Goal: Transaction & Acquisition: Purchase product/service

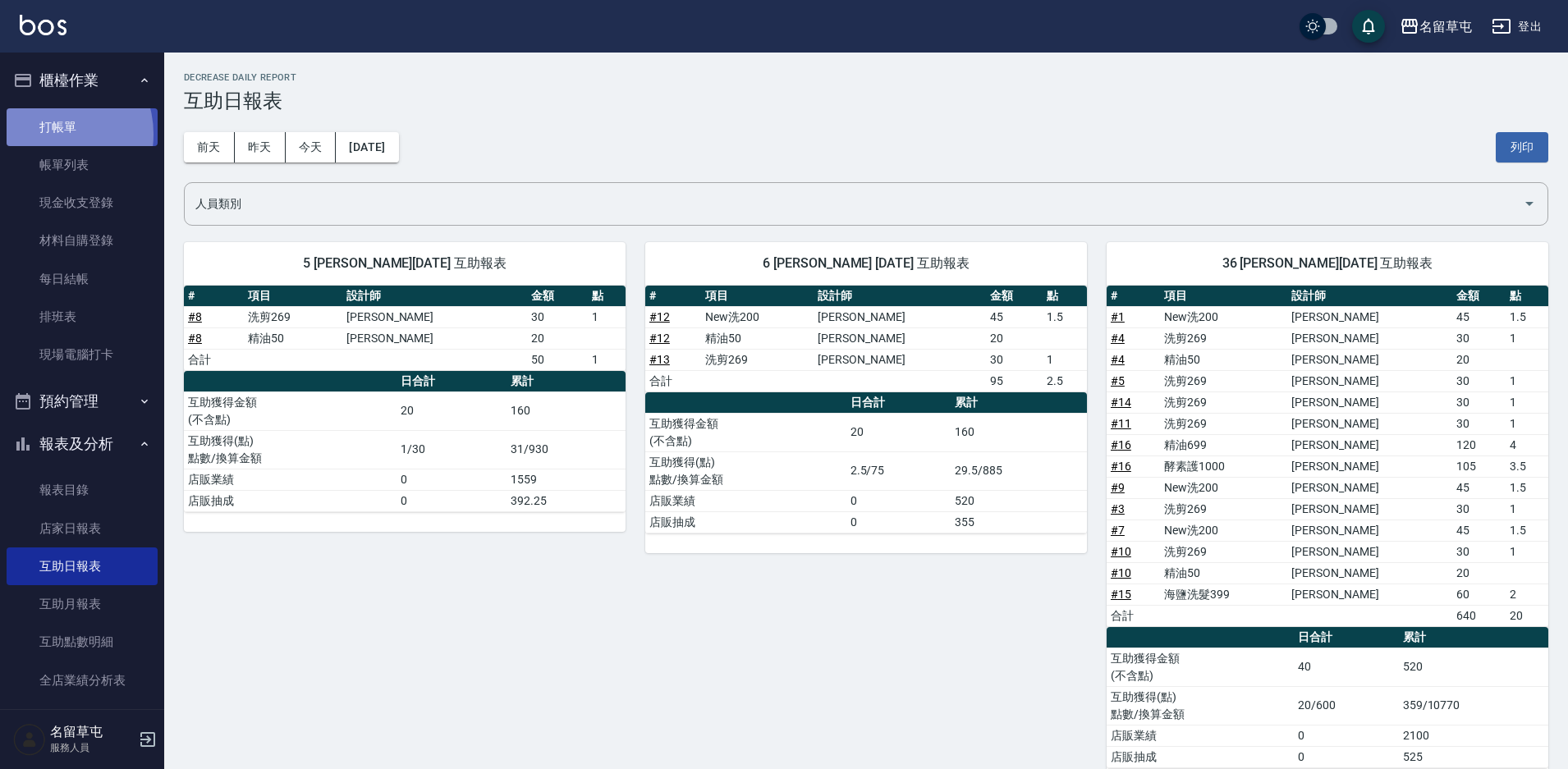
click at [51, 134] on link "打帳單" at bounding box center [81, 127] width 151 height 38
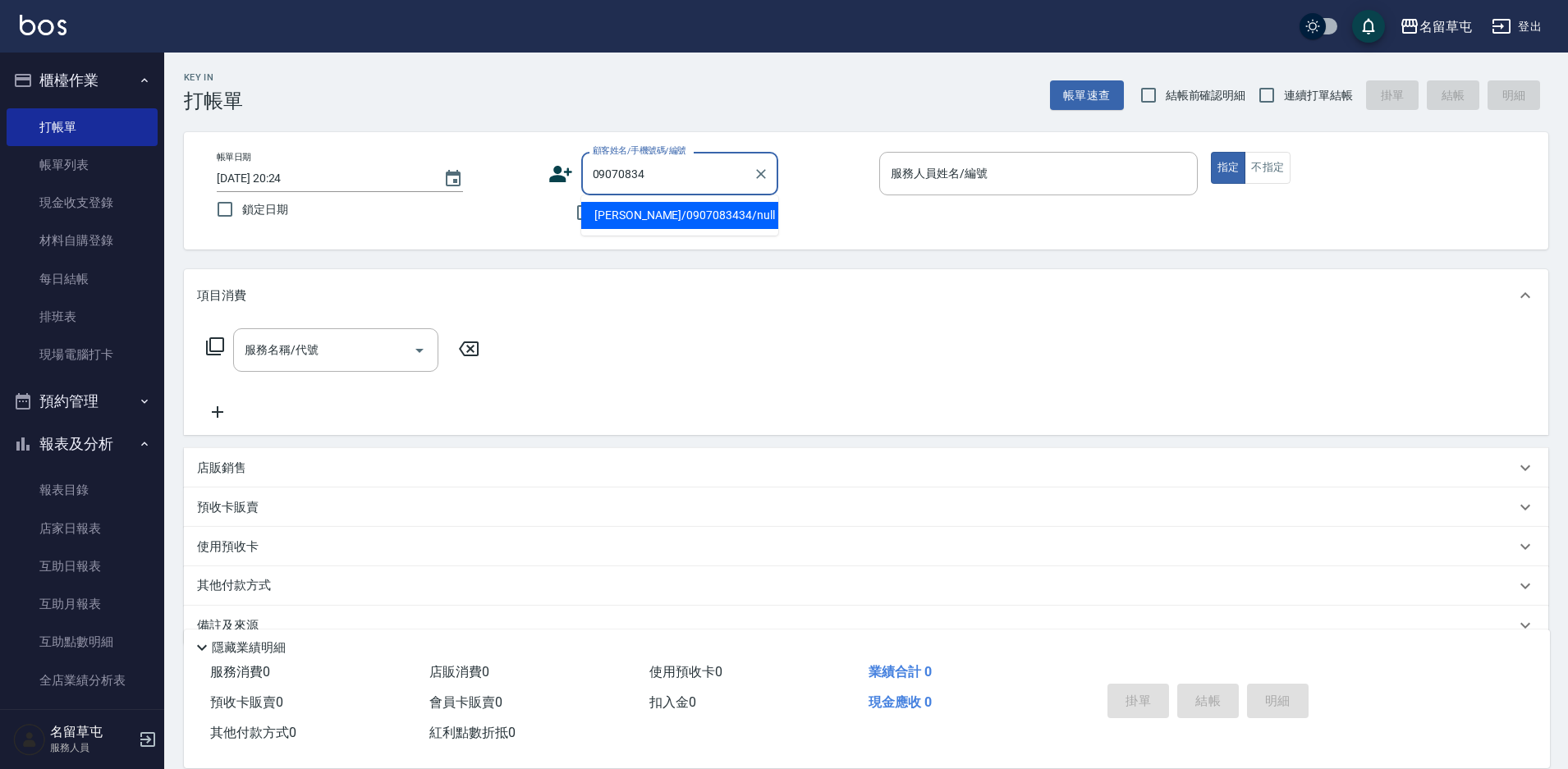
click at [673, 183] on input "09070834" at bounding box center [667, 174] width 158 height 29
type input "[PERSON_NAME]/0907083434/null"
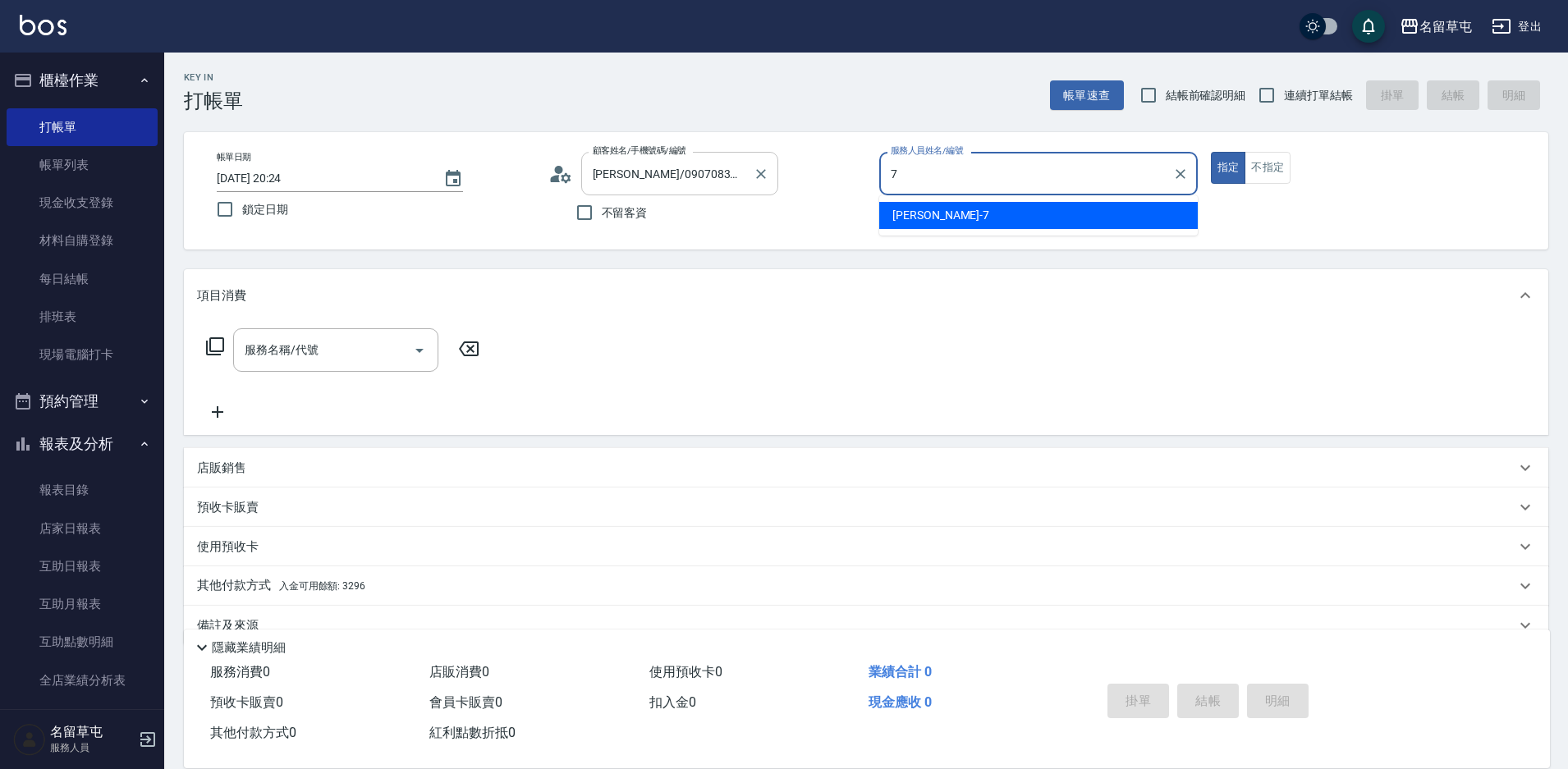
type input "[PERSON_NAME]-7"
type button "true"
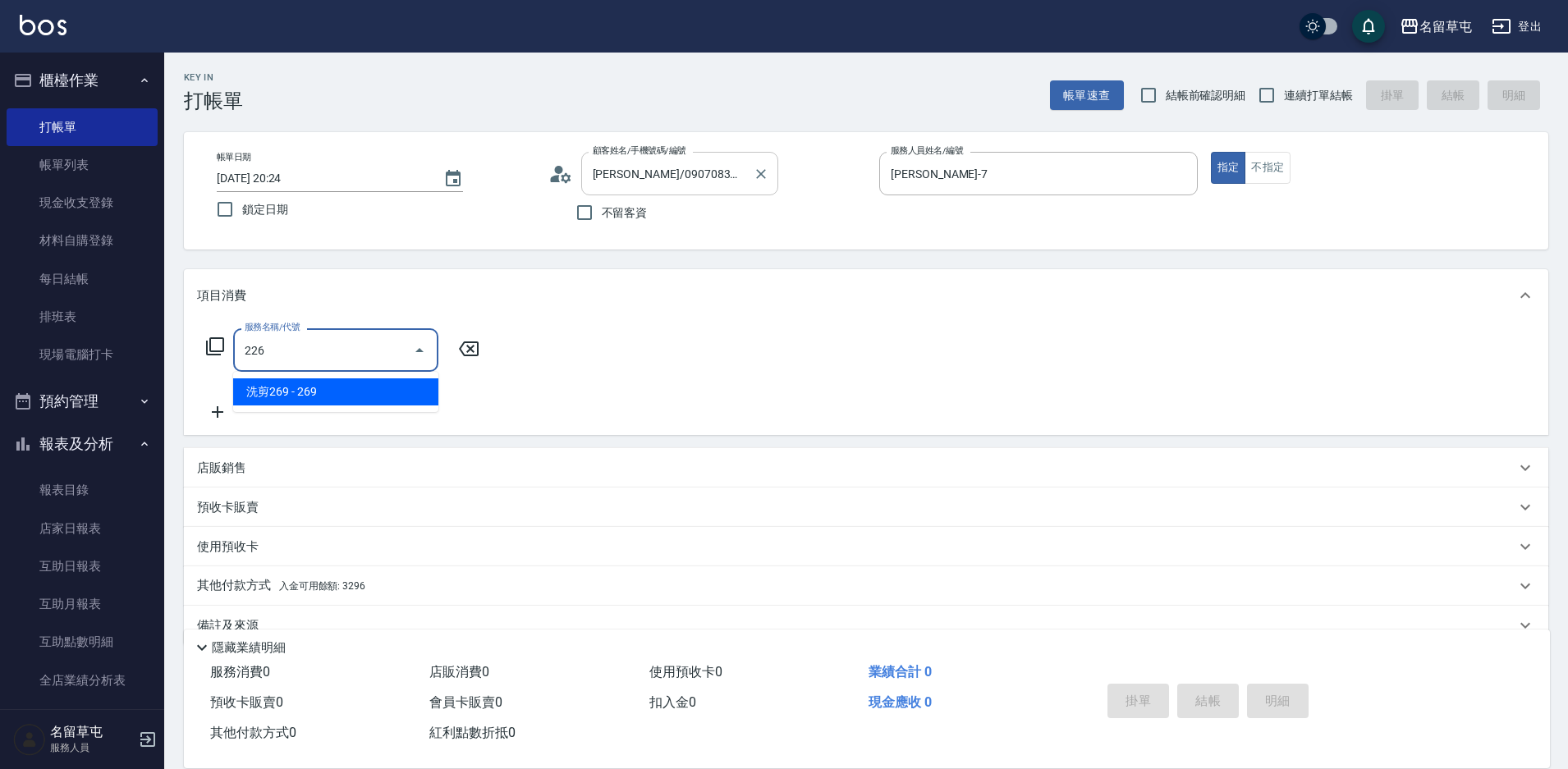
type input "洗剪269(226)"
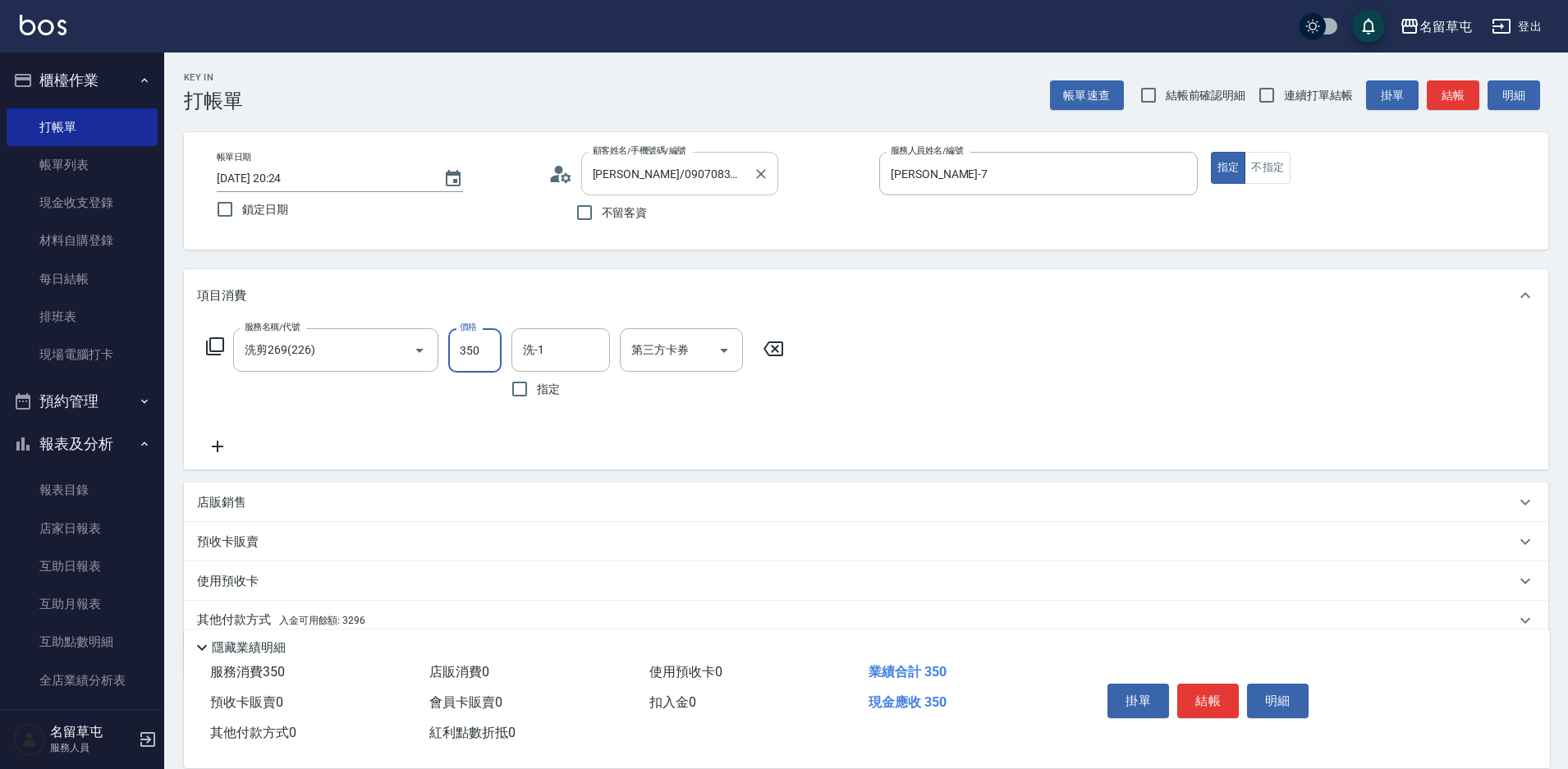
type input "350"
type input "[PERSON_NAME]-36"
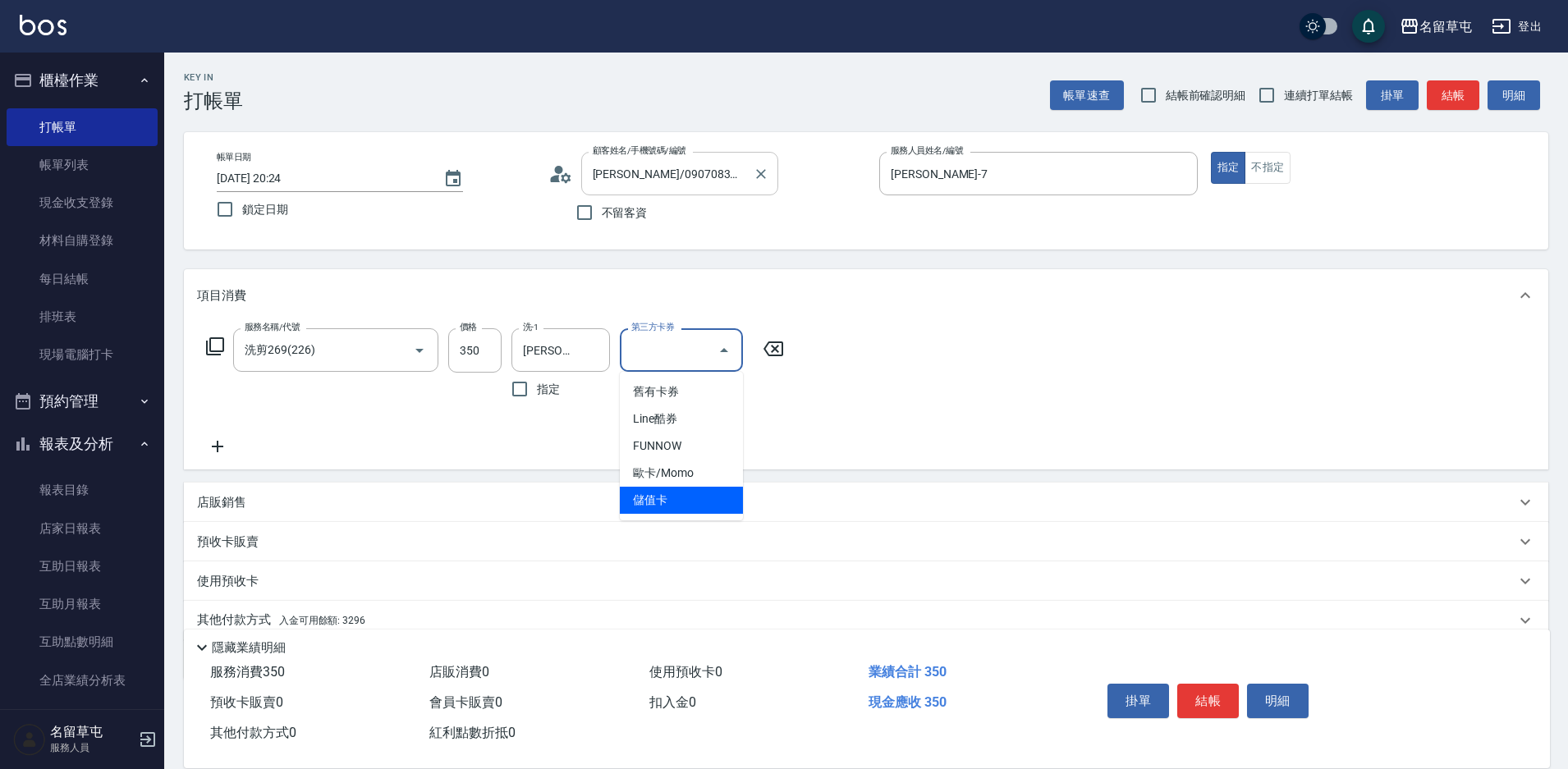
type input "儲值卡"
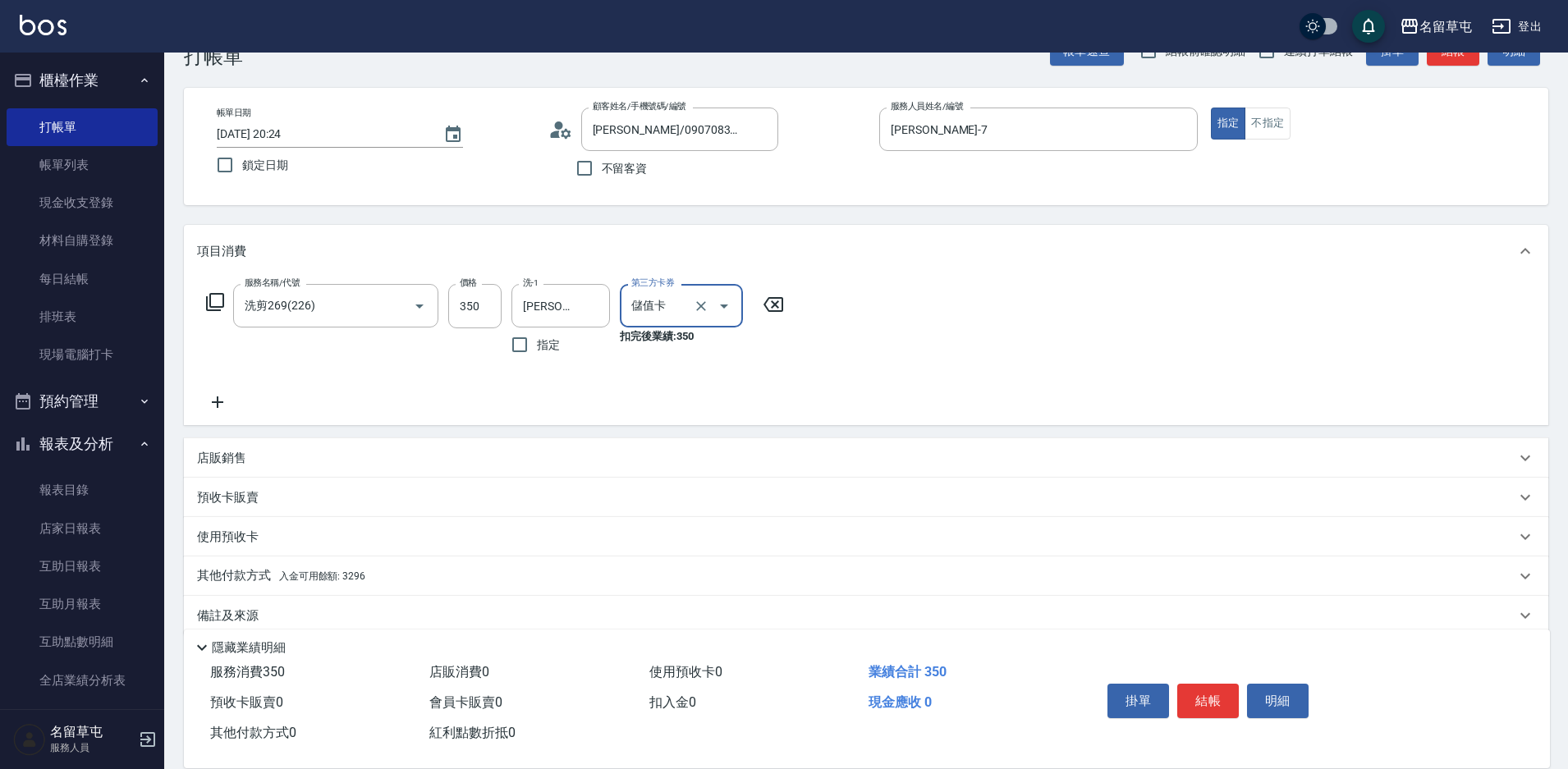
scroll to position [68, 0]
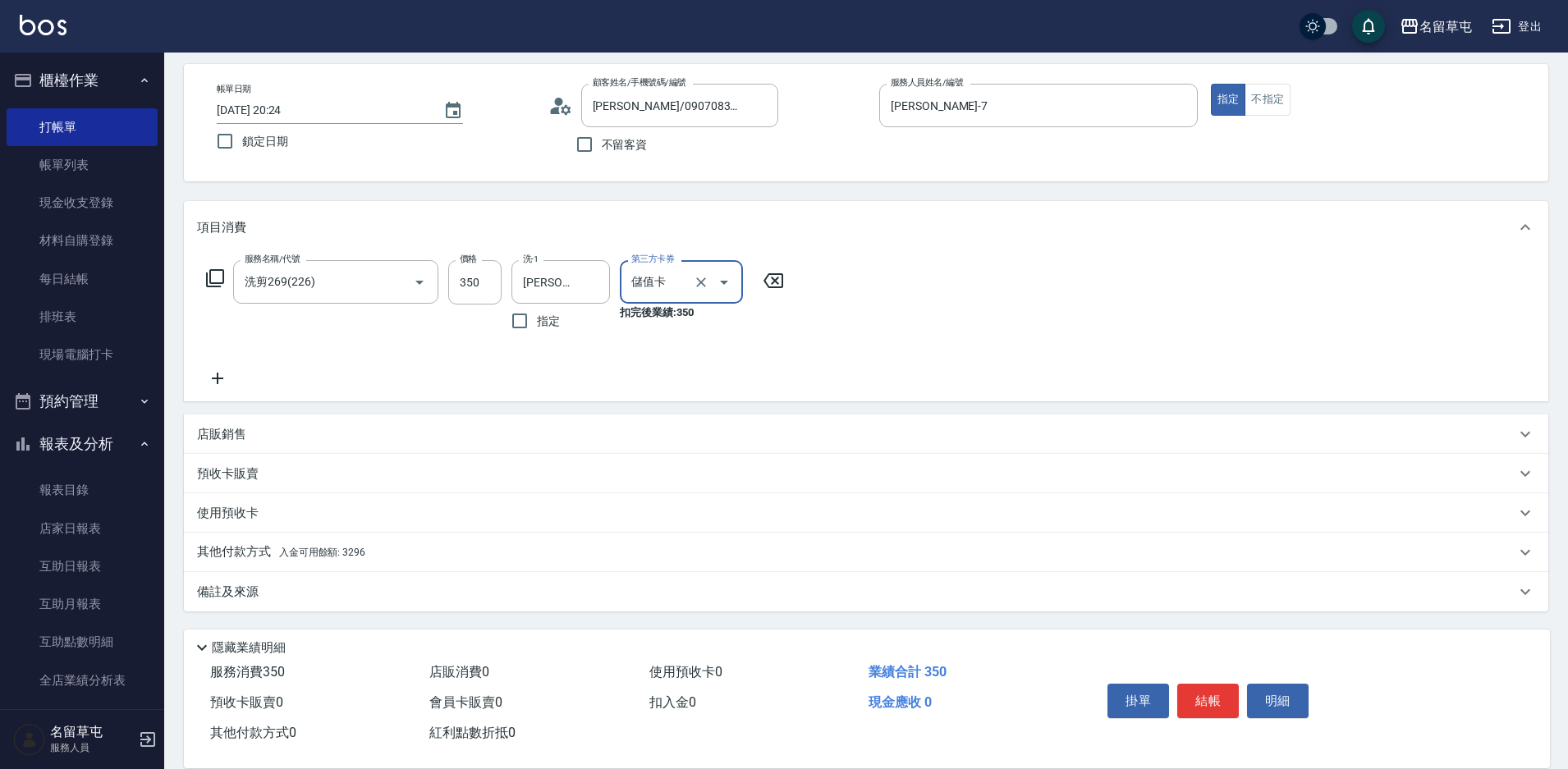
click at [244, 553] on p "其他付款方式 入金可用餘額: 3296" at bounding box center [281, 552] width 169 height 18
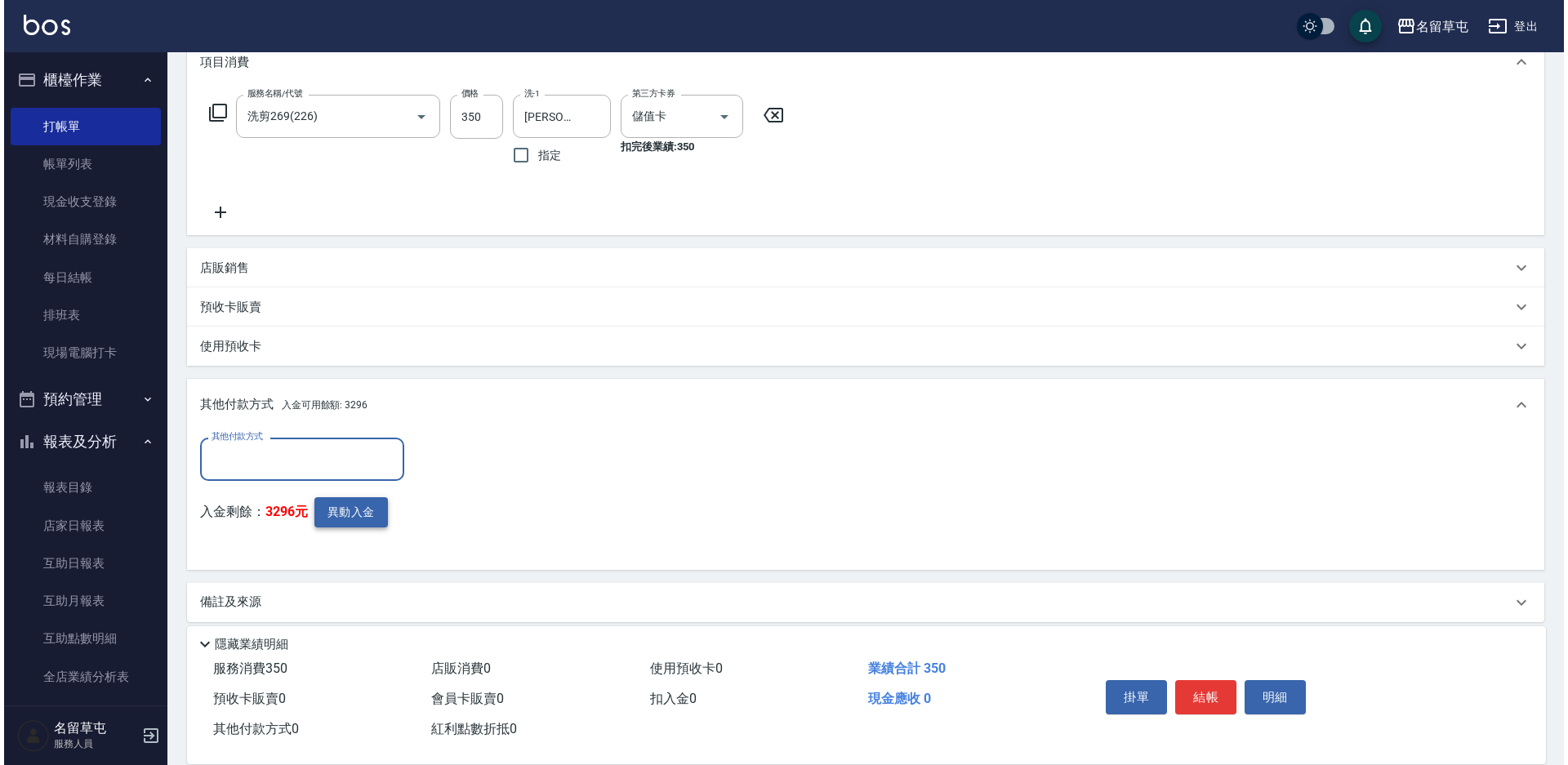
scroll to position [246, 0]
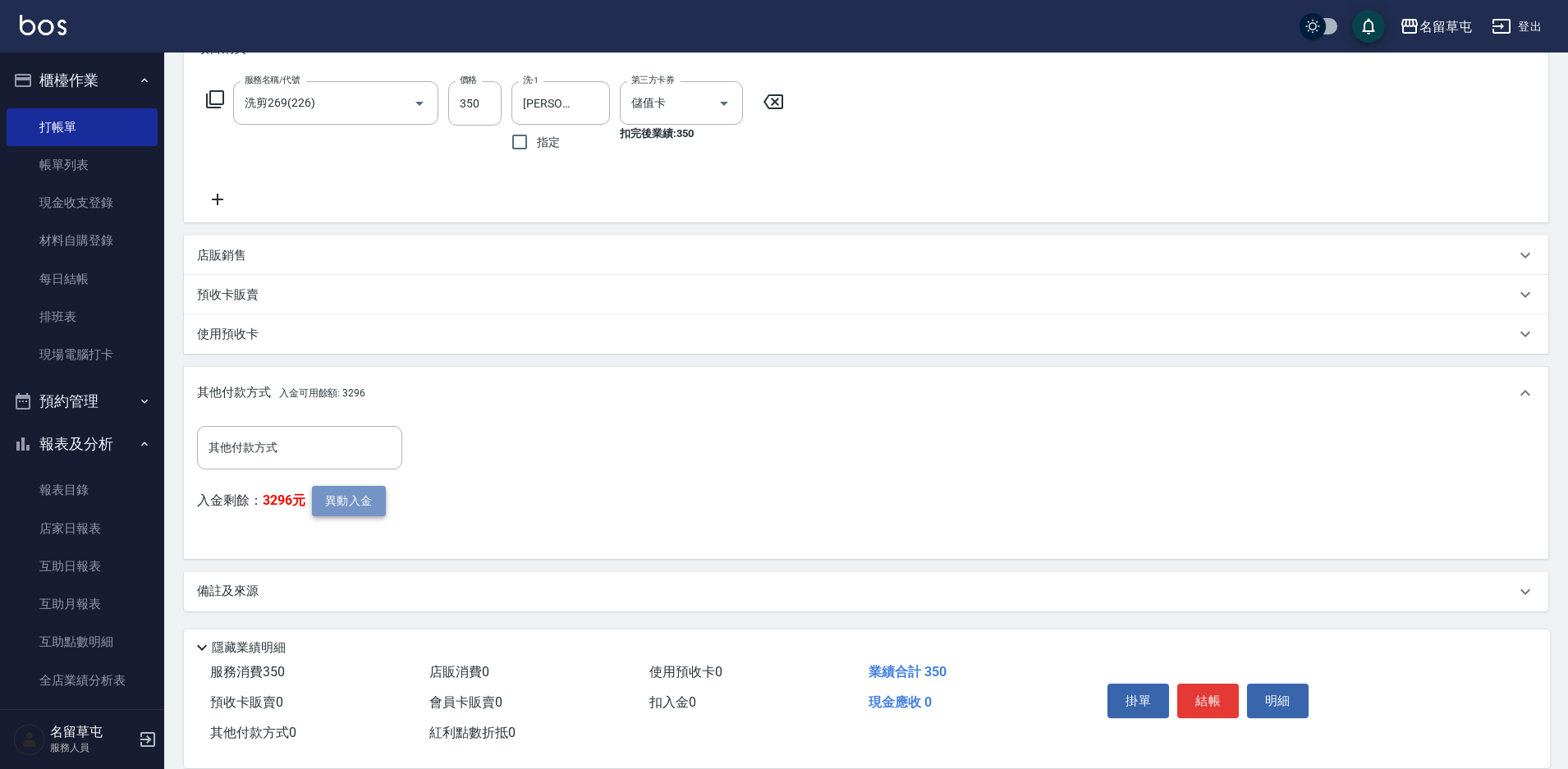
click at [329, 510] on button "異動入金" at bounding box center [349, 501] width 74 height 30
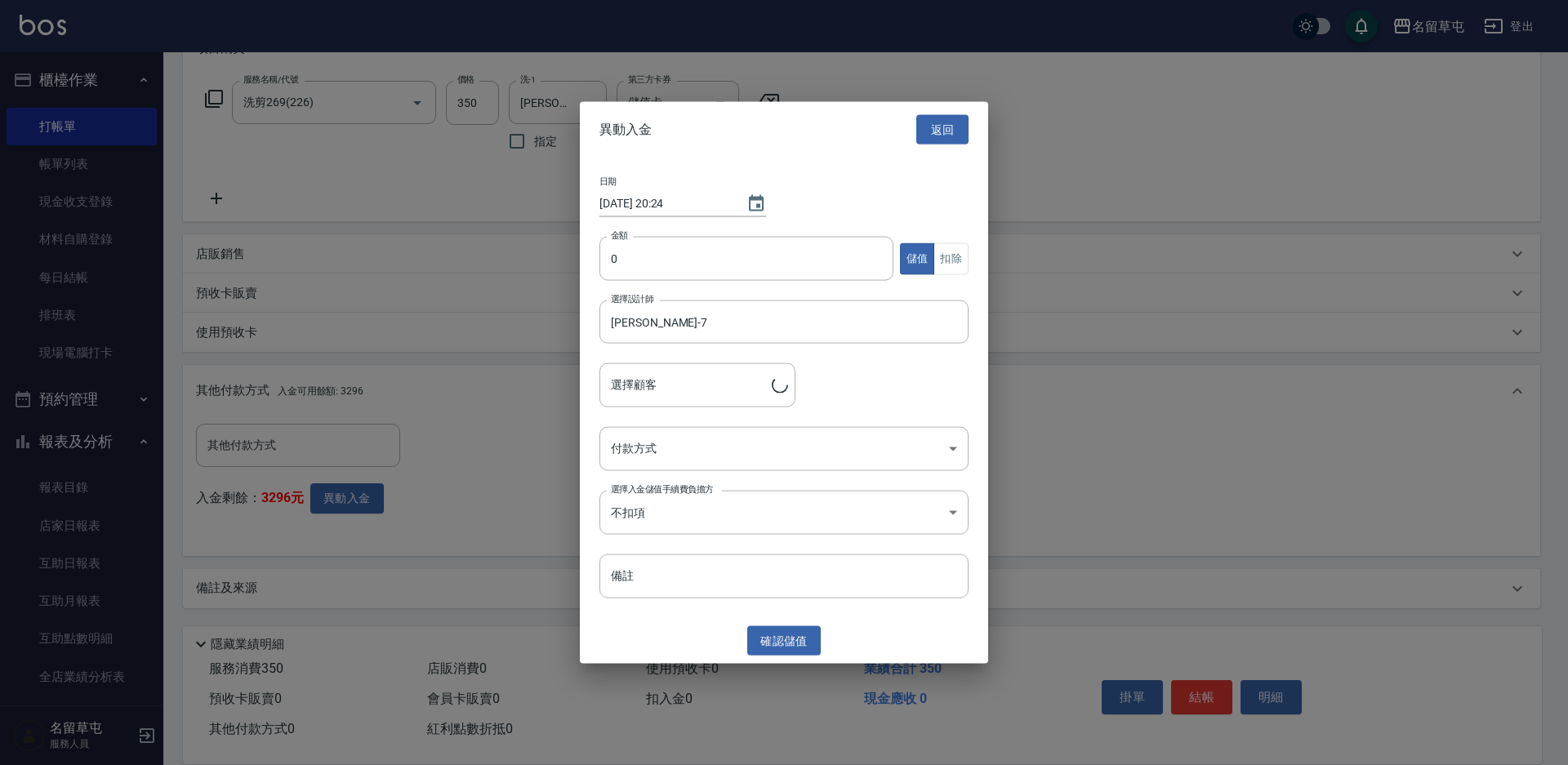
type input "[PERSON_NAME]/0907083434"
click at [738, 255] on input "0" at bounding box center [746, 259] width 294 height 44
type input "350"
click at [958, 255] on button "扣除" at bounding box center [951, 258] width 35 height 32
click at [779, 441] on body "名留草屯 登出 櫃檯作業 打帳單 帳單列表 現金收支登錄 材料自購登錄 每日結帳 排班表 現場電腦打卡 預約管理 預約管理 單日預約紀錄 單週預約紀錄 報表及…" at bounding box center [784, 260] width 1568 height 1011
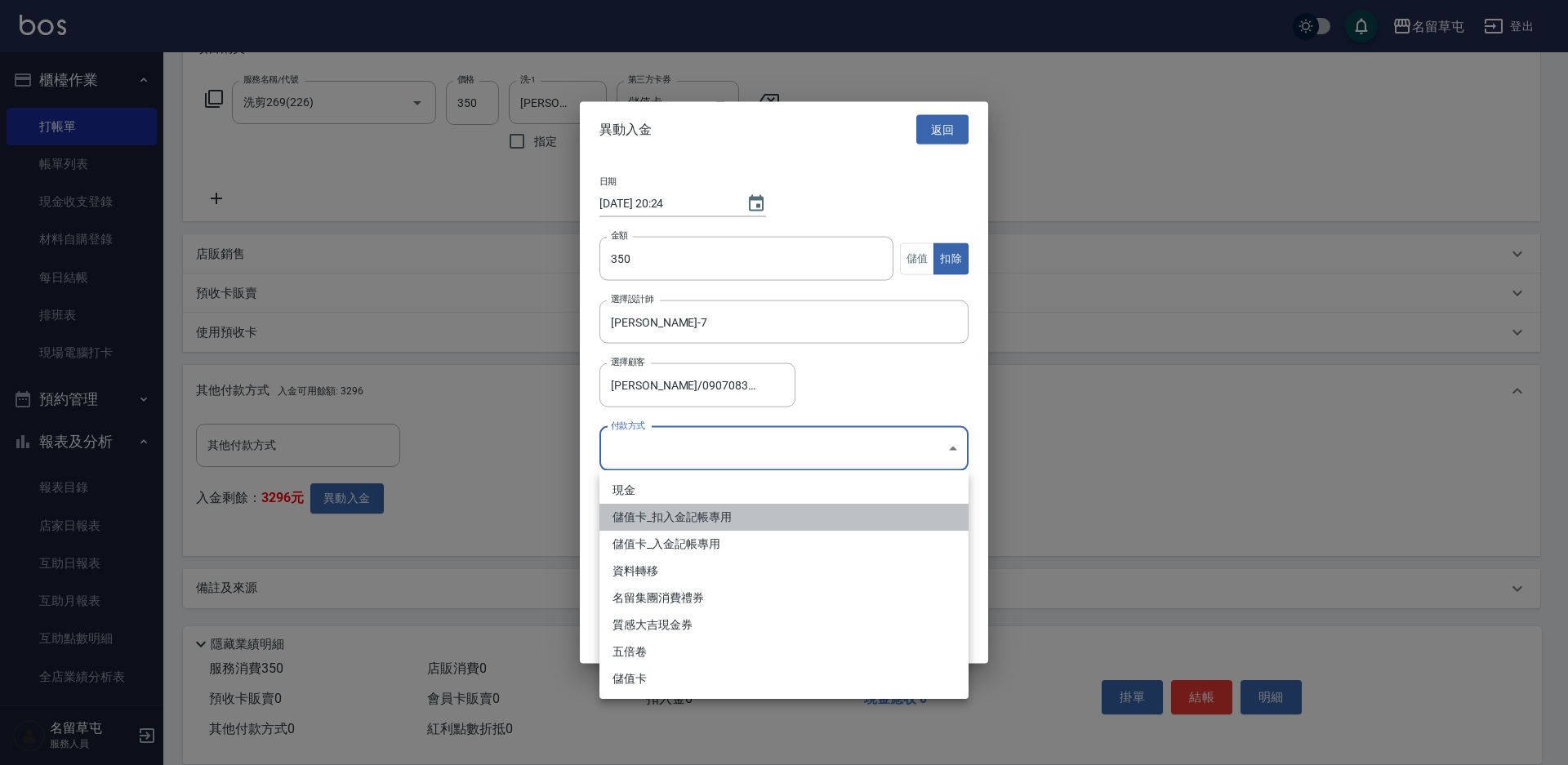
click at [673, 509] on li "儲值卡_扣入金記帳專用" at bounding box center [784, 517] width 369 height 27
type input "儲值卡_扣入金記帳專用"
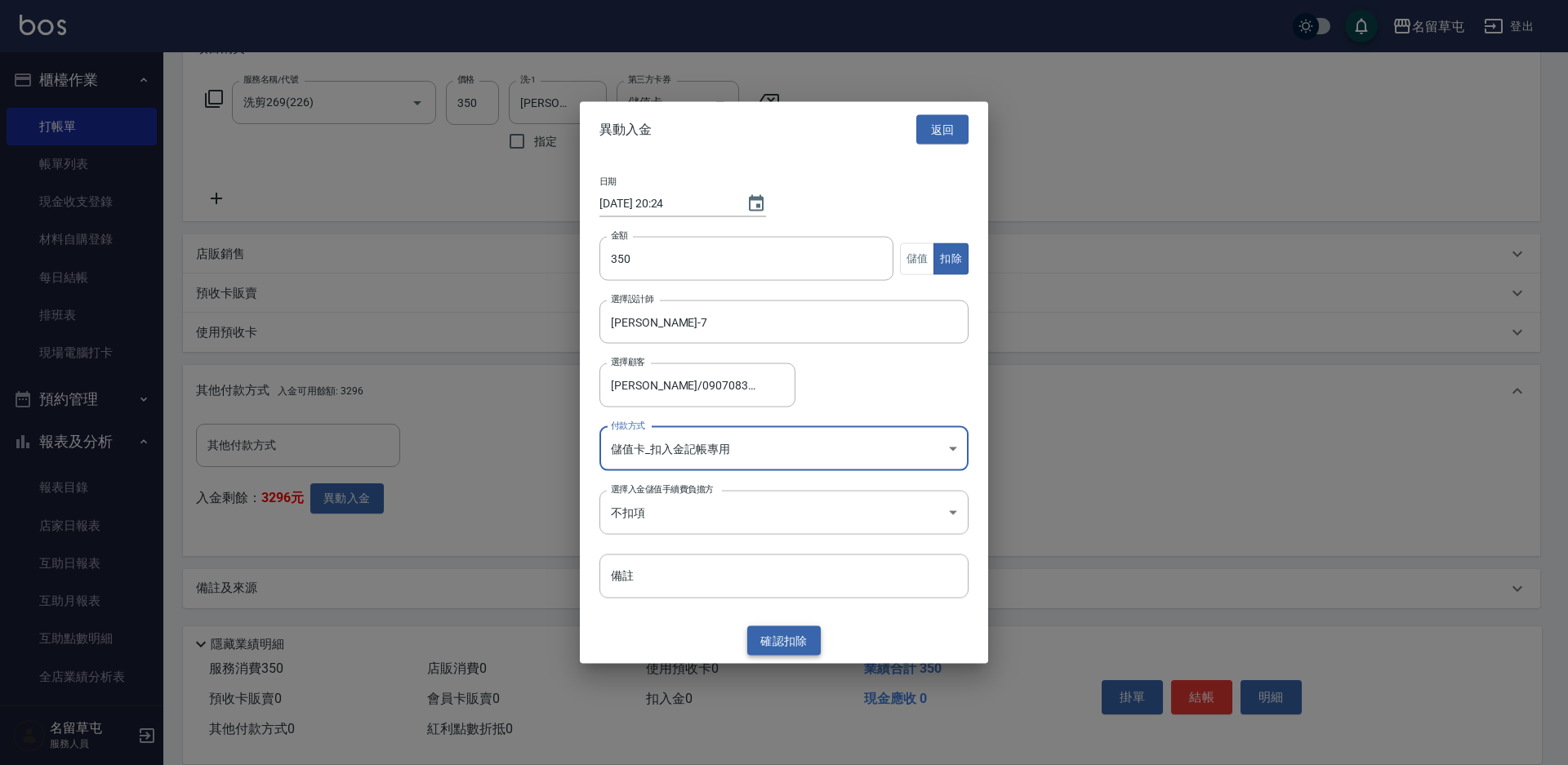
click at [791, 637] on button "確認 扣除" at bounding box center [784, 640] width 74 height 30
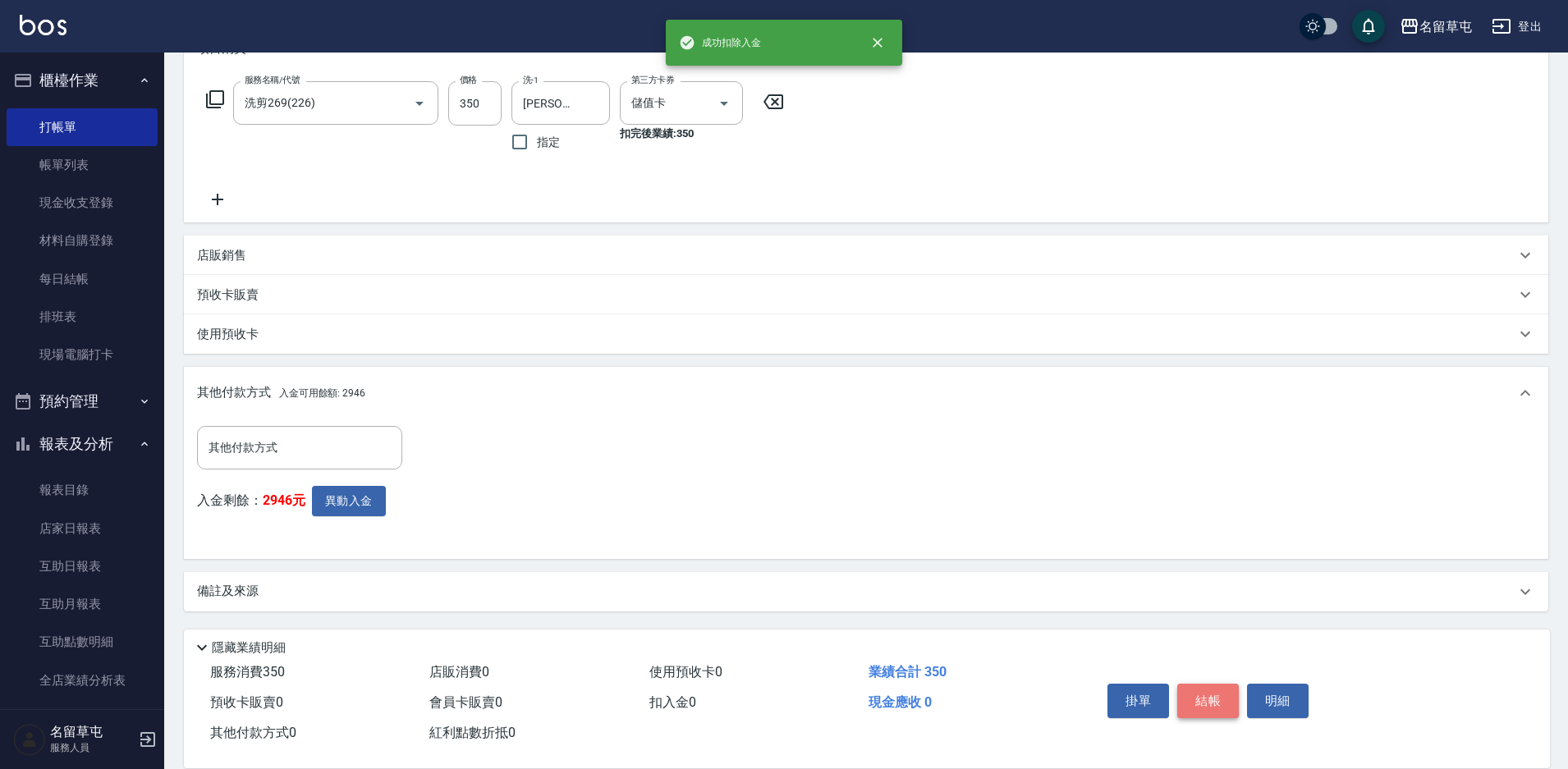
click at [1215, 696] on button "結帳" at bounding box center [1208, 700] width 62 height 34
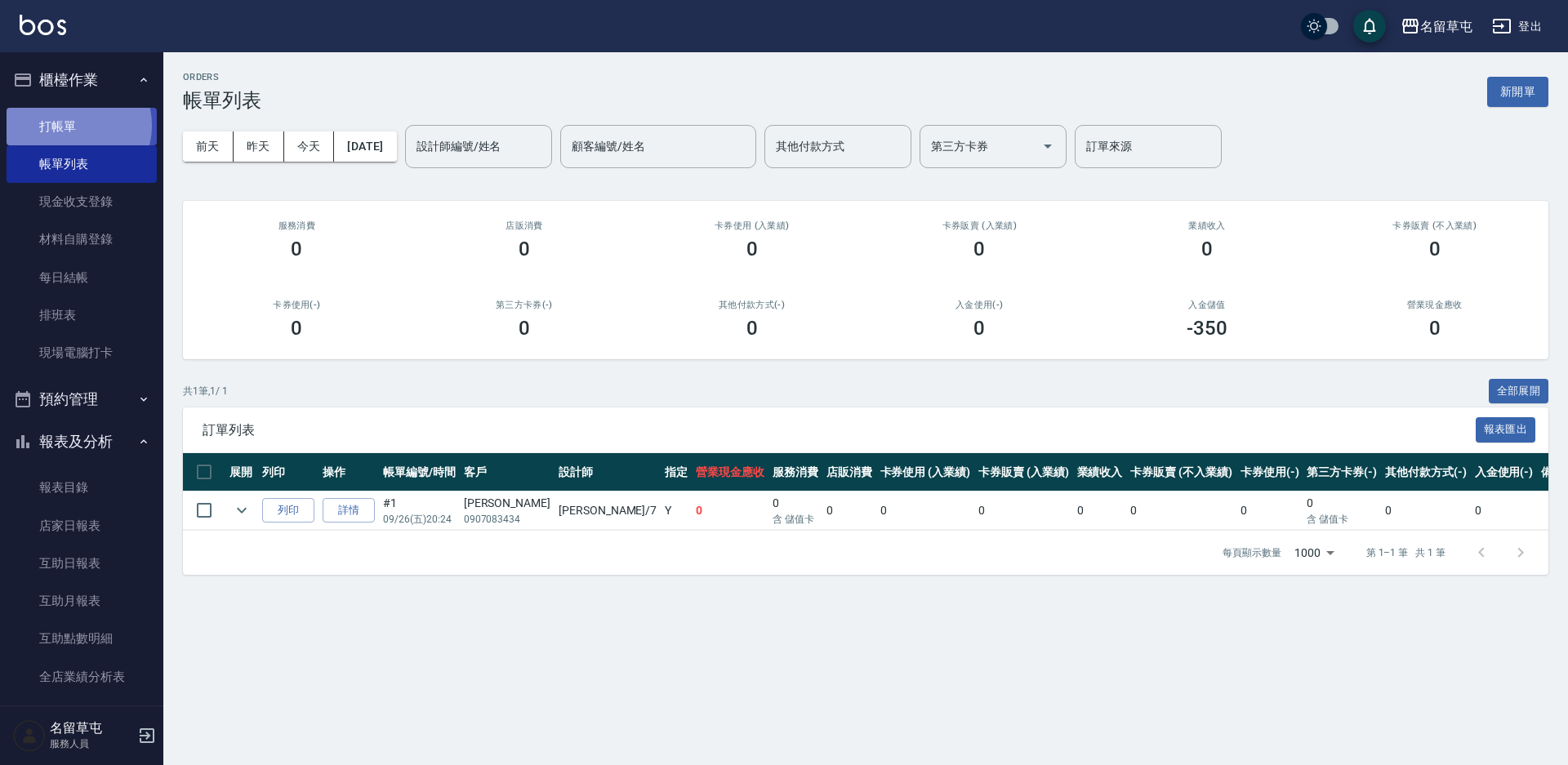
click at [72, 125] on link "打帳單" at bounding box center [81, 126] width 150 height 38
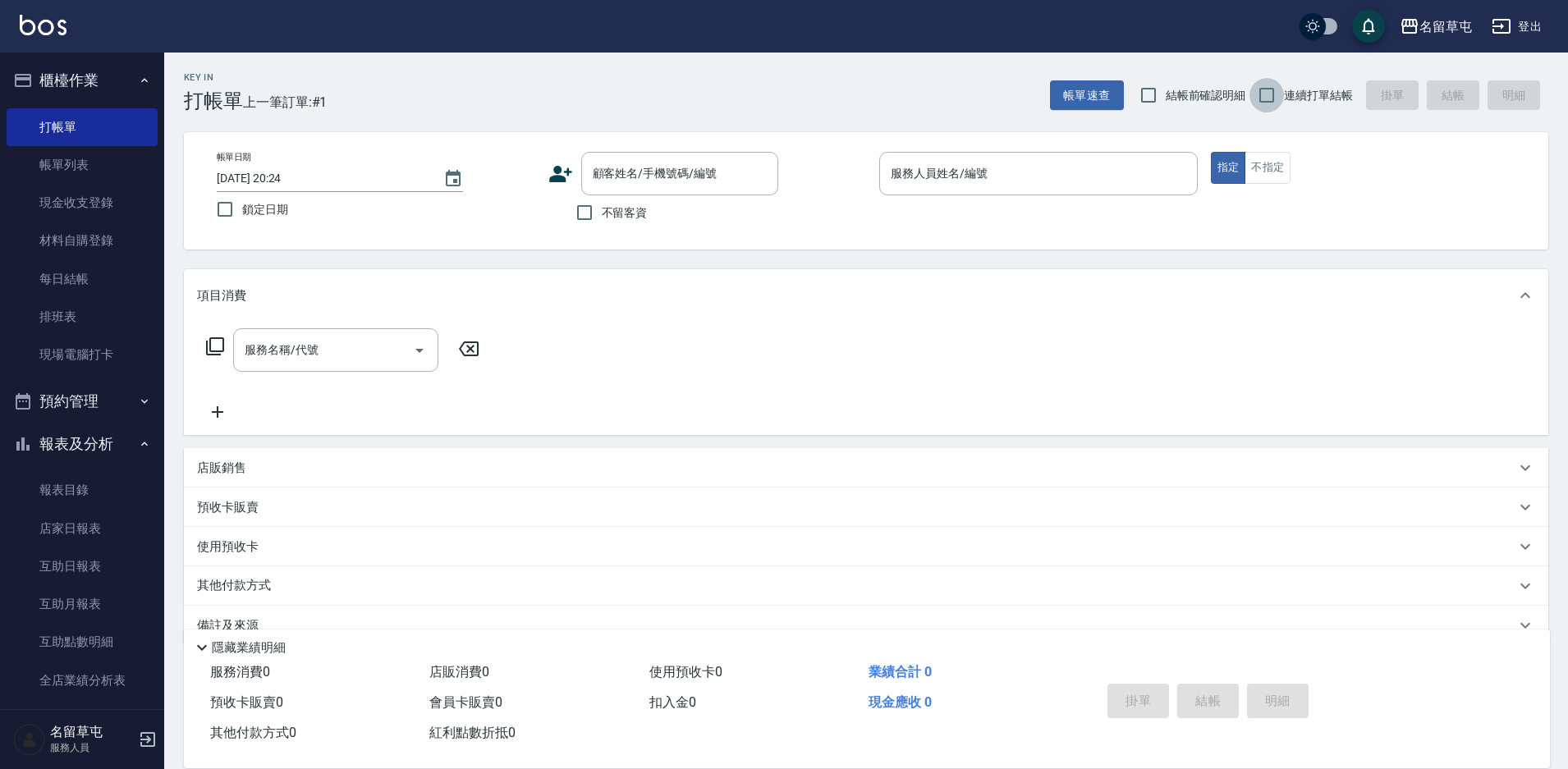
click at [1278, 95] on input "連續打單結帳" at bounding box center [1266, 94] width 34 height 34
checkbox input "true"
click at [926, 204] on p at bounding box center [1039, 204] width 319 height 18
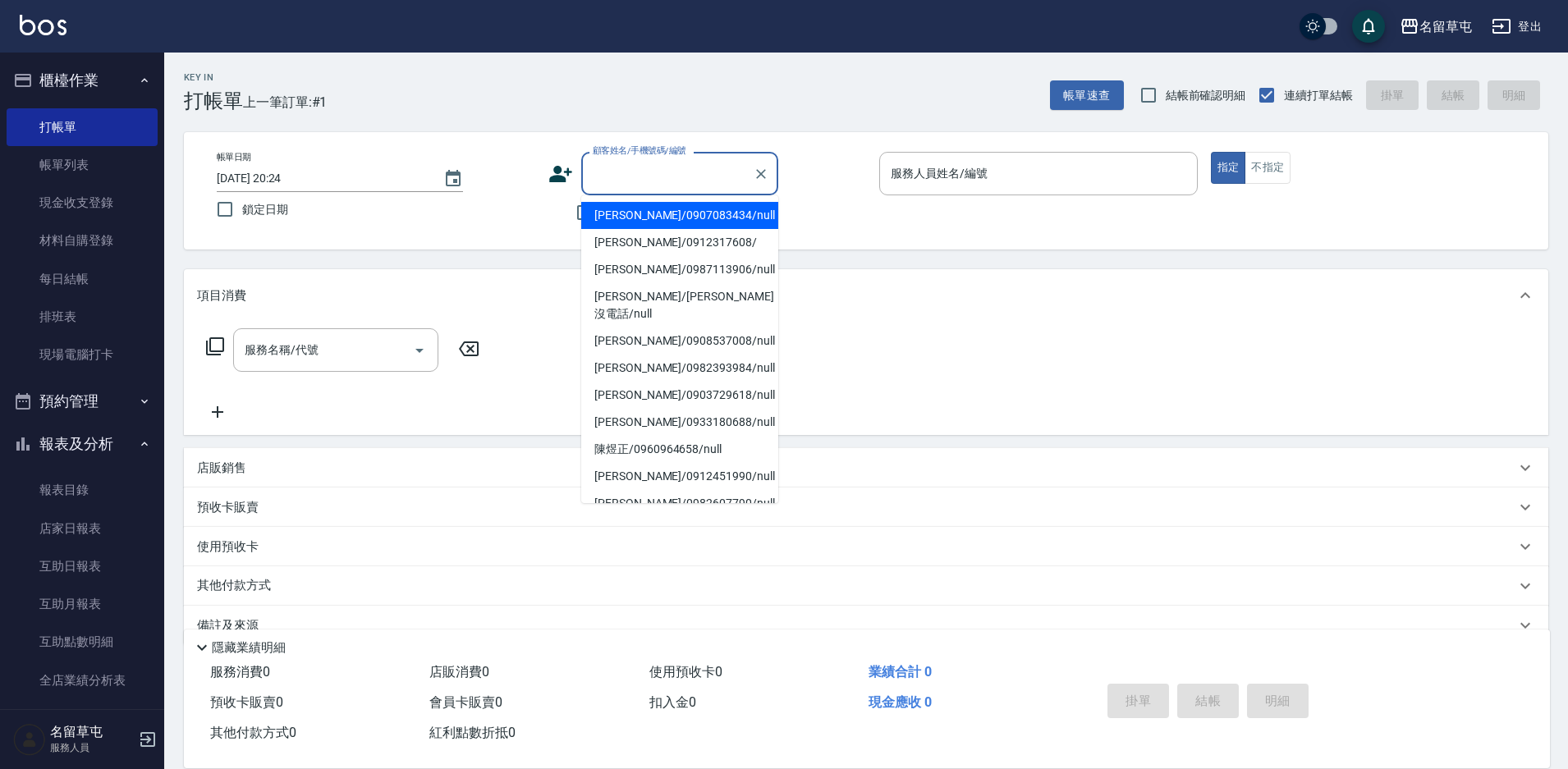
click at [653, 177] on input "顧客姓名/手機號碼/編號" at bounding box center [667, 174] width 158 height 29
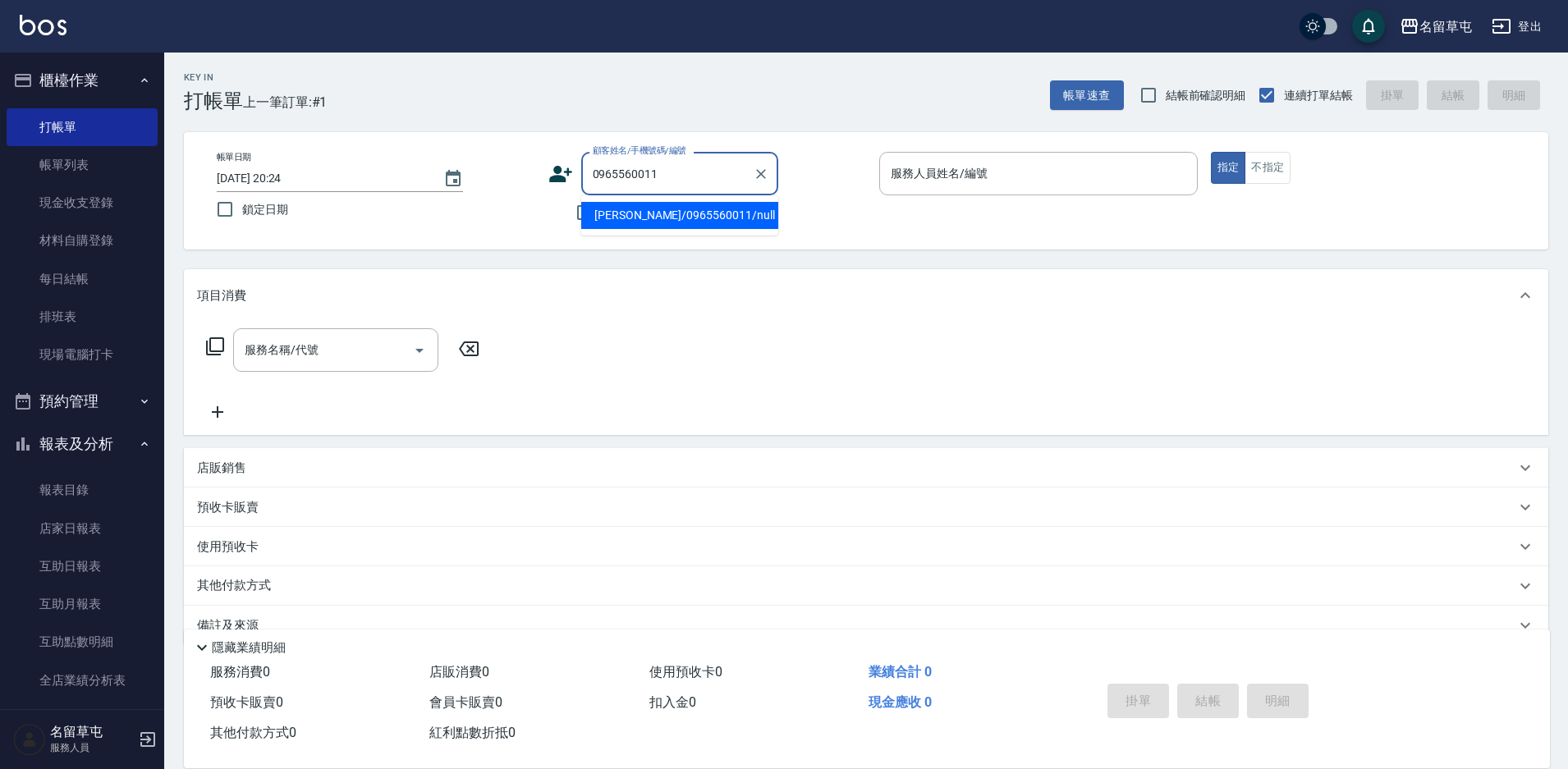
type input "[PERSON_NAME]/0965560011/null"
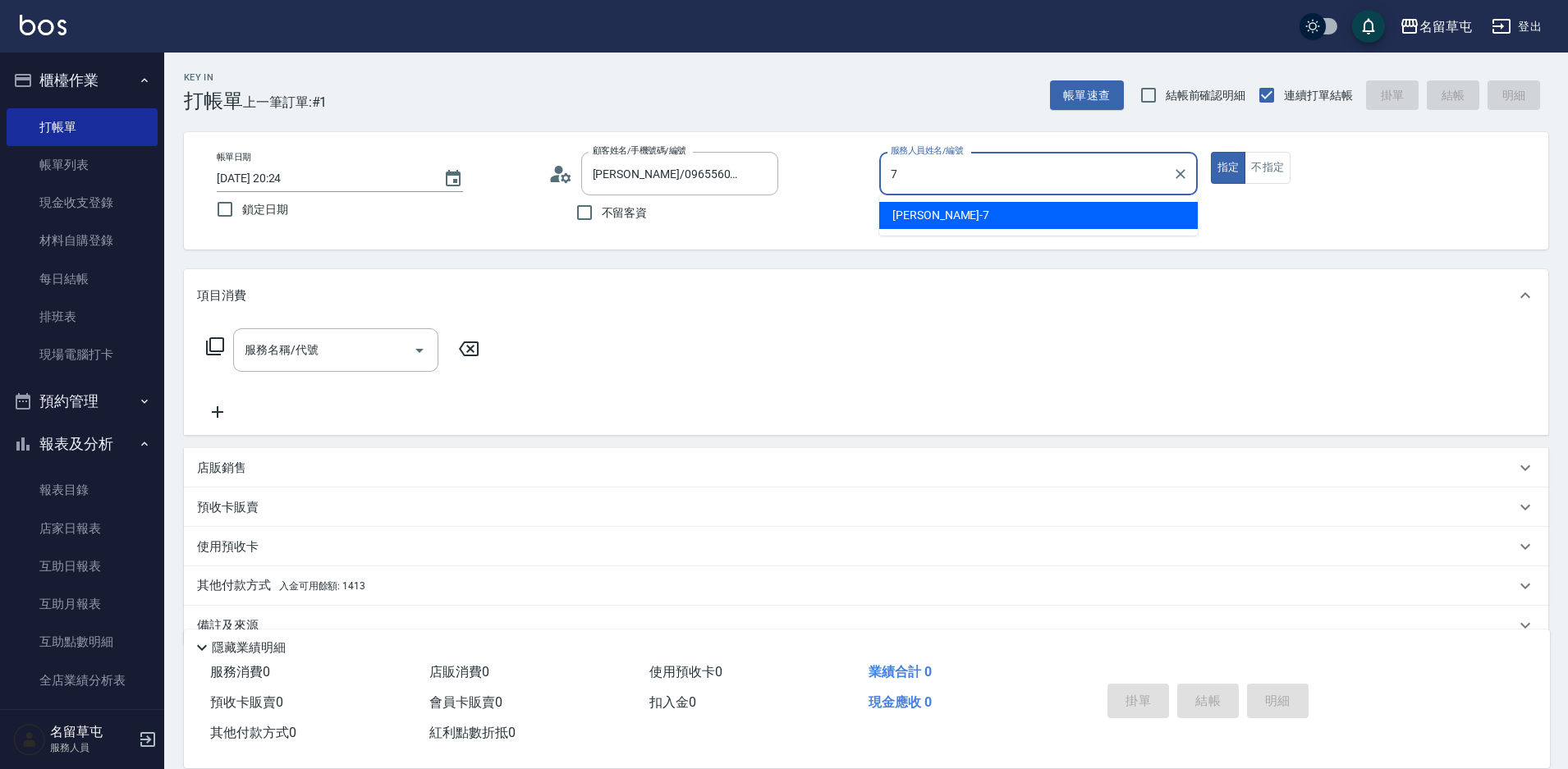
type input "[PERSON_NAME]-7"
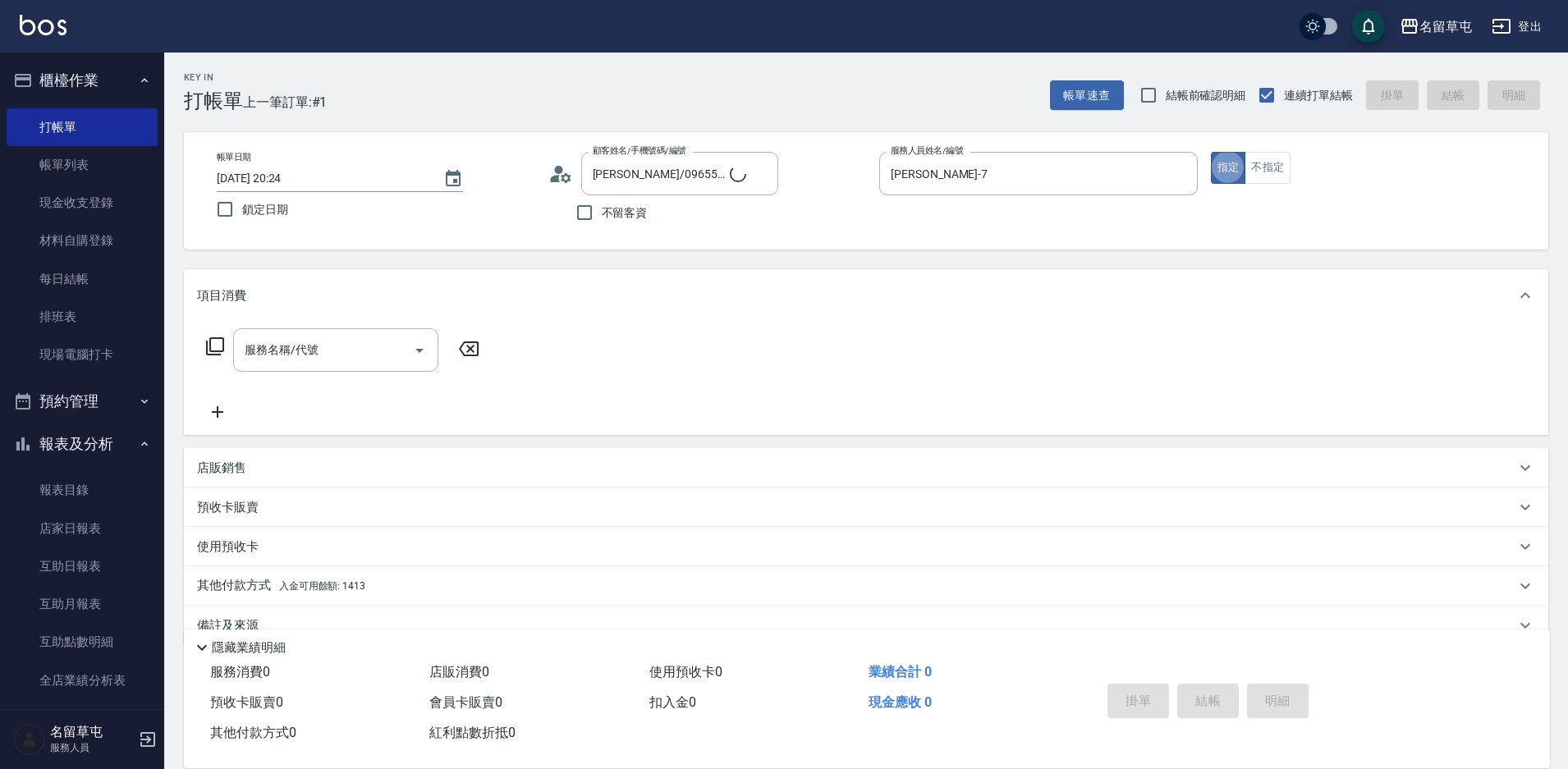
type button "true"
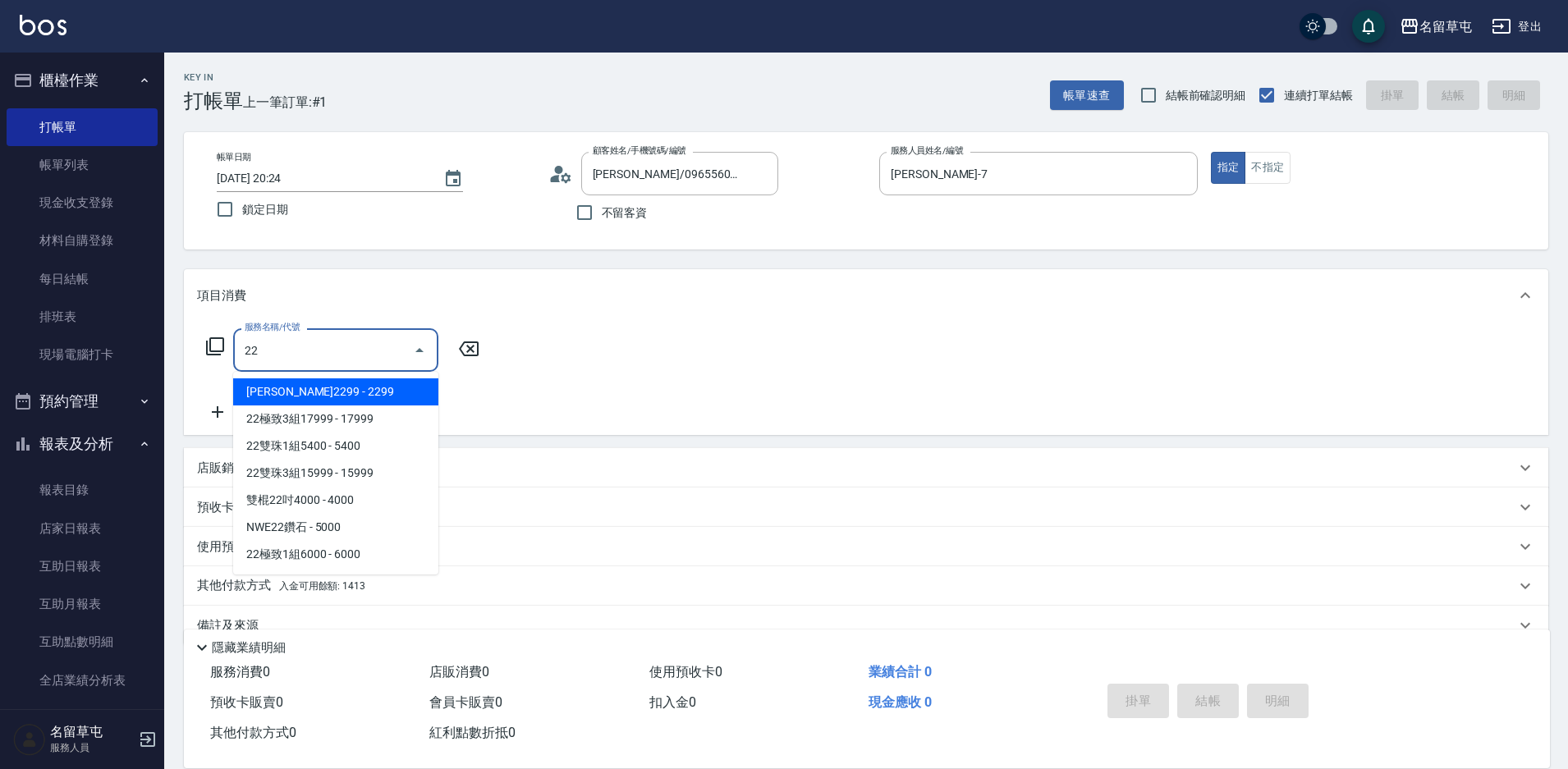
type input "2"
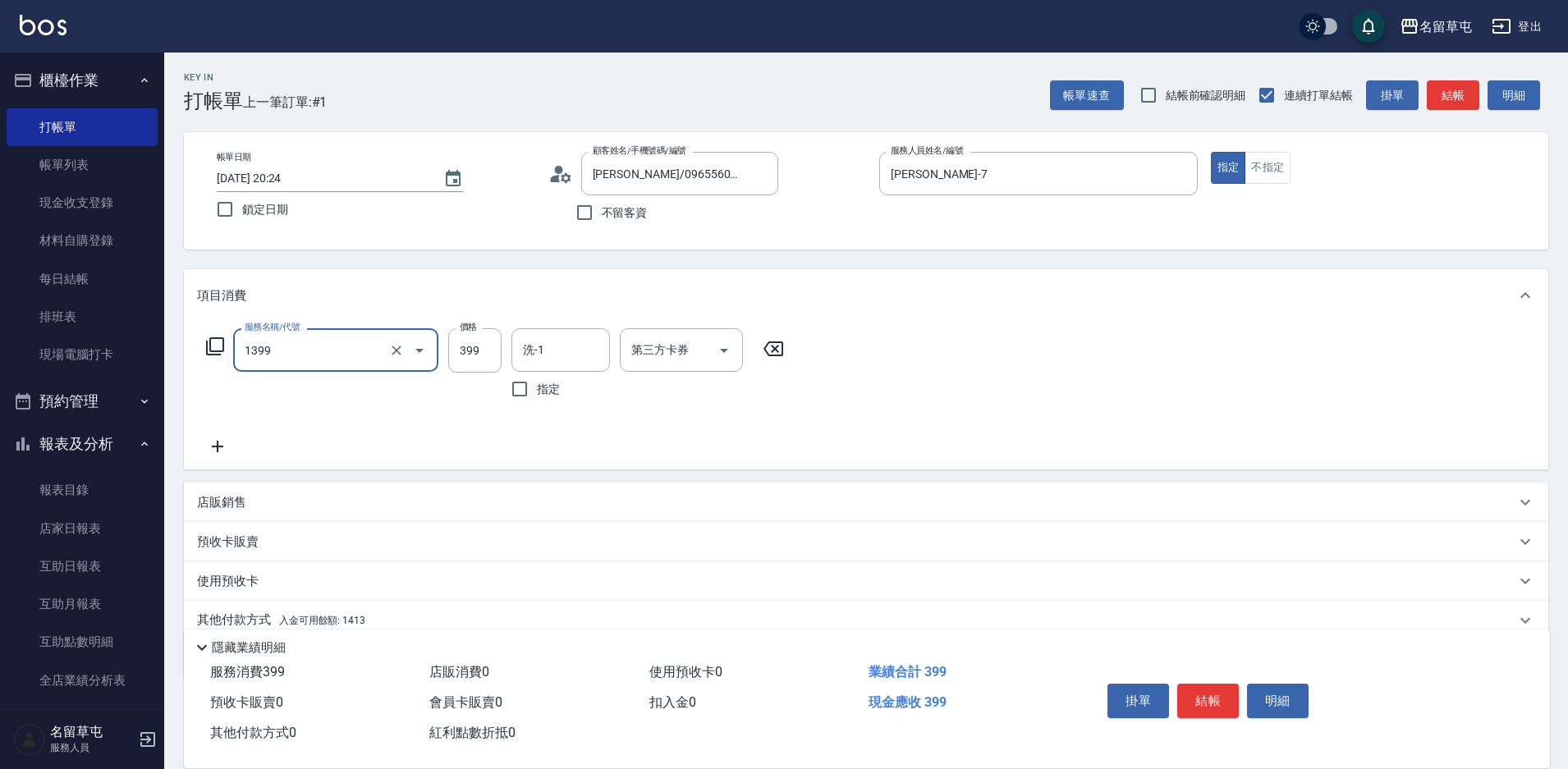
type input "海鹽洗髮399(1399)"
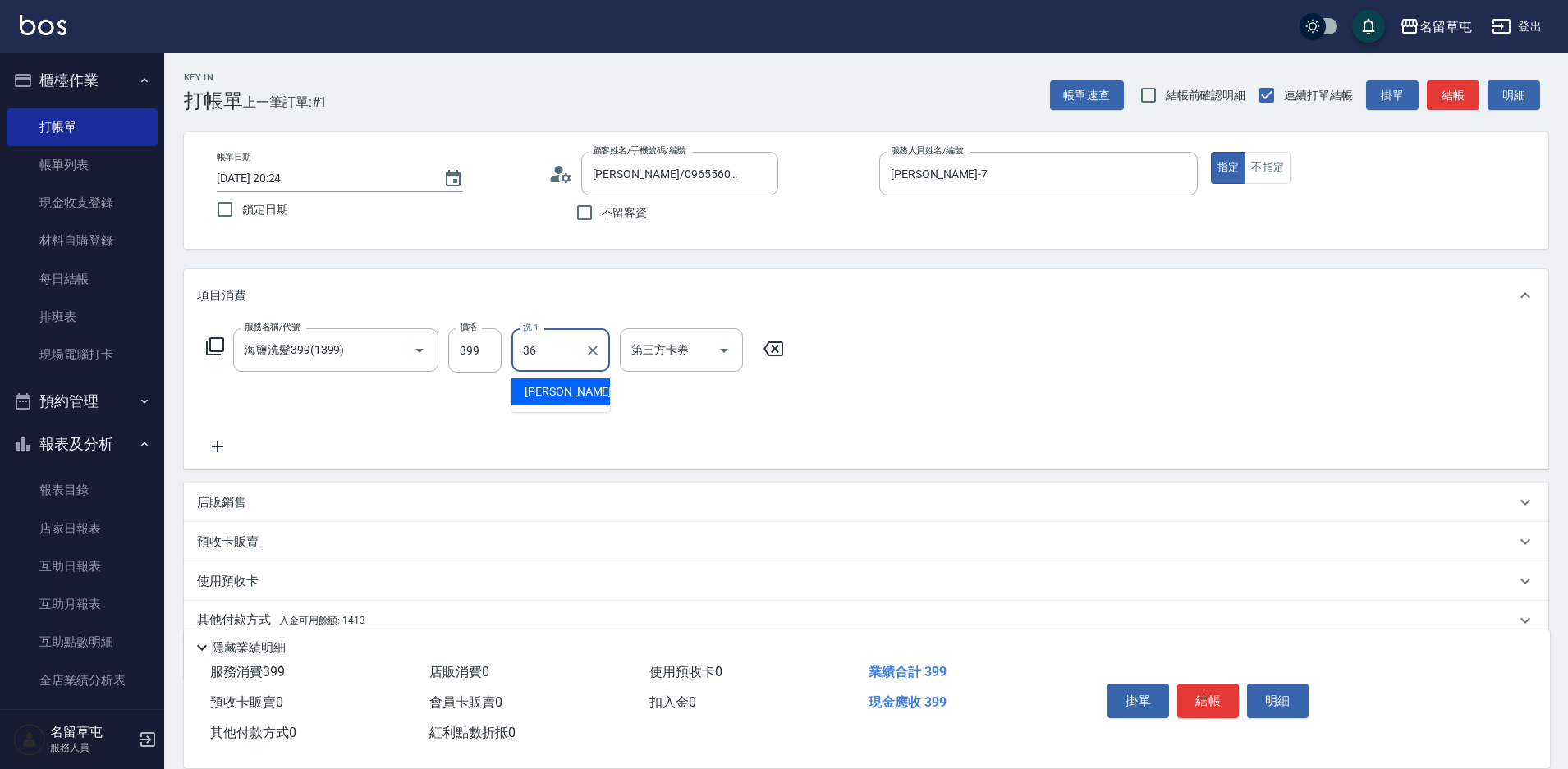
type input "[PERSON_NAME]-36"
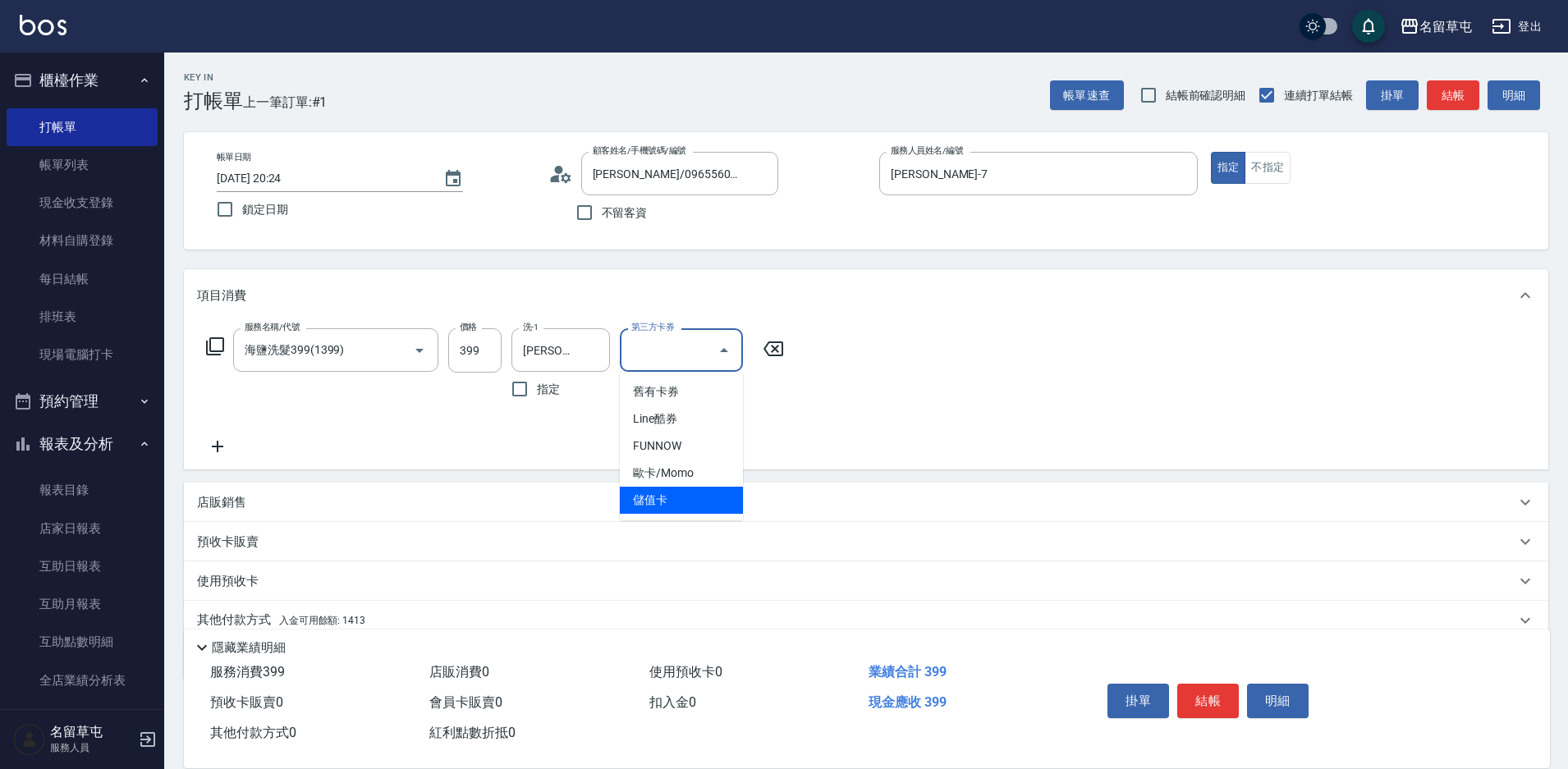
type input "儲值卡"
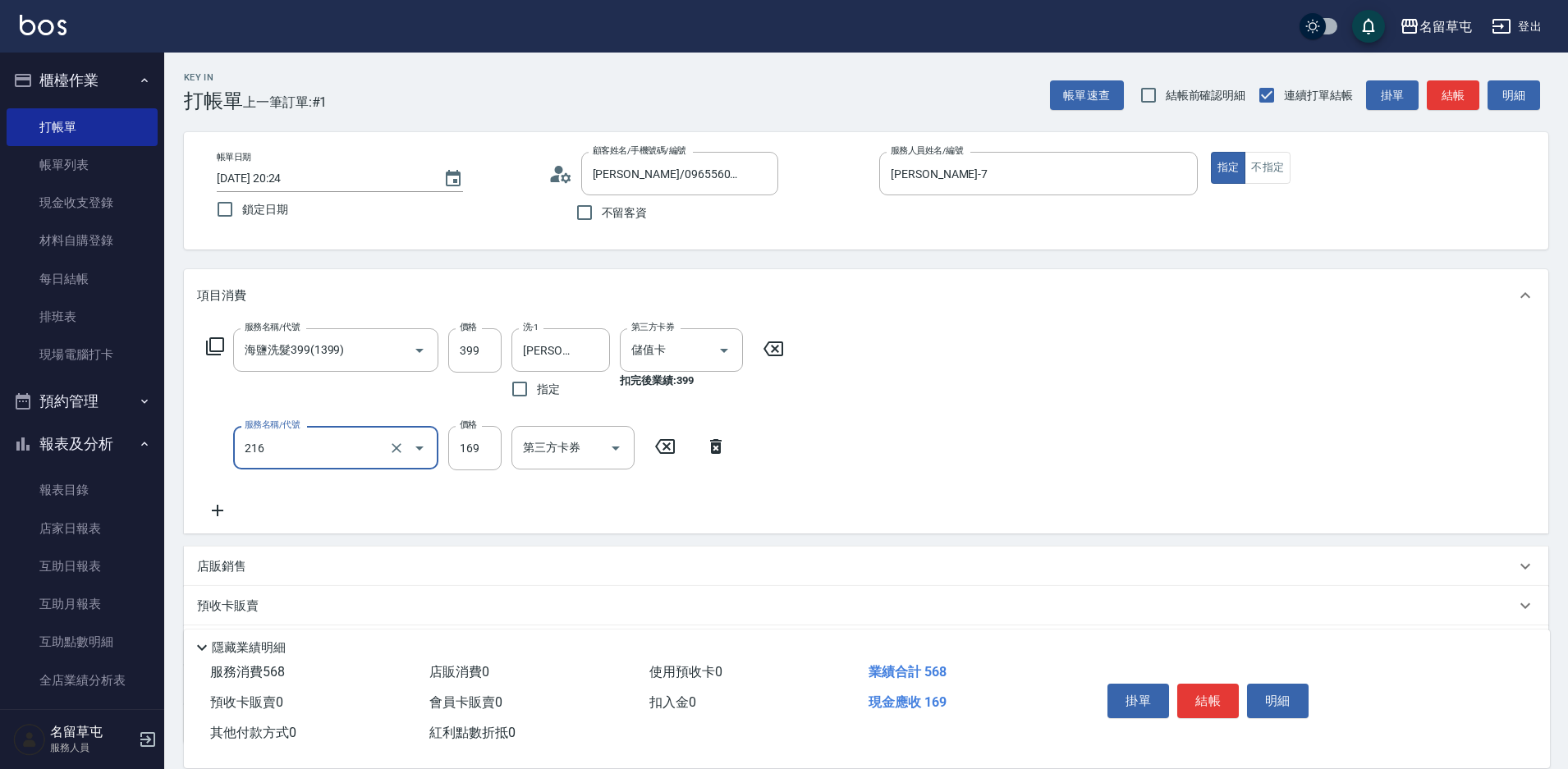
type input "剪髮169(216)"
type input "250"
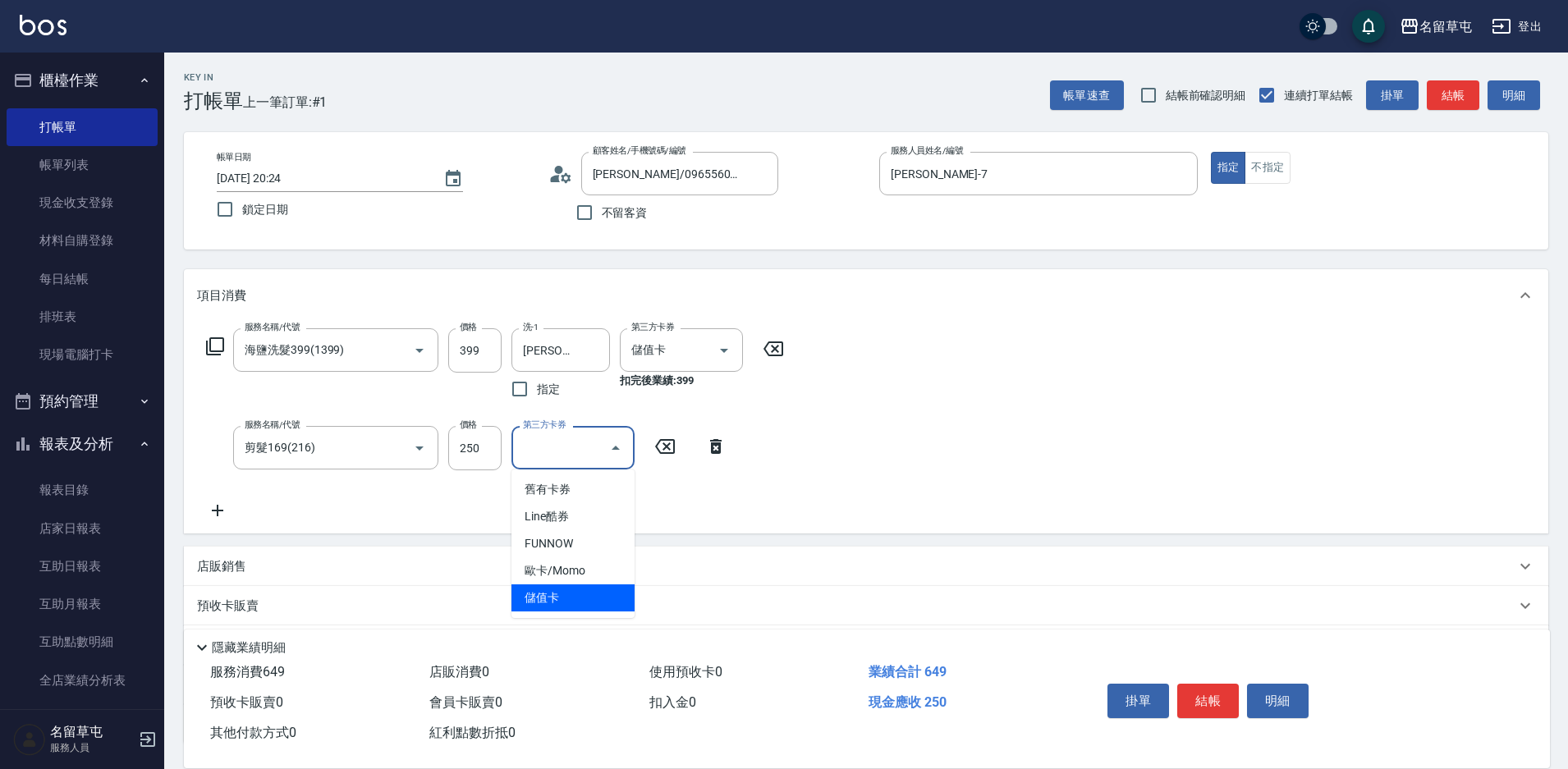
type input "儲值卡"
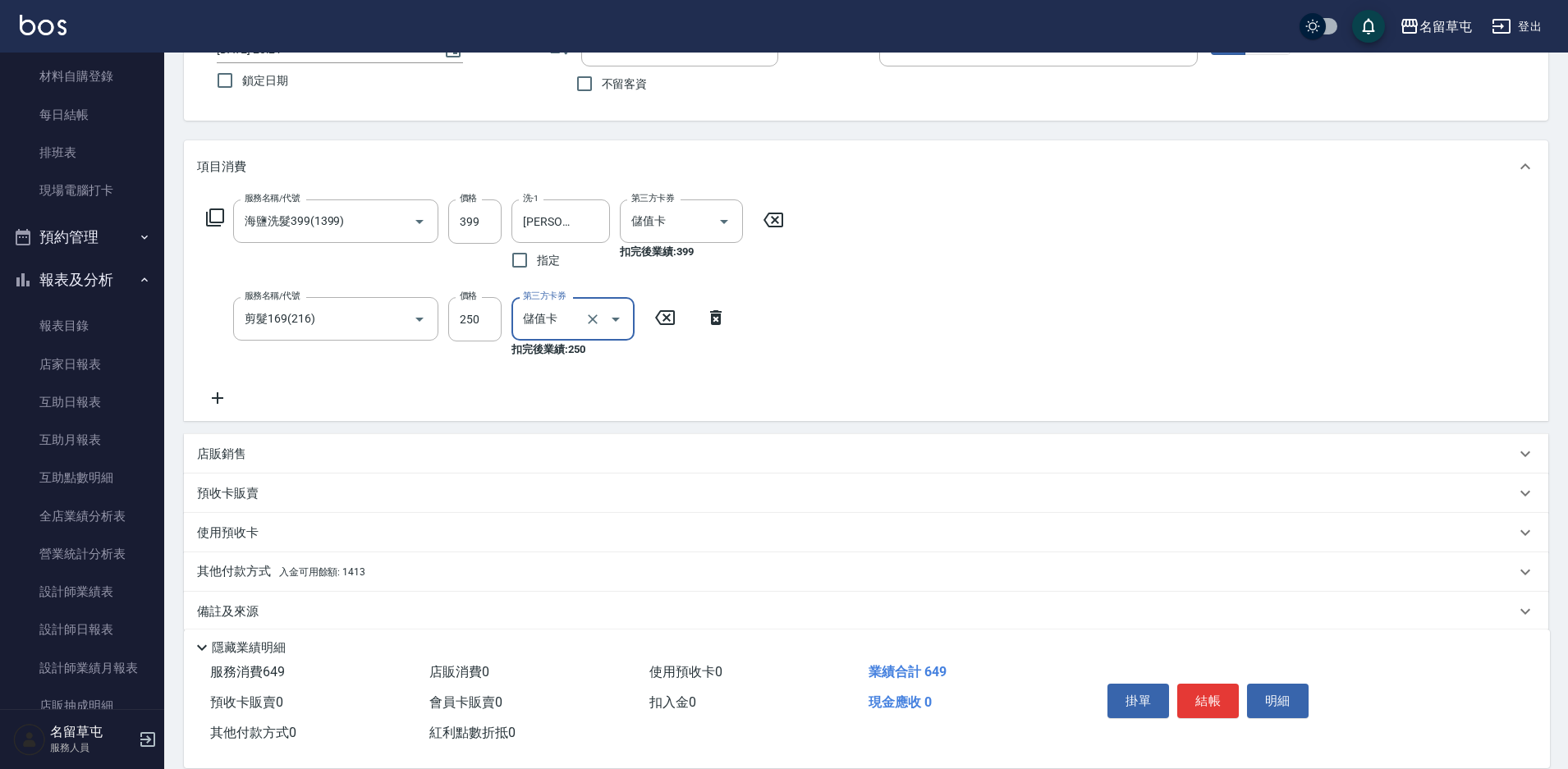
scroll to position [148, 0]
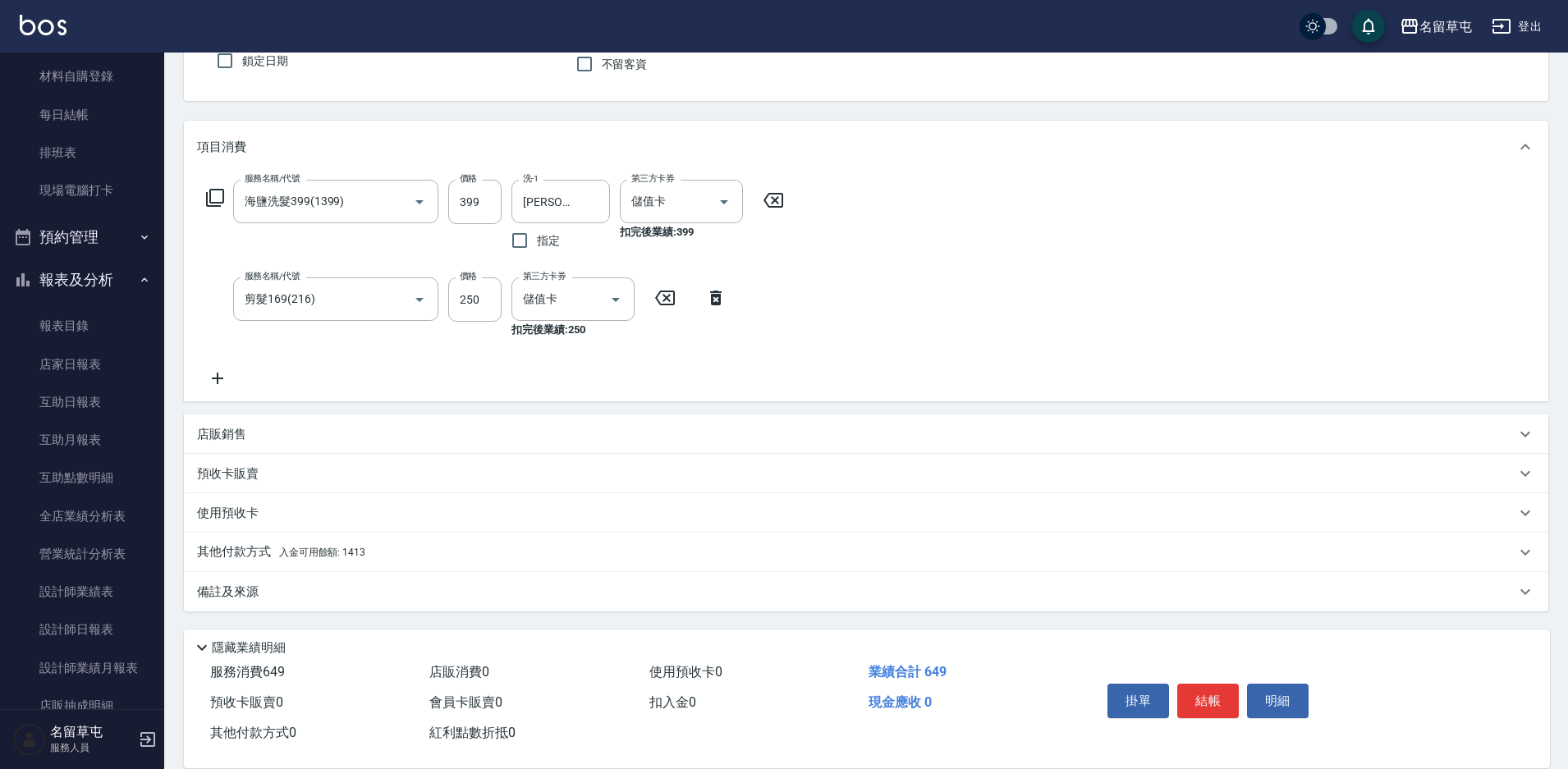
click at [264, 545] on p "其他付款方式 入金可用餘額: 1413" at bounding box center [281, 552] width 169 height 18
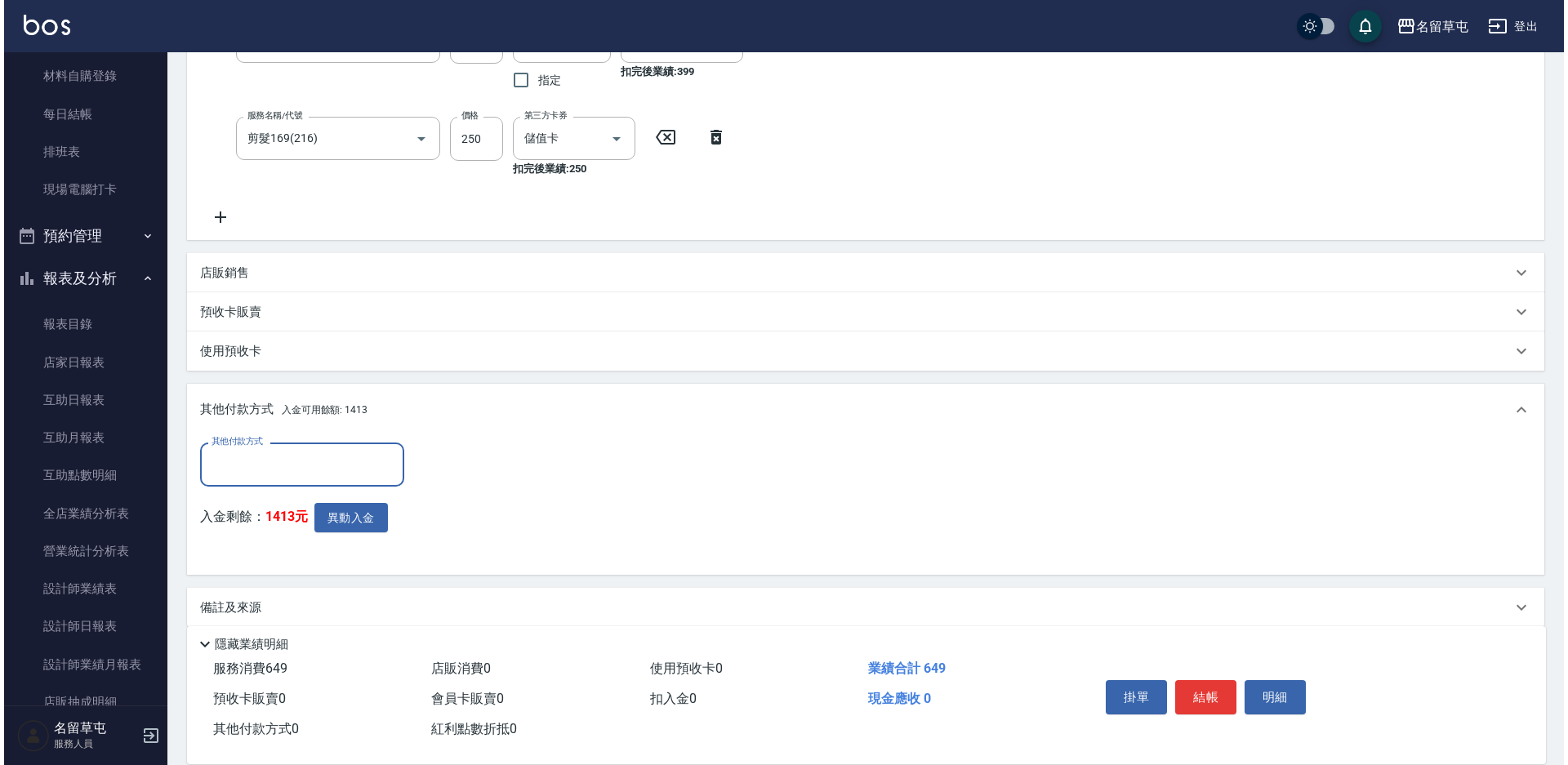
scroll to position [320, 0]
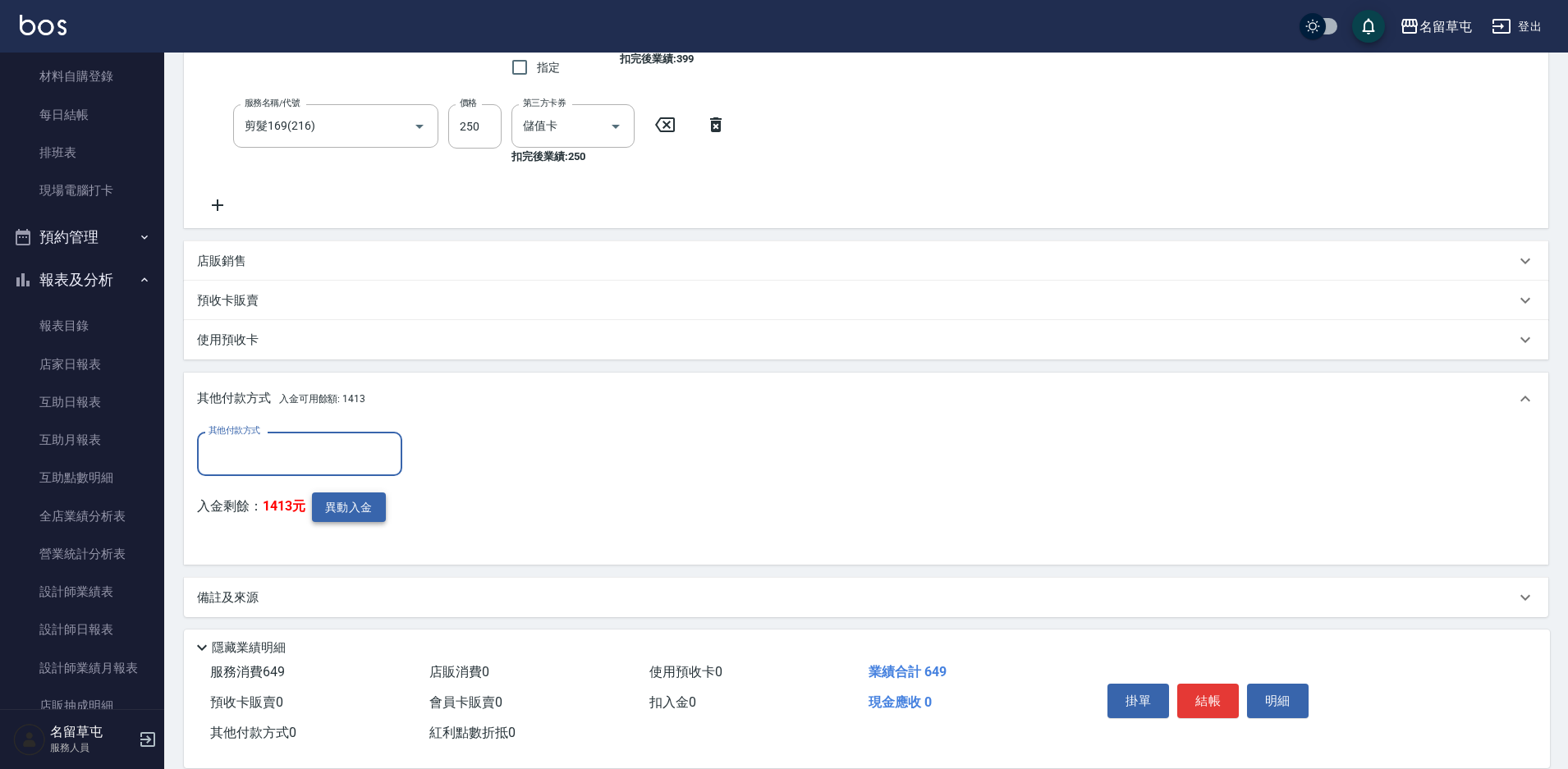
click at [366, 511] on button "異動入金" at bounding box center [349, 507] width 74 height 30
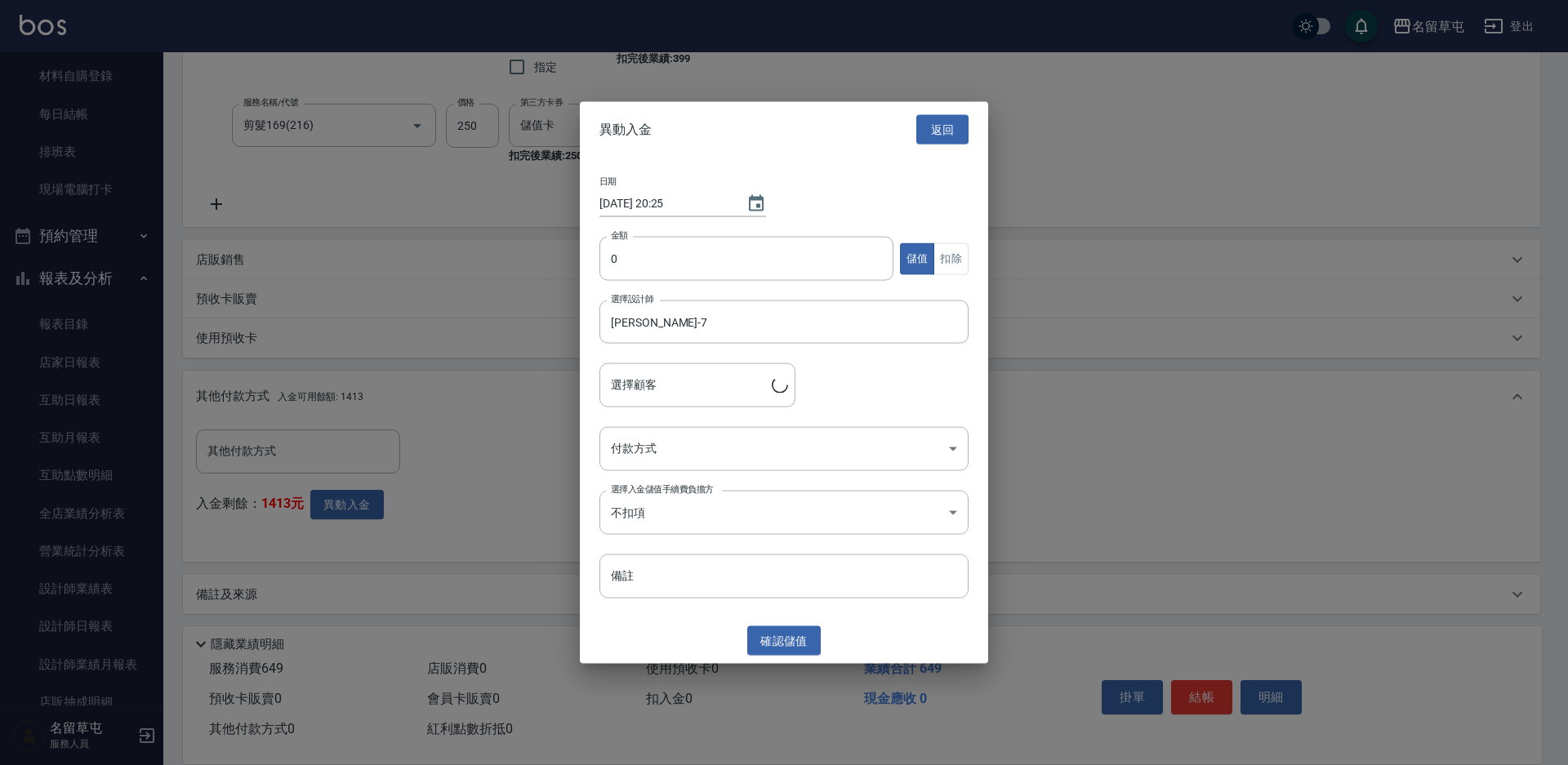
type input "[PERSON_NAME]/0965560011"
click at [664, 266] on input "0" at bounding box center [746, 259] width 294 height 44
type input "649"
click at [939, 270] on button "扣除" at bounding box center [951, 258] width 35 height 32
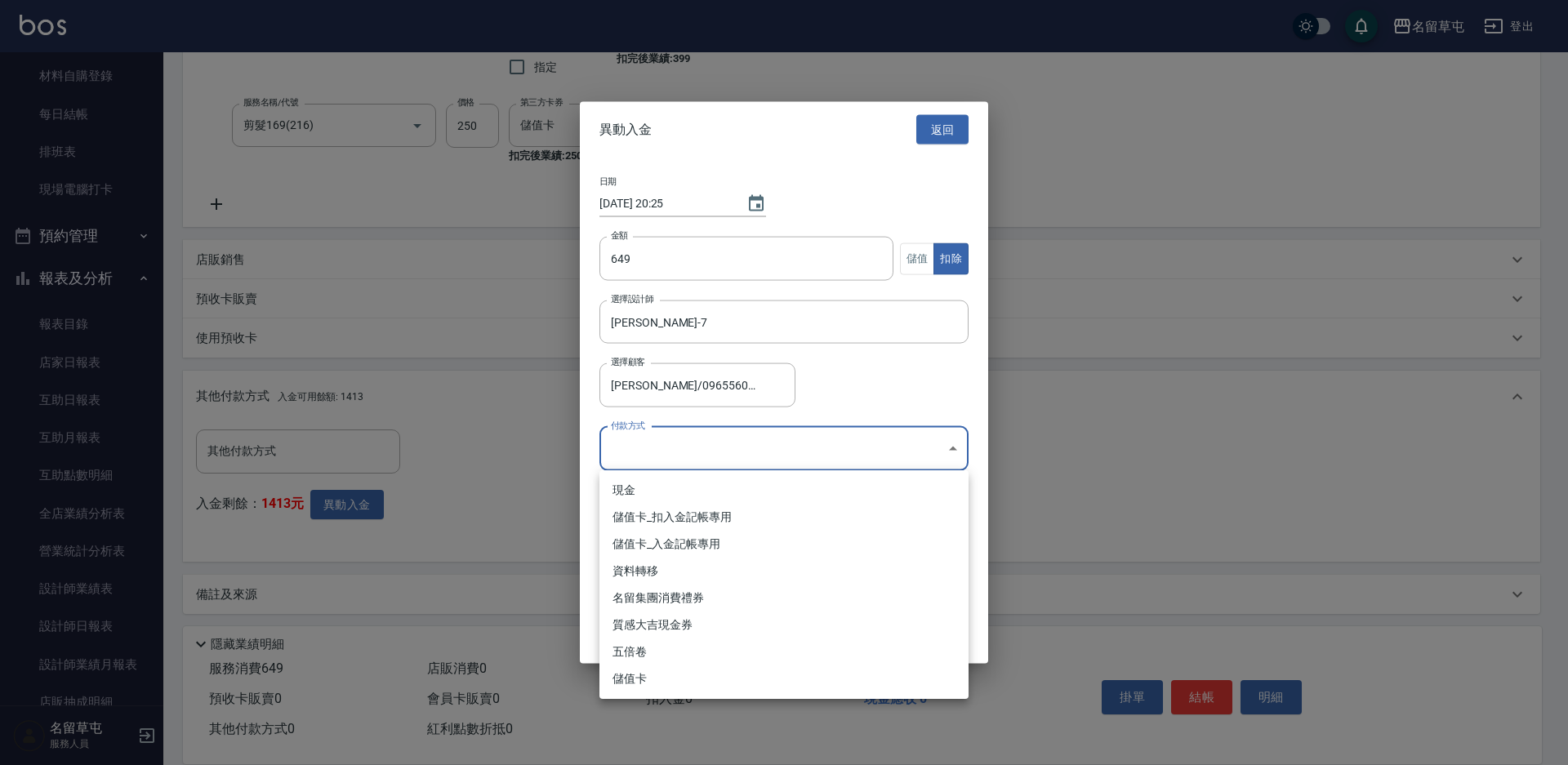
click at [805, 443] on body "名留草屯 登出 櫃檯作業 打帳單 帳單列表 現金收支登錄 材料自購登錄 每日結帳 排班表 現場電腦打卡 預約管理 預約管理 單日預約紀錄 單週預約紀錄 報表及…" at bounding box center [784, 225] width 1568 height 1090
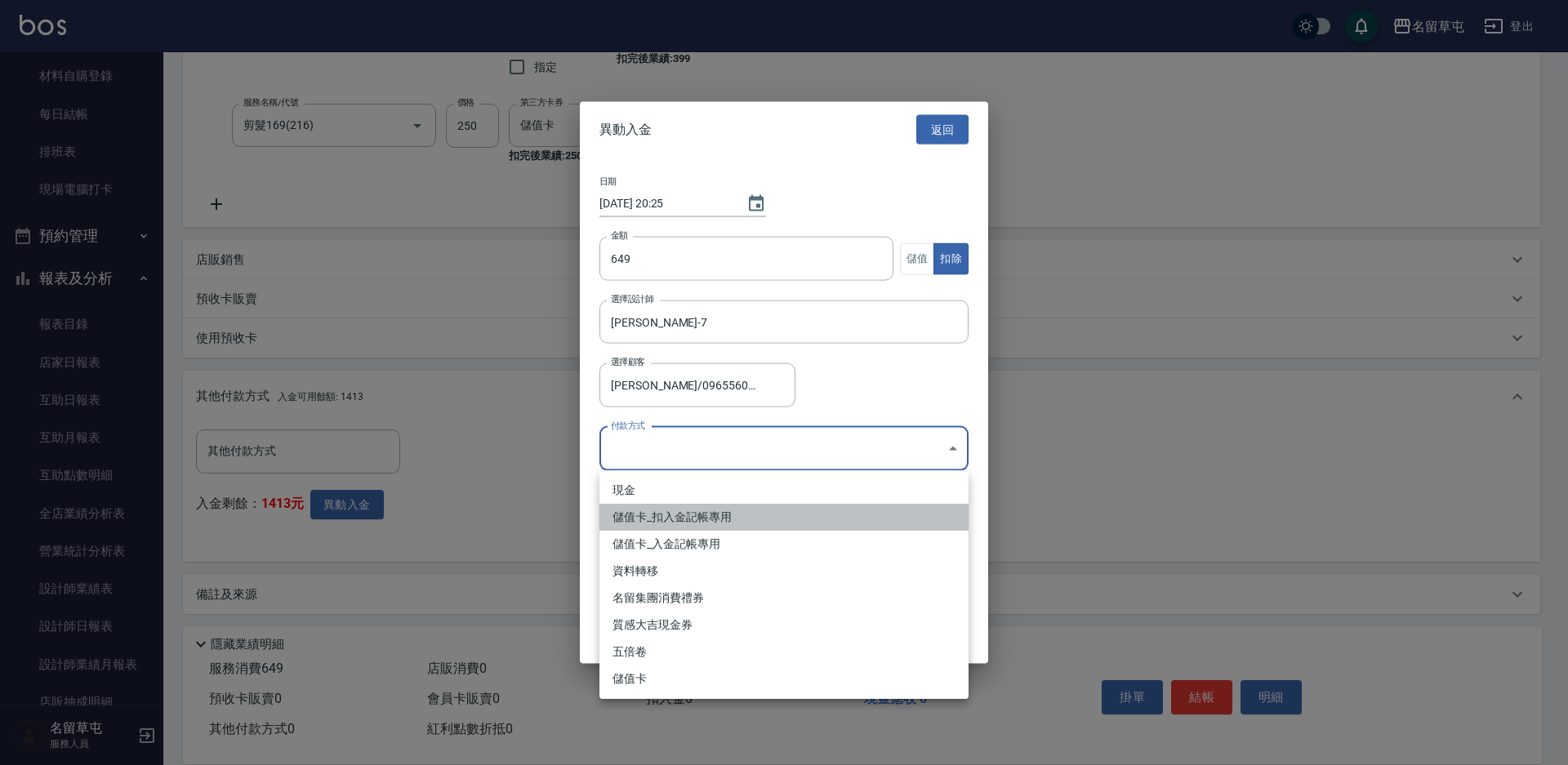
click at [659, 507] on li "儲值卡_扣入金記帳專用" at bounding box center [784, 517] width 369 height 27
type input "儲值卡_扣入金記帳專用"
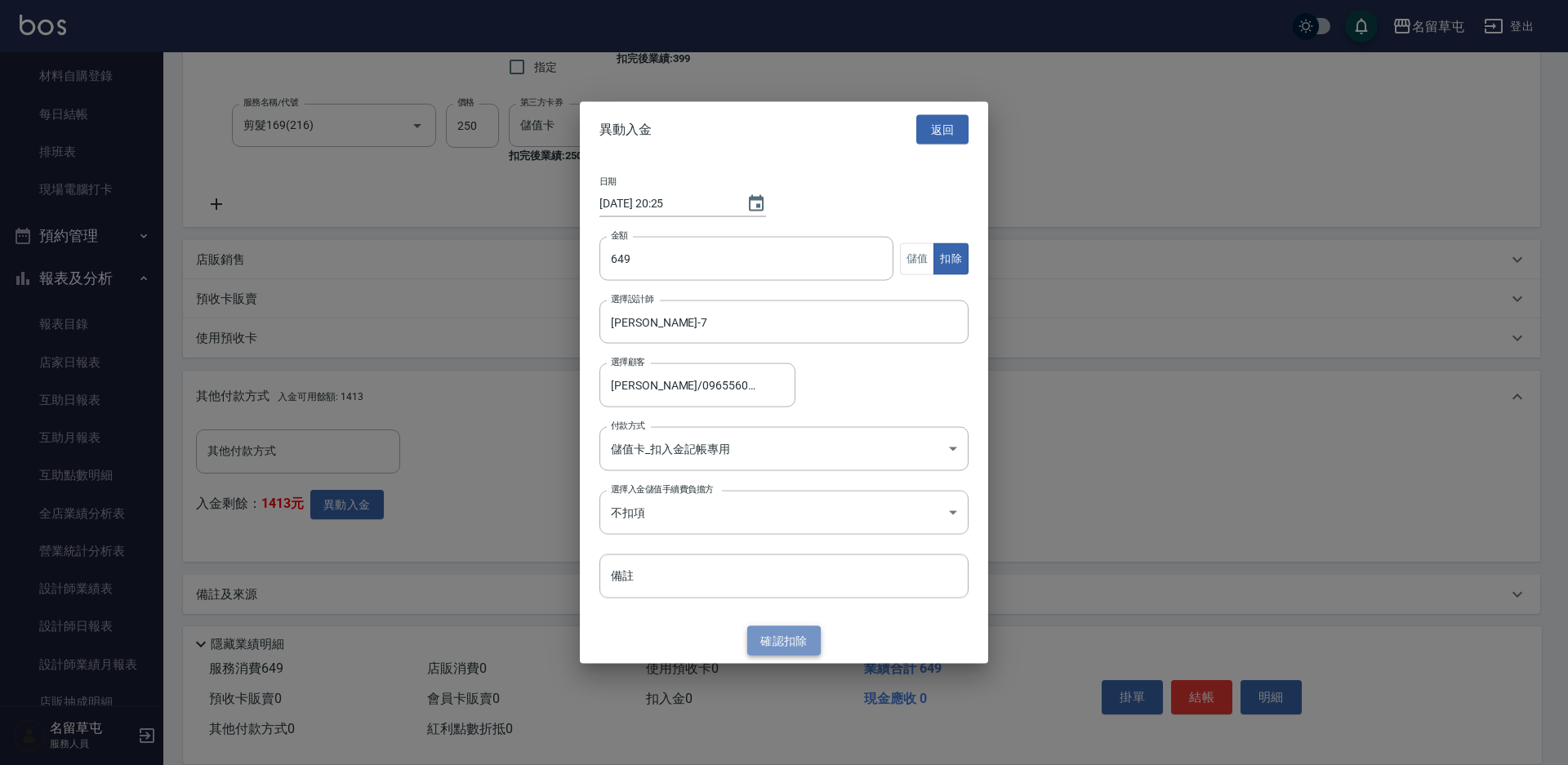
click at [800, 647] on button "確認 扣除" at bounding box center [784, 640] width 74 height 30
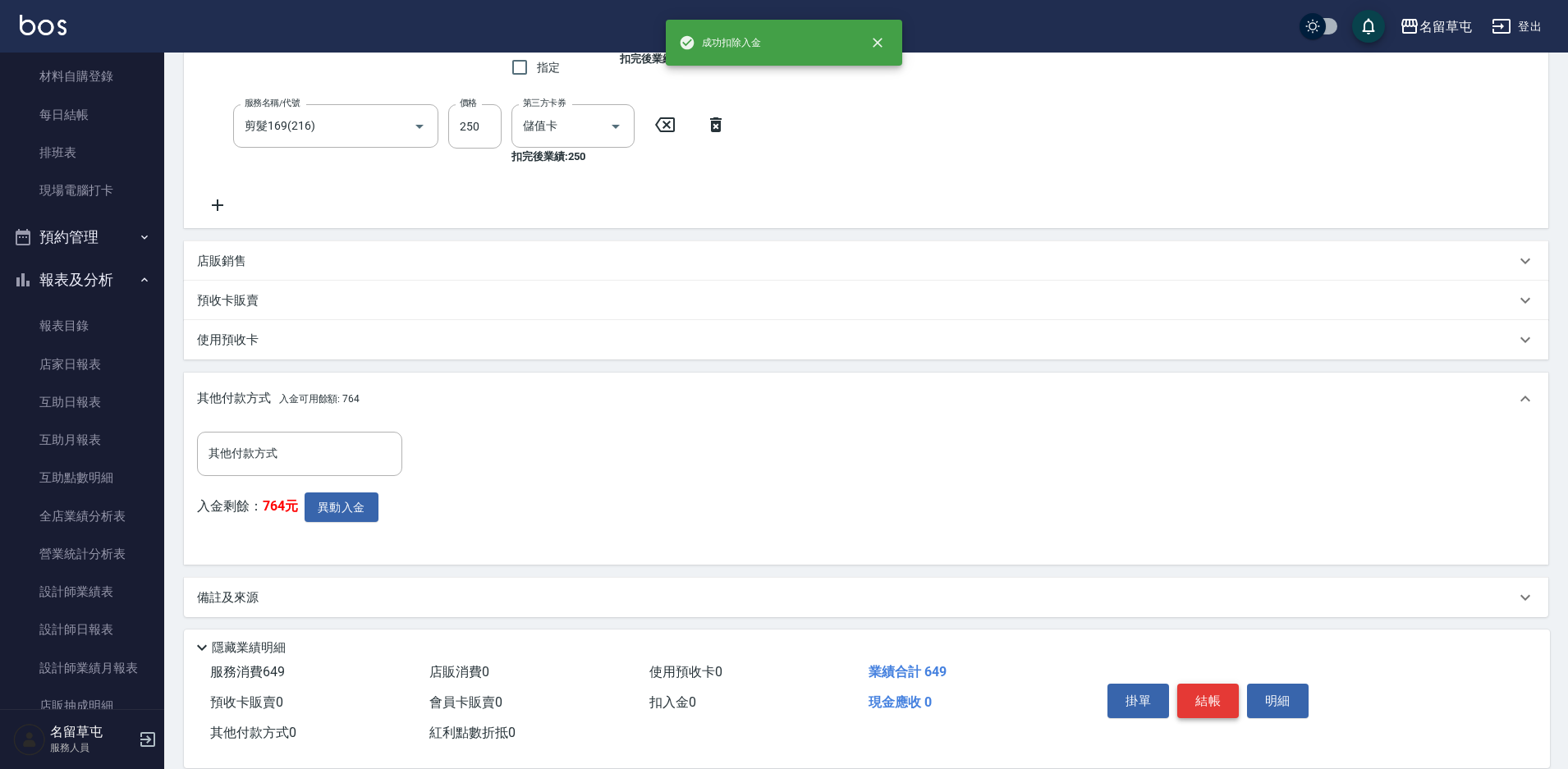
click at [1236, 687] on button "結帳" at bounding box center [1208, 700] width 62 height 34
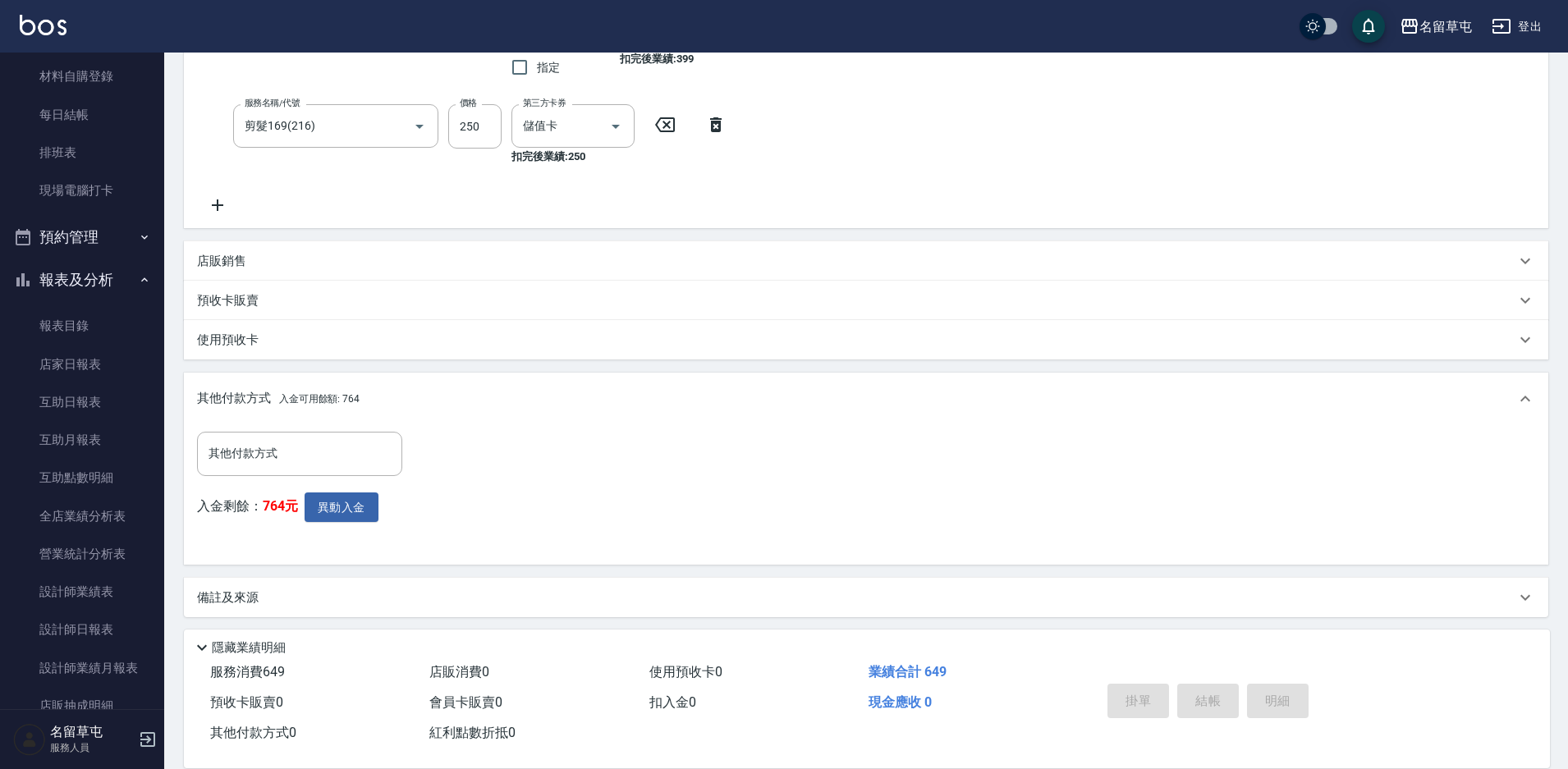
type input "[DATE] 20:25"
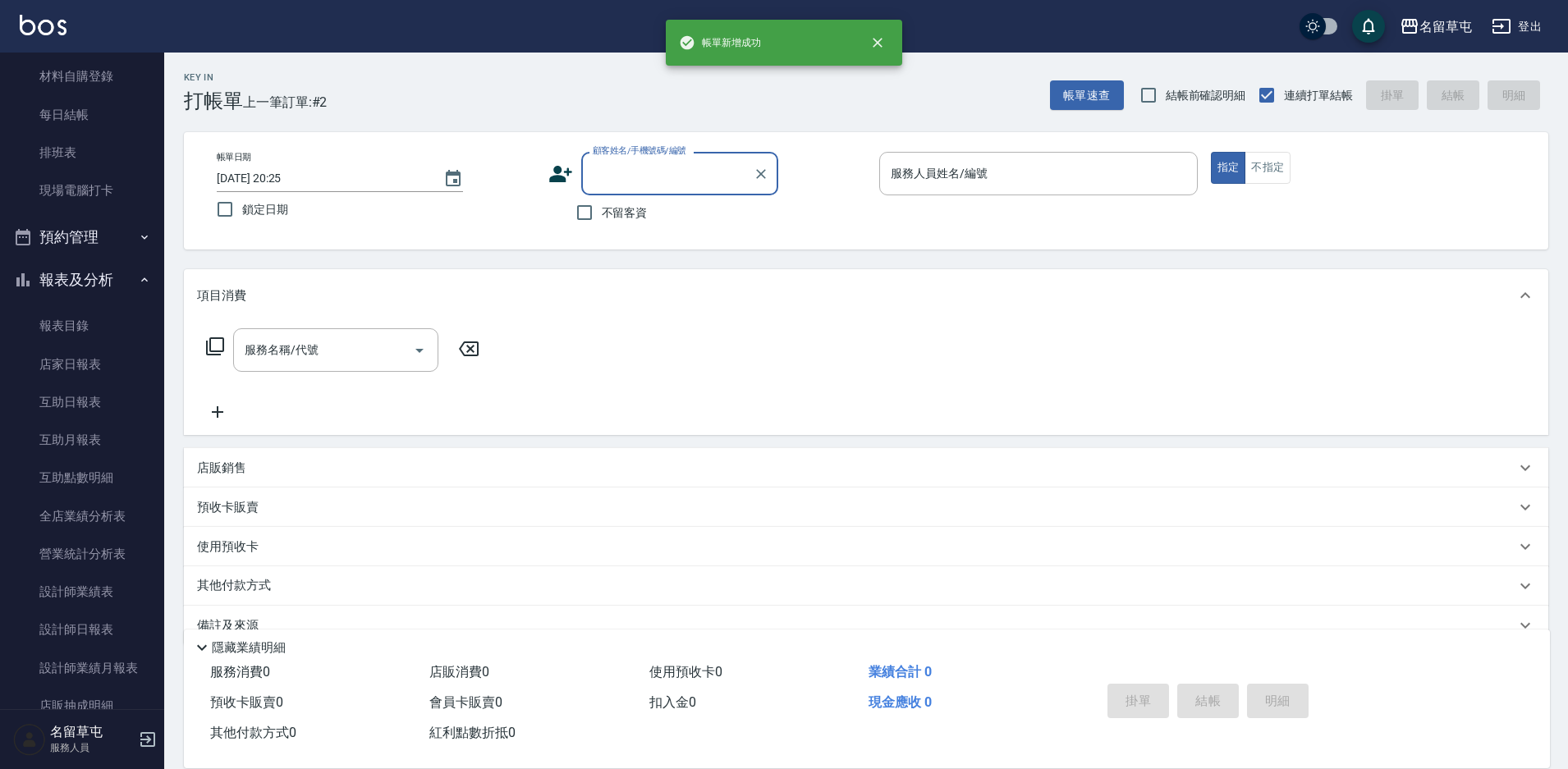
scroll to position [0, 0]
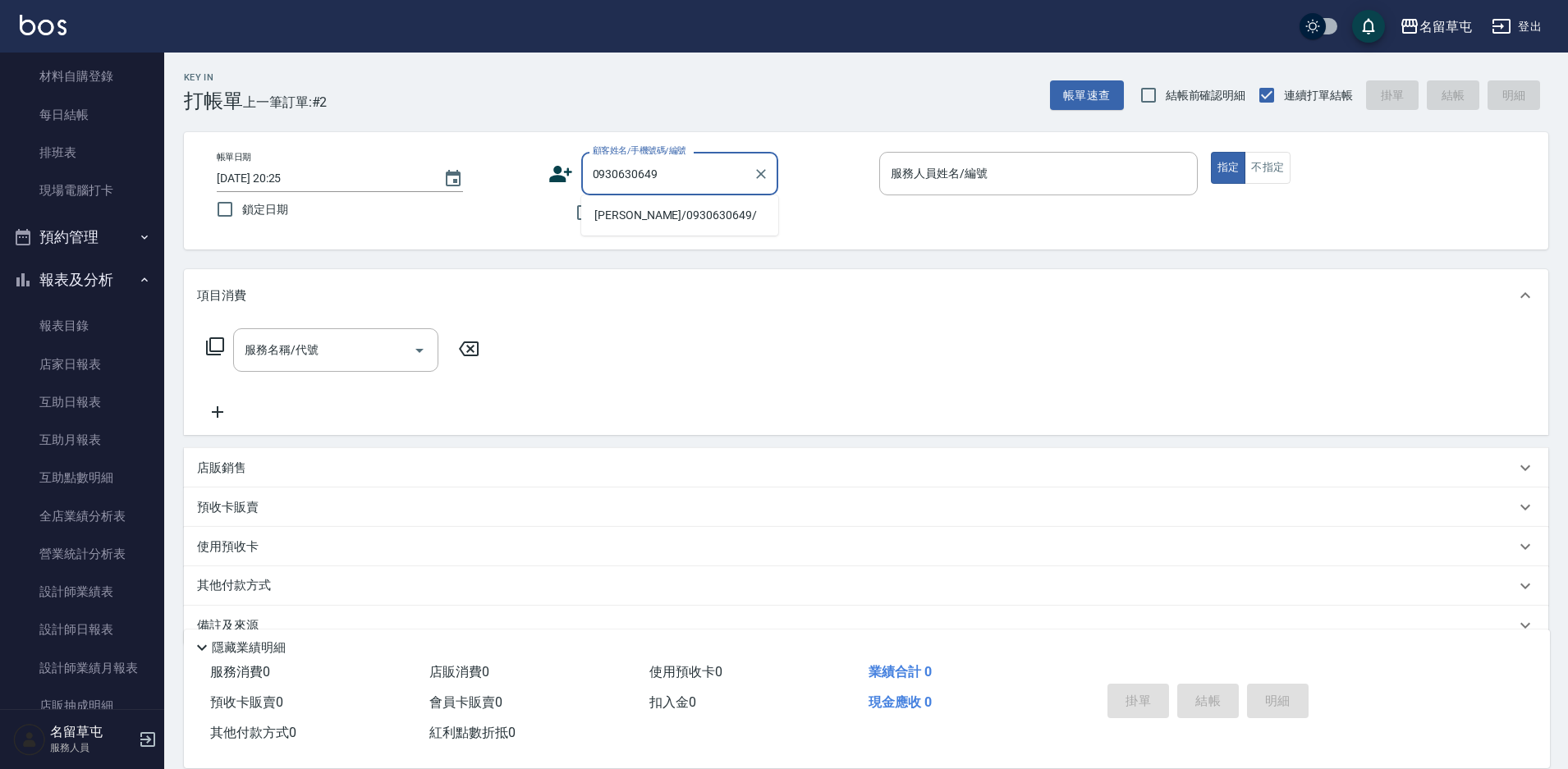
type input "[PERSON_NAME]/0930630649/"
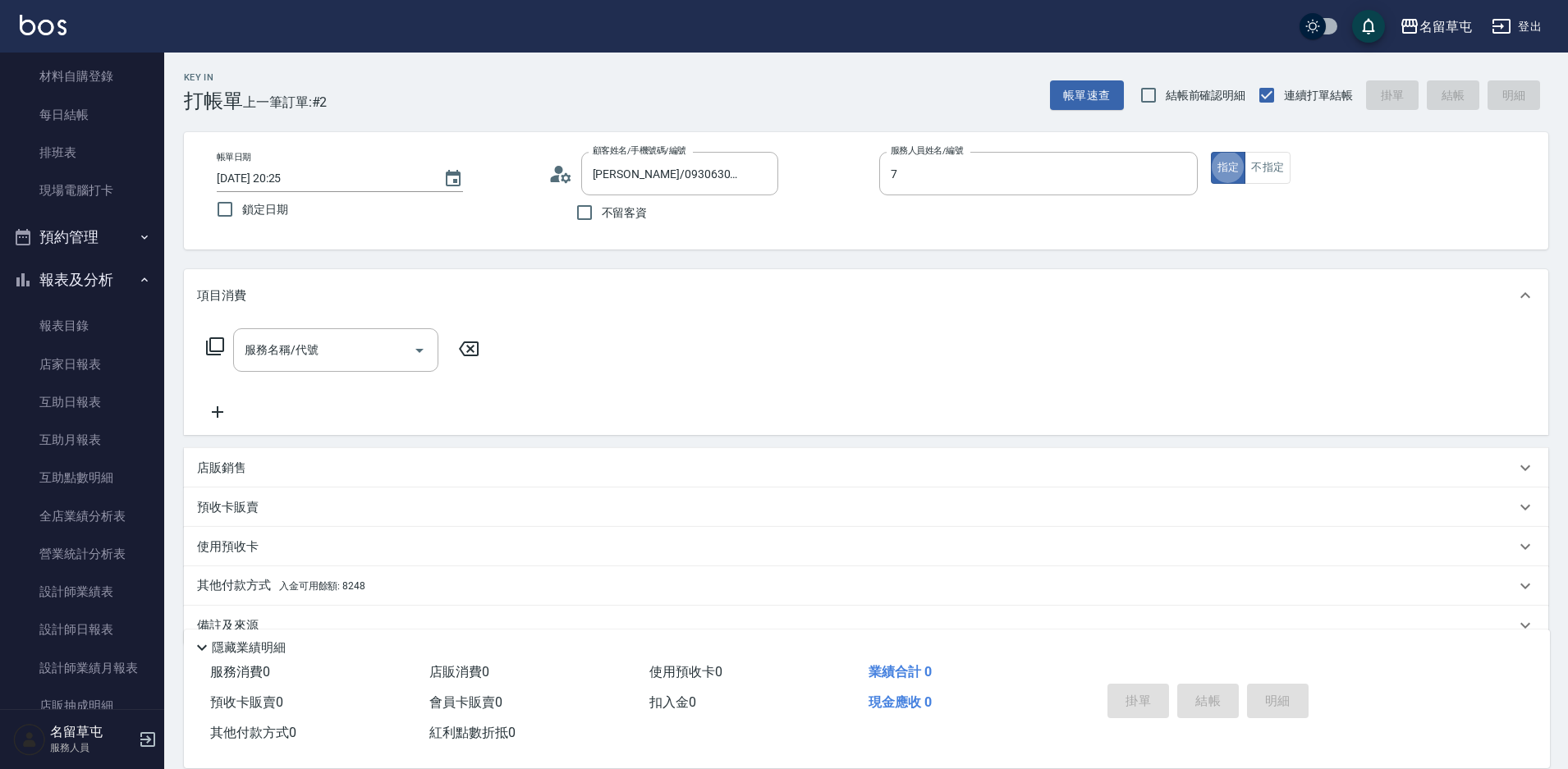
type input "[PERSON_NAME]-7"
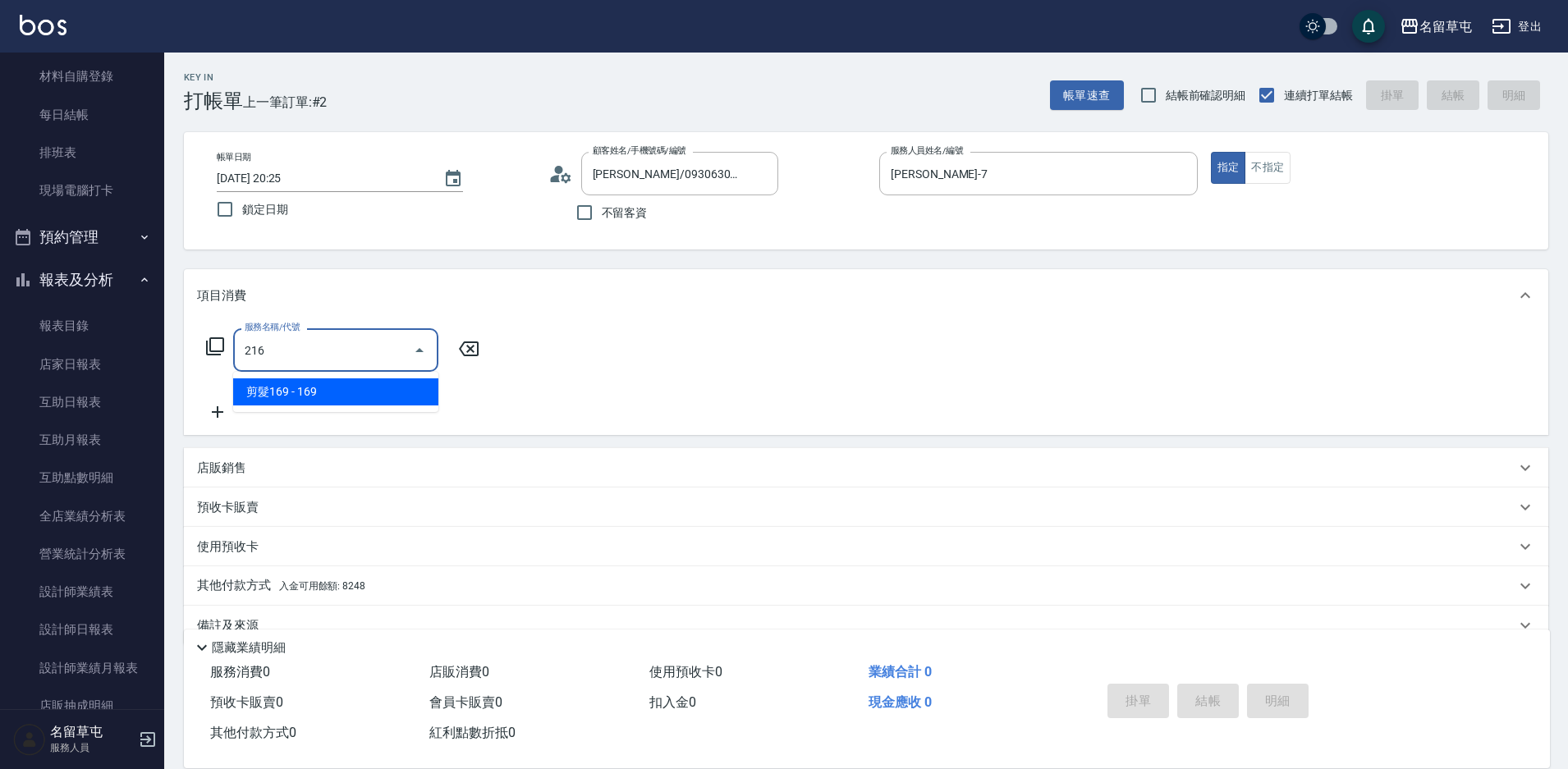
type input "剪髮169(216)"
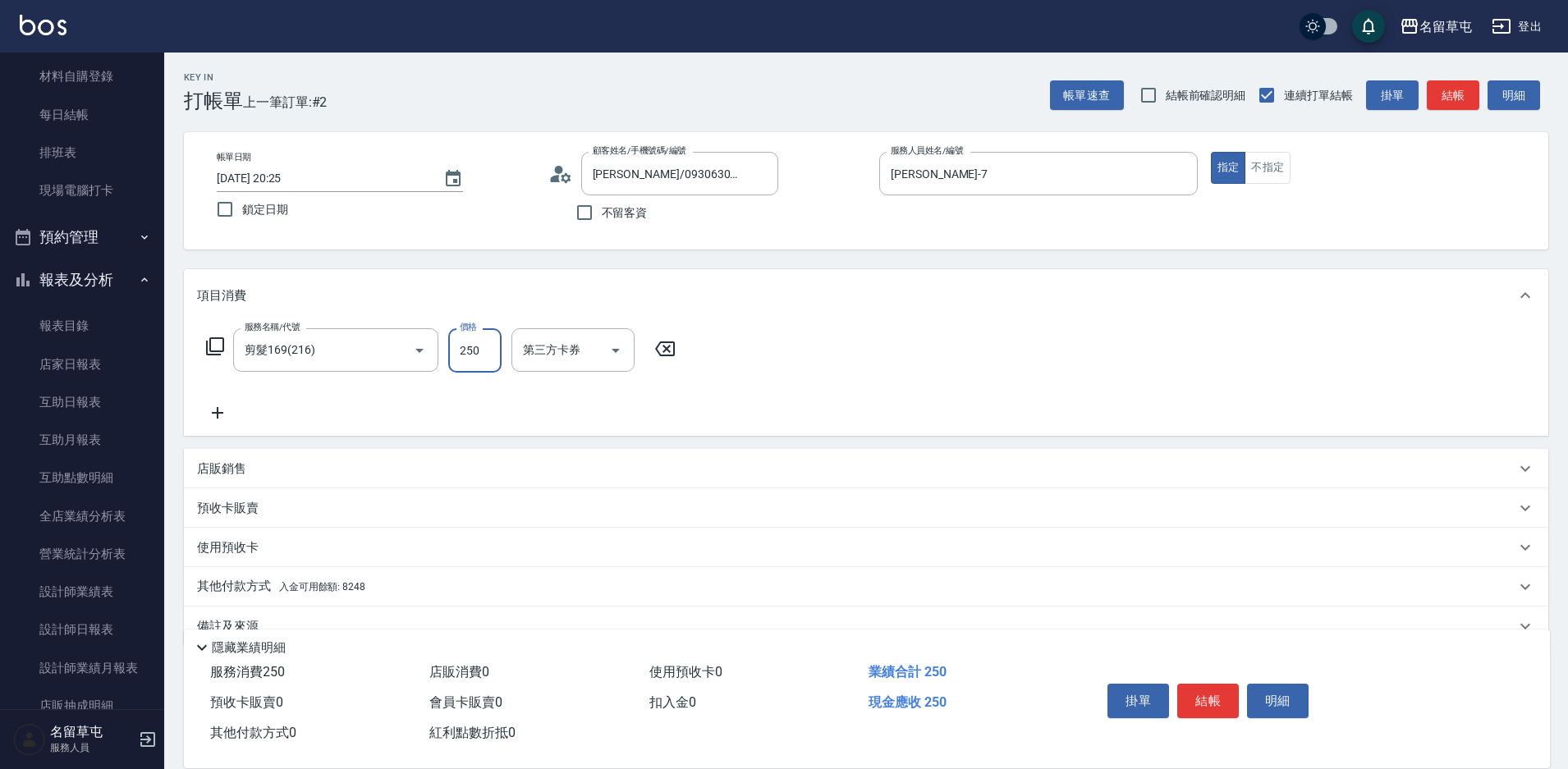
type input "250"
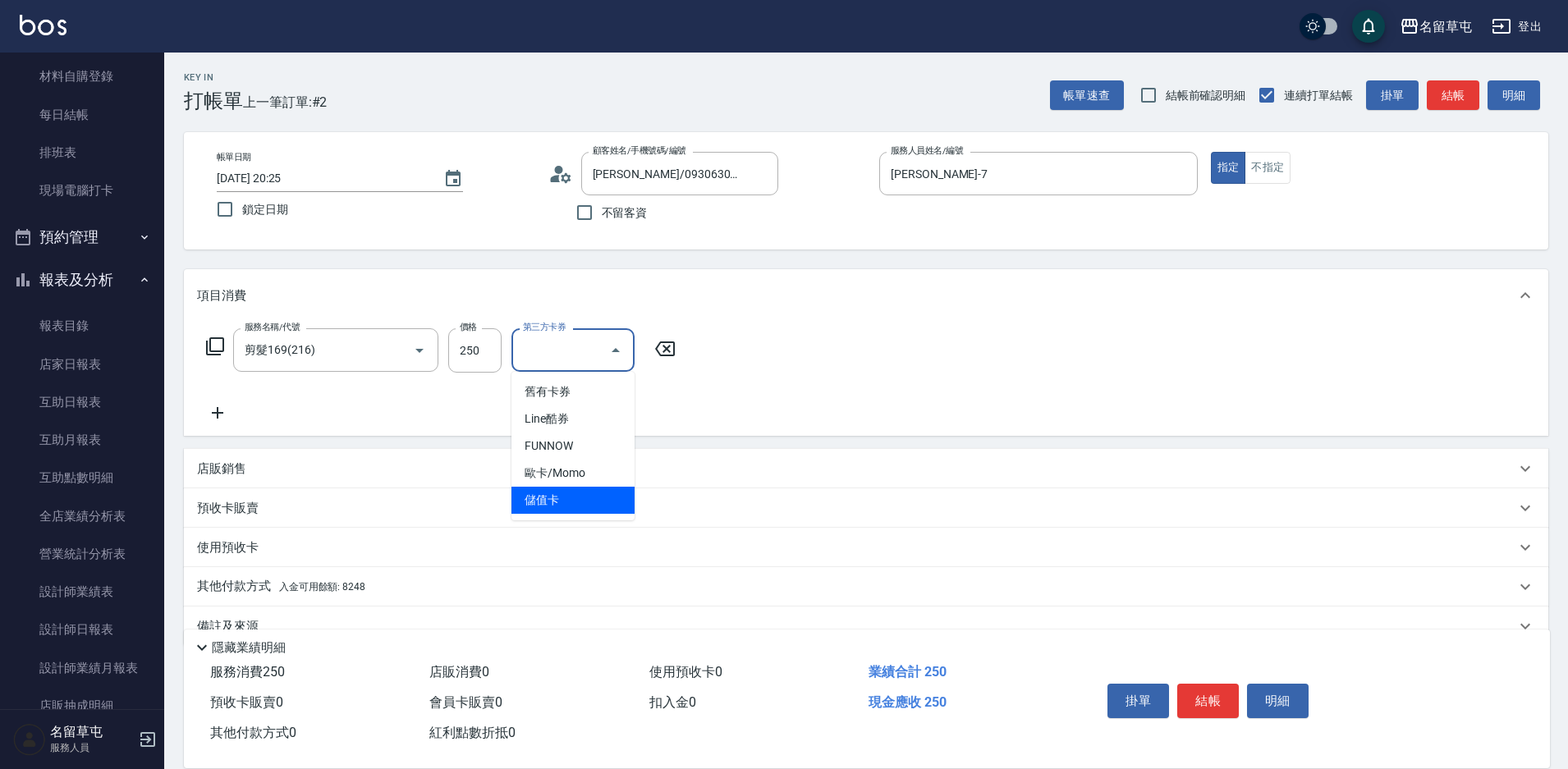
type input "儲值卡"
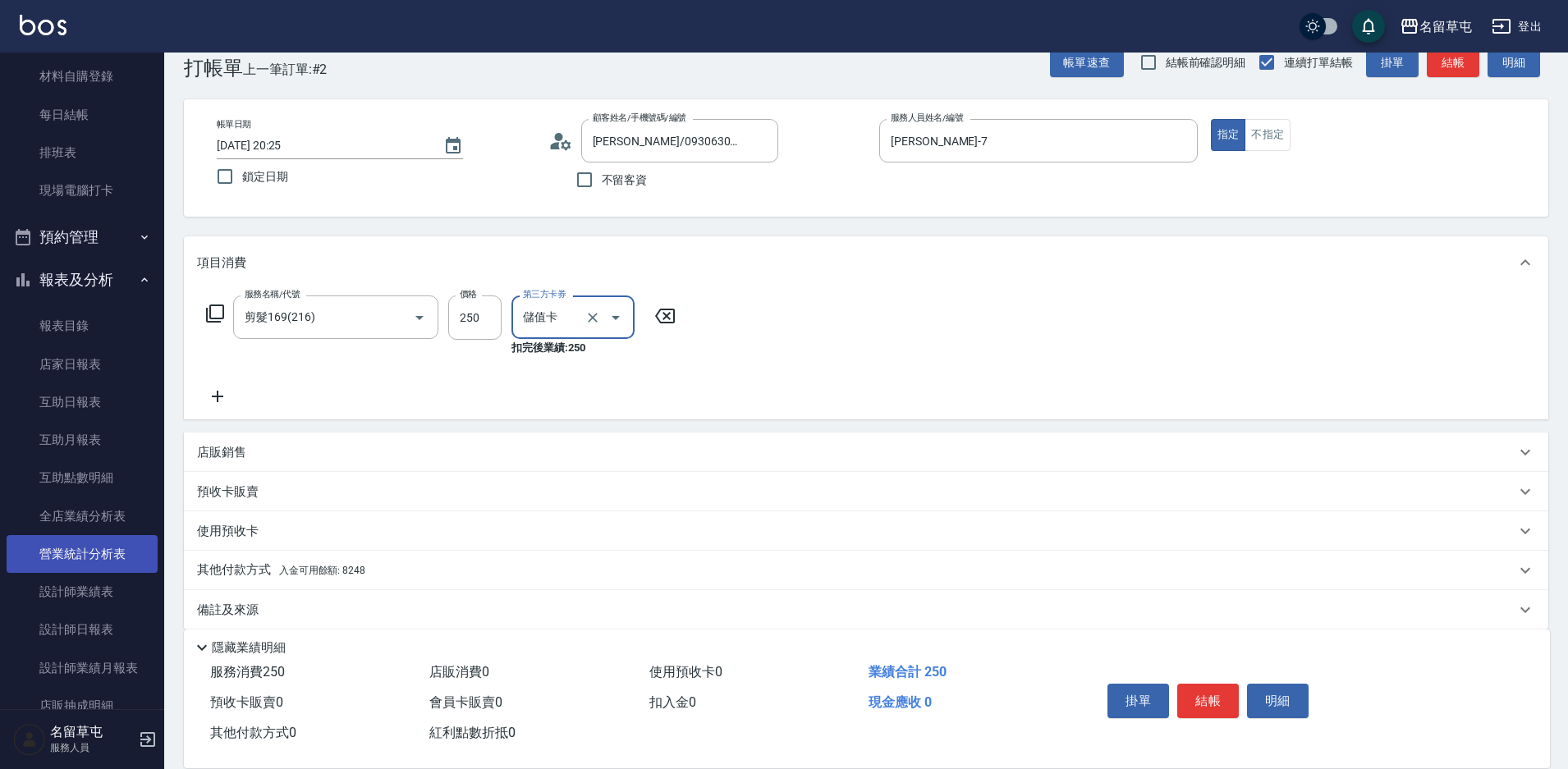
scroll to position [51, 0]
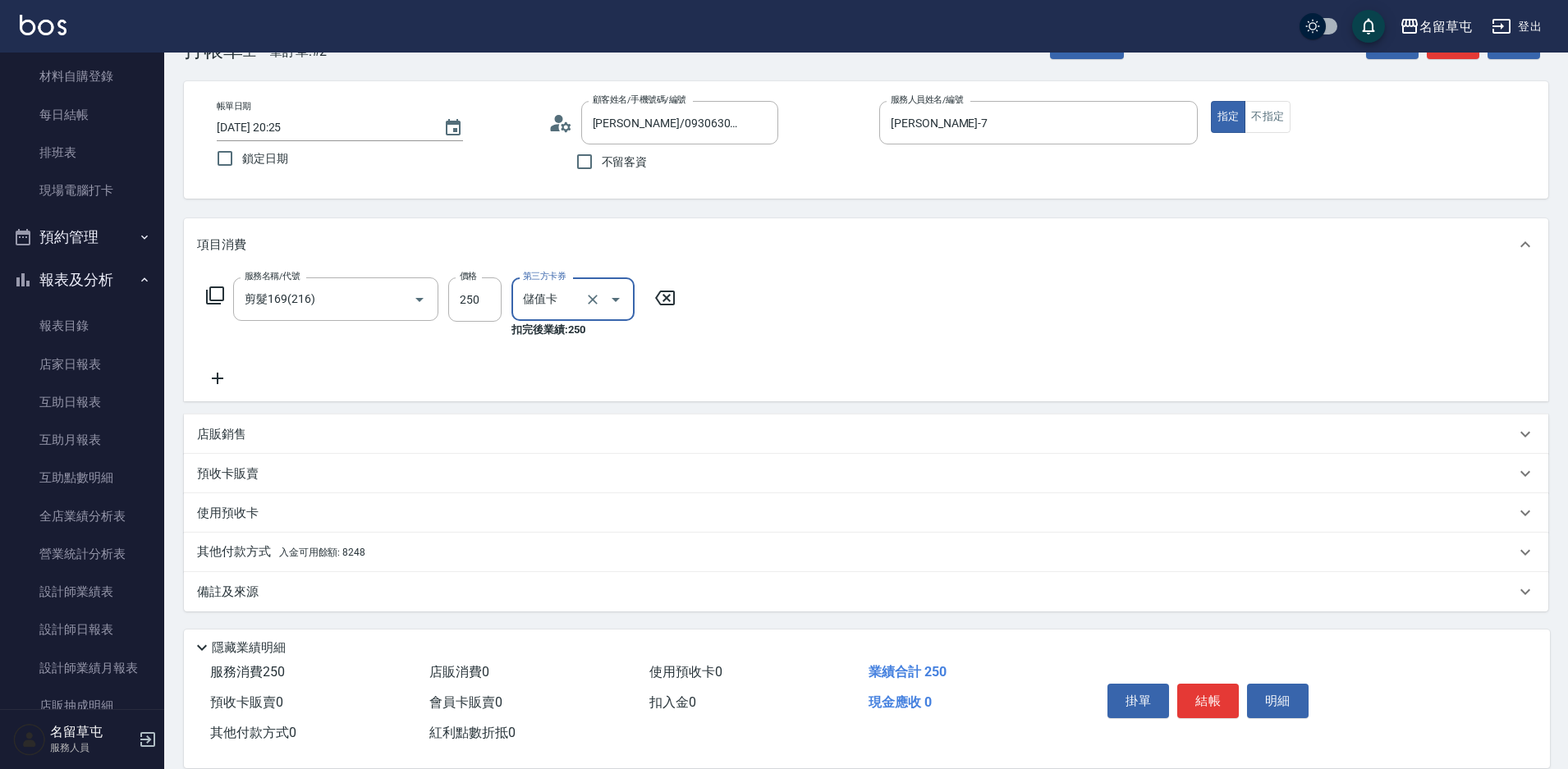
click at [226, 552] on p "其他付款方式 入金可用餘額: 8248" at bounding box center [281, 552] width 169 height 18
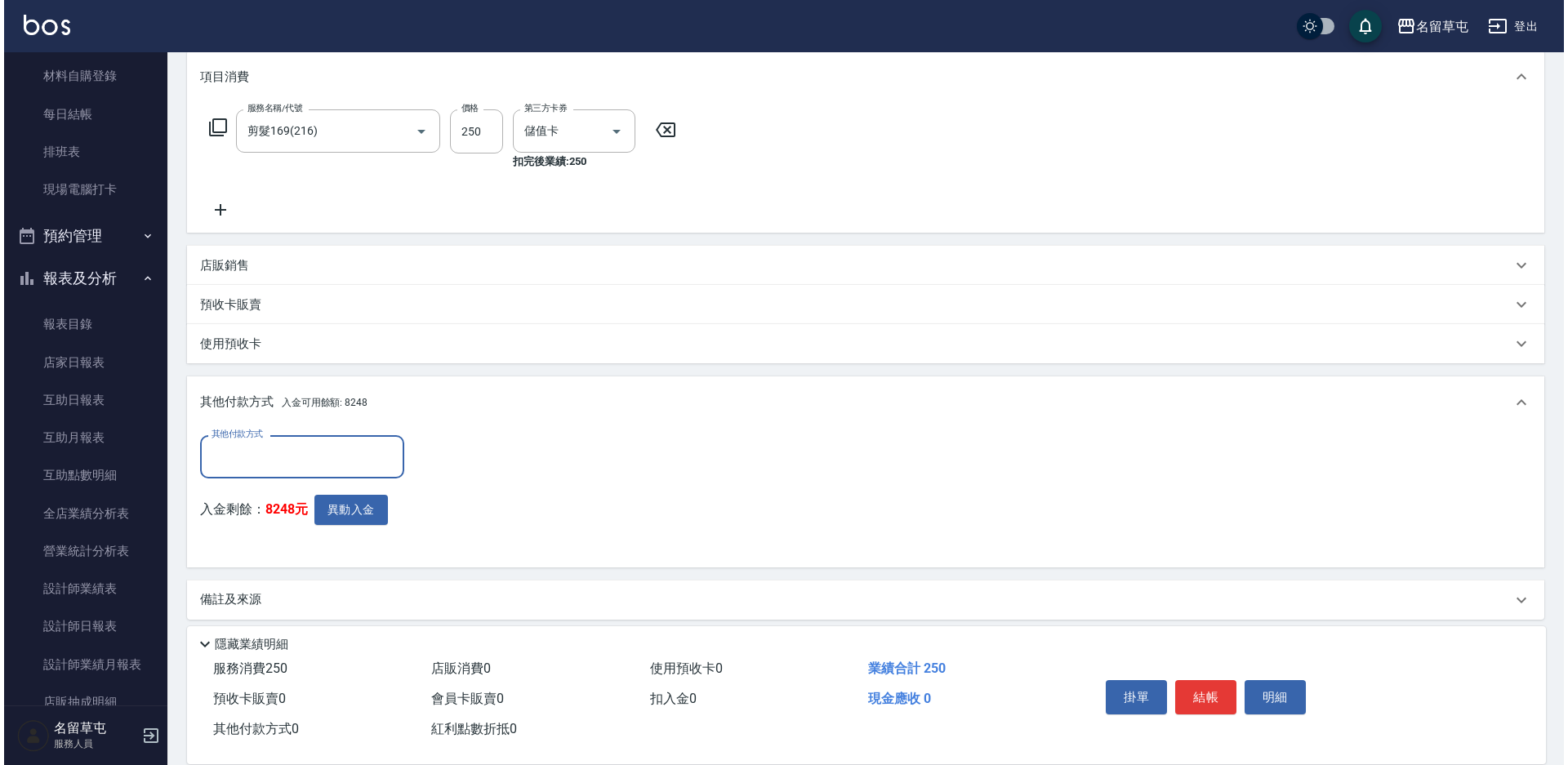
scroll to position [218, 0]
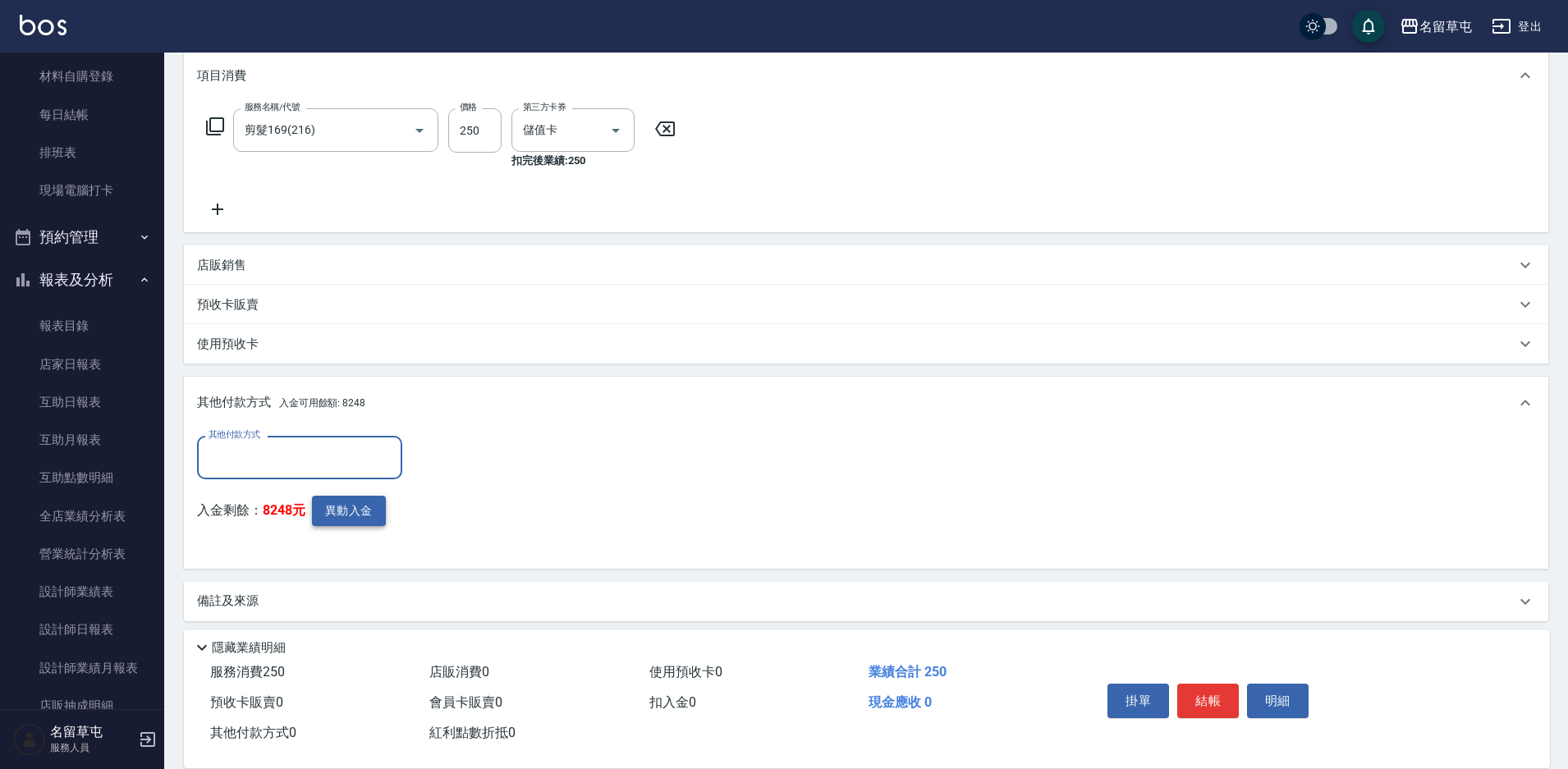
click at [355, 503] on button "異動入金" at bounding box center [349, 511] width 74 height 30
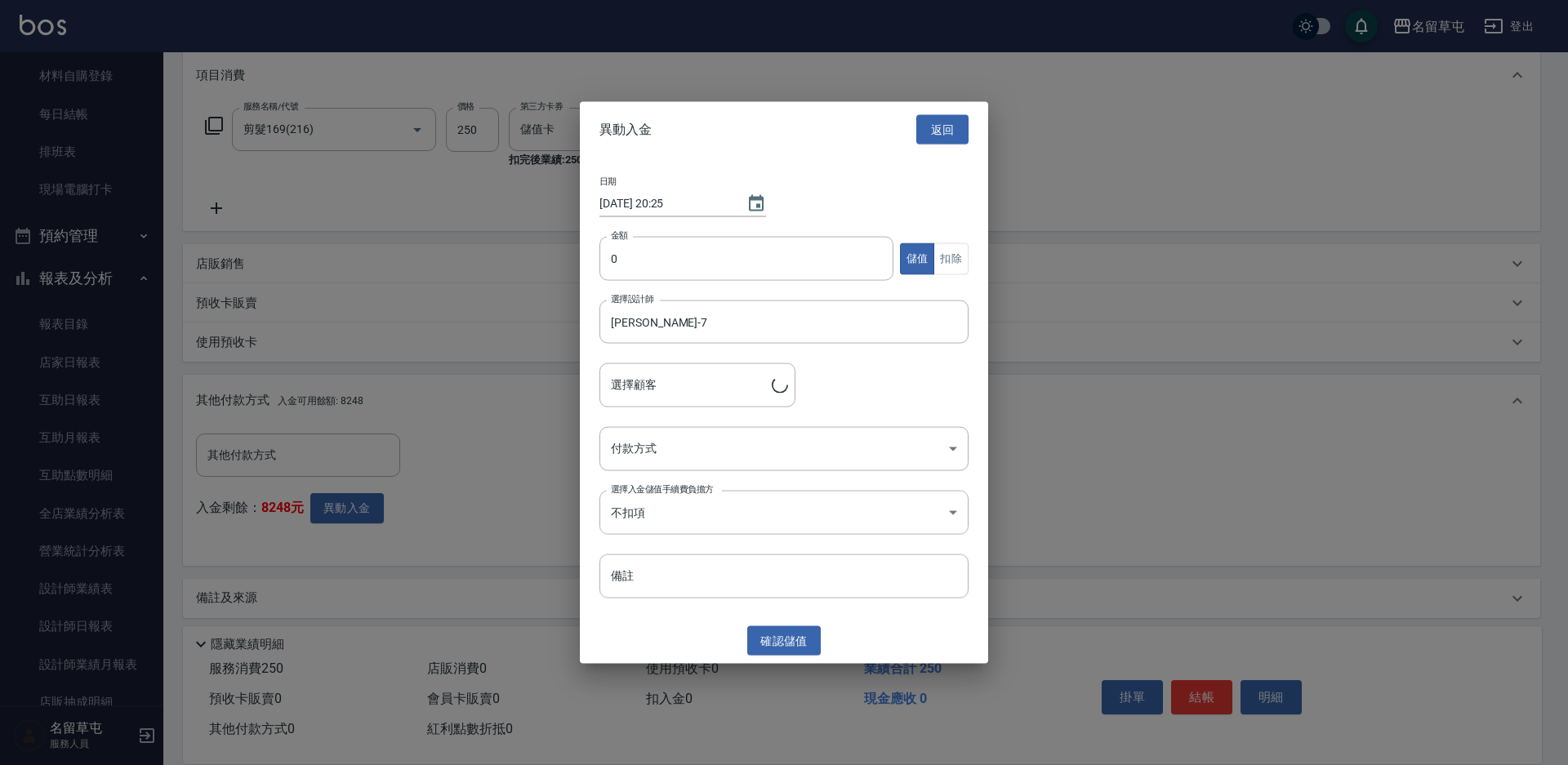
type input "[PERSON_NAME]/0930630649/"
click at [685, 255] on input "0" at bounding box center [746, 259] width 294 height 44
type input "250"
click at [958, 267] on button "扣除" at bounding box center [951, 258] width 35 height 32
click at [648, 461] on body "名留草屯 登出 櫃檯作業 打帳單 帳單列表 現金收支登錄 材料自購登錄 每日結帳 排班表 現場電腦打卡 預約管理 預約管理 單日預約紀錄 單週預約紀錄 報表及…" at bounding box center [784, 278] width 1568 height 994
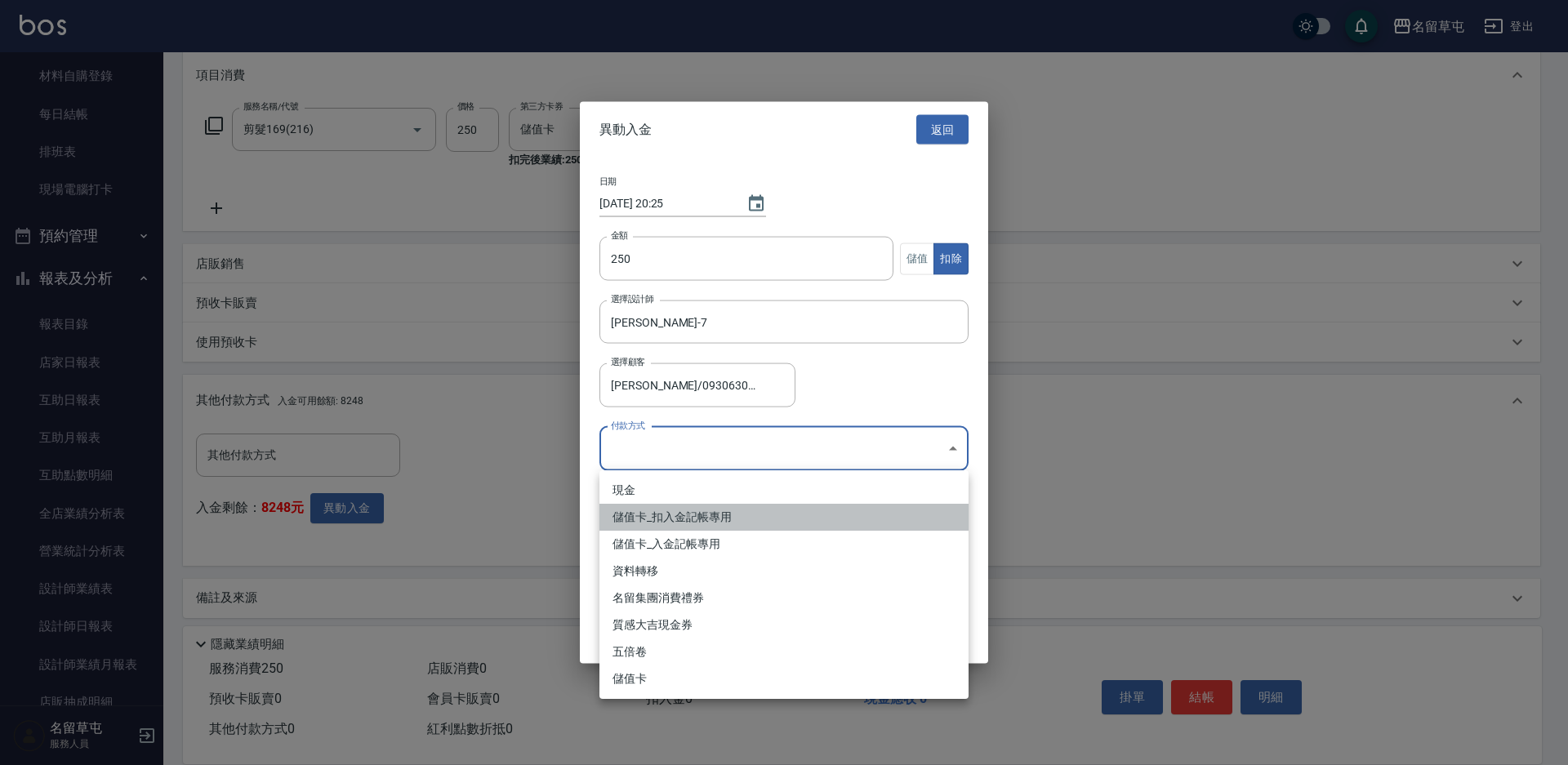
click at [653, 520] on li "儲值卡_扣入金記帳專用" at bounding box center [784, 517] width 369 height 27
type input "儲值卡_扣入金記帳專用"
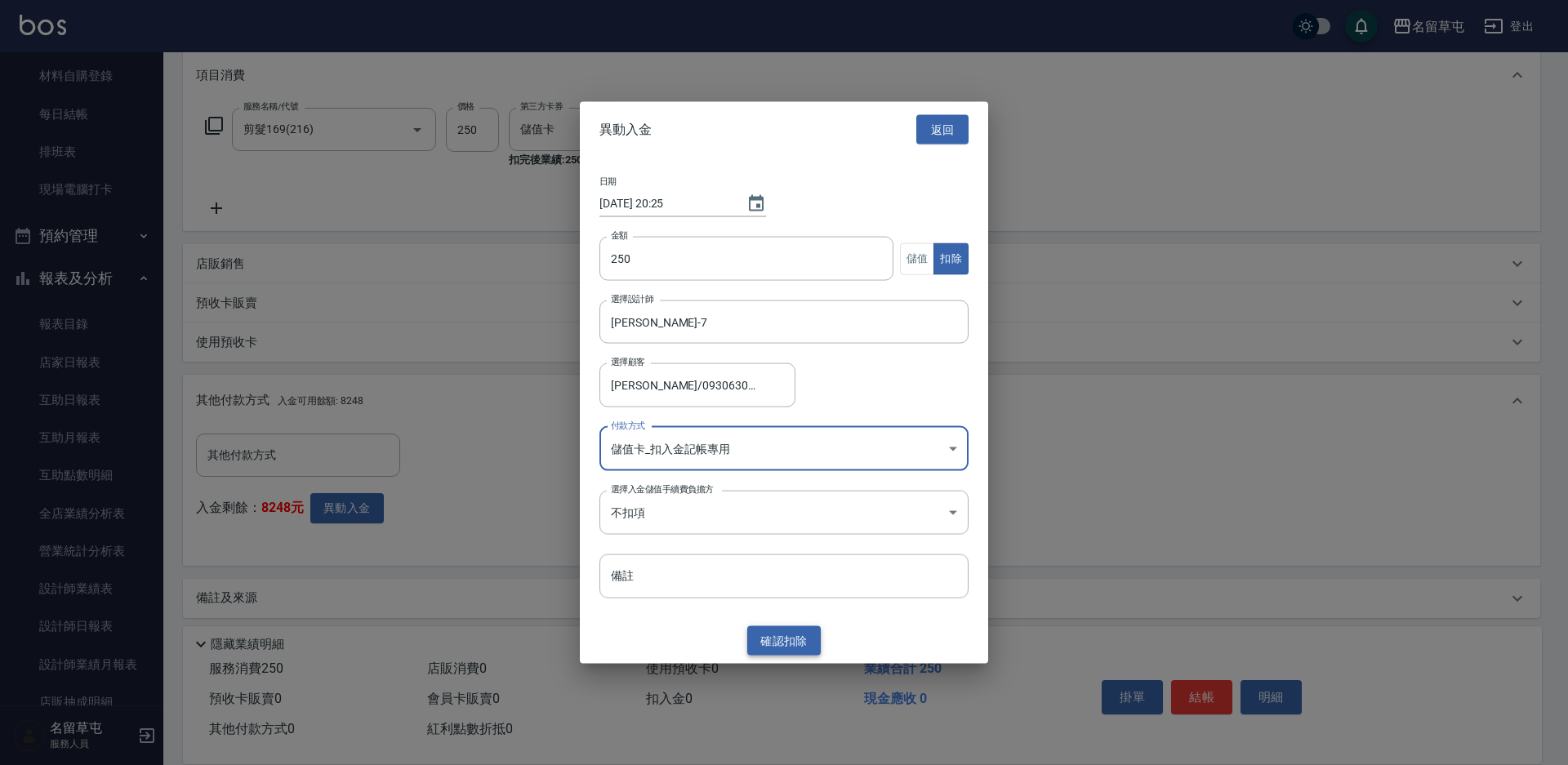
click at [782, 651] on button "確認 扣除" at bounding box center [784, 640] width 74 height 30
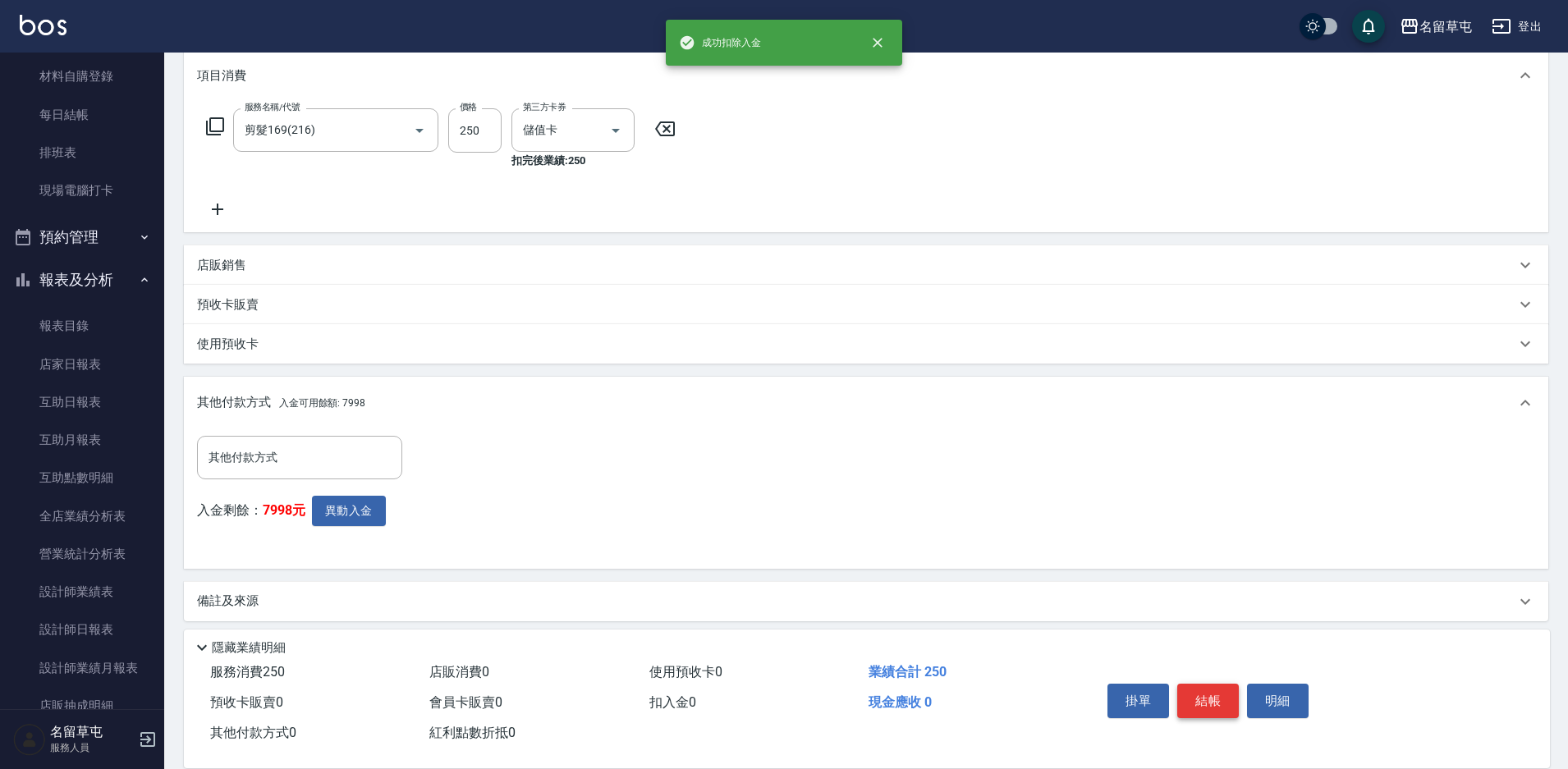
click at [1211, 695] on button "結帳" at bounding box center [1208, 700] width 62 height 34
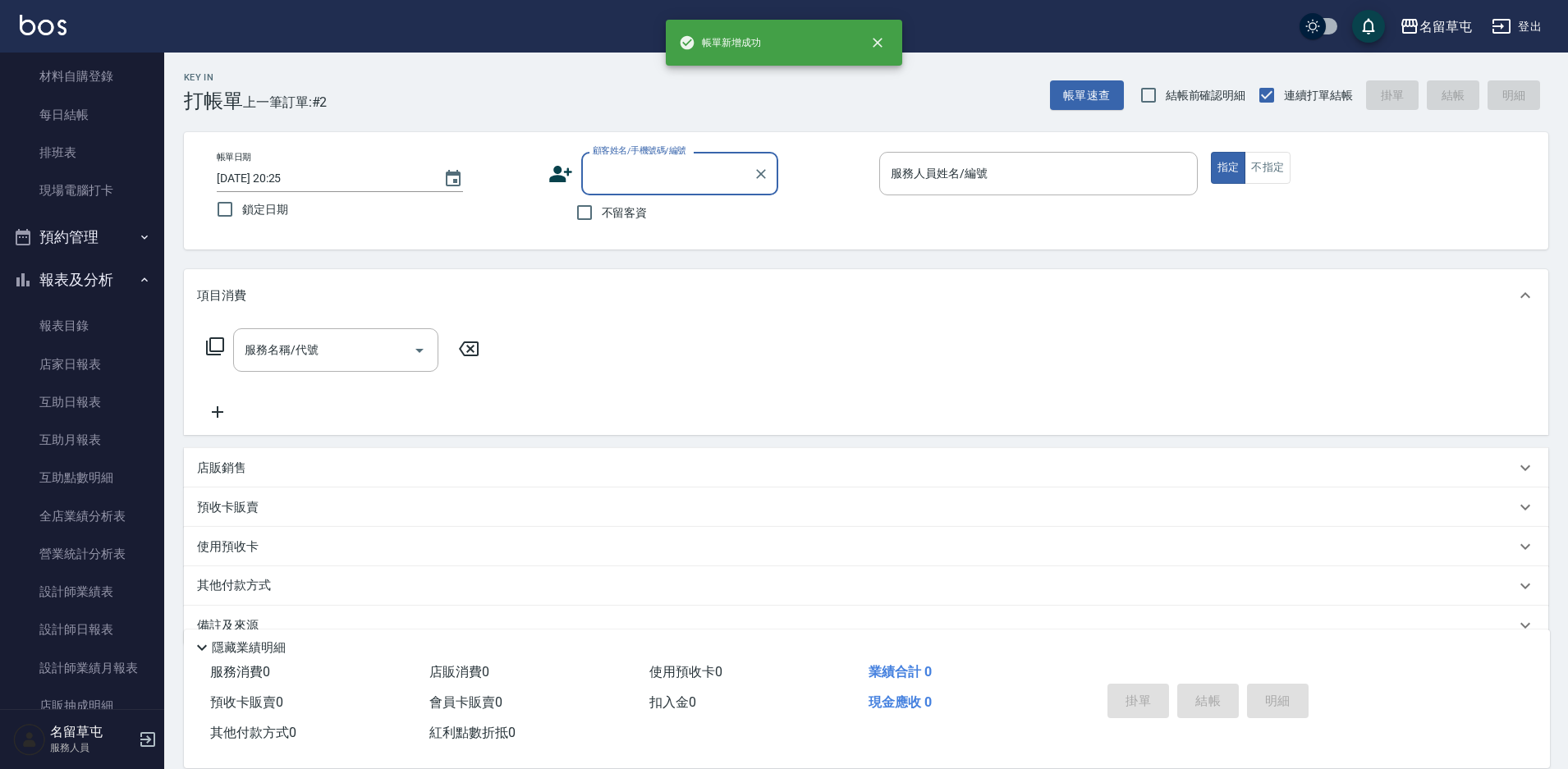
scroll to position [0, 0]
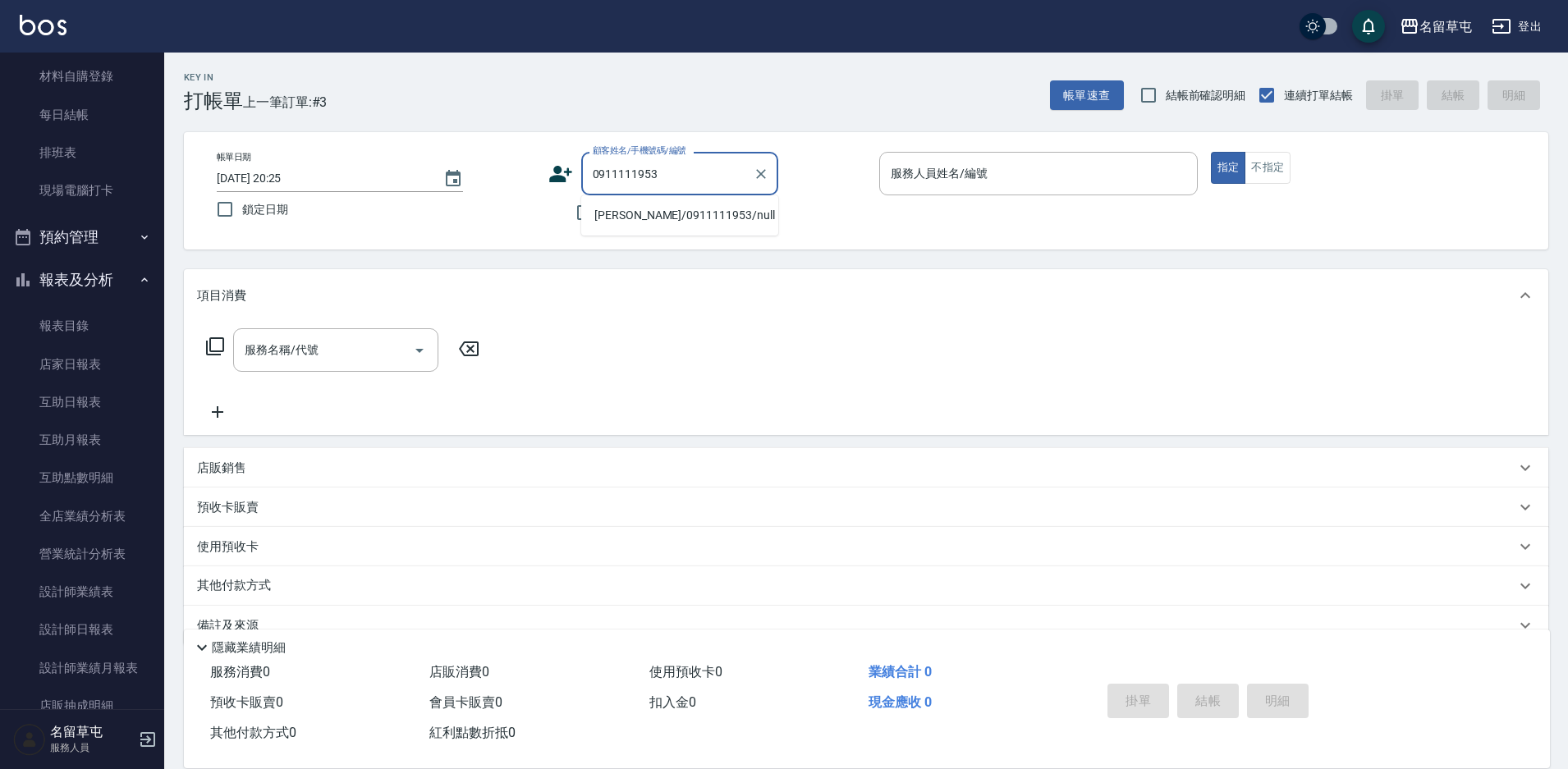
type input "[PERSON_NAME]/0911111953/null"
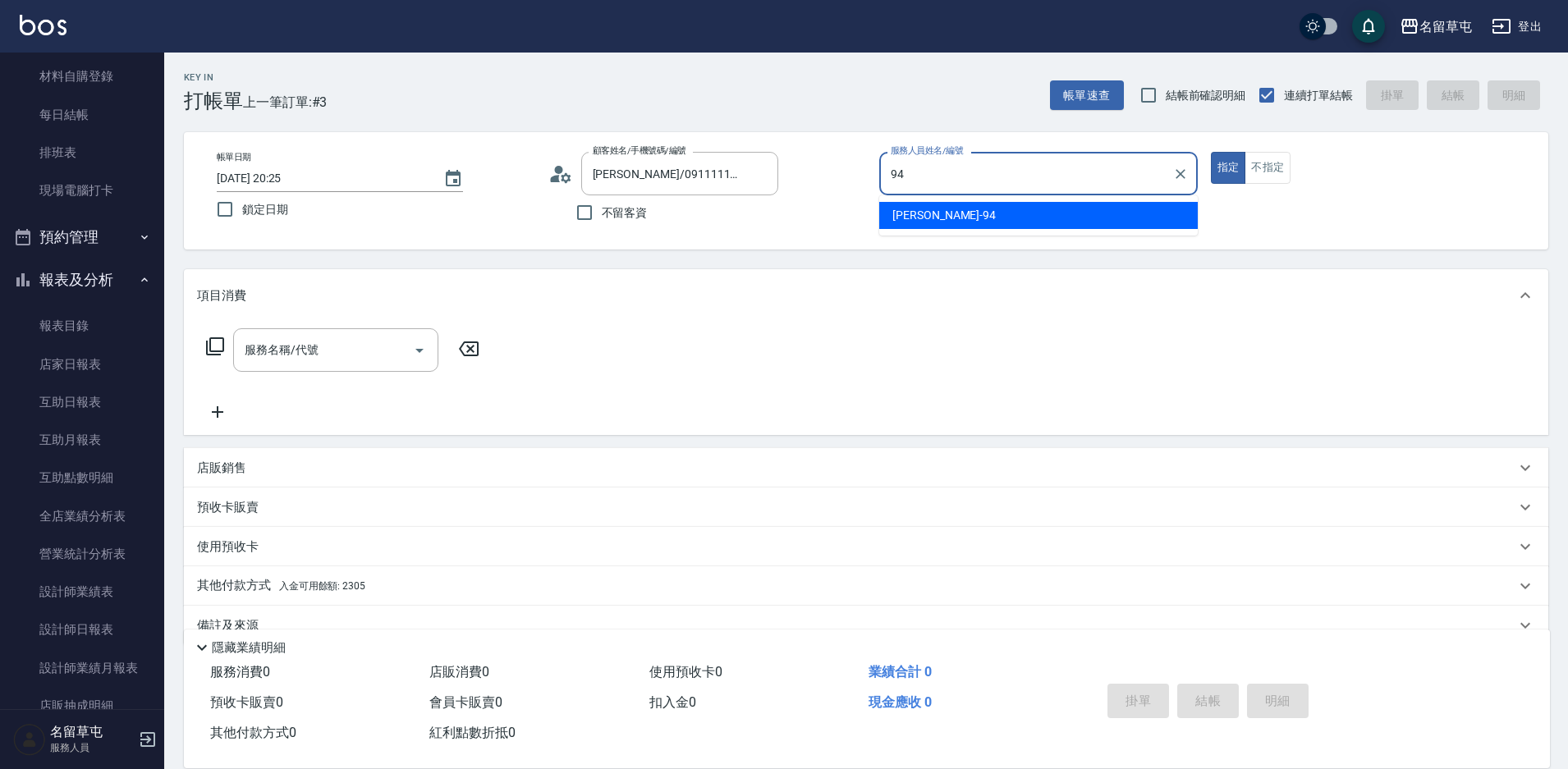
type input "[PERSON_NAME]-94"
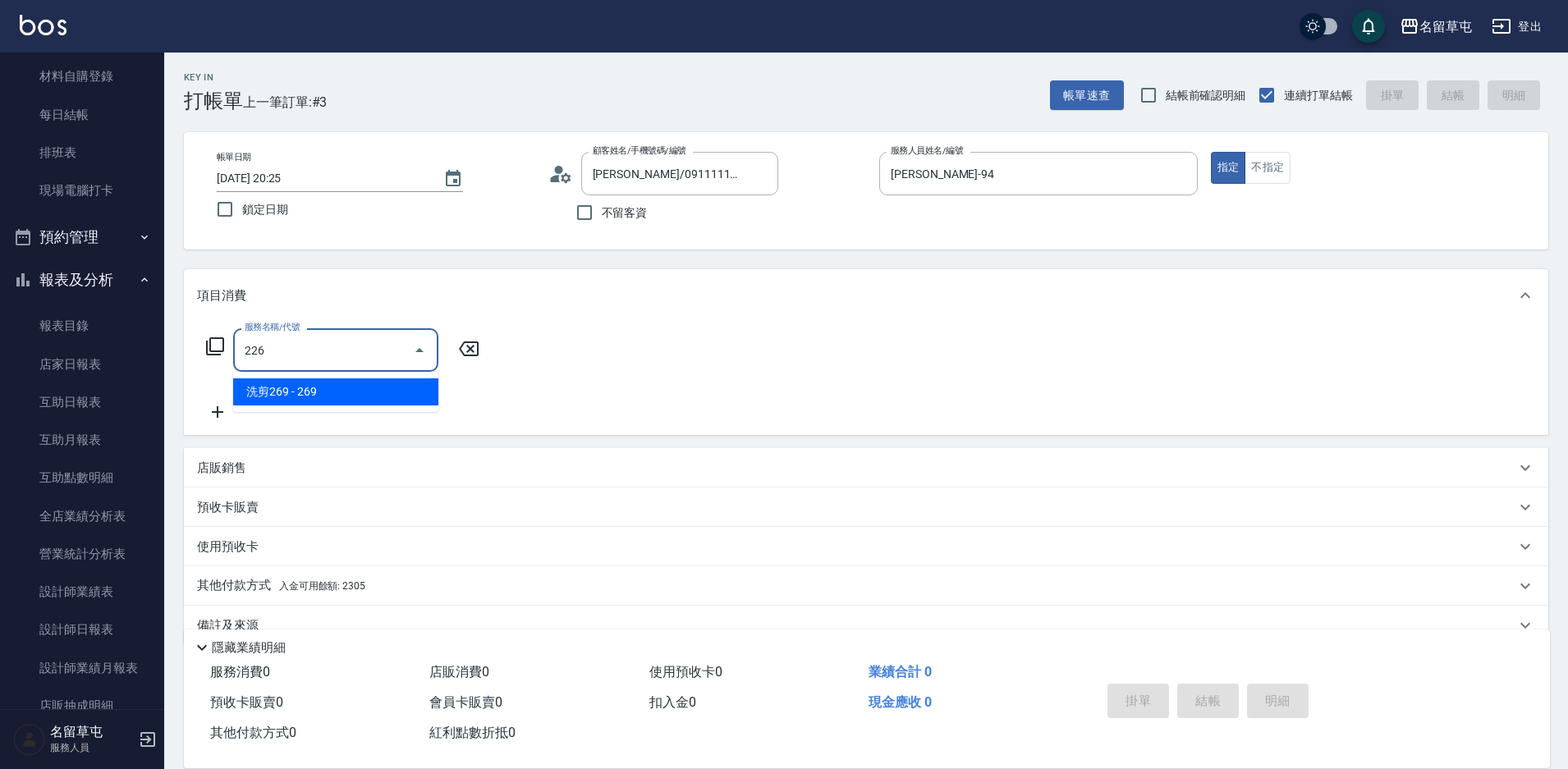
type input "洗剪269(226)"
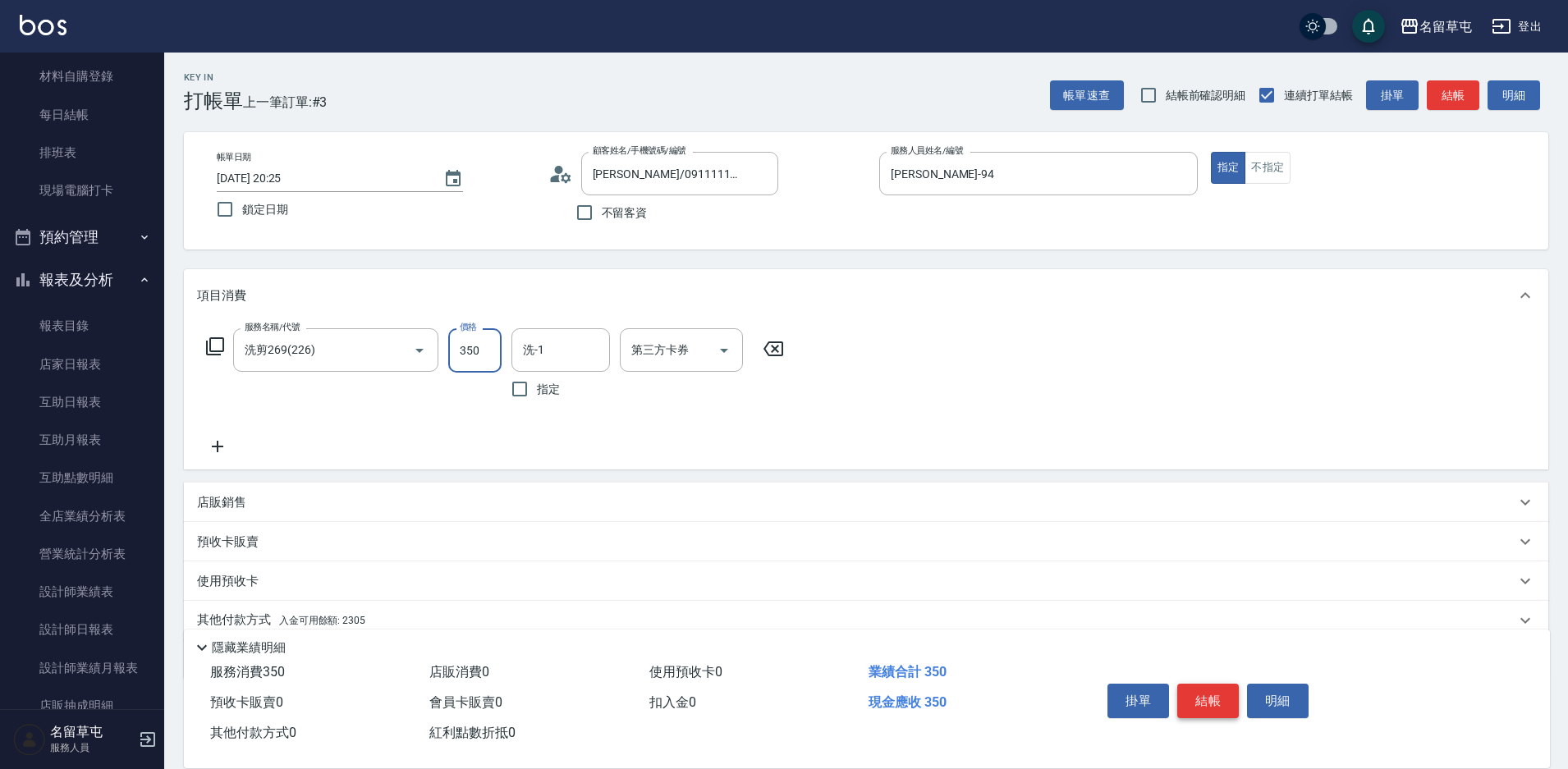
type input "350"
type input "[PERSON_NAME]-31"
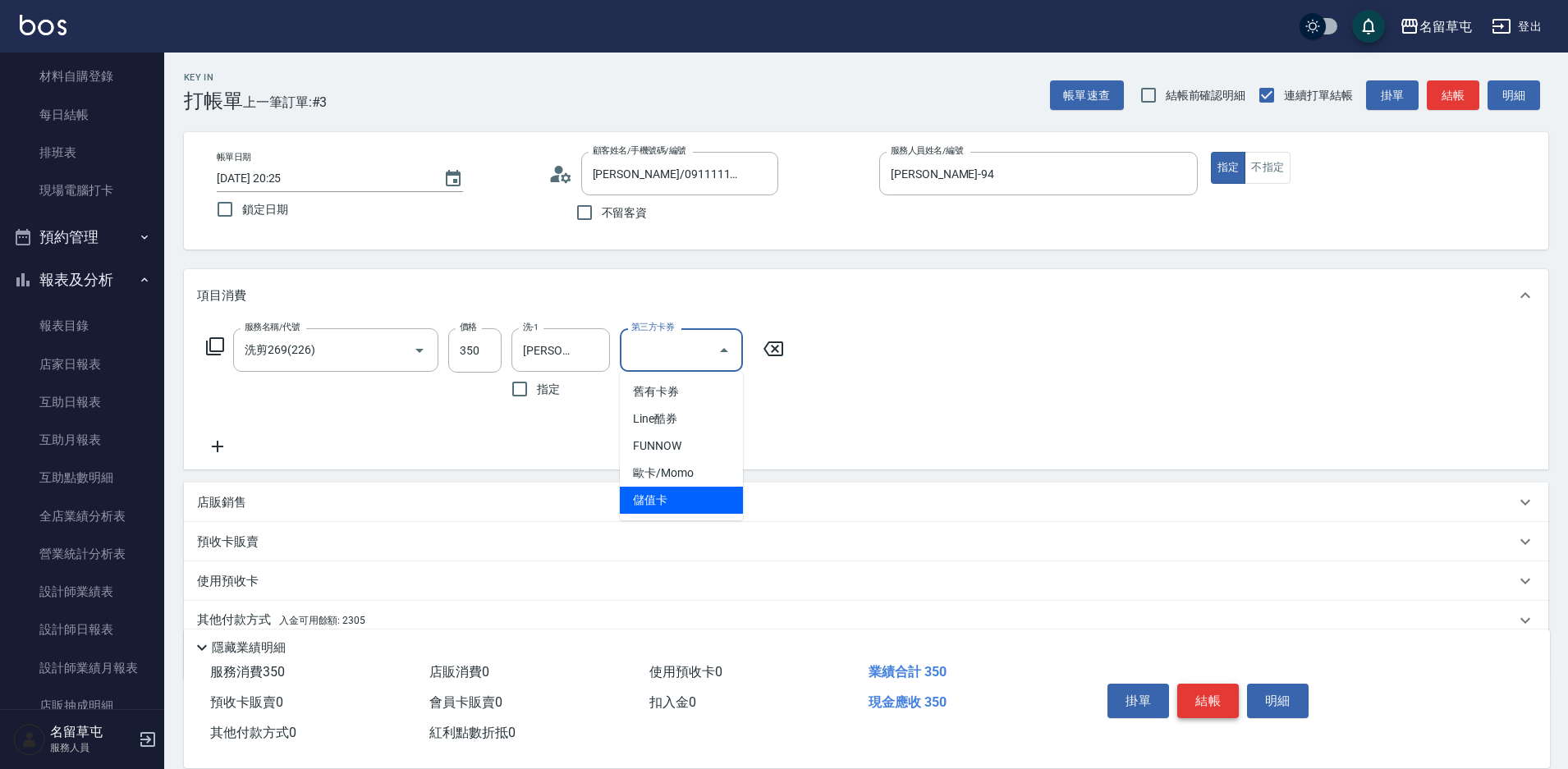
type input "儲值卡"
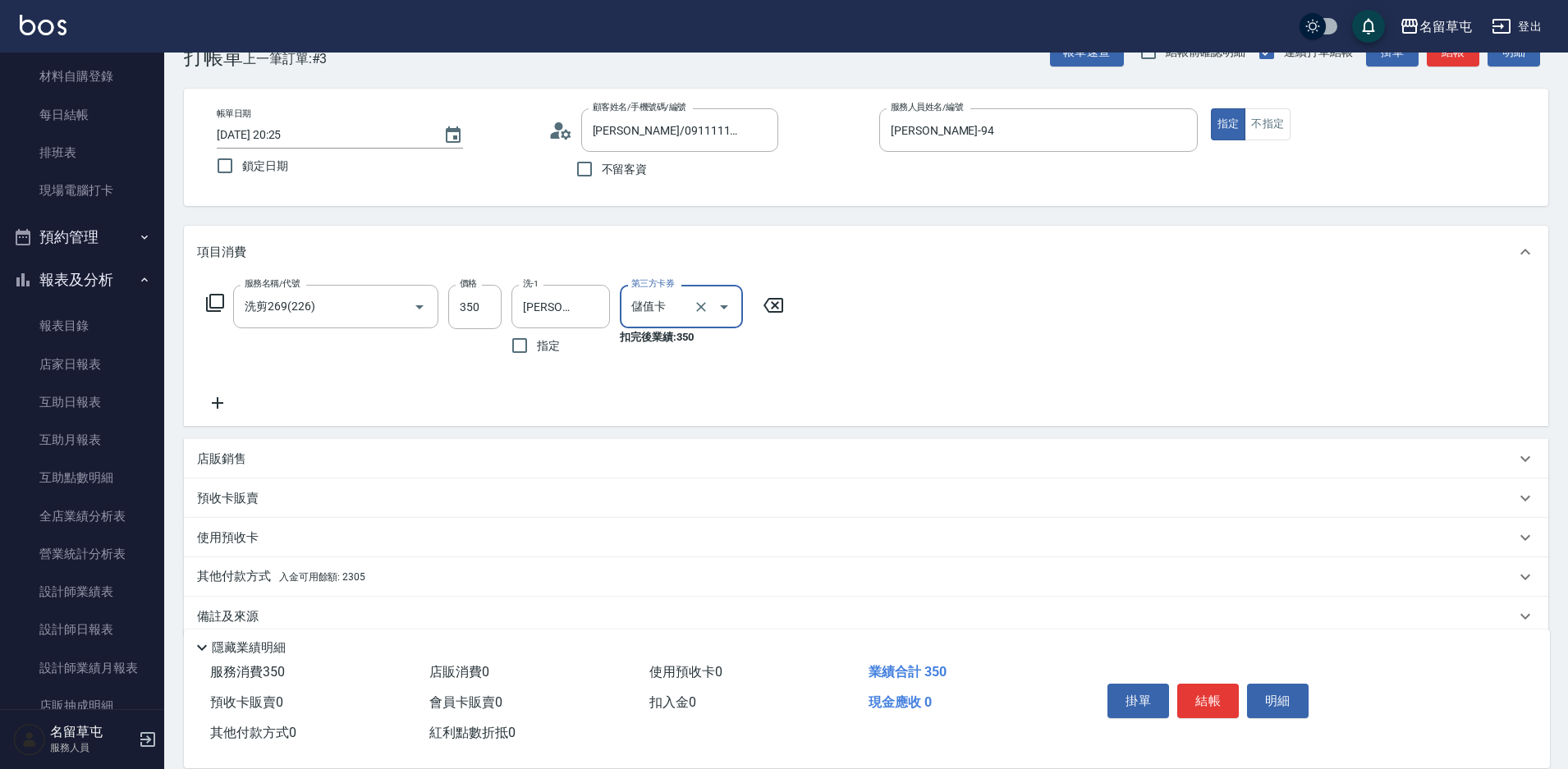
scroll to position [68, 0]
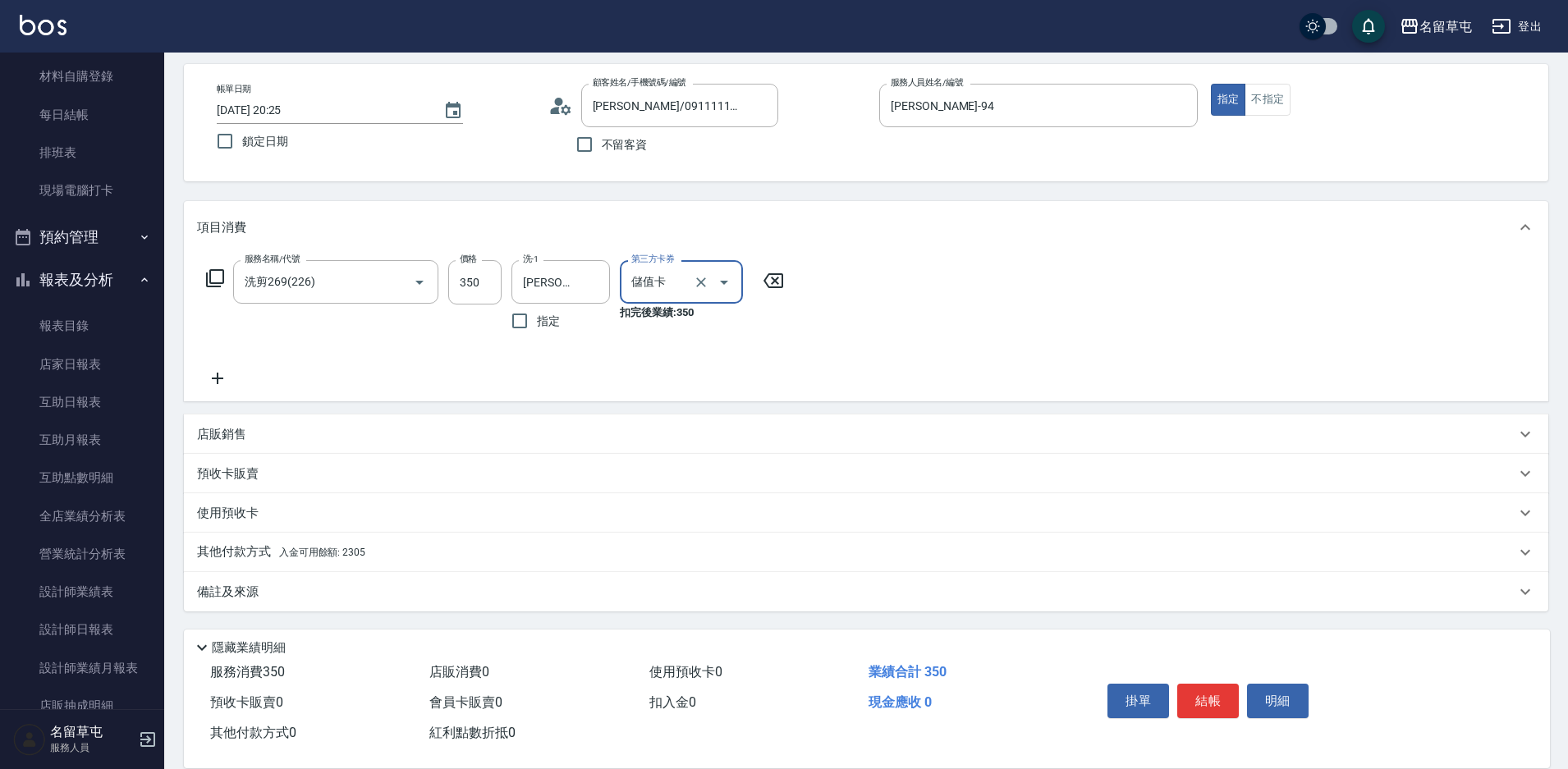
click at [238, 541] on div "其他付款方式 入金可用餘額: 2305" at bounding box center [866, 552] width 1365 height 40
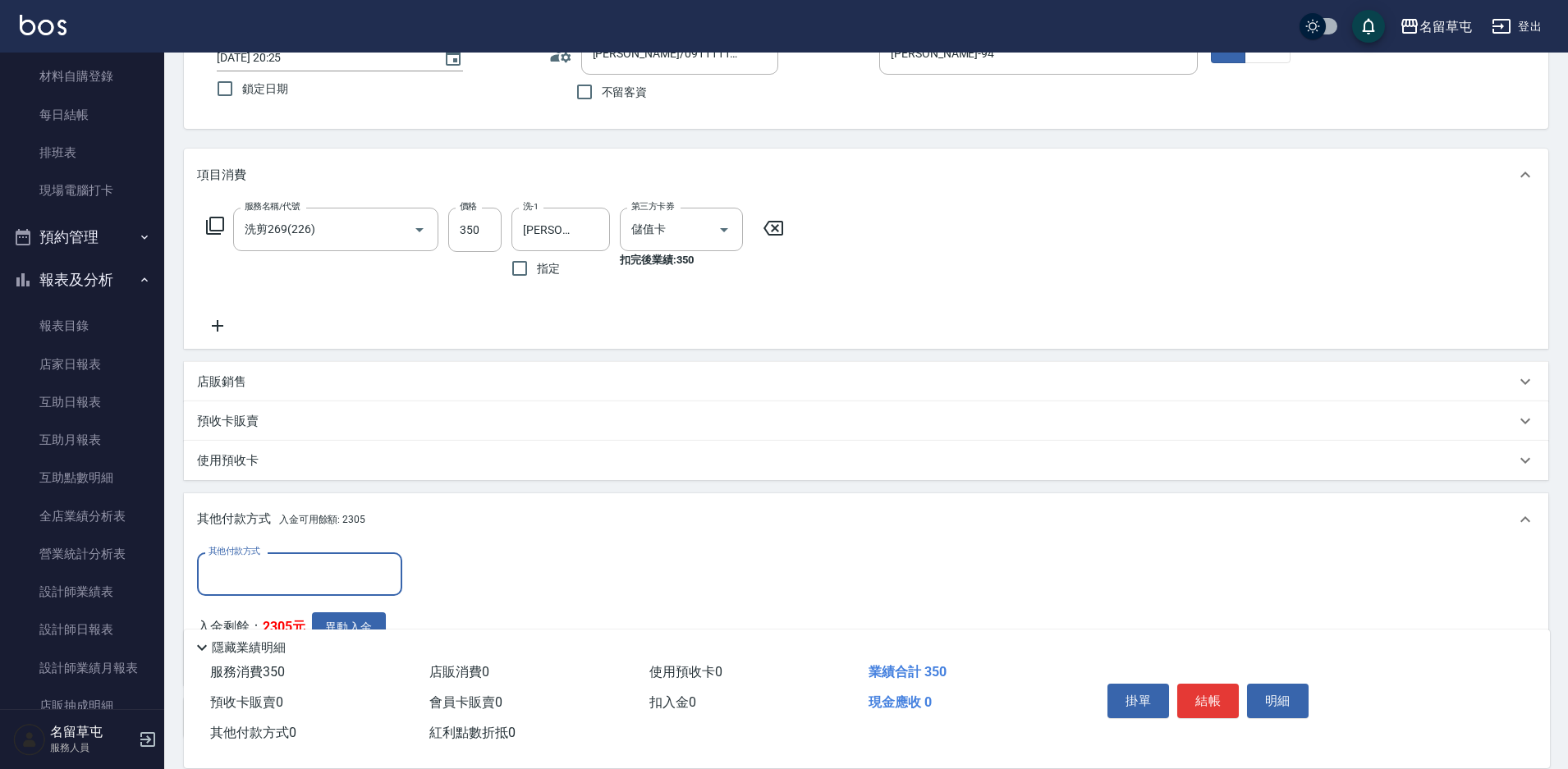
scroll to position [150, 0]
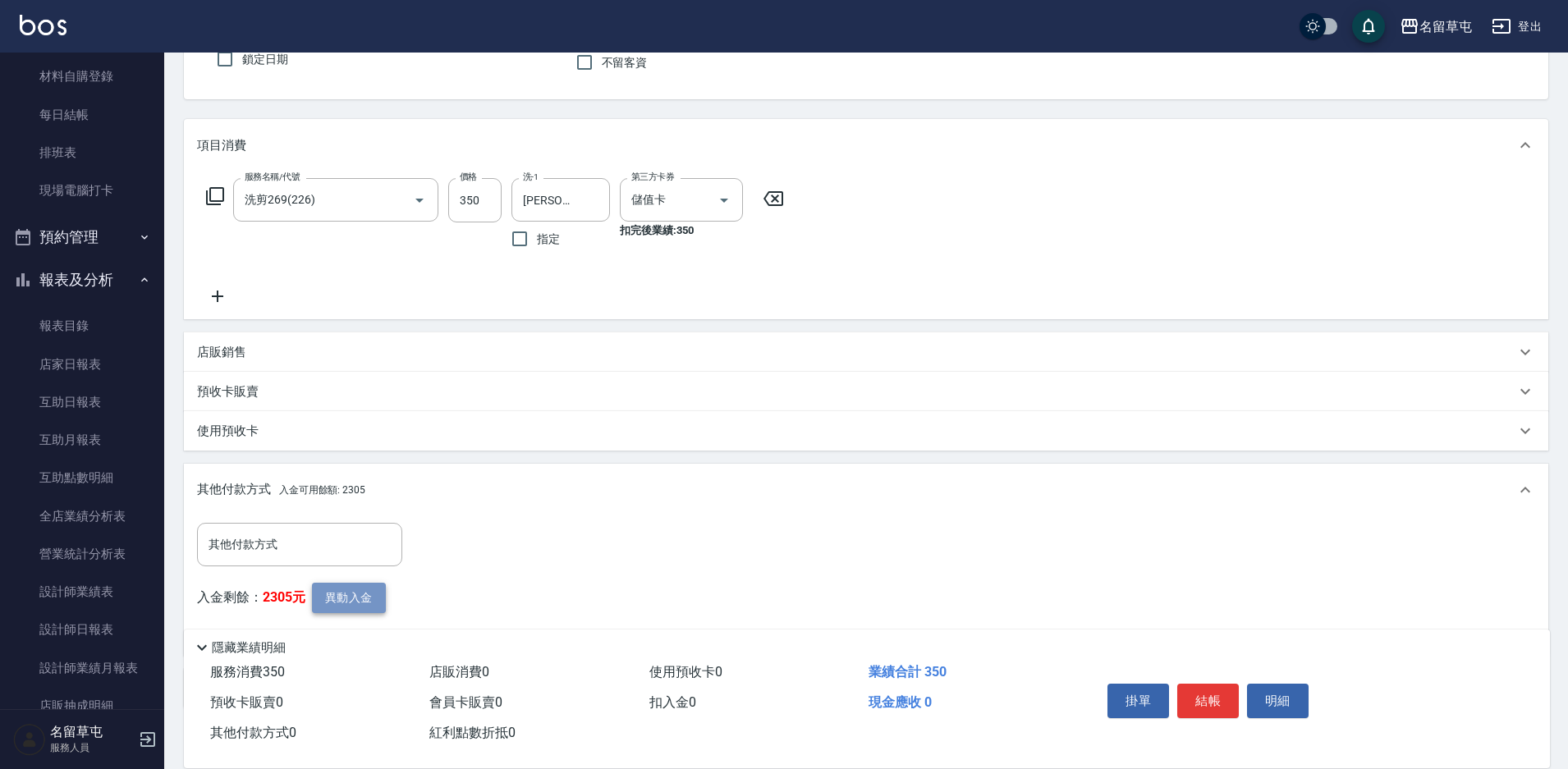
click at [319, 595] on button "異動入金" at bounding box center [349, 598] width 74 height 30
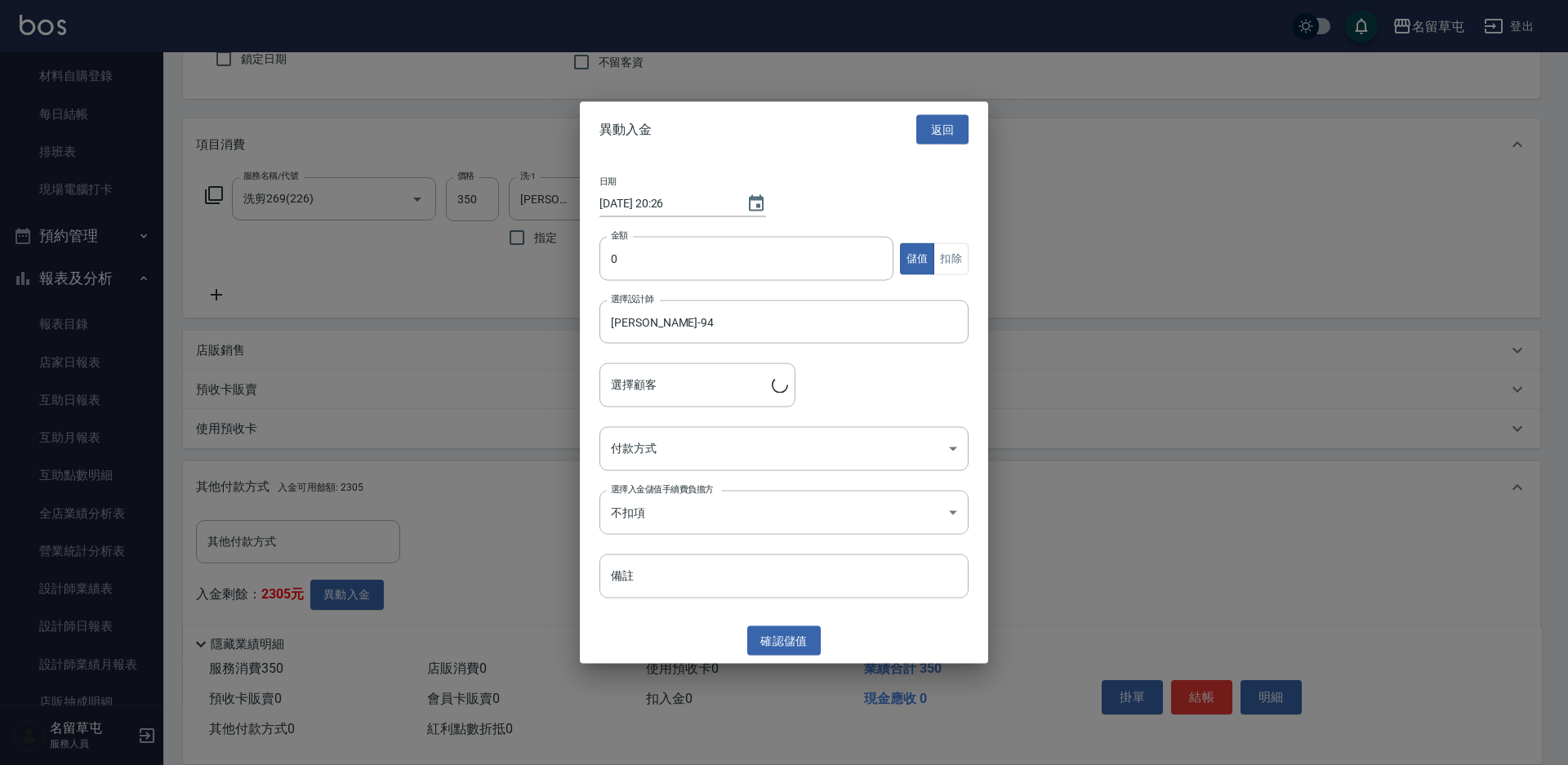
type input "[PERSON_NAME]/0911111953"
click at [641, 252] on input "0" at bounding box center [746, 259] width 294 height 44
type input "350"
click at [949, 259] on button "扣除" at bounding box center [951, 258] width 35 height 32
click at [742, 447] on body "名留草屯 登出 櫃檯作業 打帳單 帳單列表 現金收支登錄 材料自購登錄 每日結帳 排班表 現場電腦打卡 預約管理 預約管理 單日預約紀錄 單週預約紀錄 報表及…" at bounding box center [784, 356] width 1568 height 1011
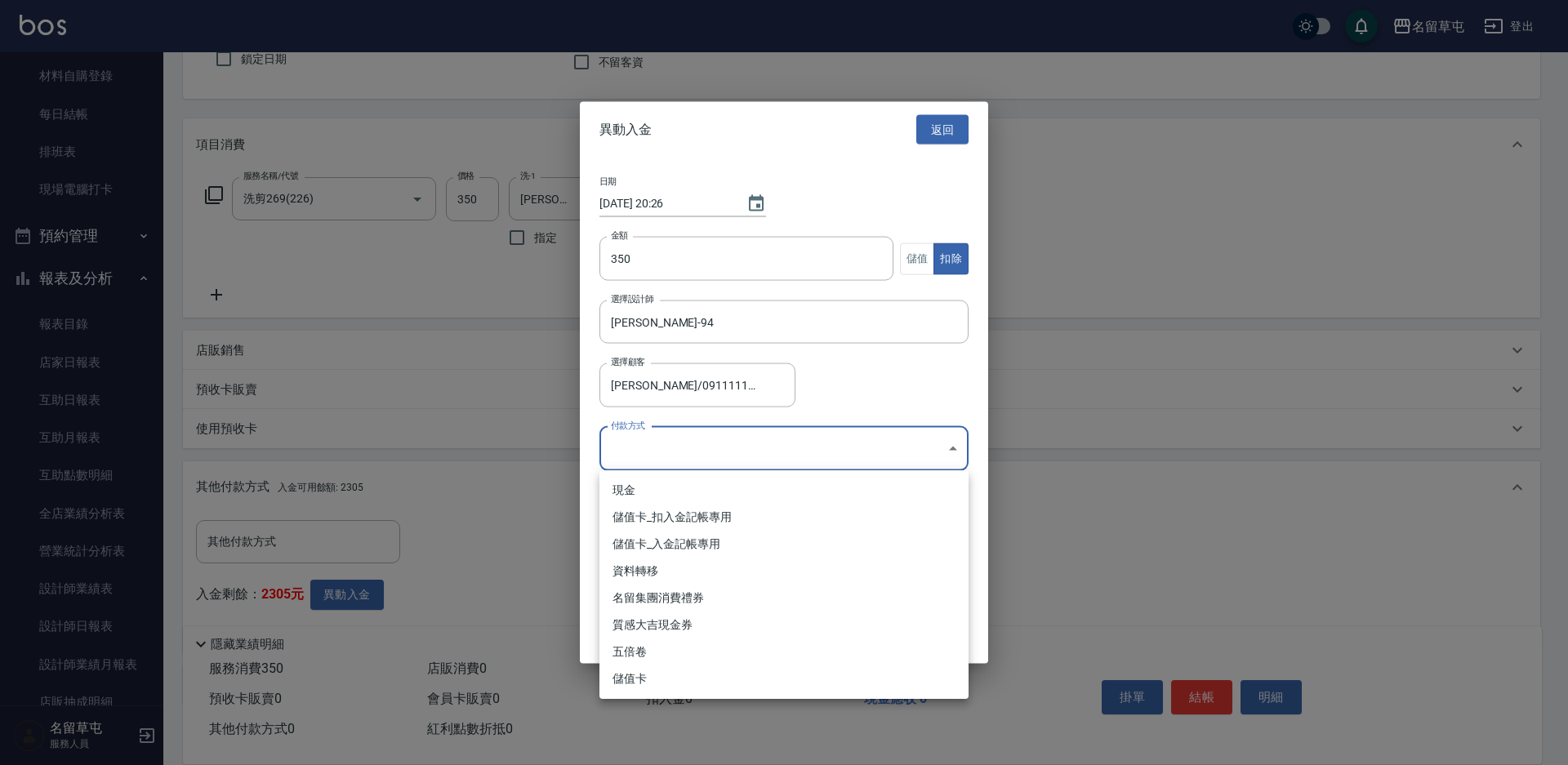
click at [712, 510] on li "儲值卡_扣入金記帳專用" at bounding box center [784, 517] width 369 height 27
type input "儲值卡_扣入金記帳專用"
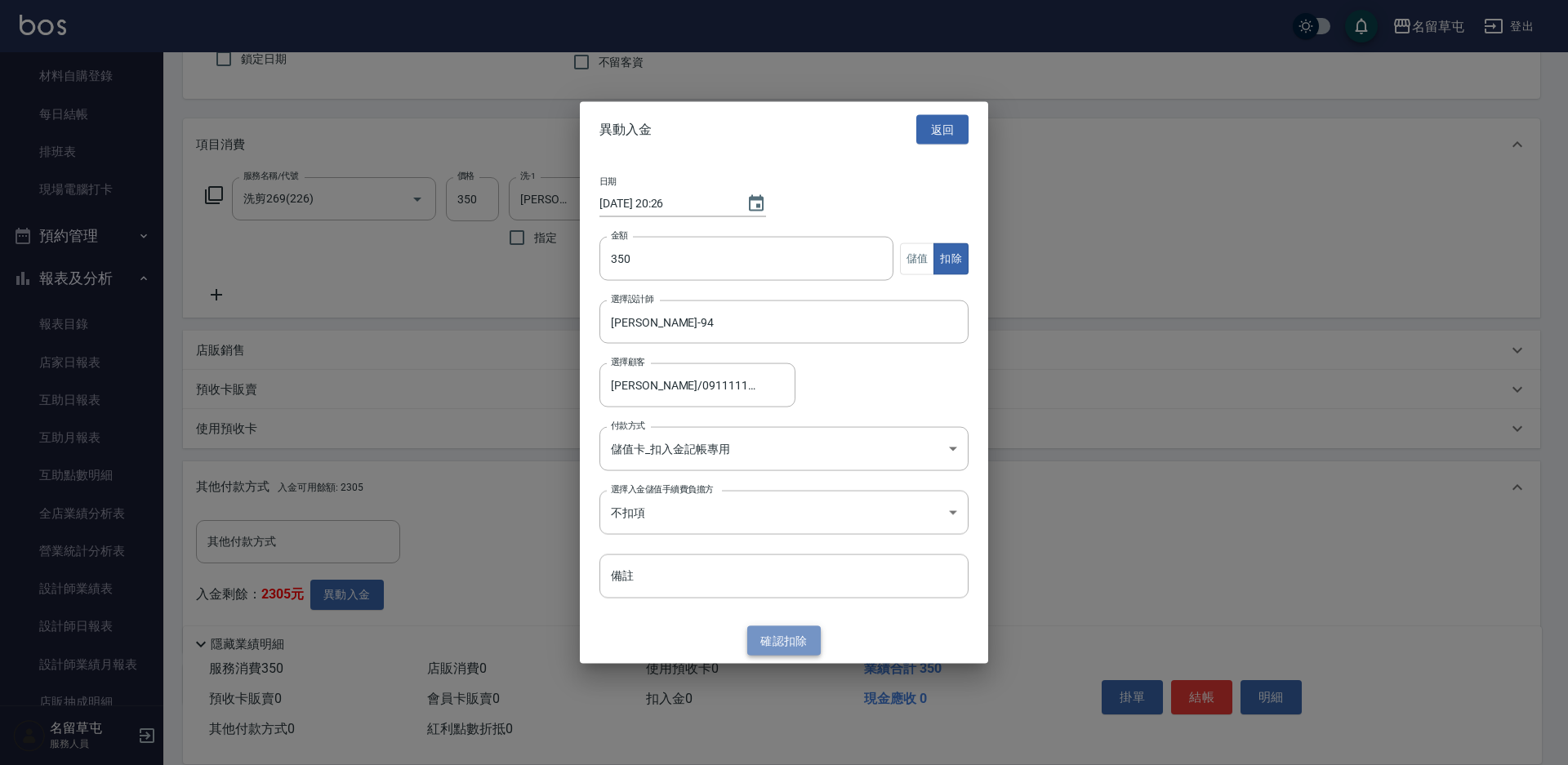
click at [791, 643] on button "確認 扣除" at bounding box center [784, 640] width 74 height 30
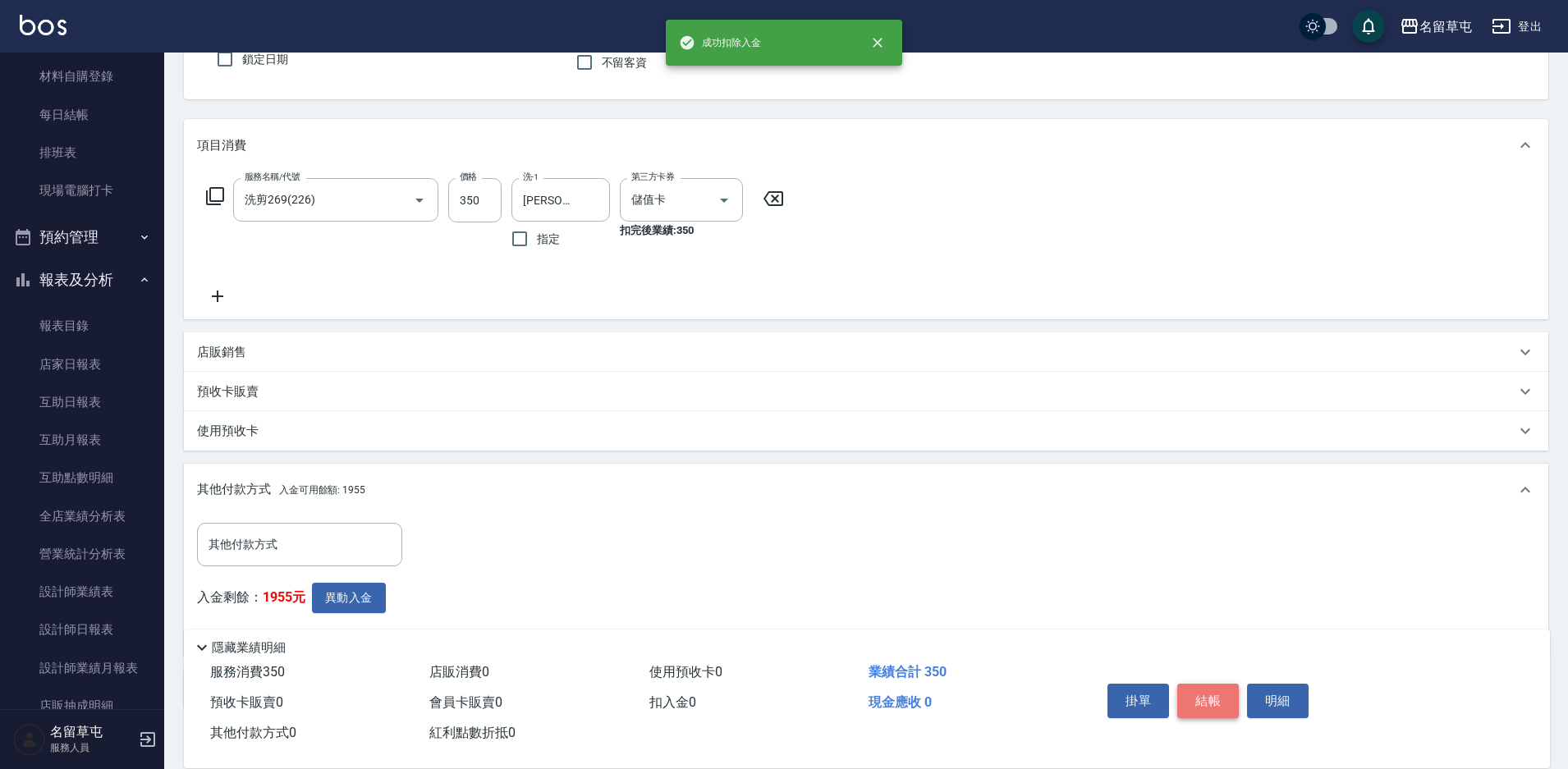
click at [1194, 696] on button "結帳" at bounding box center [1208, 700] width 62 height 34
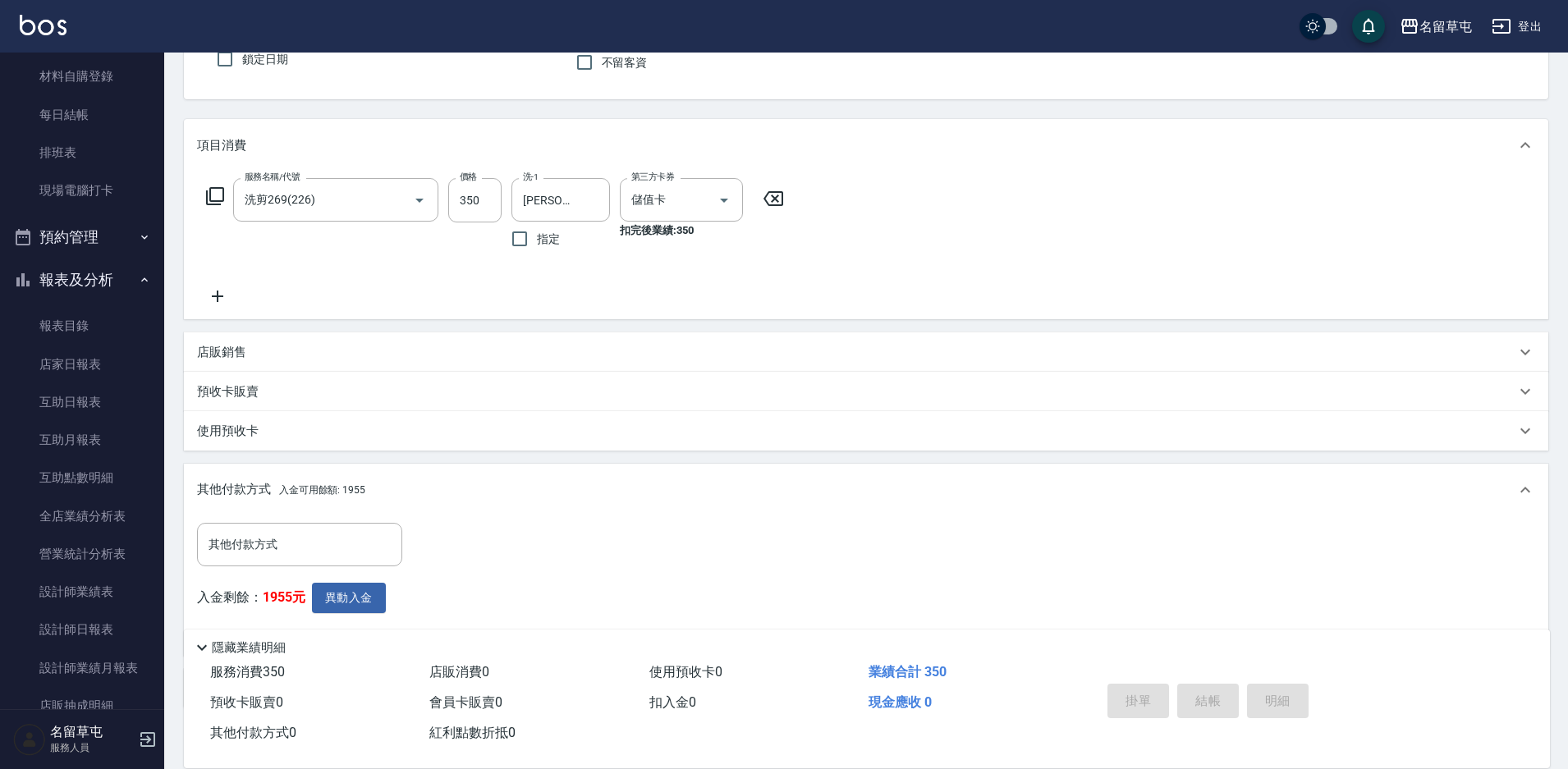
type input "[DATE] 20:26"
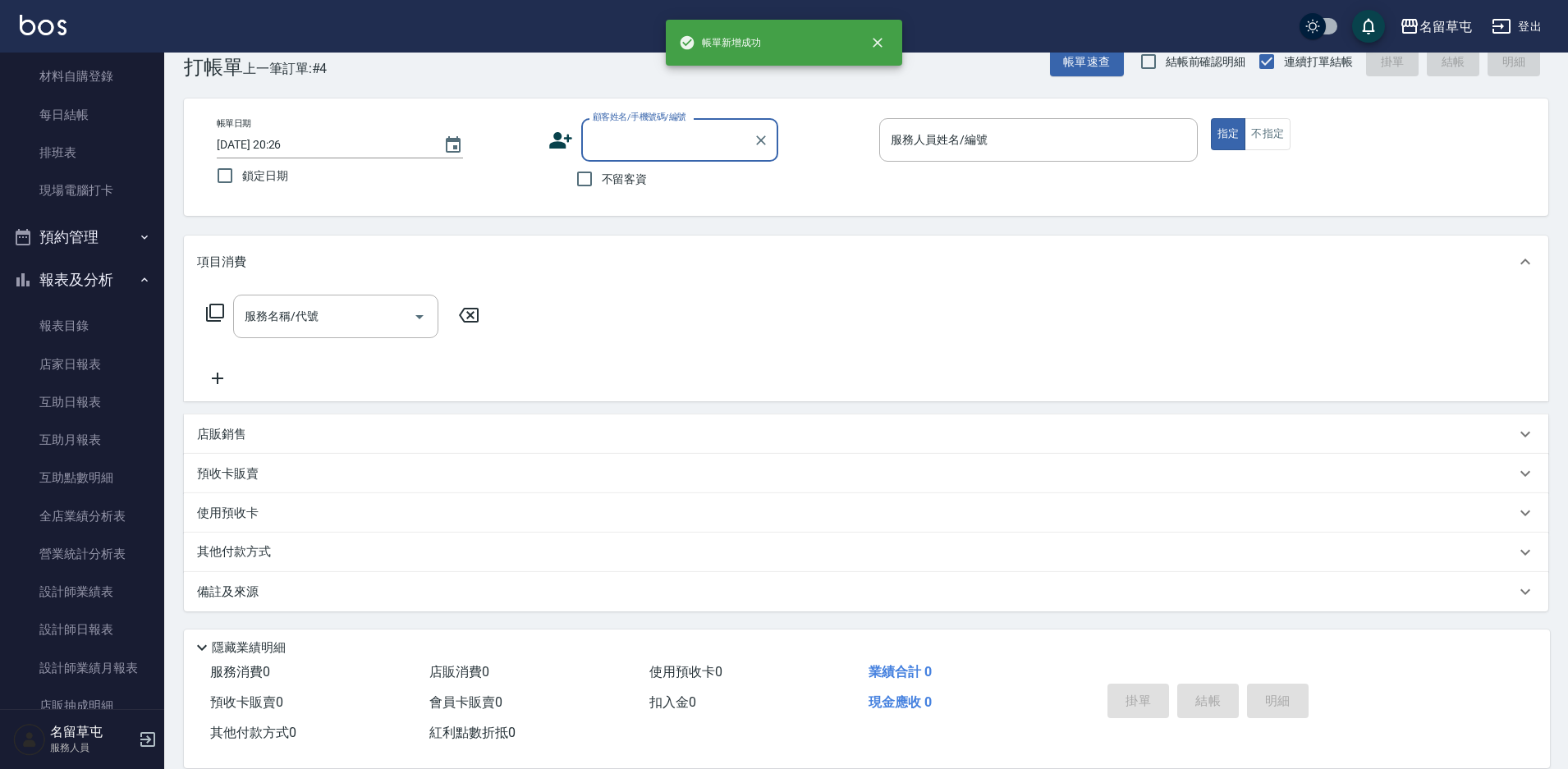
scroll to position [34, 0]
type input "7"
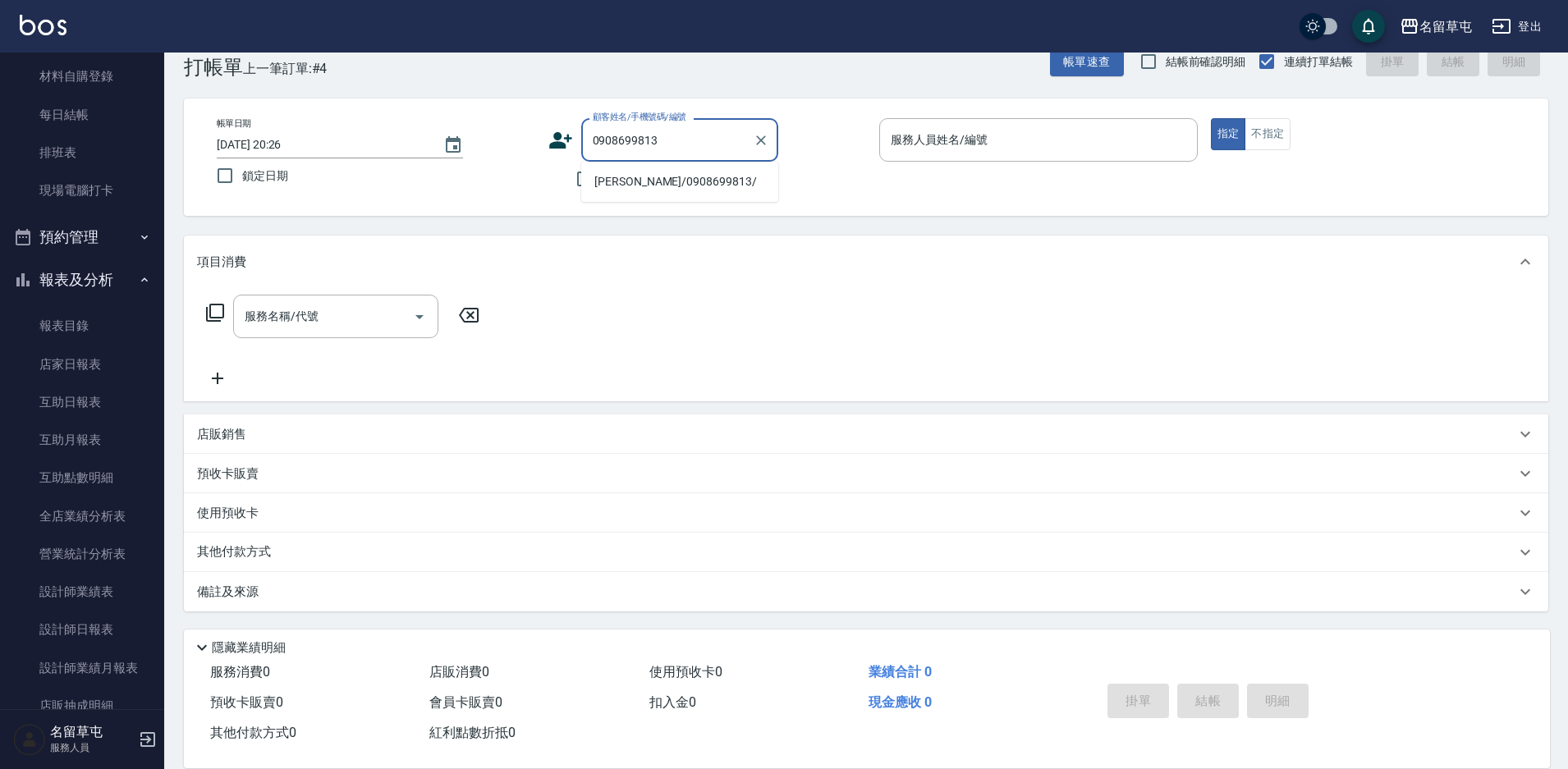
type input "[PERSON_NAME]/0908699813/"
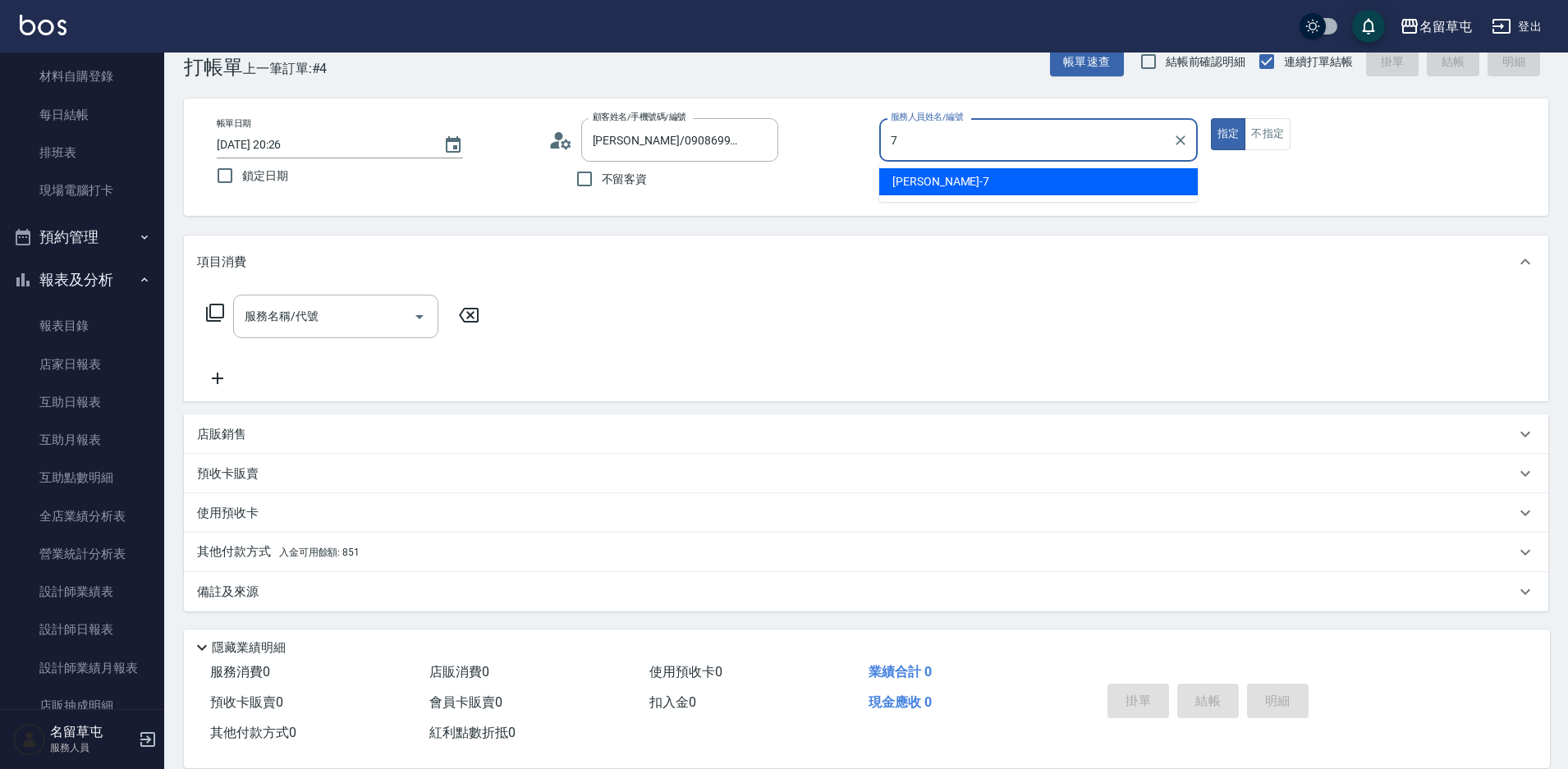
type input "[PERSON_NAME]-7"
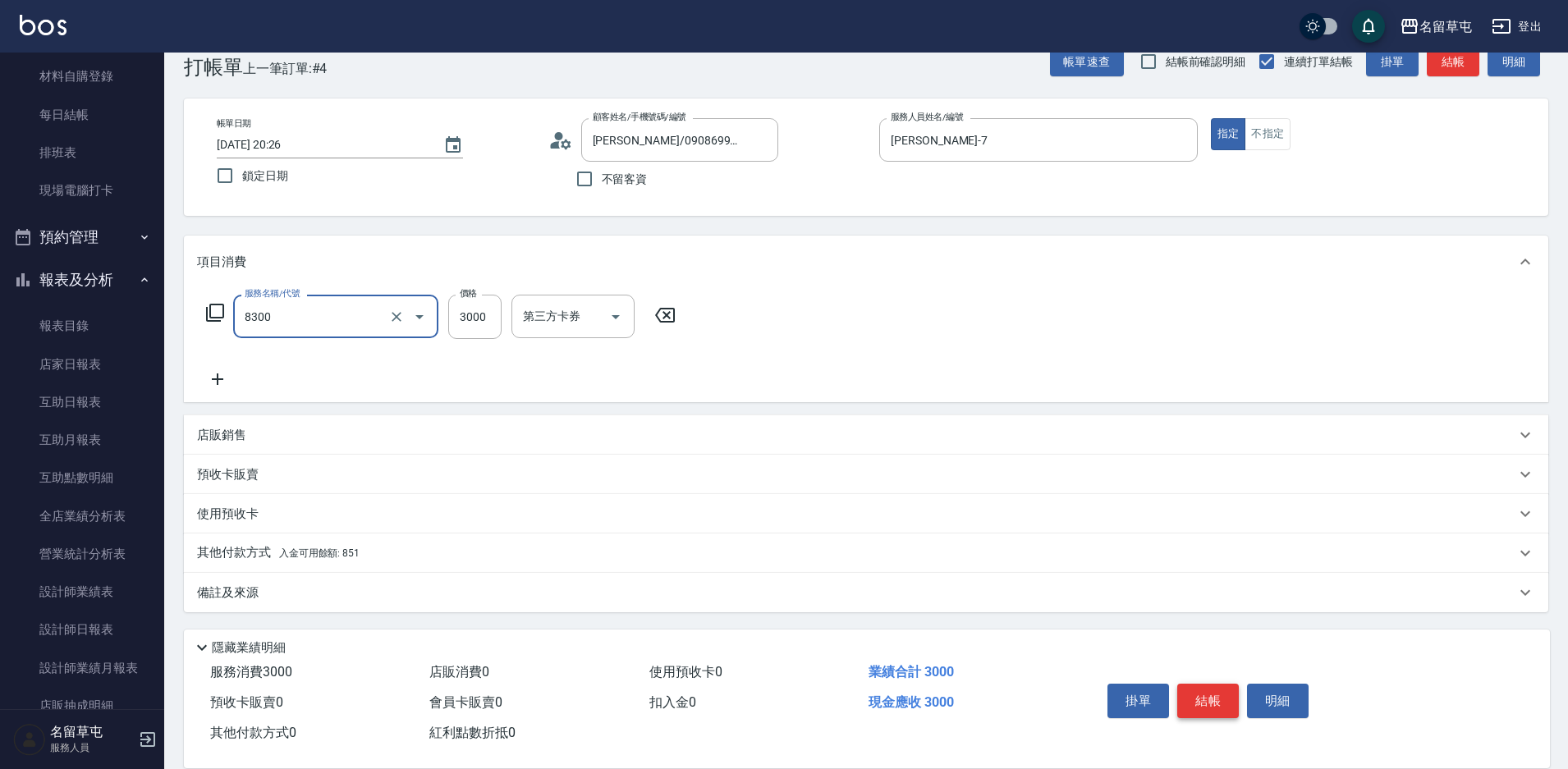
type input "儲3000(8300)"
type input "2000"
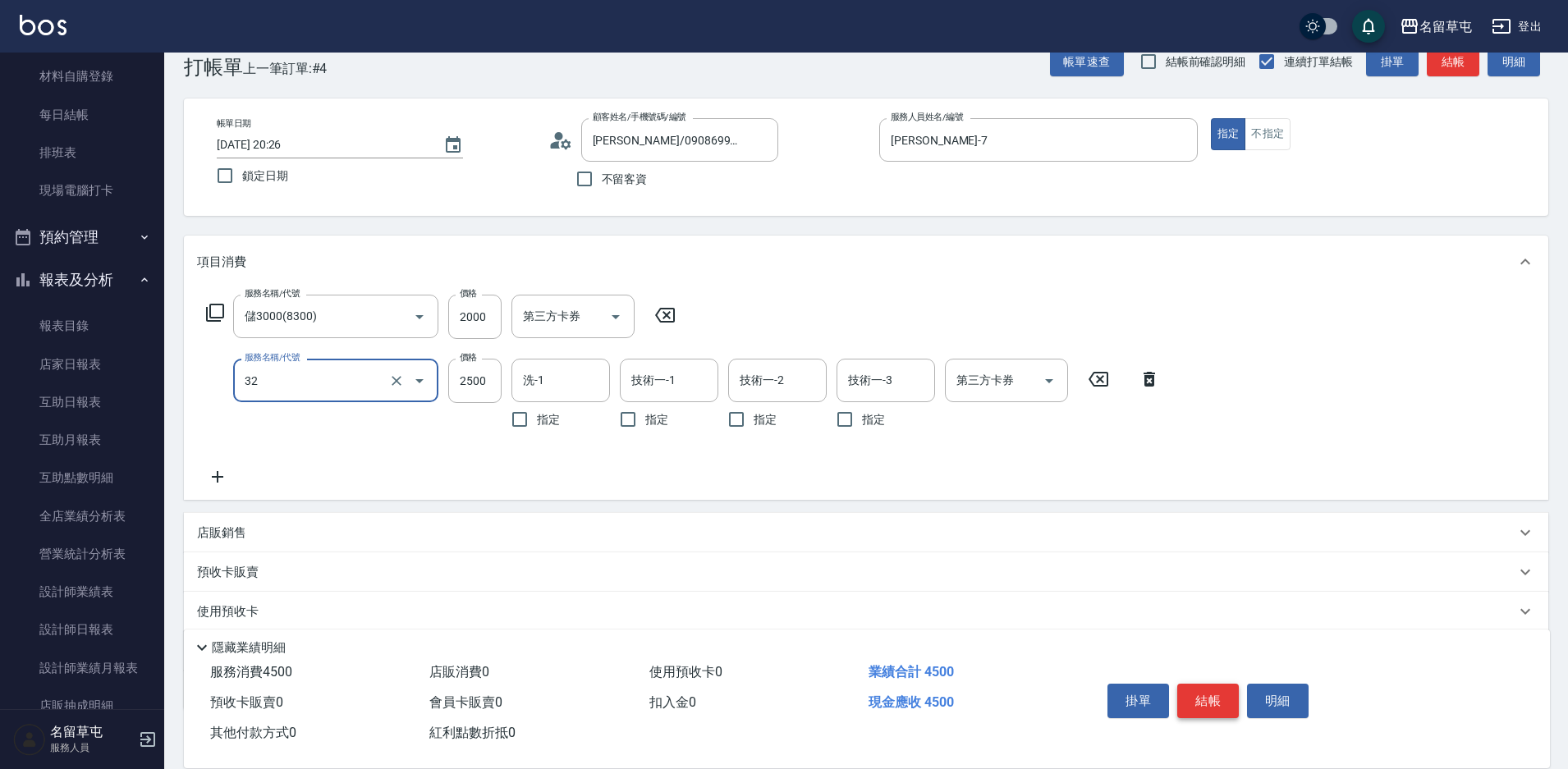
type input "燙B2500(32)"
type input "1999"
type input "[PERSON_NAME]-36"
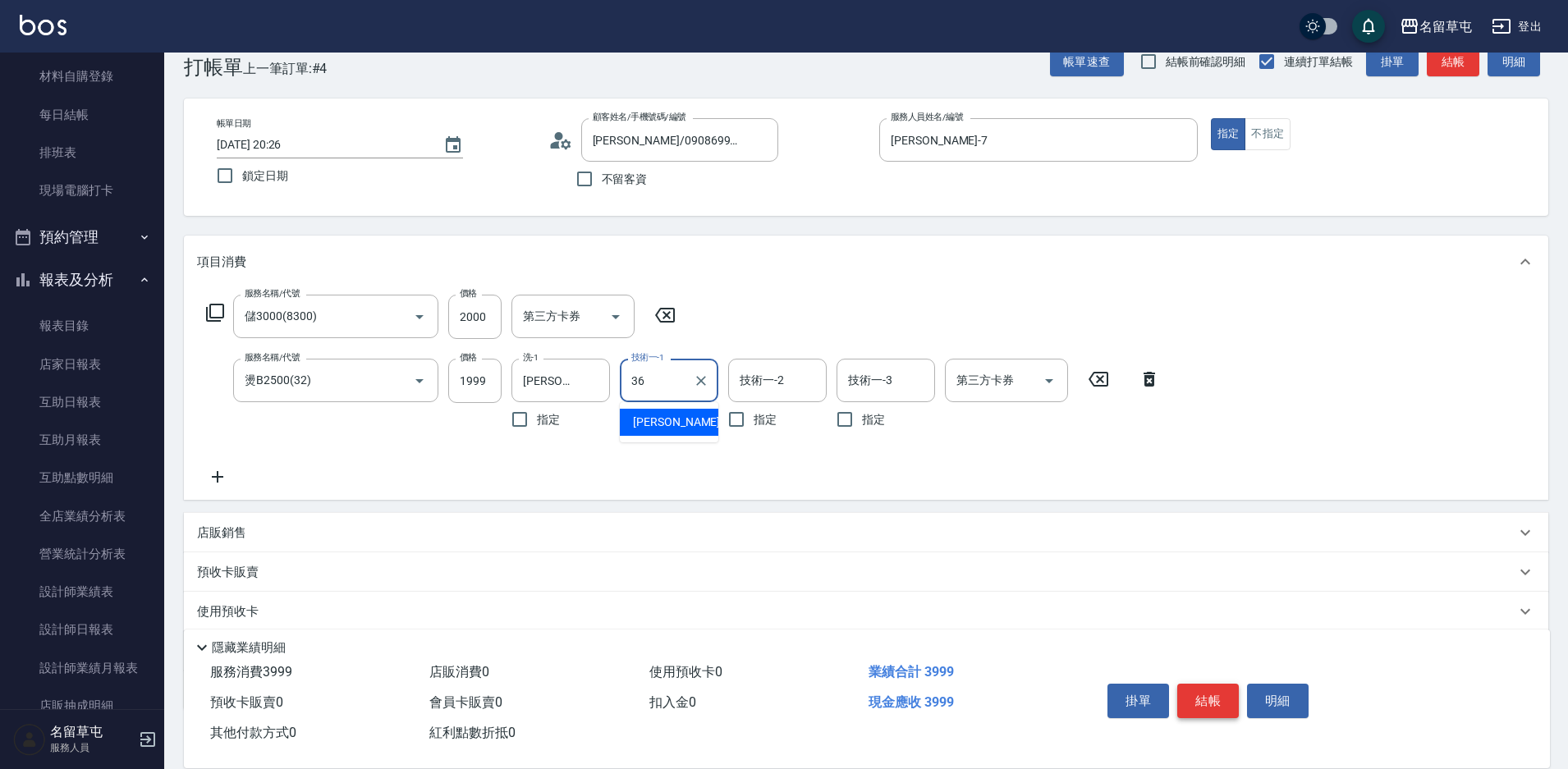
type input "[PERSON_NAME]-36"
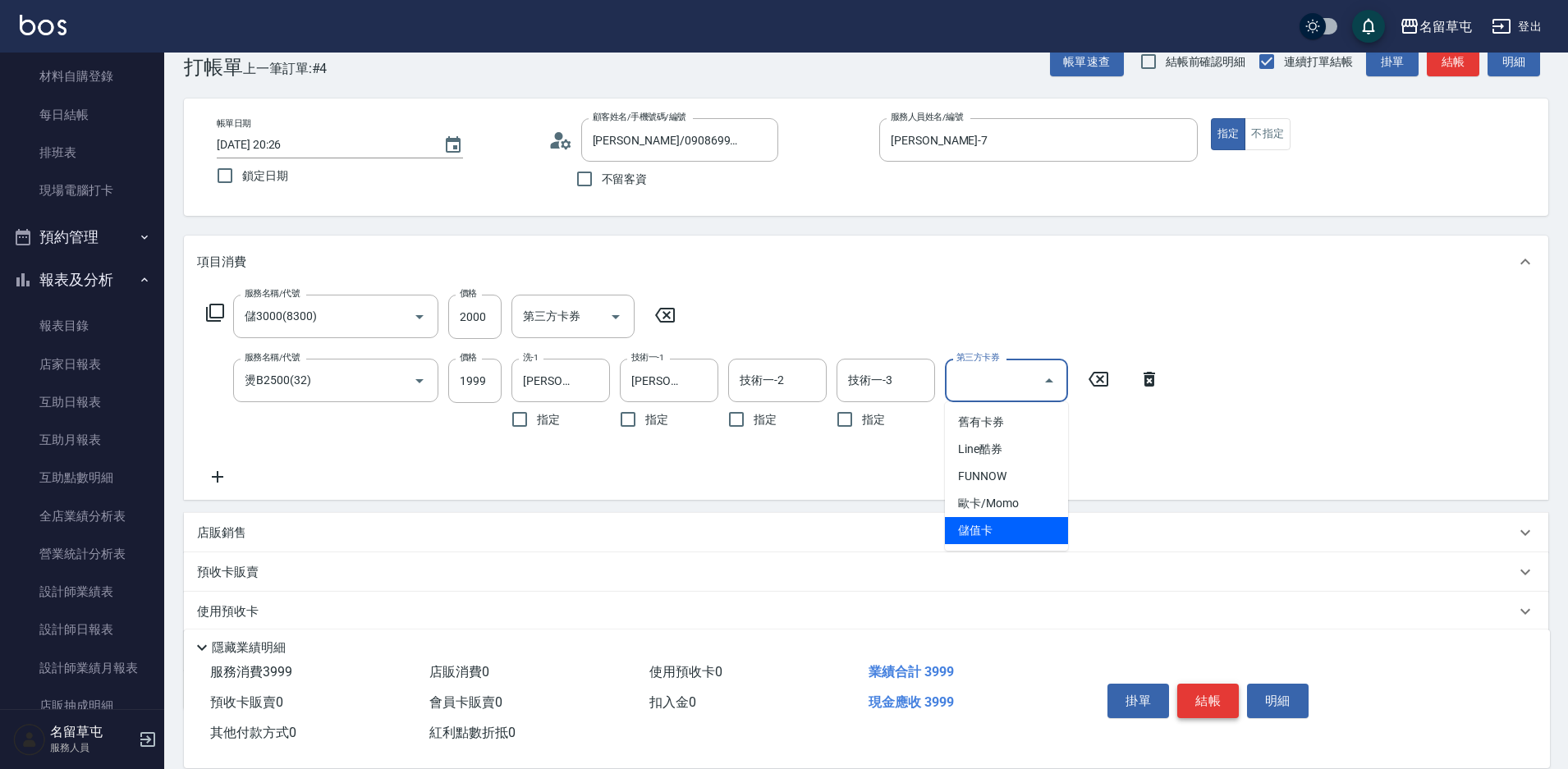
type input "儲值卡"
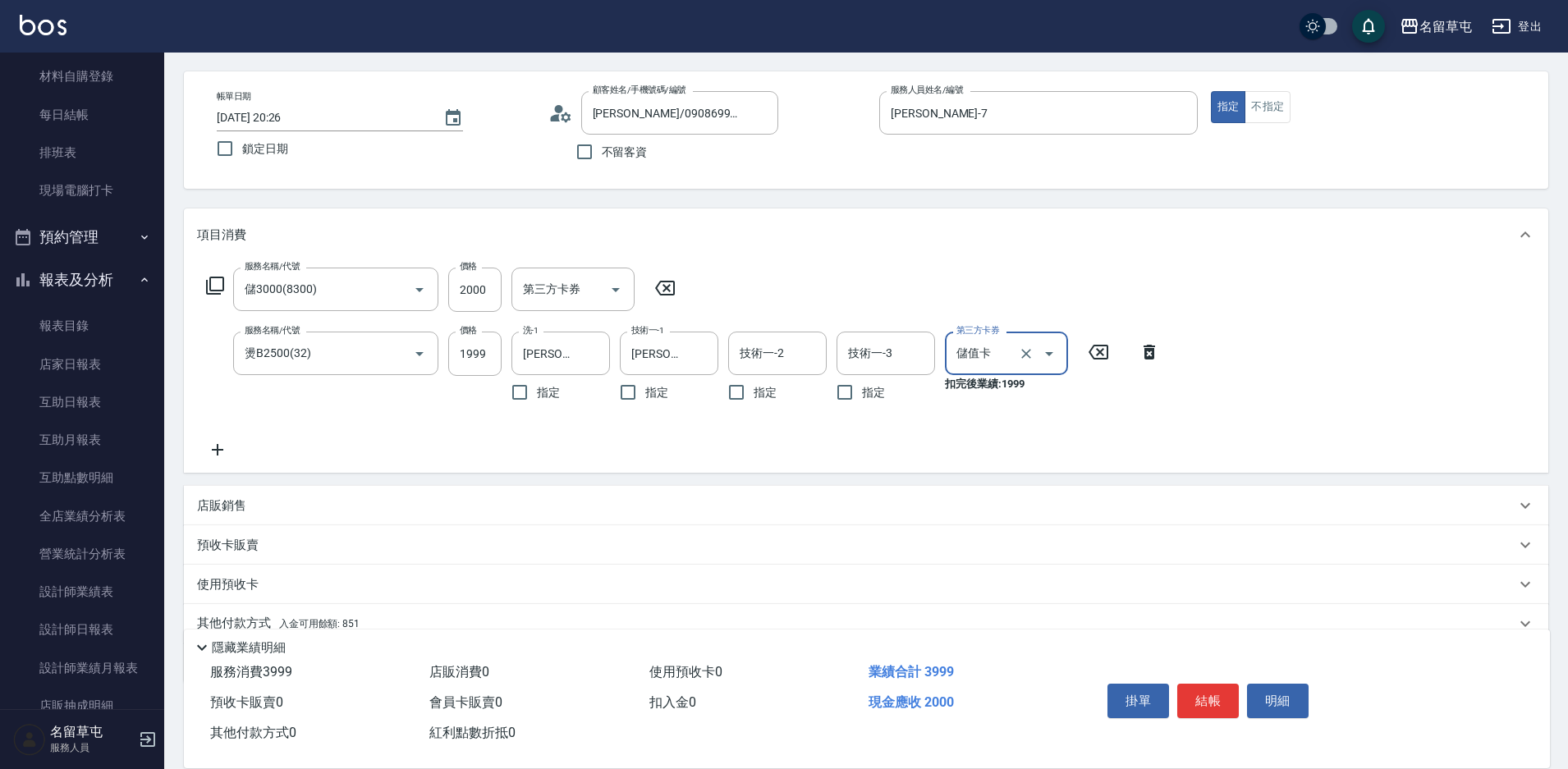
scroll to position [132, 0]
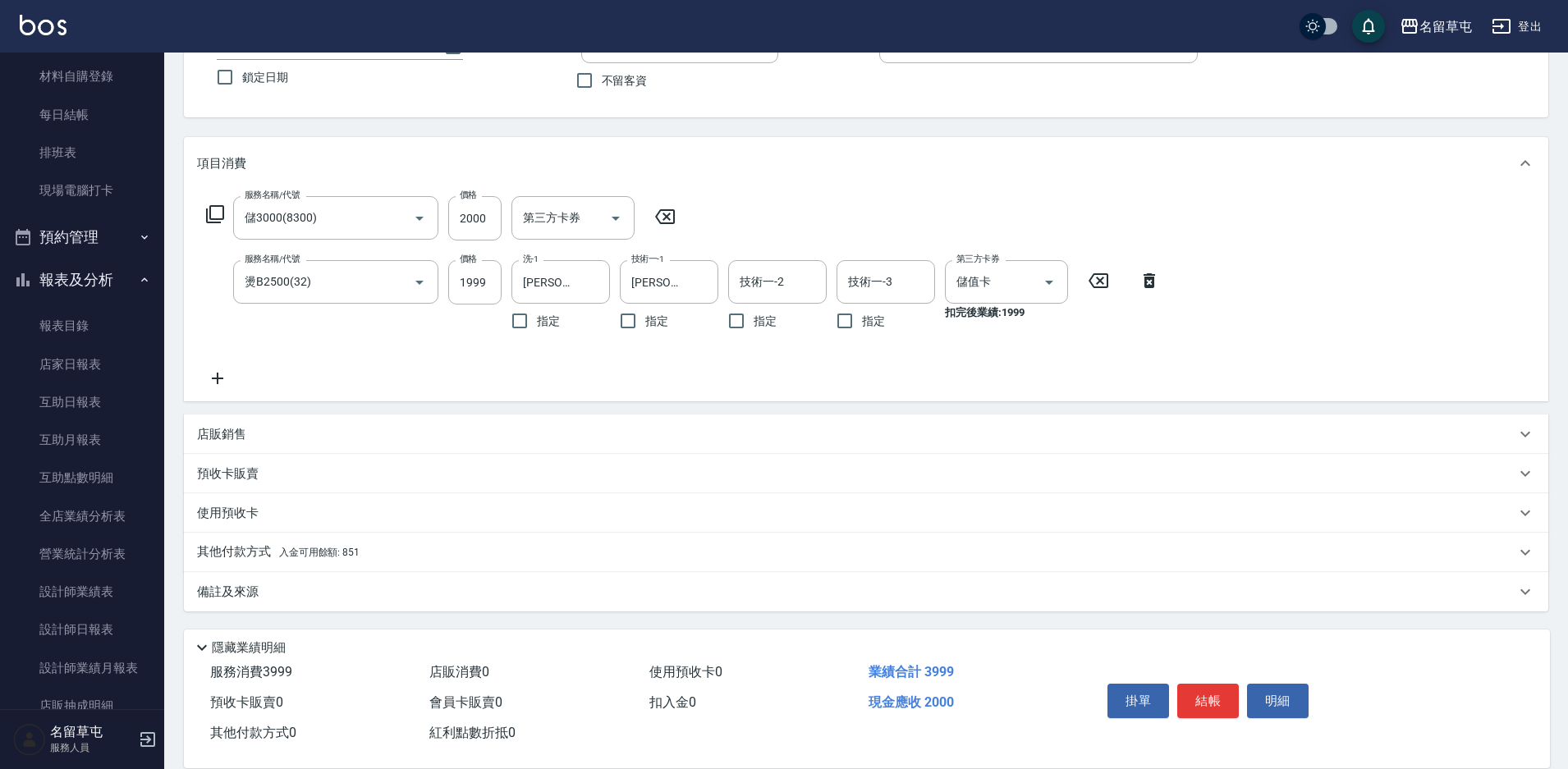
click at [243, 549] on p "其他付款方式 入金可用餘額: 851" at bounding box center [278, 552] width 162 height 18
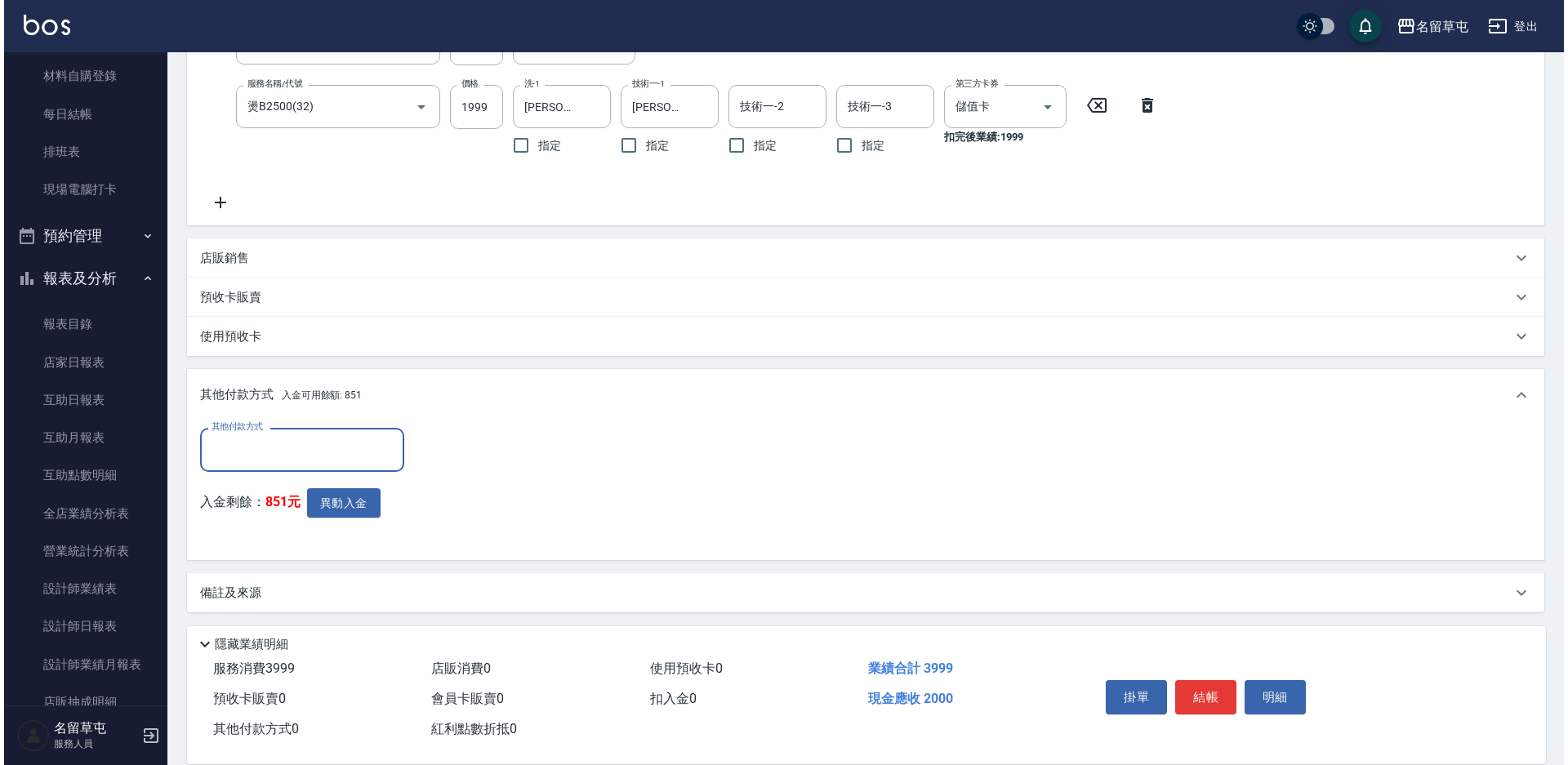
scroll to position [310, 0]
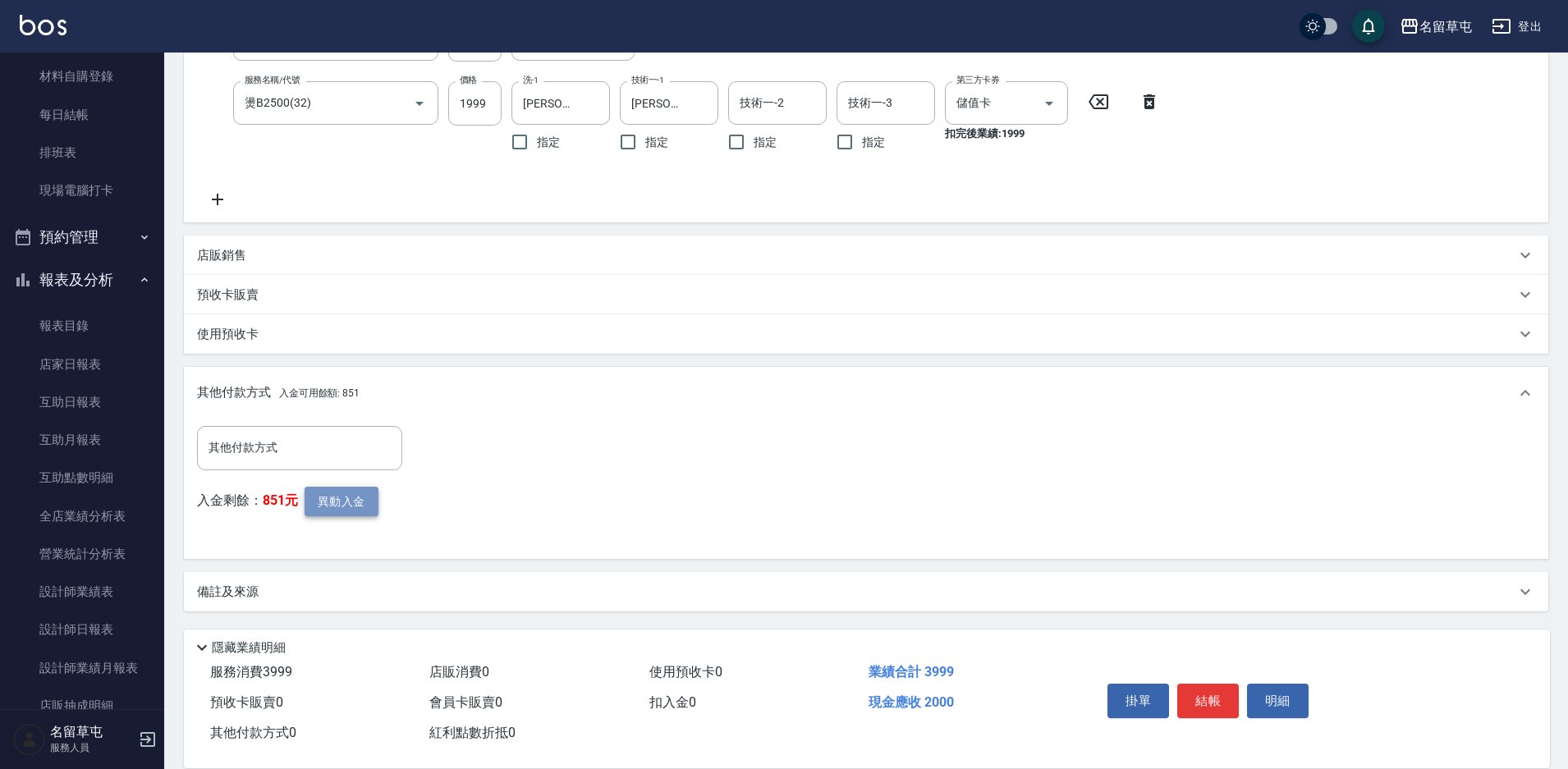
click at [346, 515] on button "異動入金" at bounding box center [341, 502] width 74 height 30
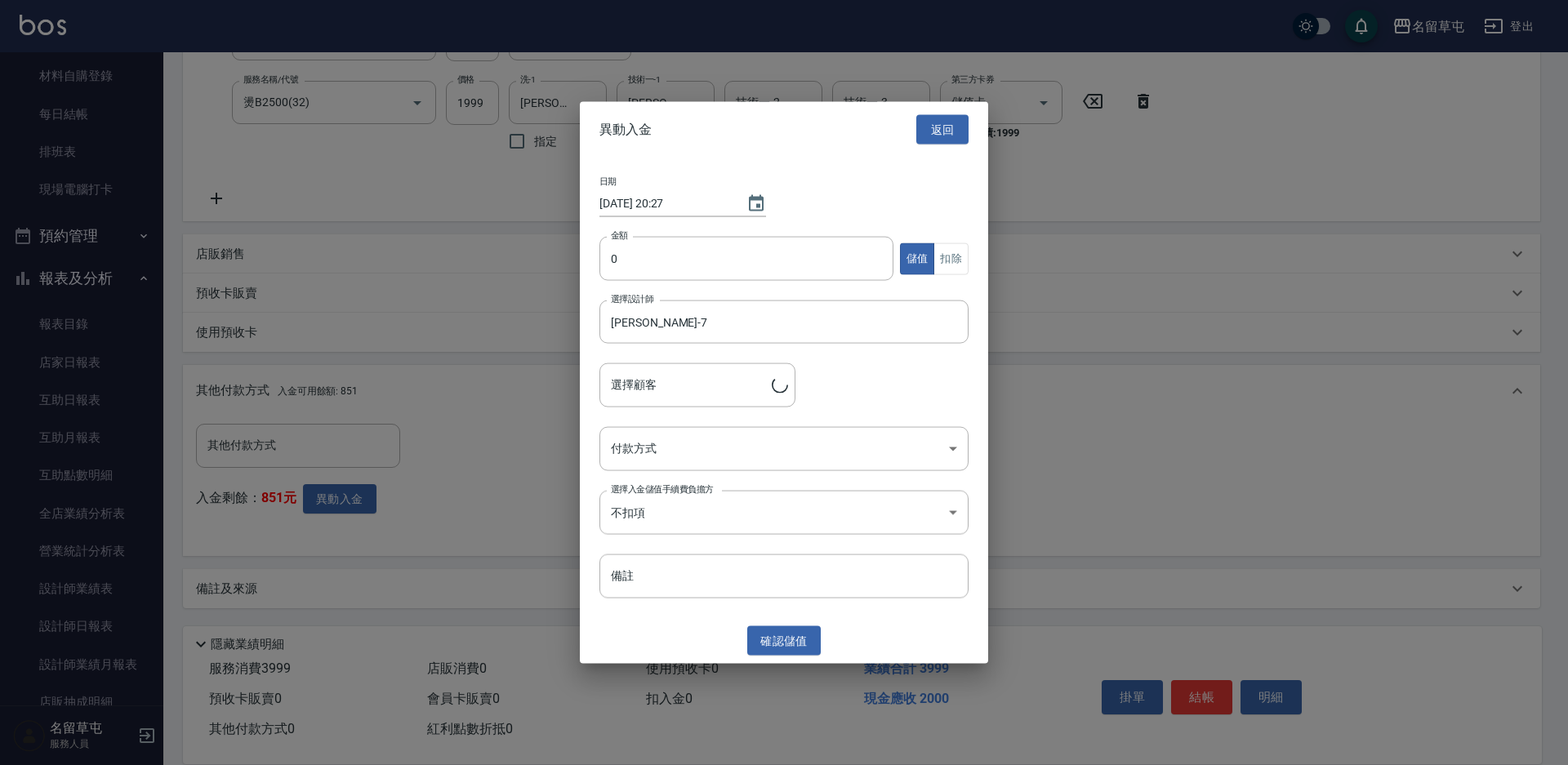
type input "[PERSON_NAME]/0908699813/"
click at [653, 265] on input "0" at bounding box center [746, 259] width 294 height 44
type input "2000"
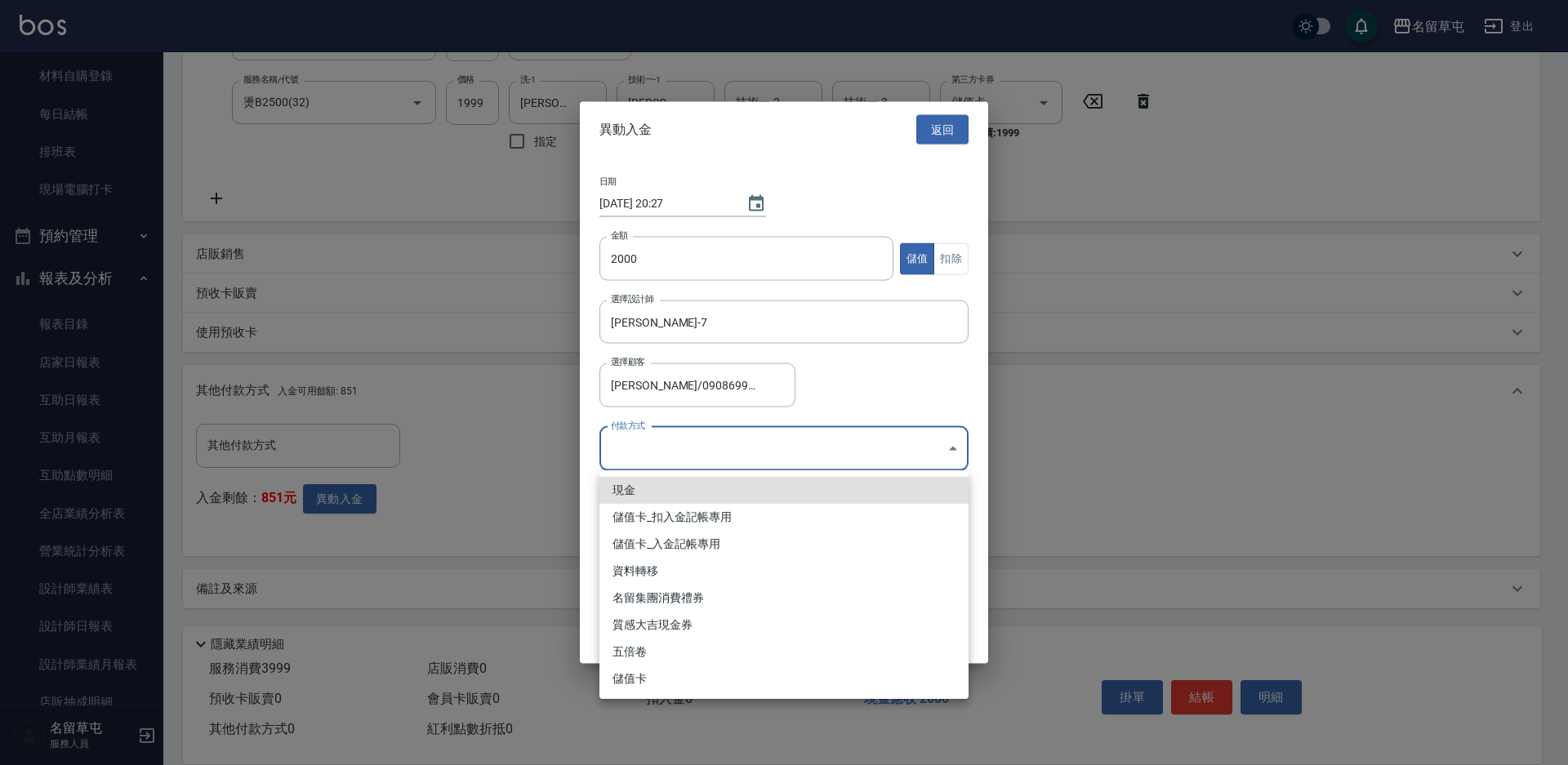
click at [730, 464] on body "名留草屯 登出 櫃檯作業 打帳單 帳單列表 現金收支登錄 材料自購登錄 每日結帳 排班表 現場電腦打卡 預約管理 預約管理 單日預約紀錄 單週預約紀錄 報表及…" at bounding box center [784, 227] width 1568 height 1075
click at [712, 535] on li "儲值卡_入金記帳專用" at bounding box center [784, 544] width 369 height 27
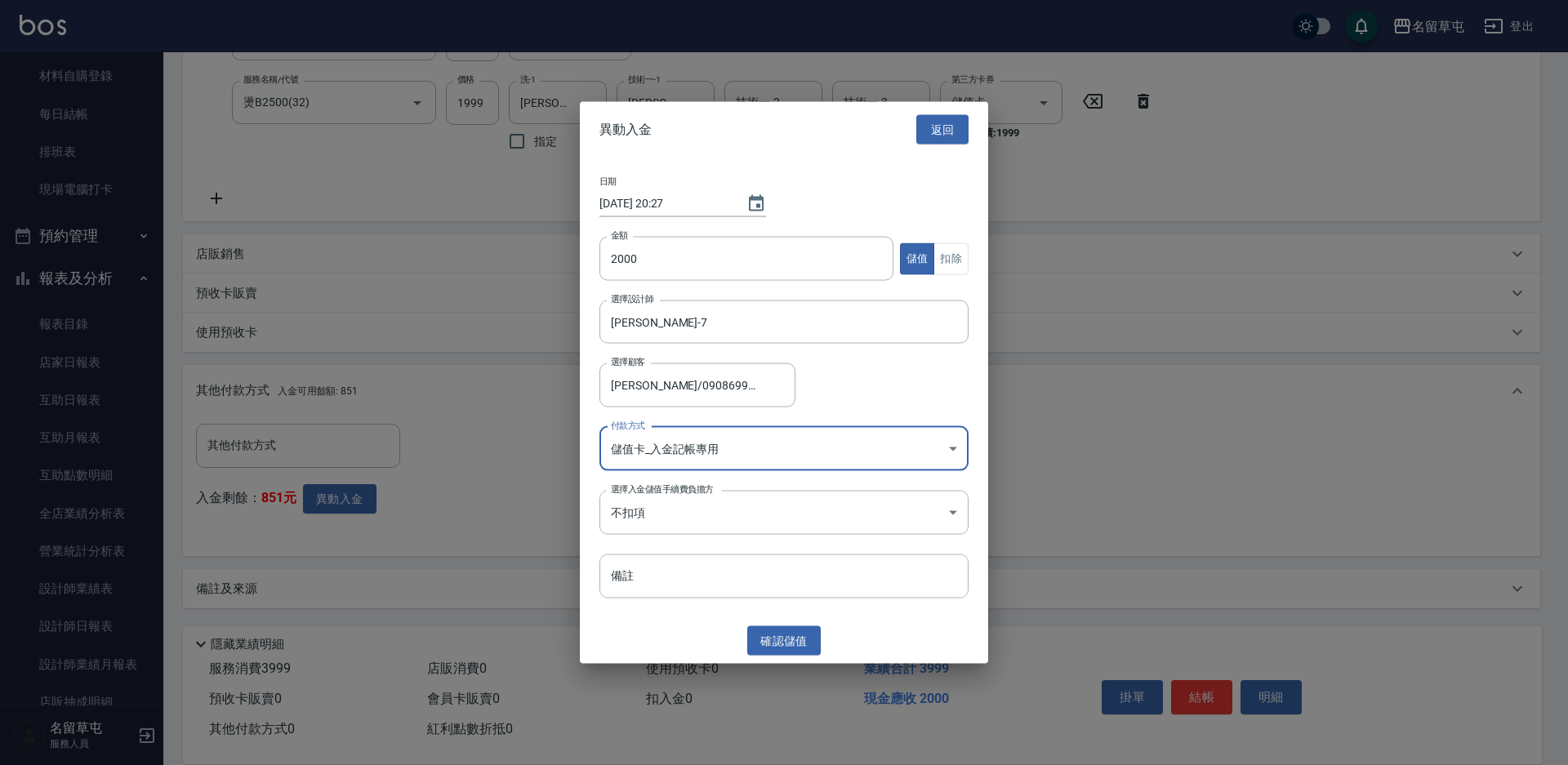
type input "儲值卡_入金記帳專用"
click at [777, 647] on button "確認 儲值" at bounding box center [784, 640] width 74 height 30
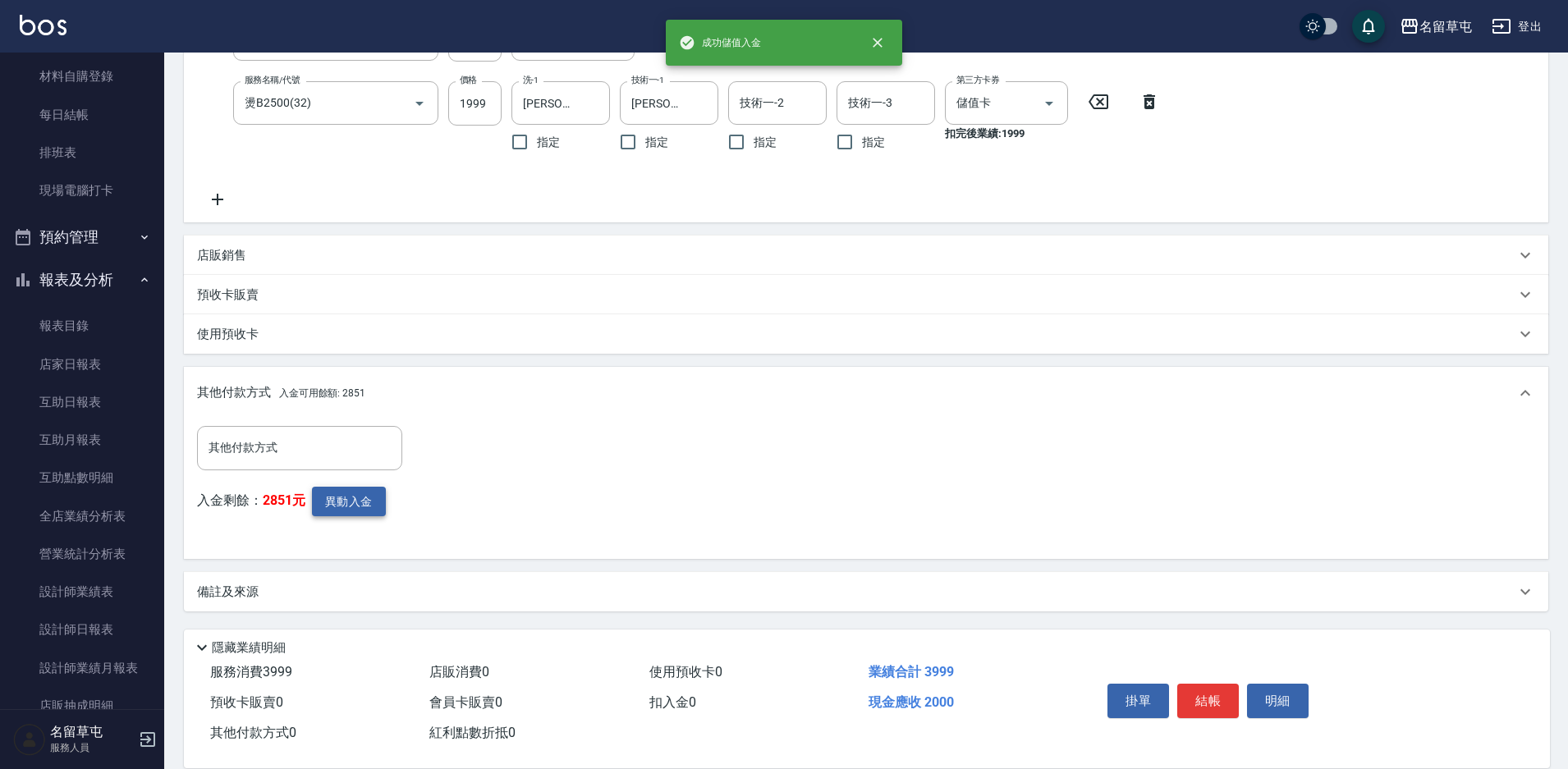
click at [372, 497] on button "異動入金" at bounding box center [349, 502] width 74 height 30
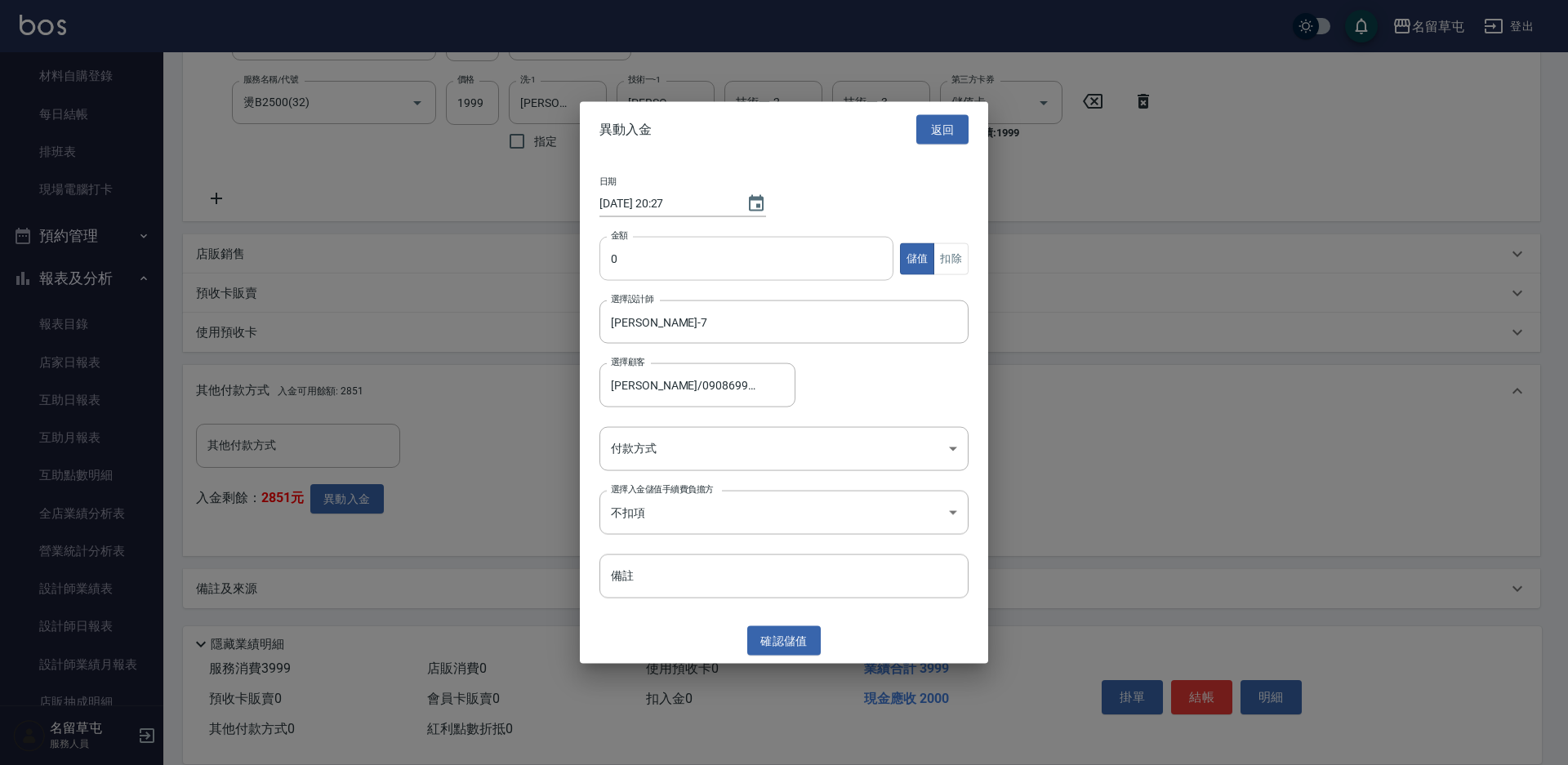
click at [668, 250] on input "0" at bounding box center [746, 259] width 294 height 44
type input "1999"
click at [963, 252] on button "扣除" at bounding box center [951, 258] width 35 height 32
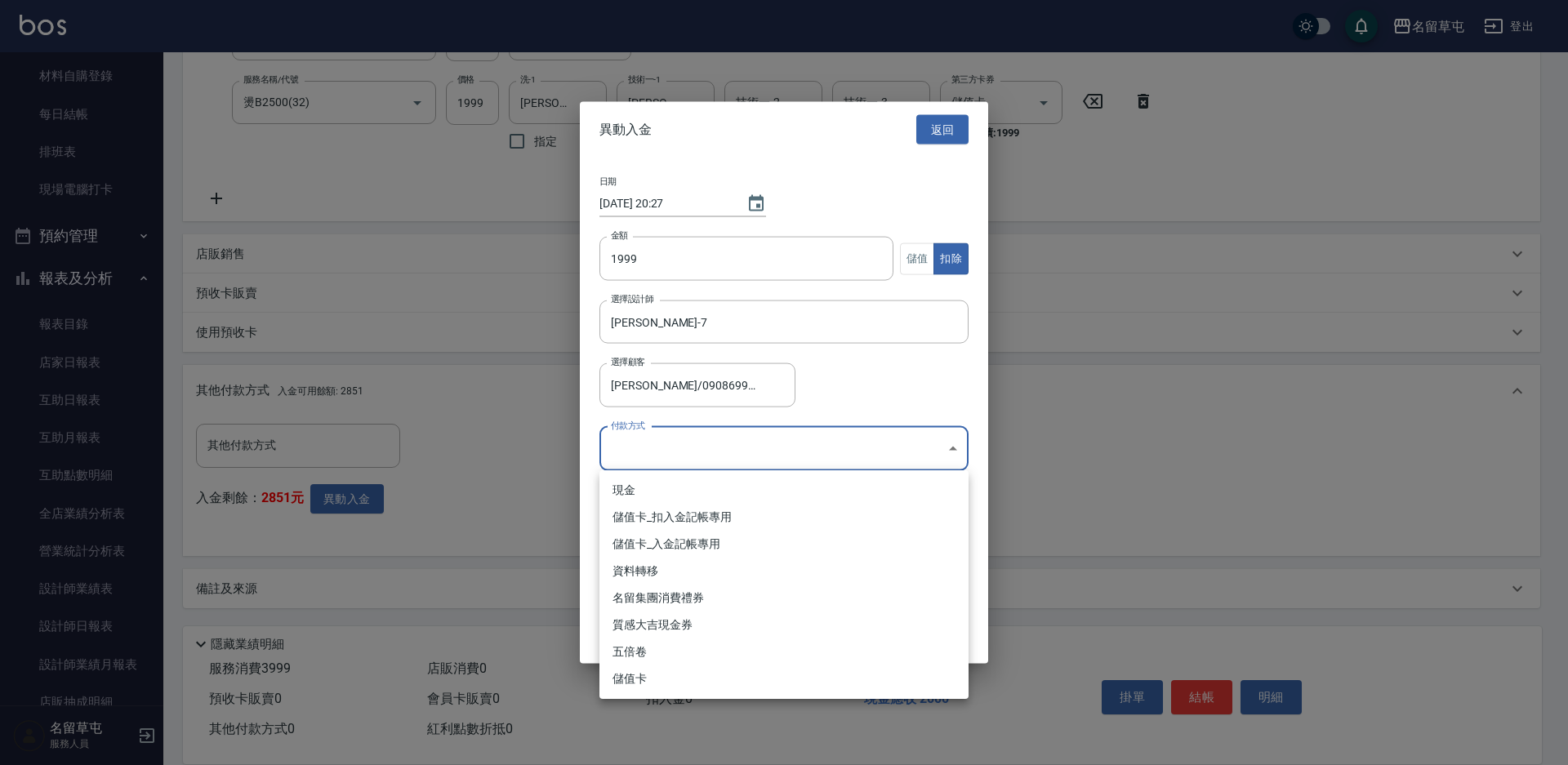
click at [627, 445] on body "名留草屯 登出 櫃檯作業 打帳單 帳單列表 現金收支登錄 材料自購登錄 每日結帳 排班表 現場電腦打卡 預約管理 預約管理 單日預約紀錄 單週預約紀錄 報表及…" at bounding box center [784, 227] width 1568 height 1075
click at [652, 516] on li "儲值卡_扣入金記帳專用" at bounding box center [784, 517] width 369 height 27
type input "儲值卡_扣入金記帳專用"
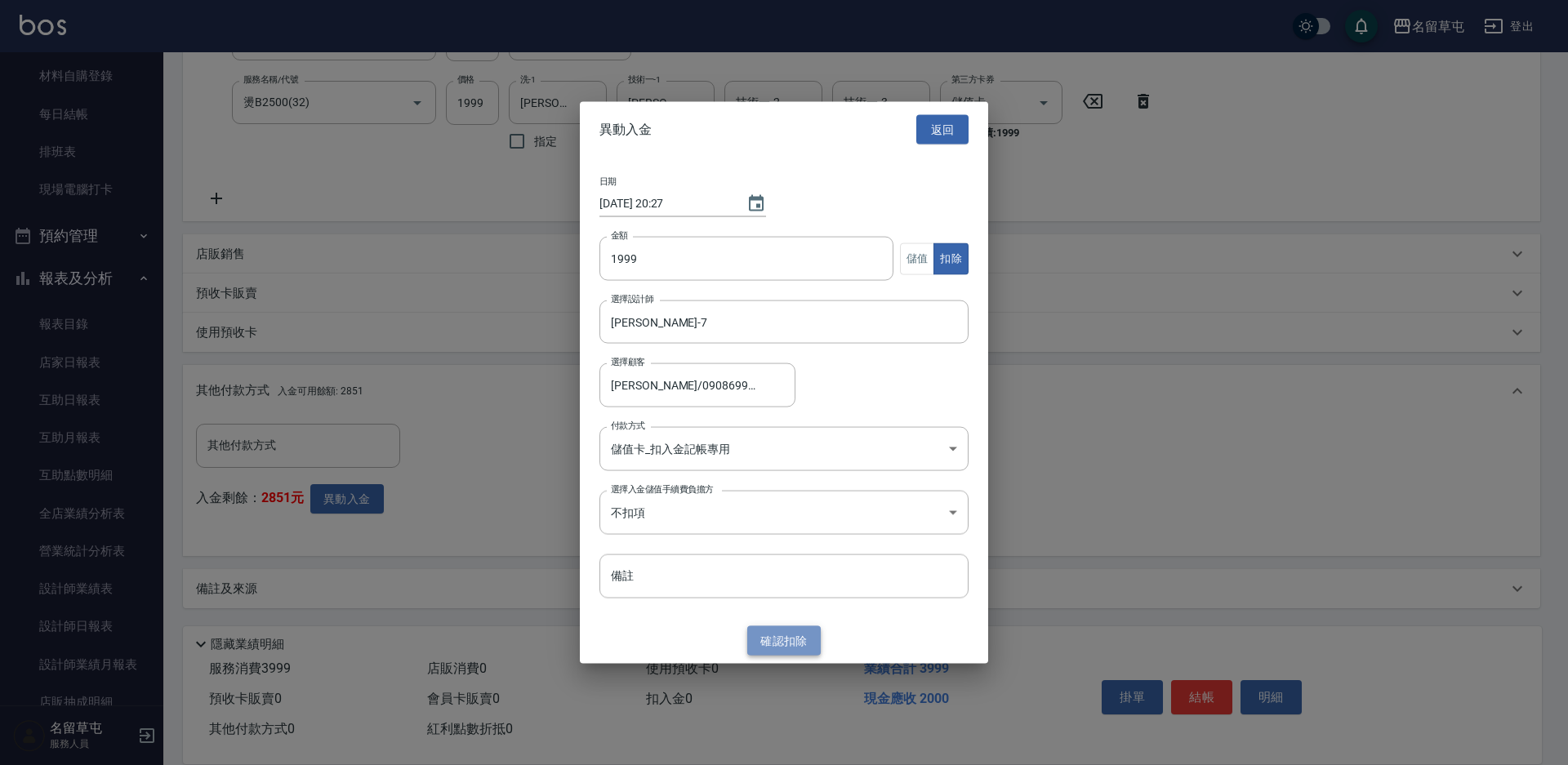
click at [770, 640] on button "確認 扣除" at bounding box center [784, 640] width 74 height 30
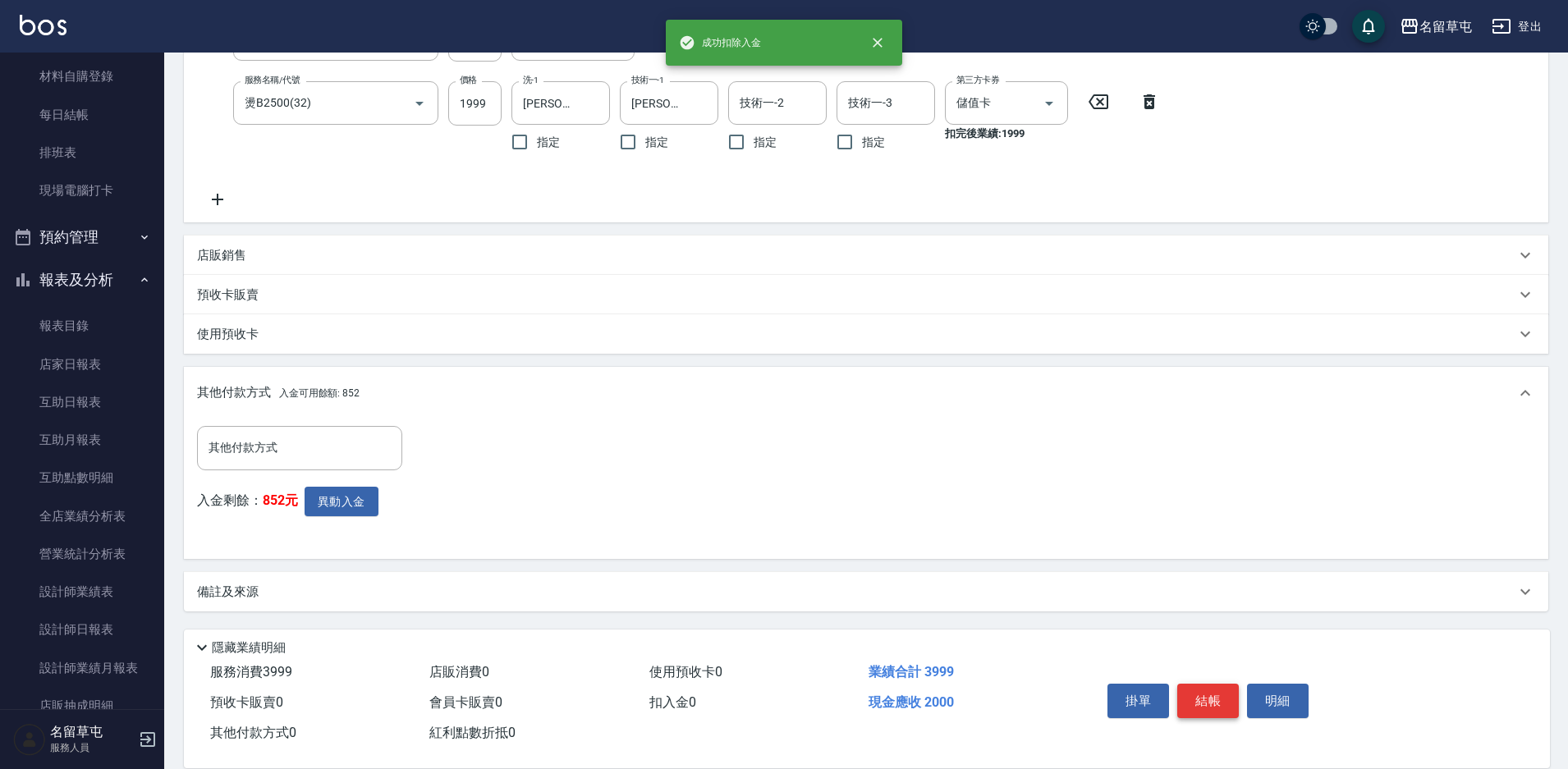
click at [1223, 698] on button "結帳" at bounding box center [1208, 700] width 62 height 34
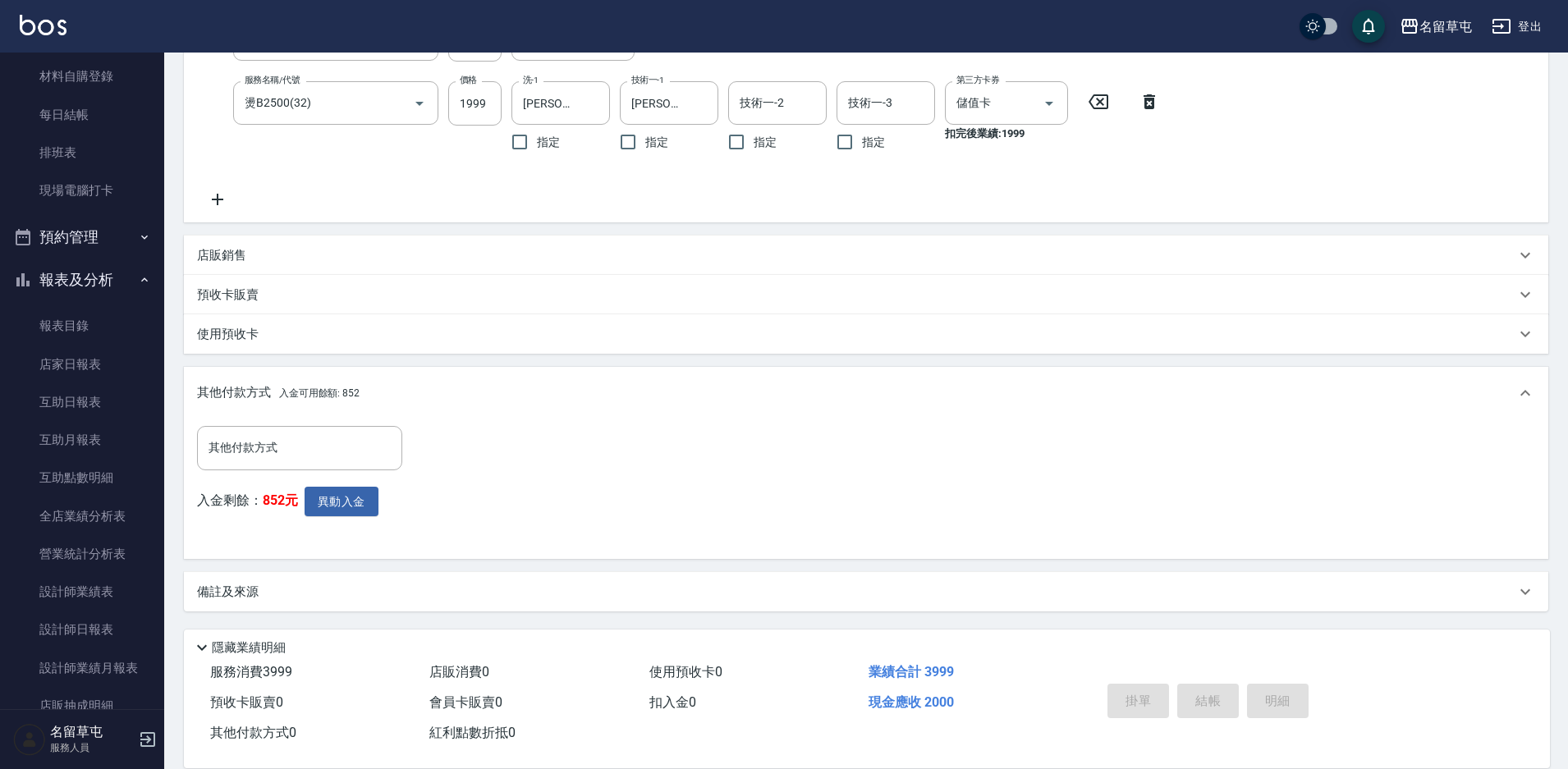
type input "[DATE] 20:27"
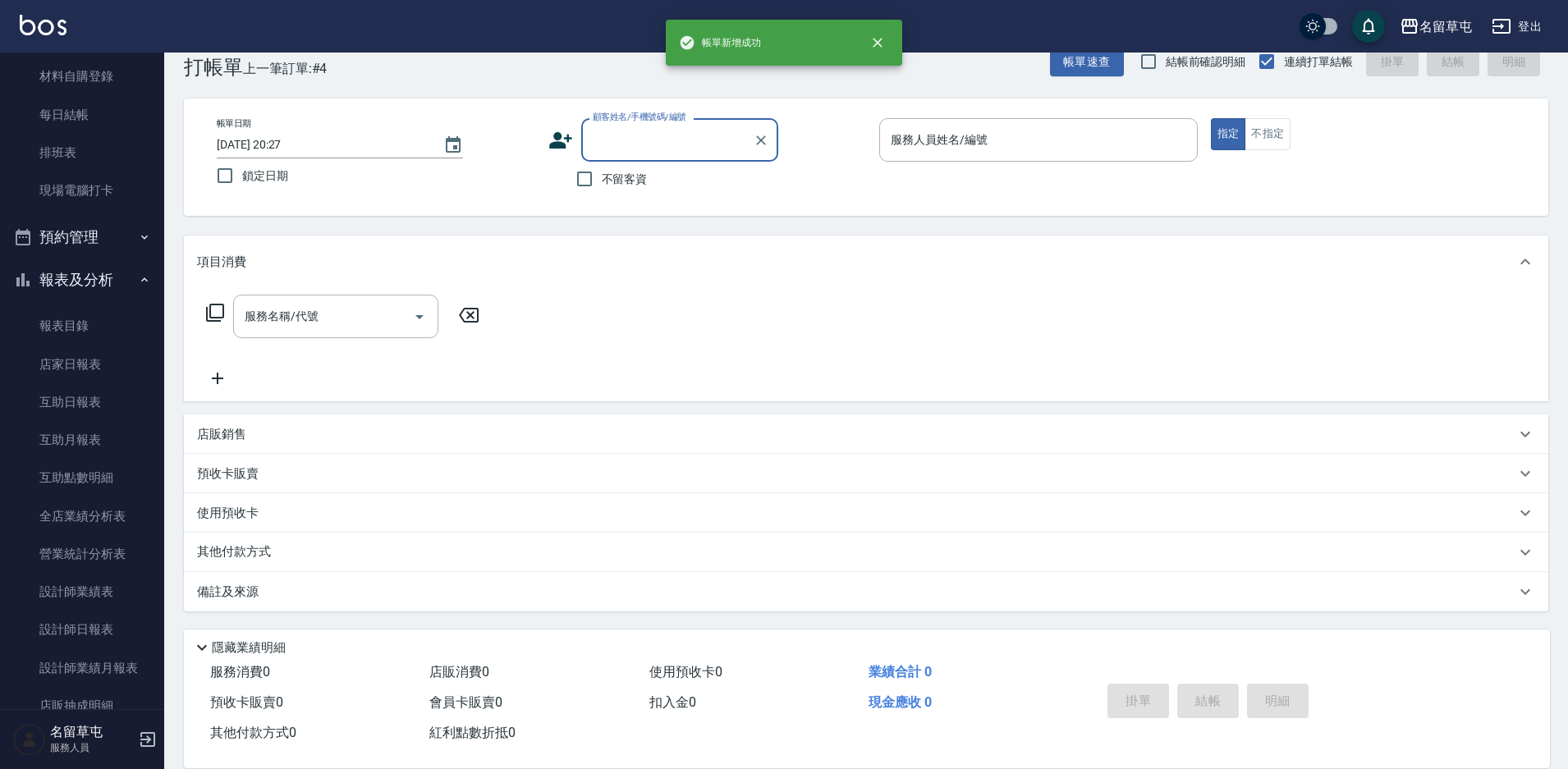
scroll to position [0, 0]
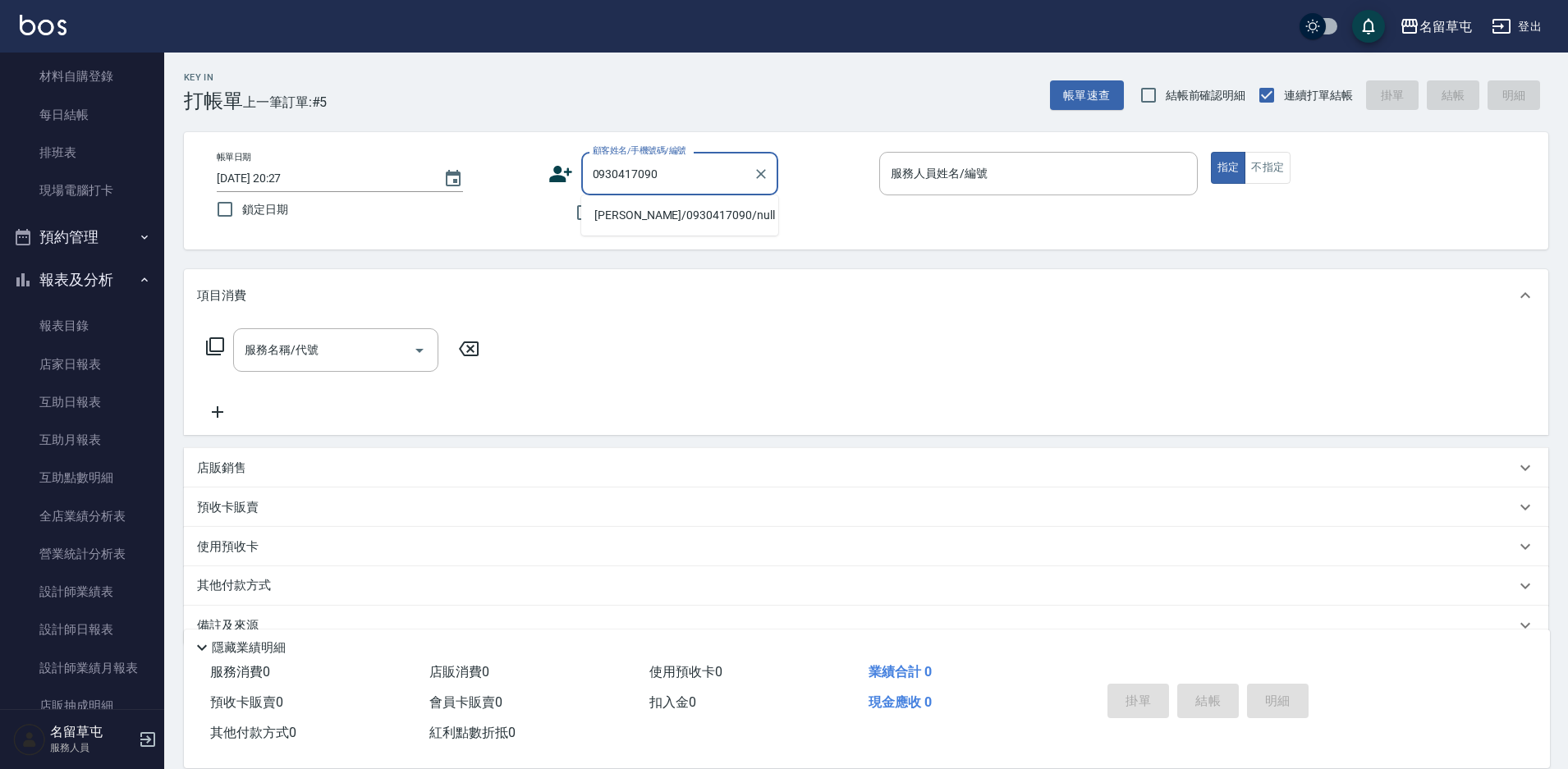
type input "[PERSON_NAME]/0930417090/null"
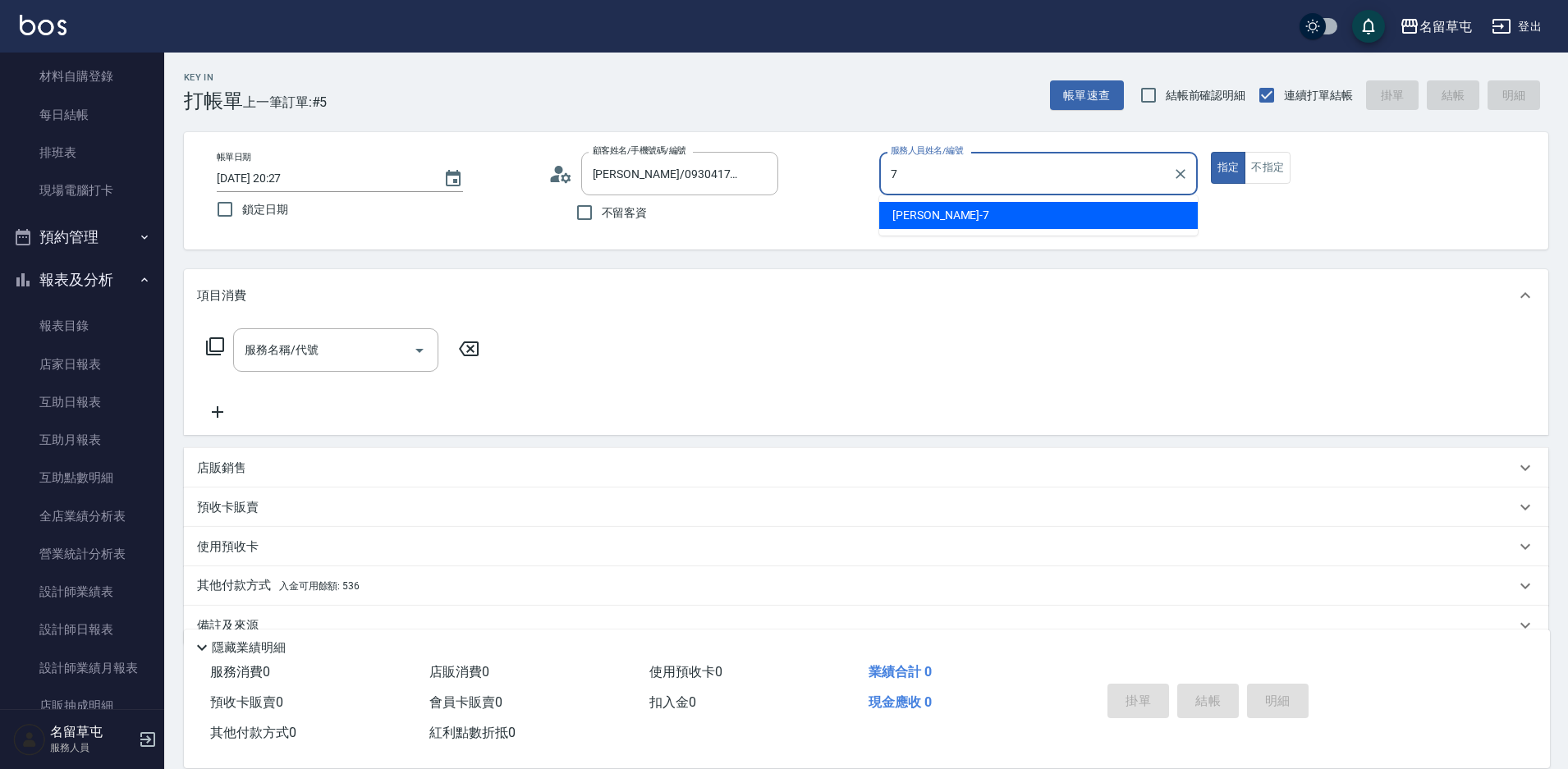
type input "[PERSON_NAME]-7"
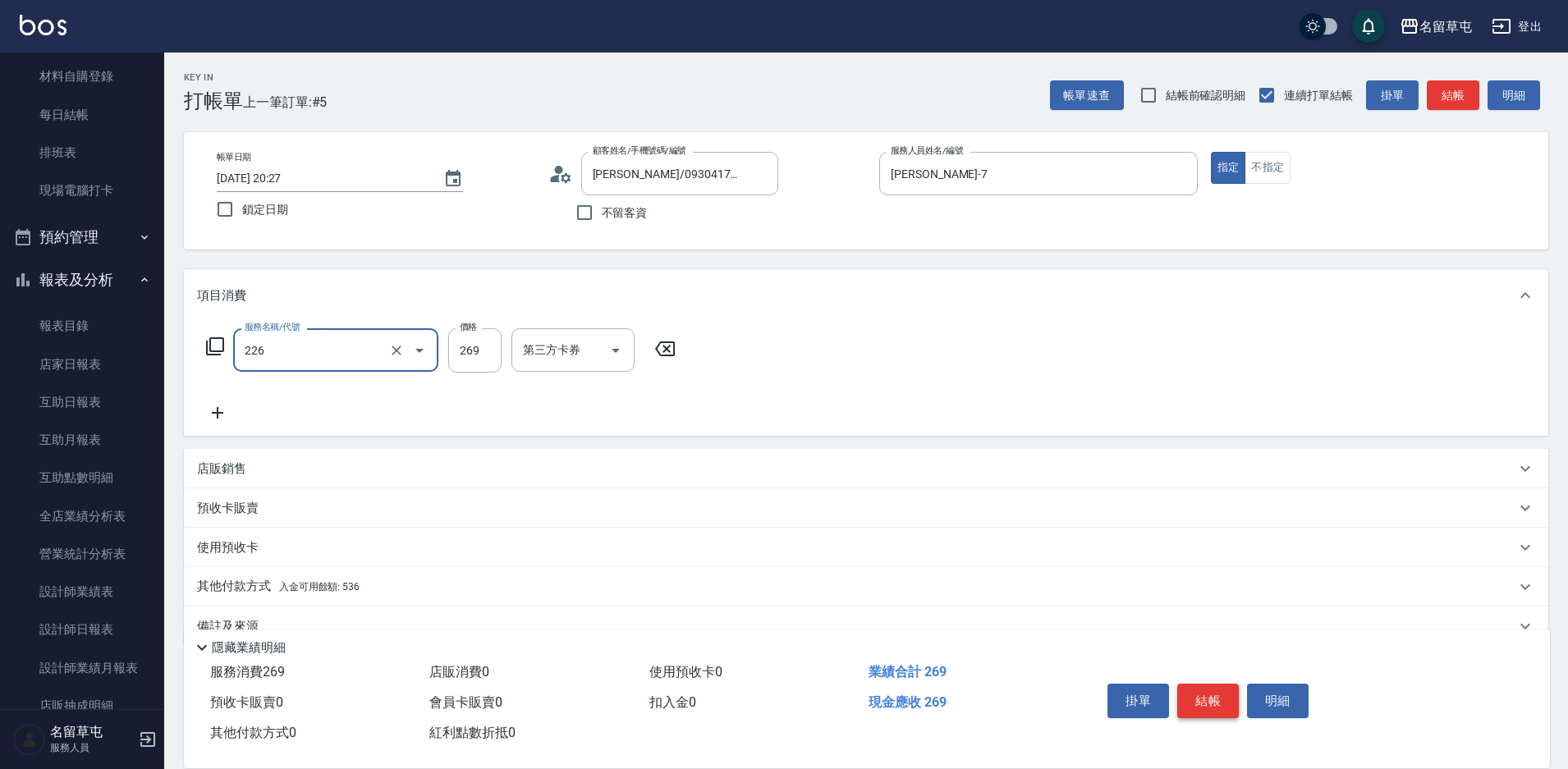
type input "洗剪269(226)"
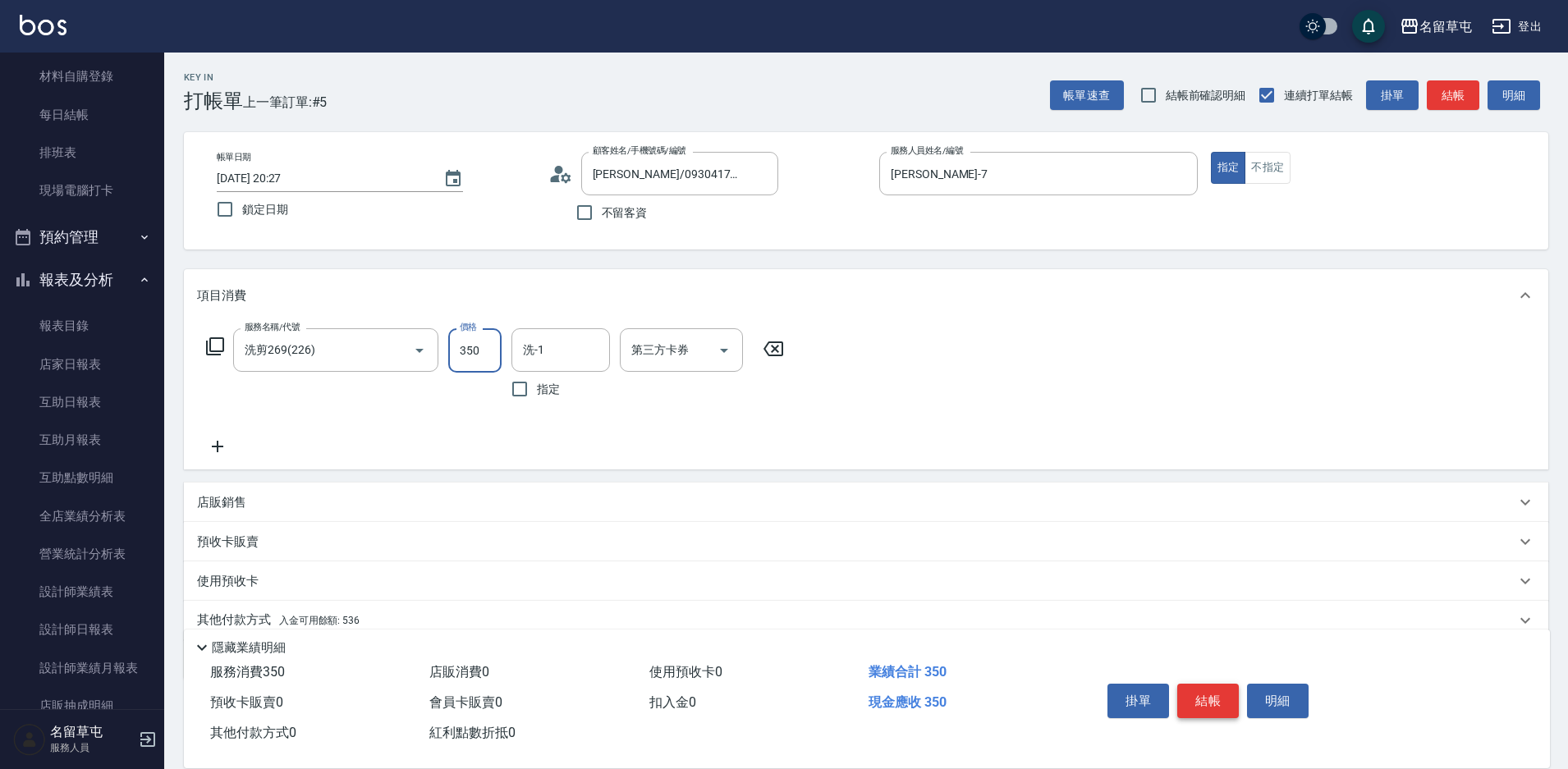
type input "350"
type input "[PERSON_NAME]-36"
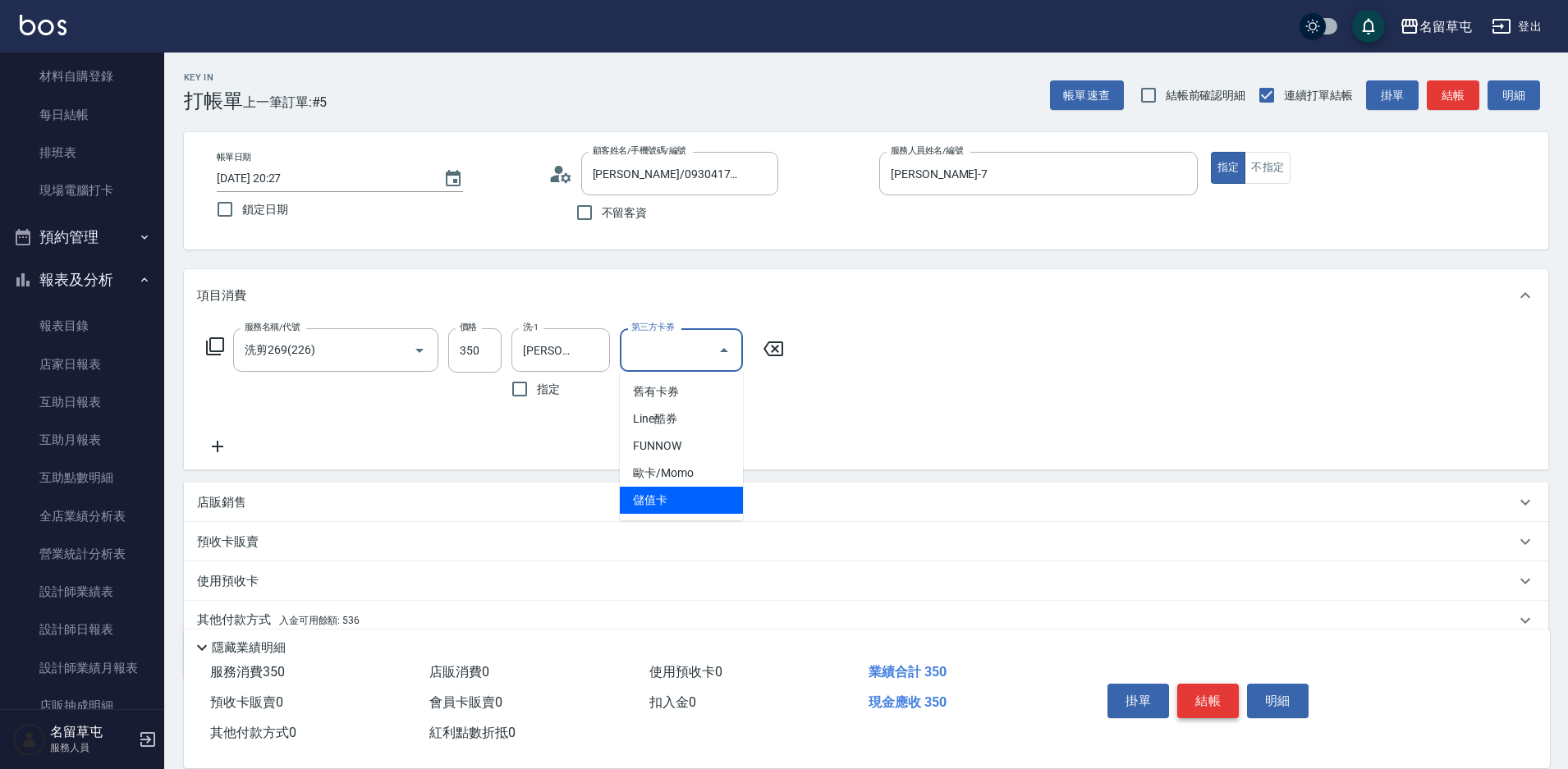
type input "儲值卡"
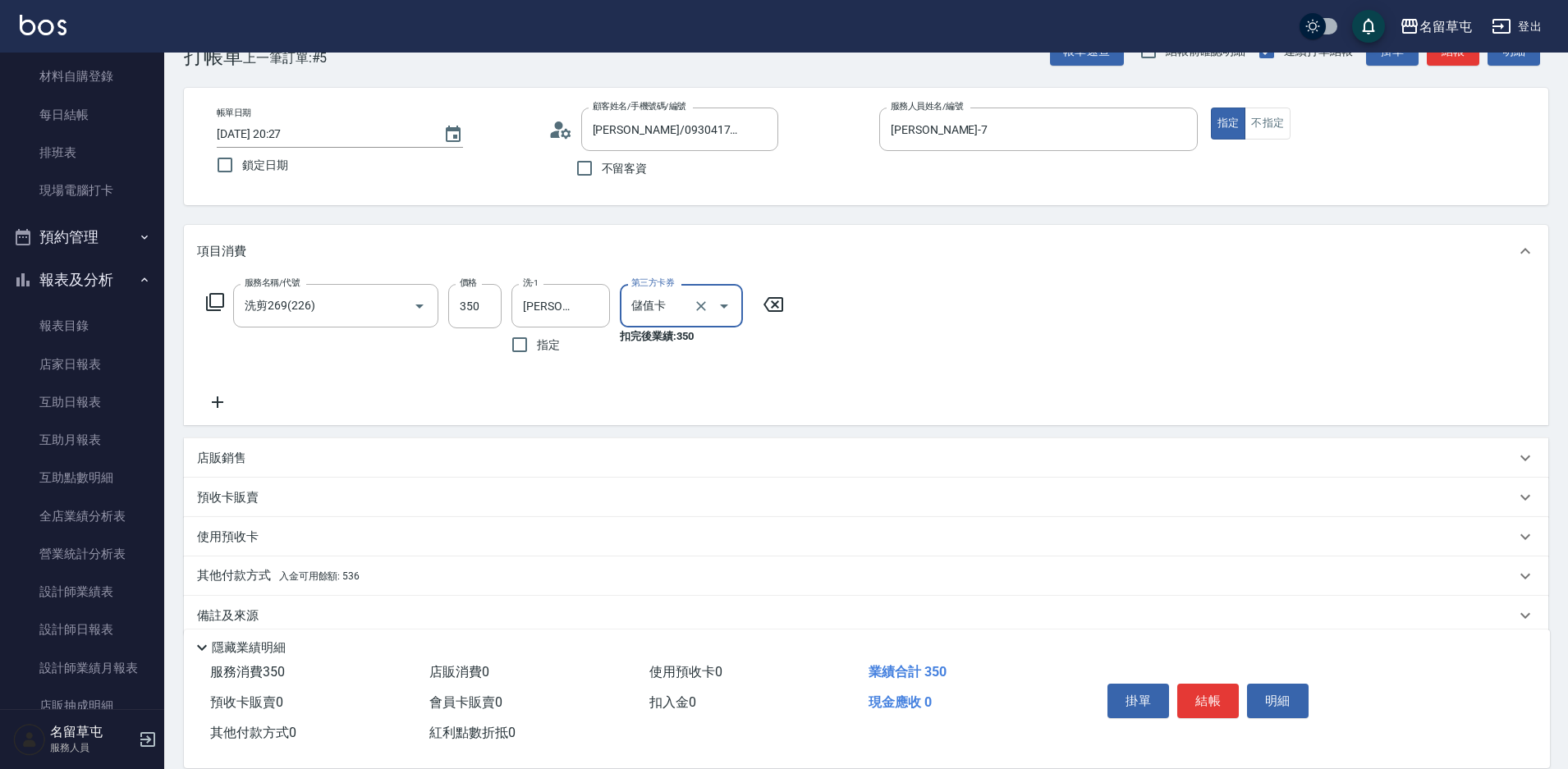
scroll to position [68, 0]
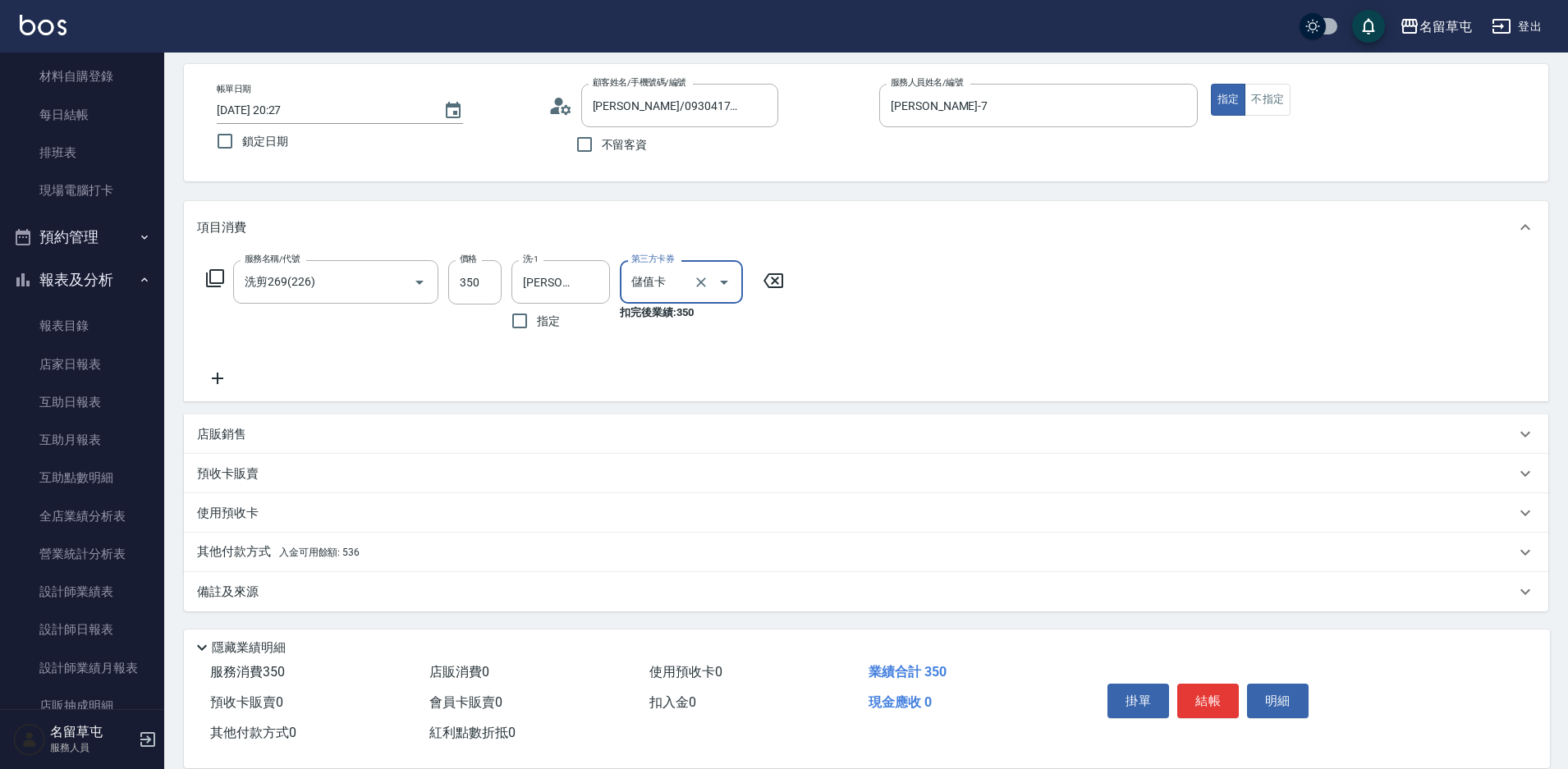
click at [245, 559] on p "其他付款方式 入金可用餘額: 536" at bounding box center [278, 552] width 162 height 18
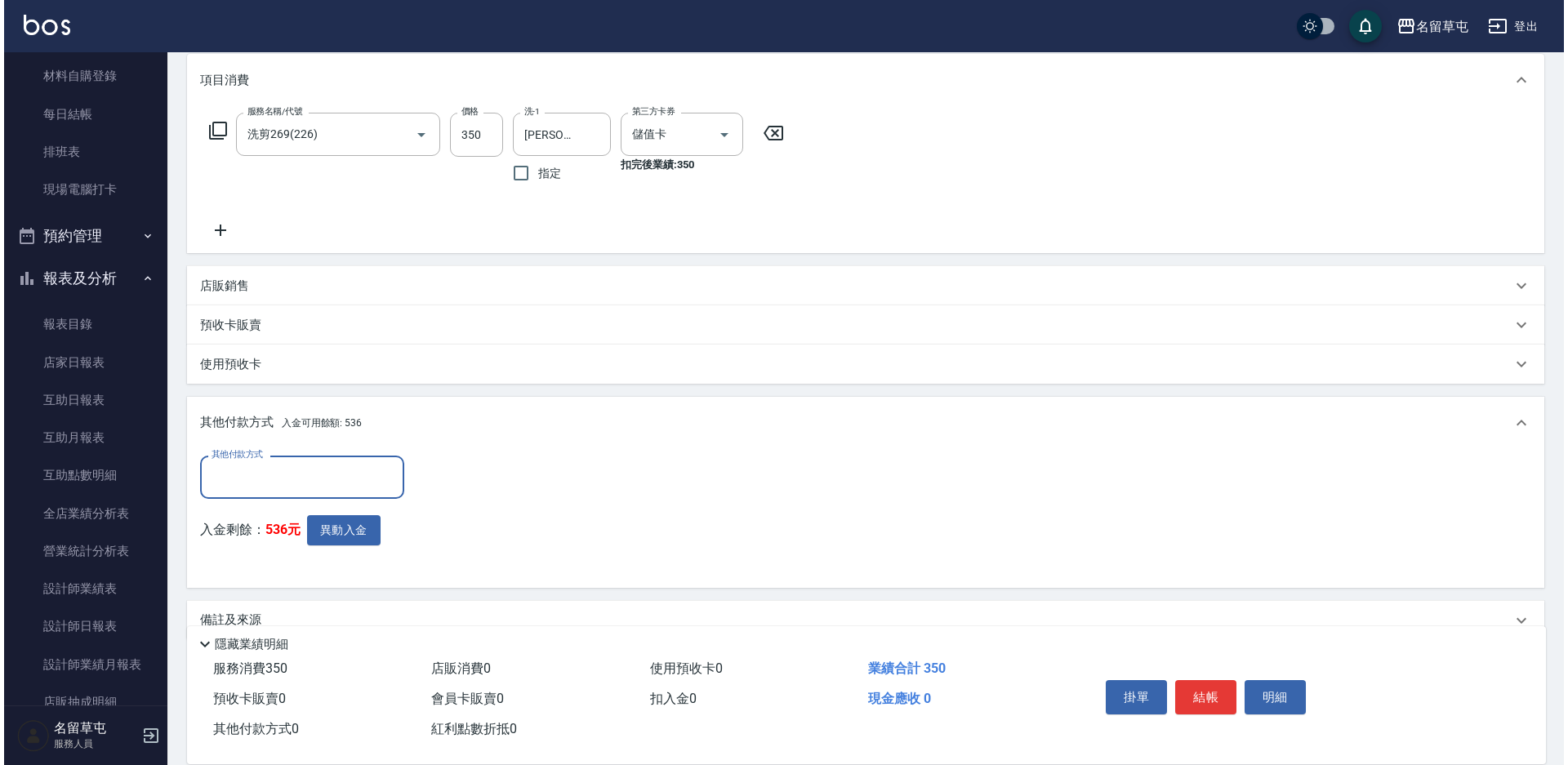
scroll to position [231, 0]
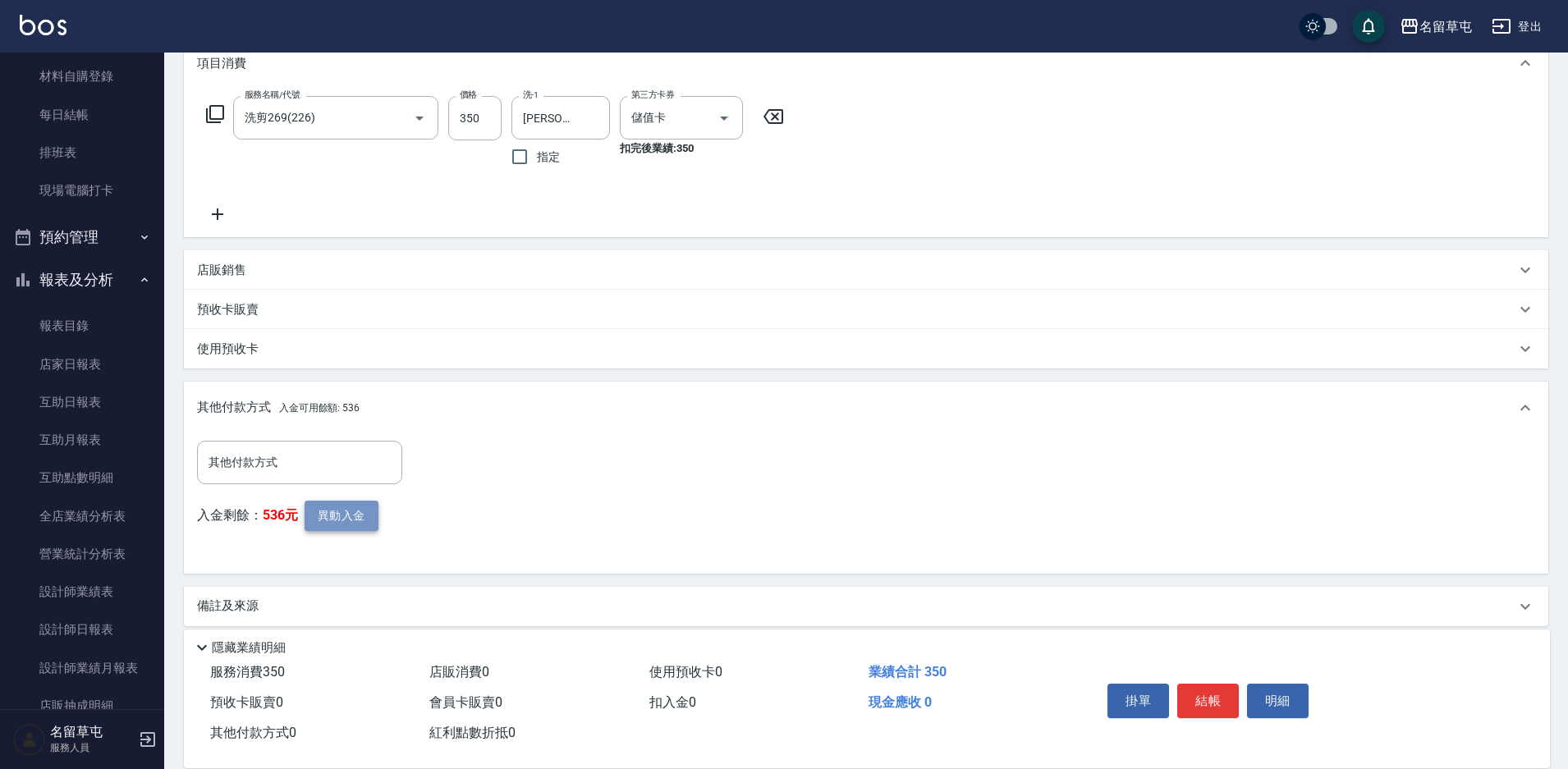
click at [338, 513] on button "異動入金" at bounding box center [341, 516] width 74 height 30
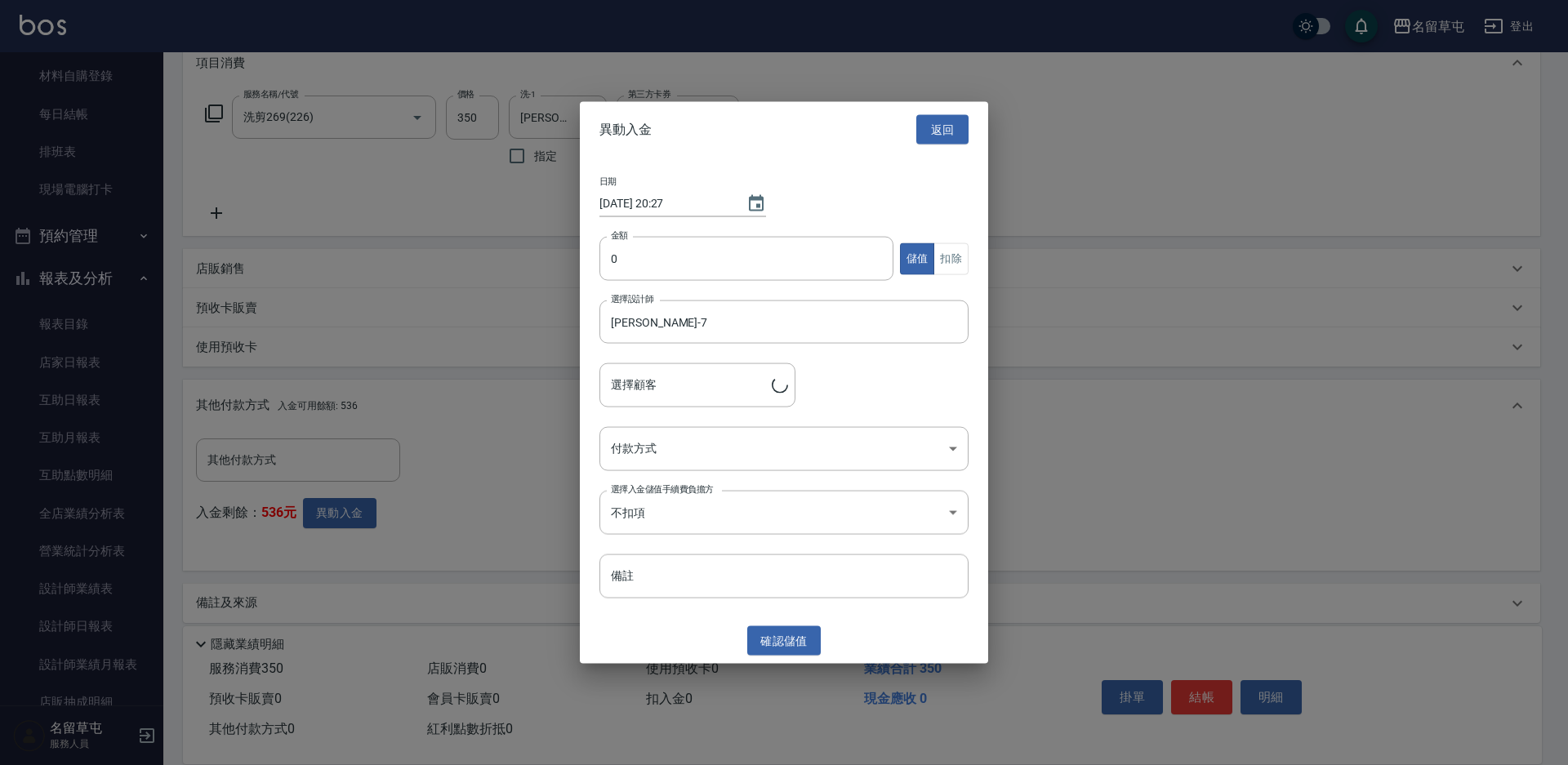
type input "[PERSON_NAME]/0930417090"
click at [678, 263] on input "0" at bounding box center [746, 259] width 294 height 44
type input "350"
click at [954, 261] on button "扣除" at bounding box center [951, 258] width 35 height 32
click at [641, 431] on body "名留草屯 登出 櫃檯作業 打帳單 帳單列表 現金收支登錄 材料自購登錄 每日結帳 排班表 現場電腦打卡 預約管理 預約管理 單日預約紀錄 單週預約紀錄 報表及…" at bounding box center [784, 275] width 1568 height 1011
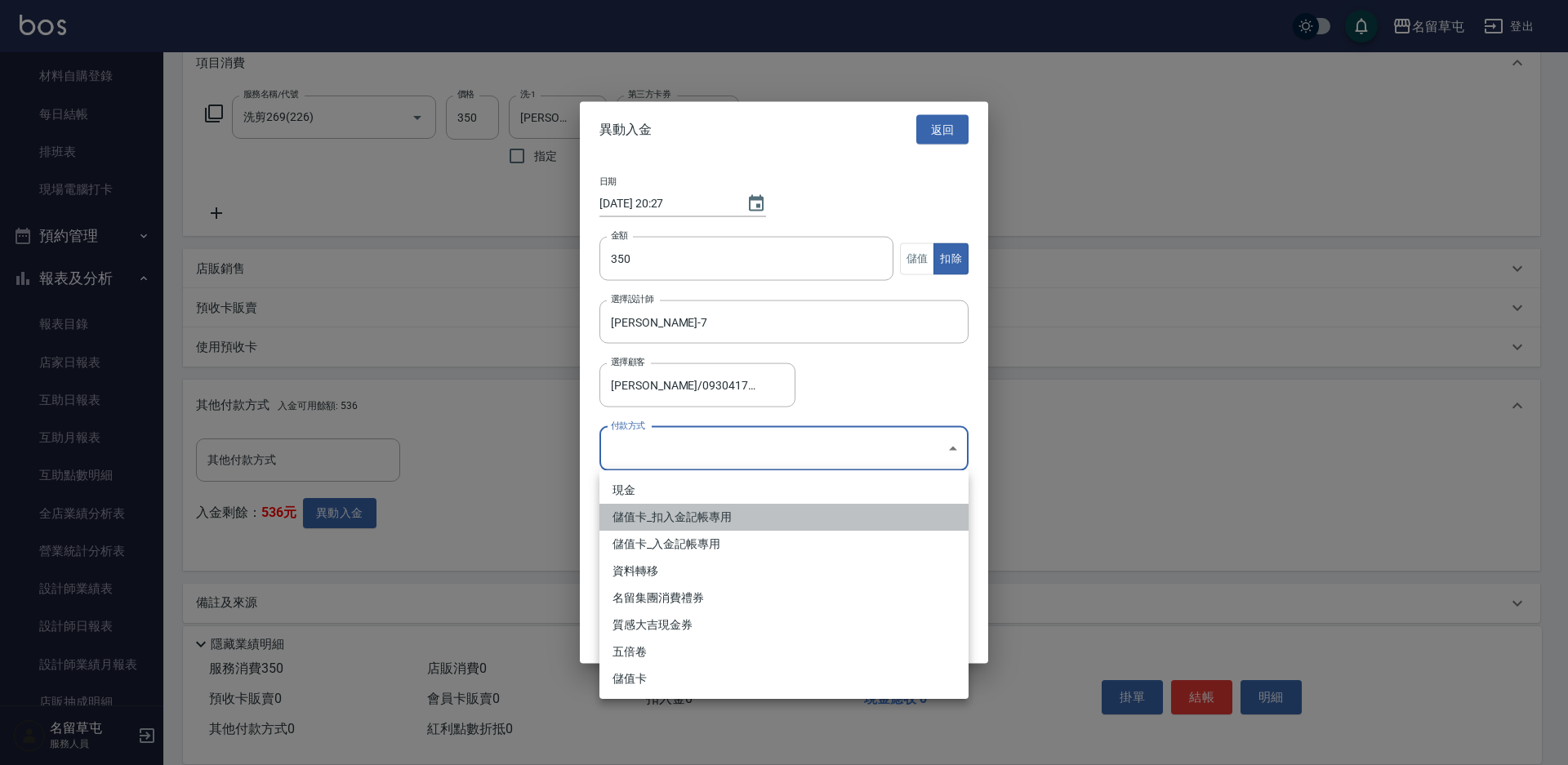
click at [641, 519] on li "儲值卡_扣入金記帳專用" at bounding box center [784, 517] width 369 height 27
type input "儲值卡_扣入金記帳專用"
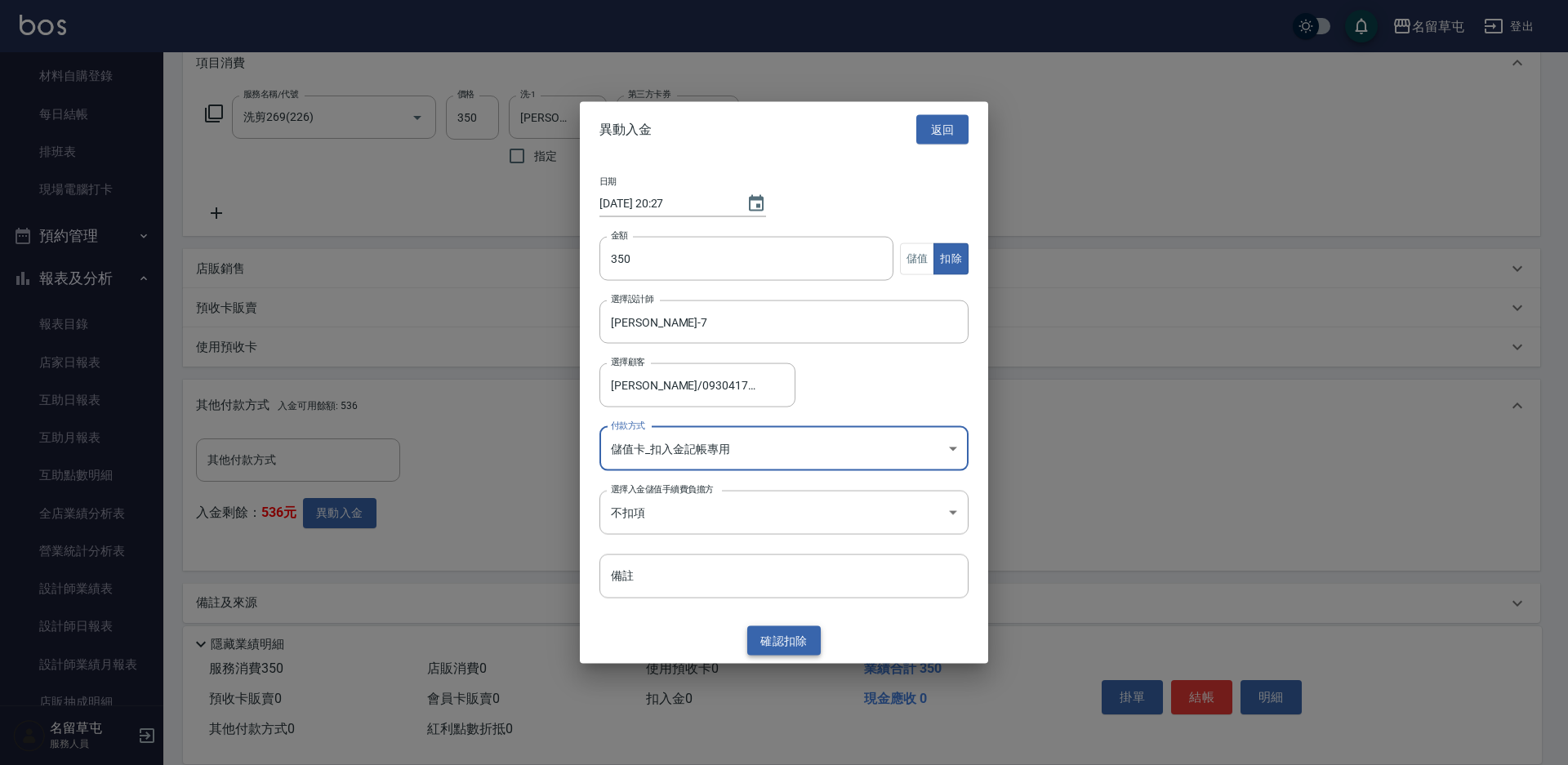
click at [782, 638] on button "確認 扣除" at bounding box center [784, 640] width 74 height 30
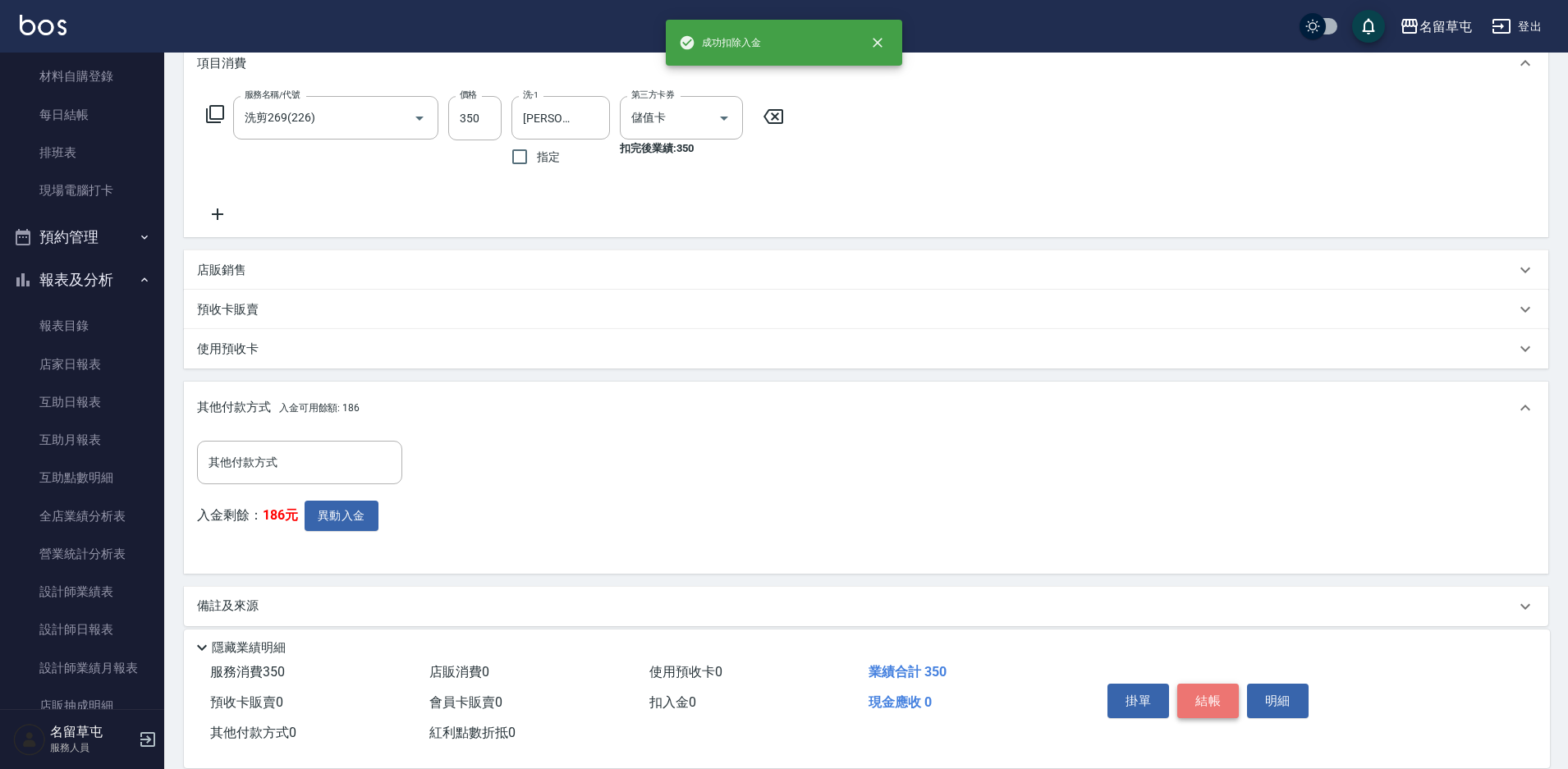
click at [1220, 702] on button "結帳" at bounding box center [1208, 700] width 62 height 34
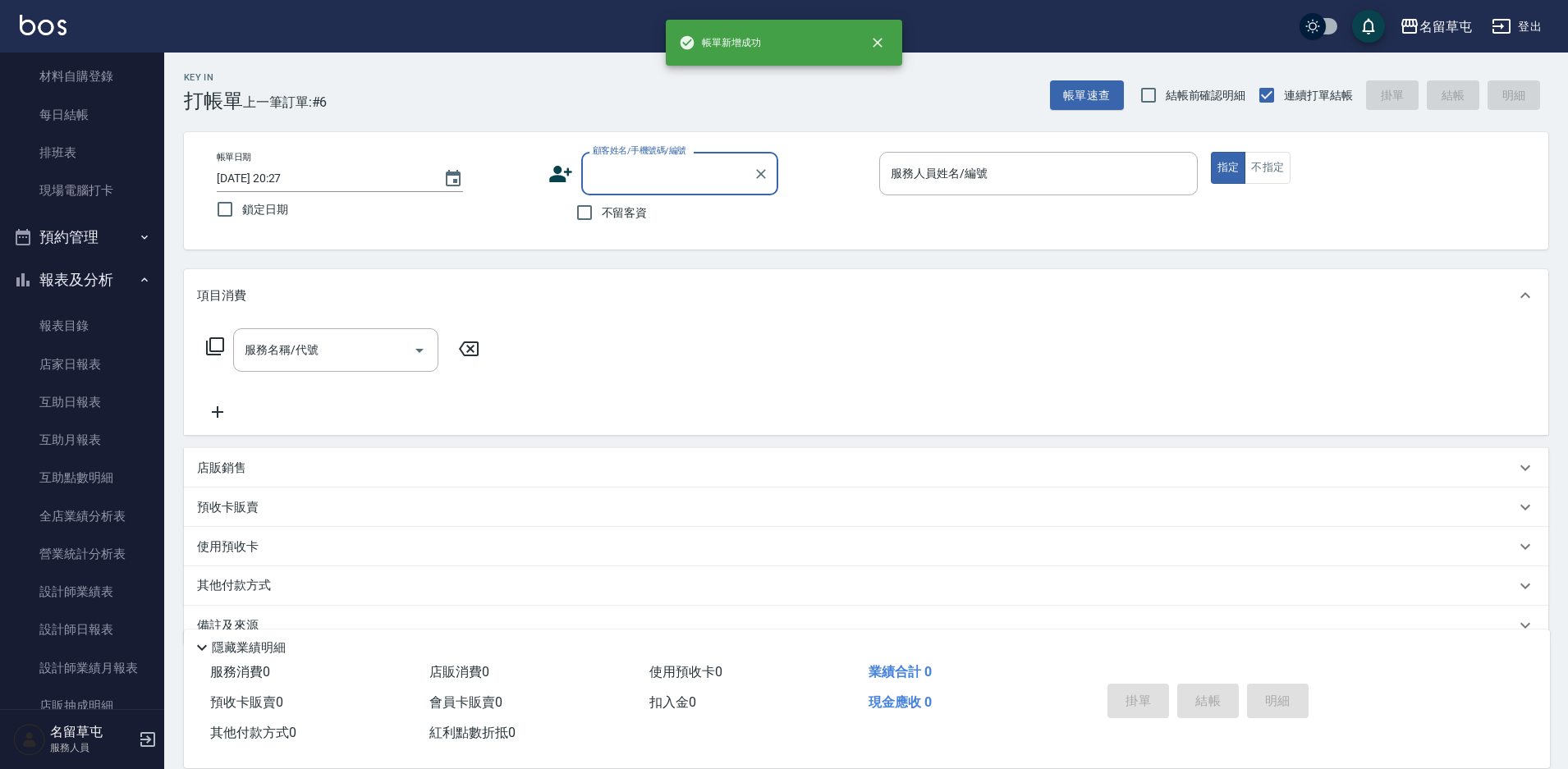
scroll to position [0, 0]
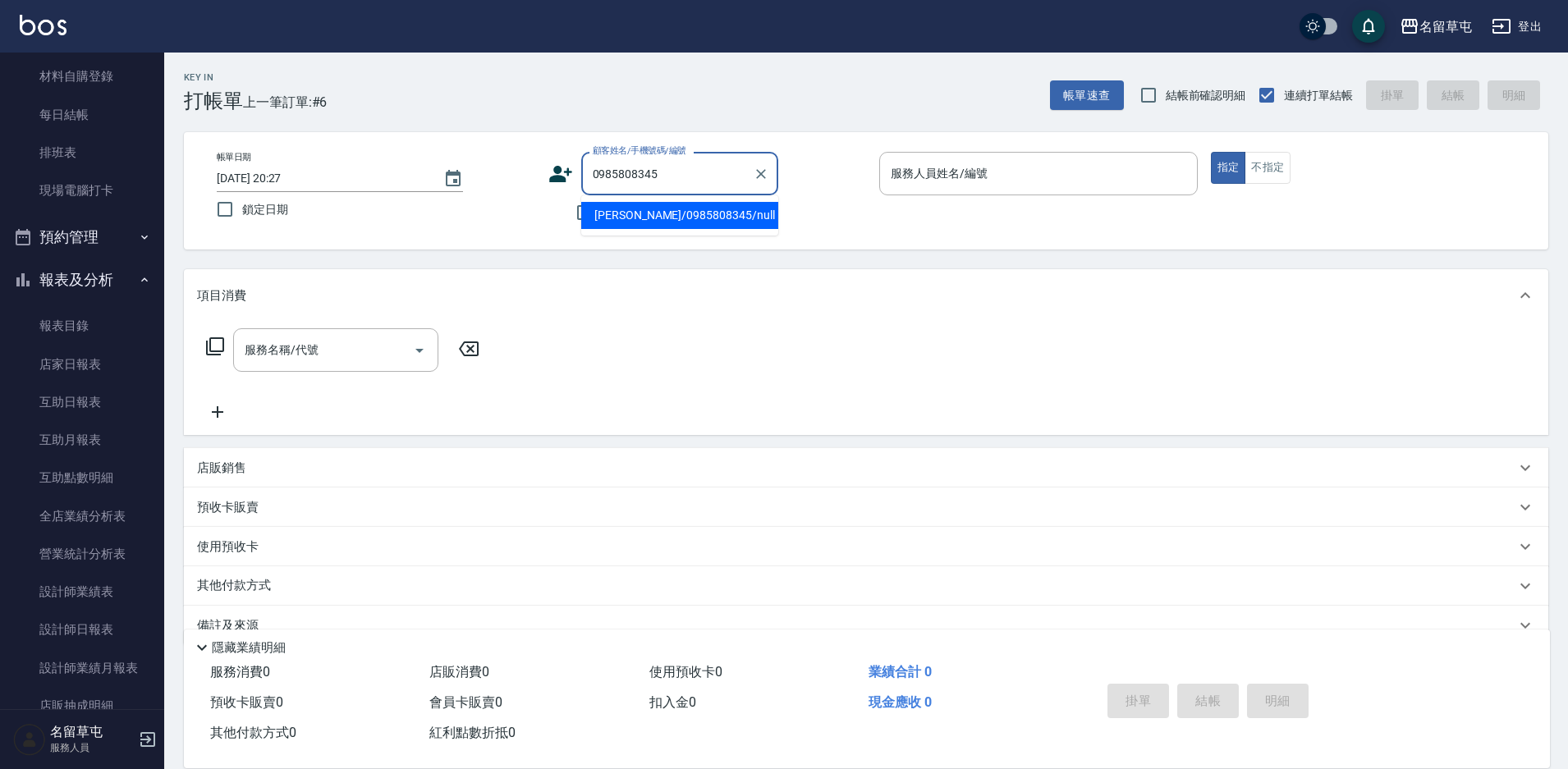
type input "[PERSON_NAME]/0985808345/null"
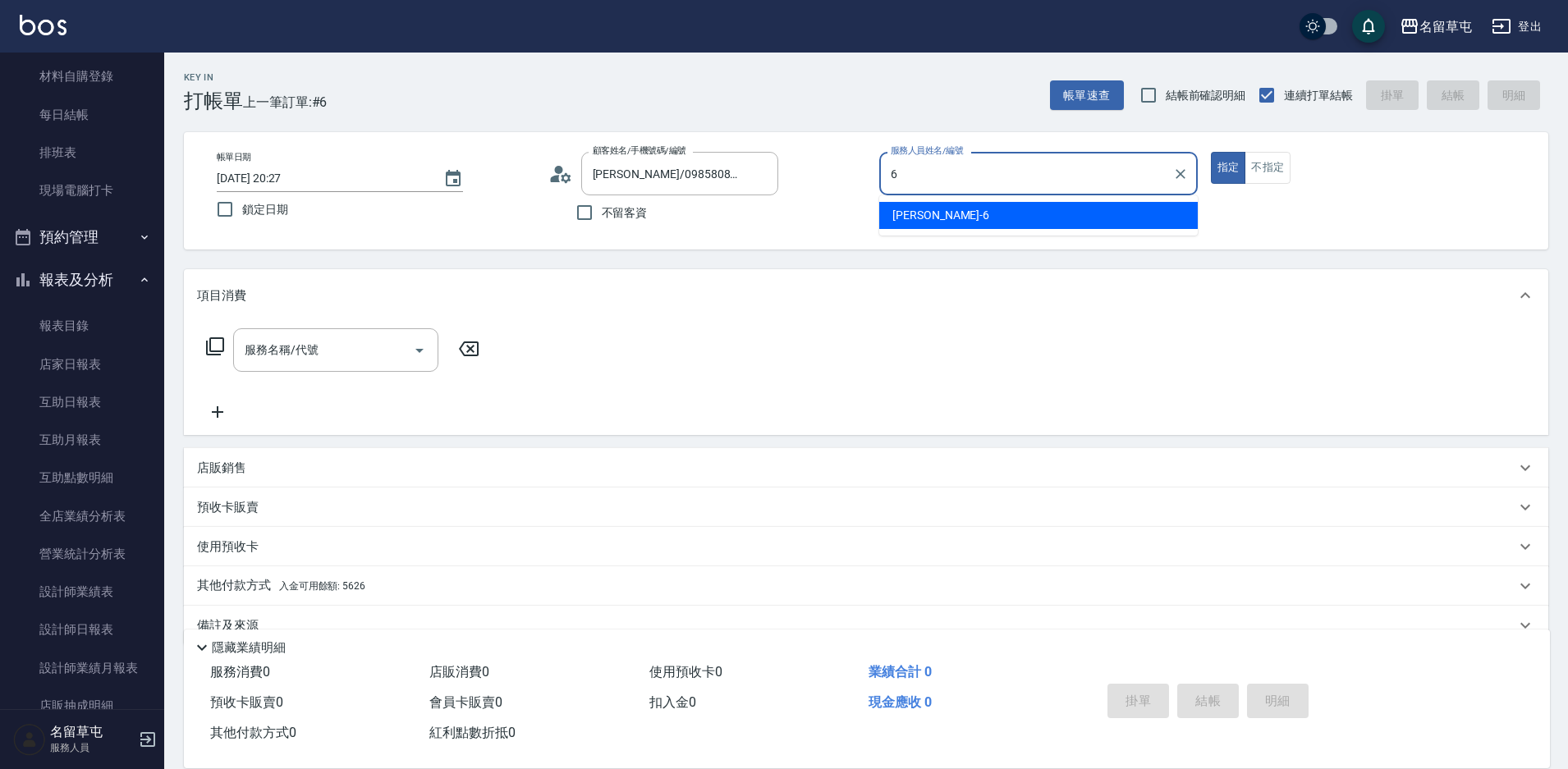
type input "[PERSON_NAME]-6"
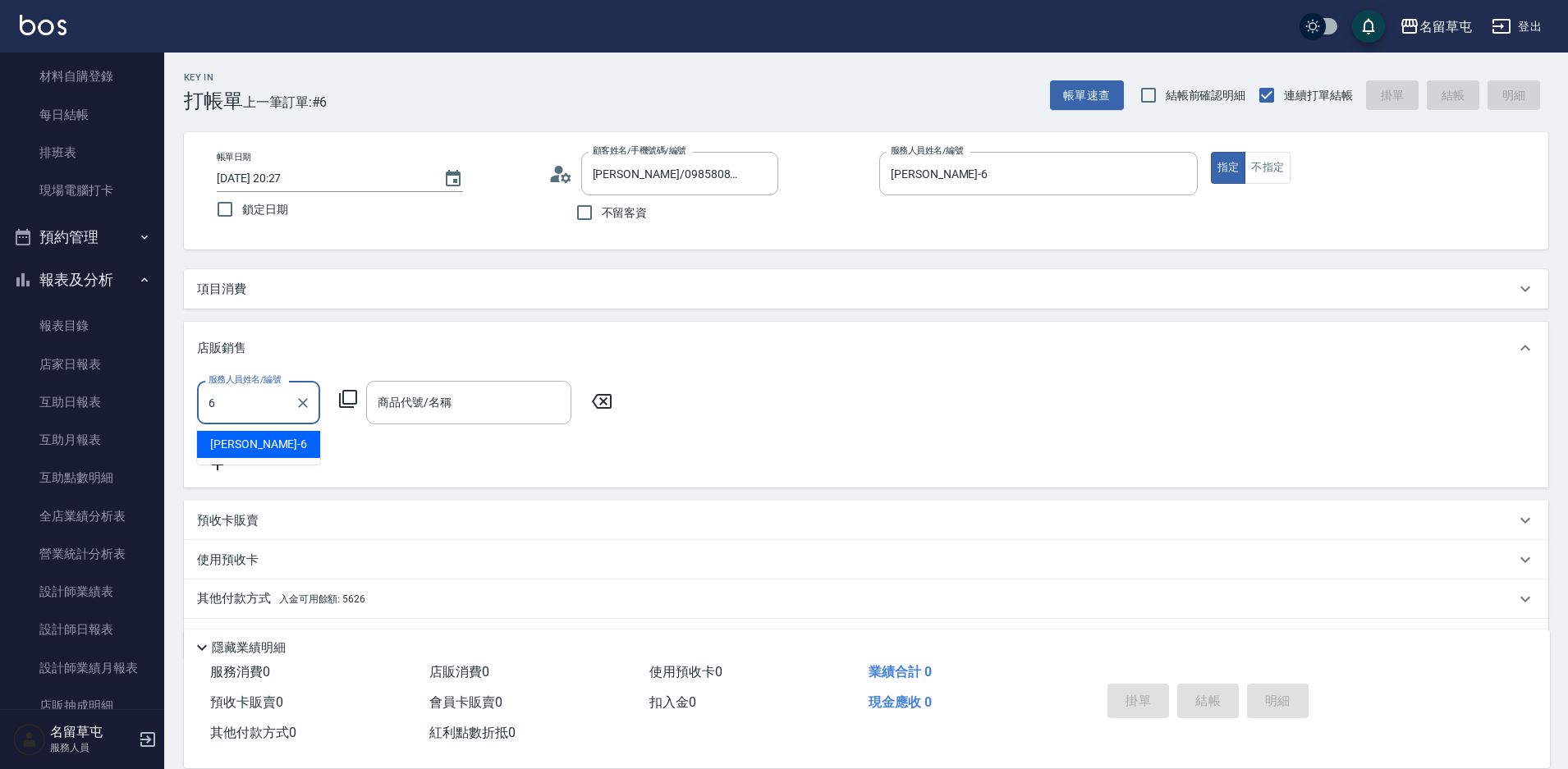
type input "[PERSON_NAME]-6"
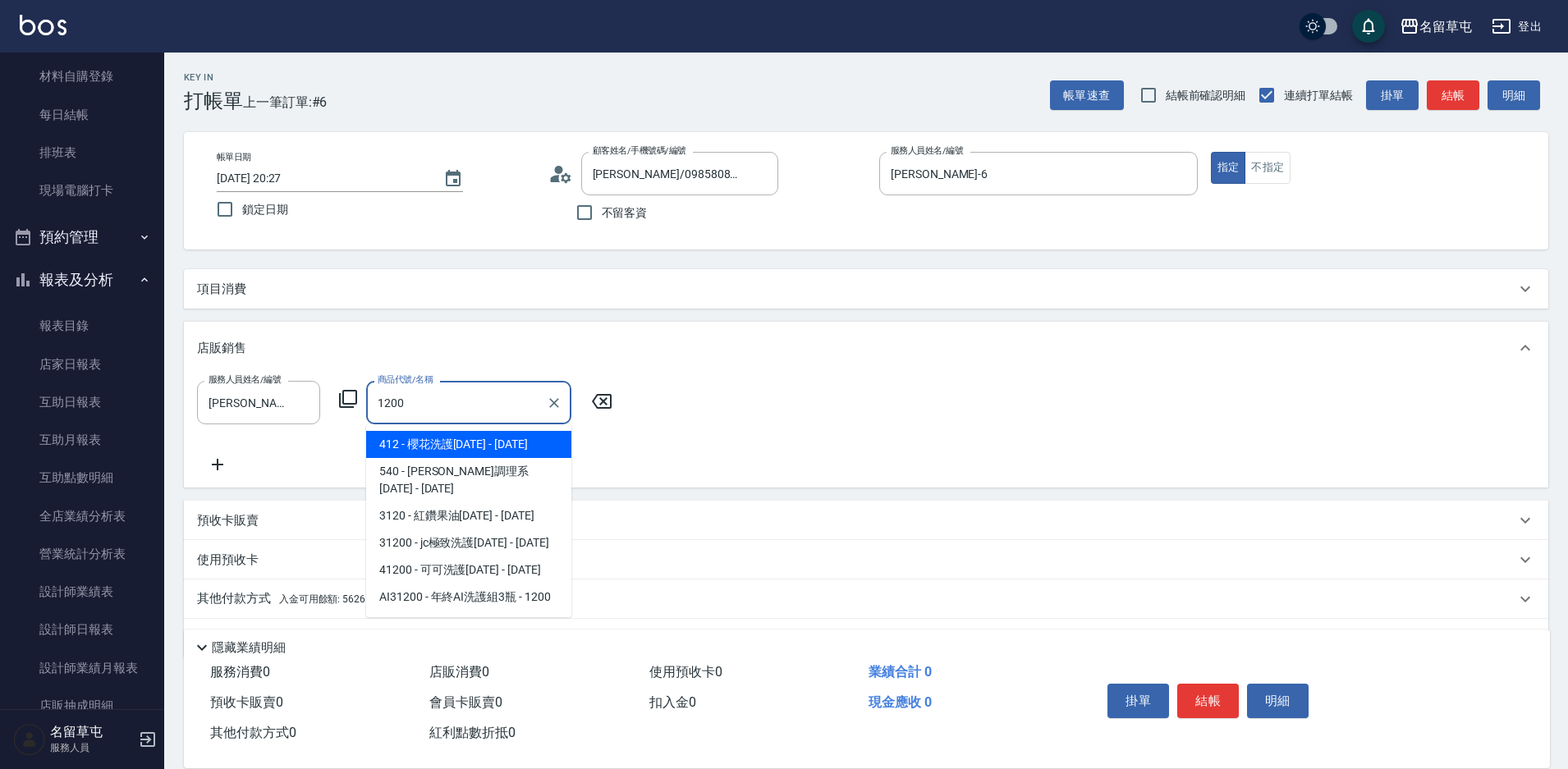
type input "櫻花洗護1200"
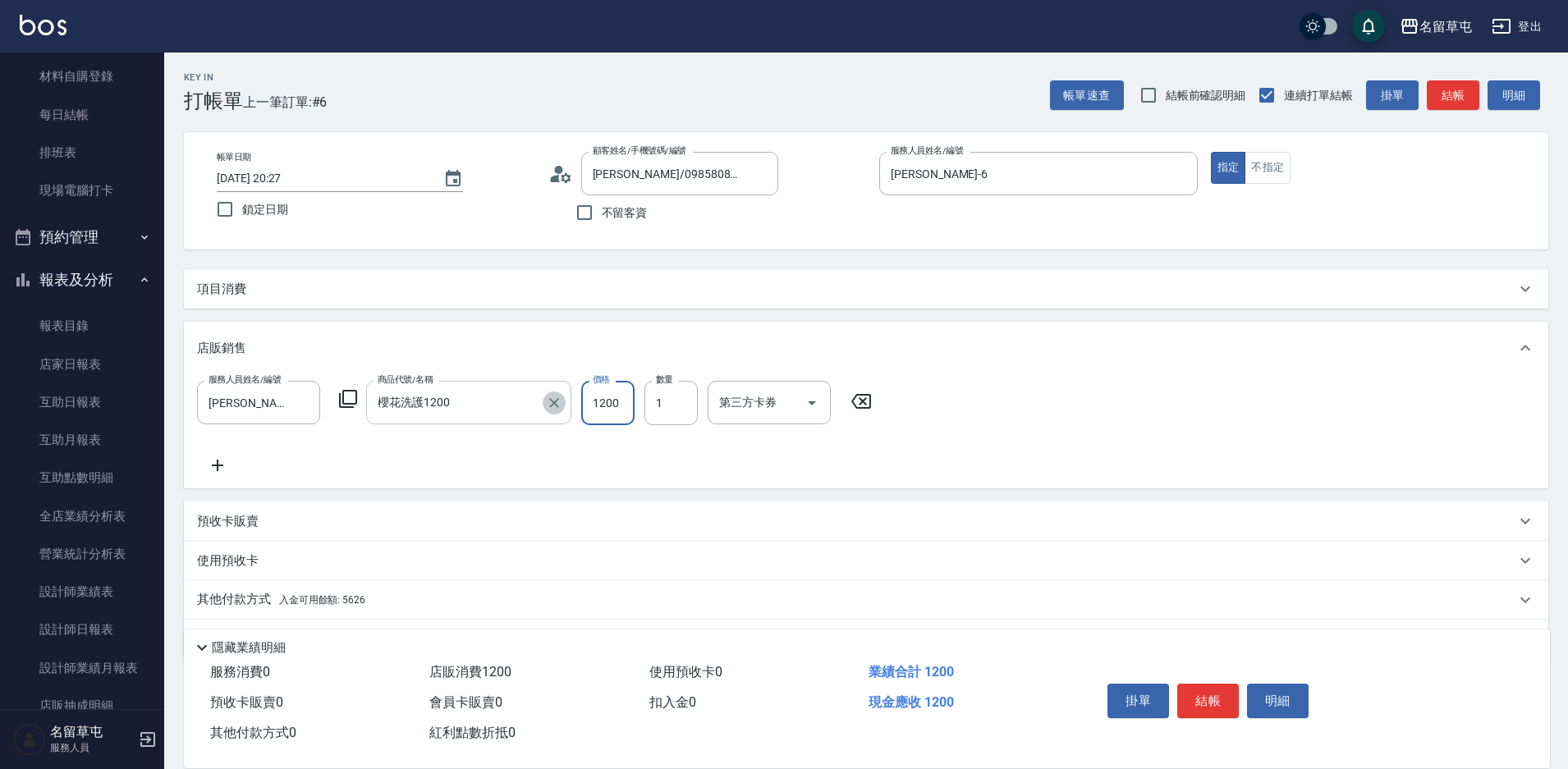
click at [548, 395] on icon "Clear" at bounding box center [554, 403] width 17 height 17
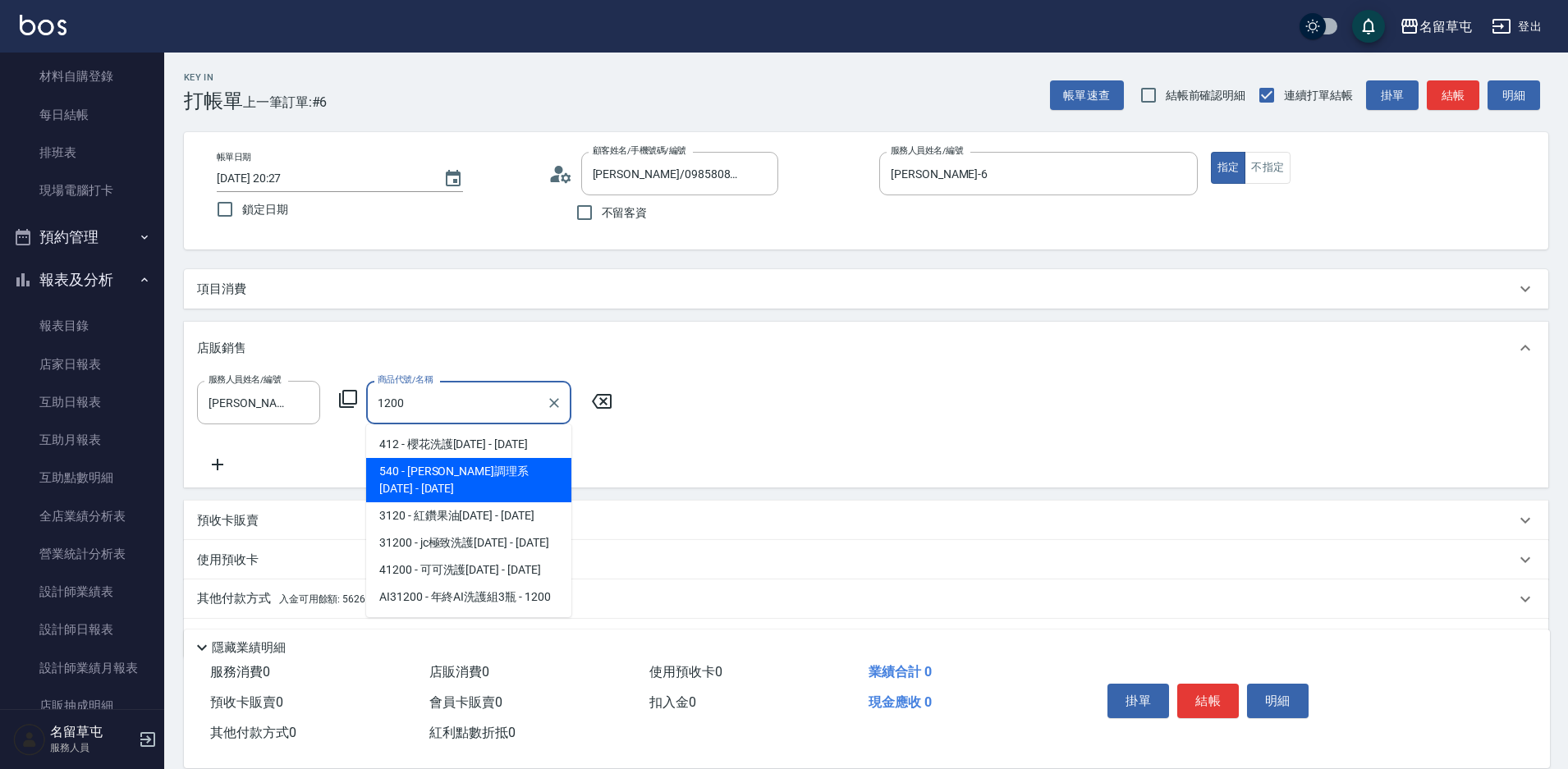
type input "[PERSON_NAME]調理系1200"
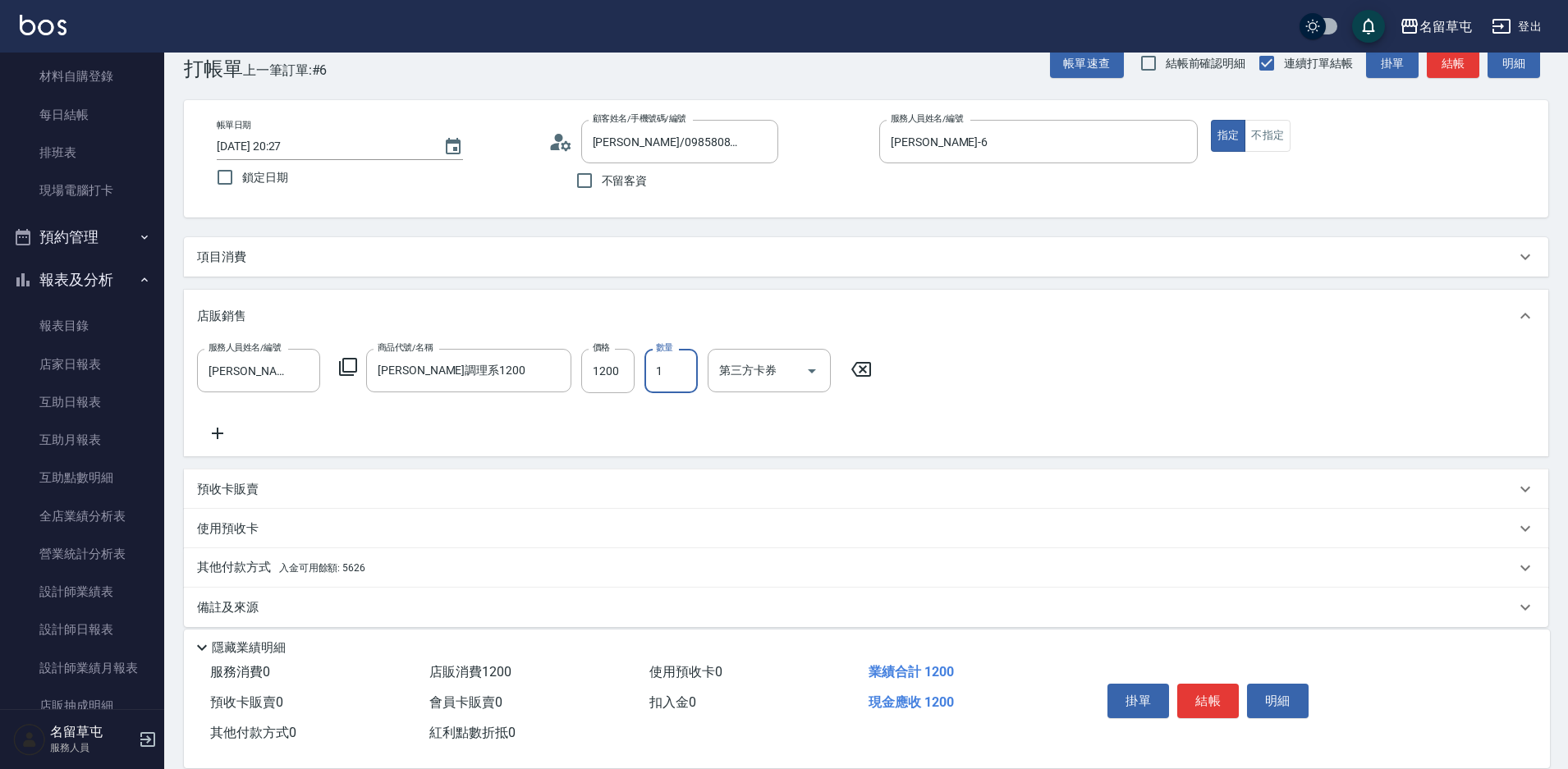
scroll to position [48, 0]
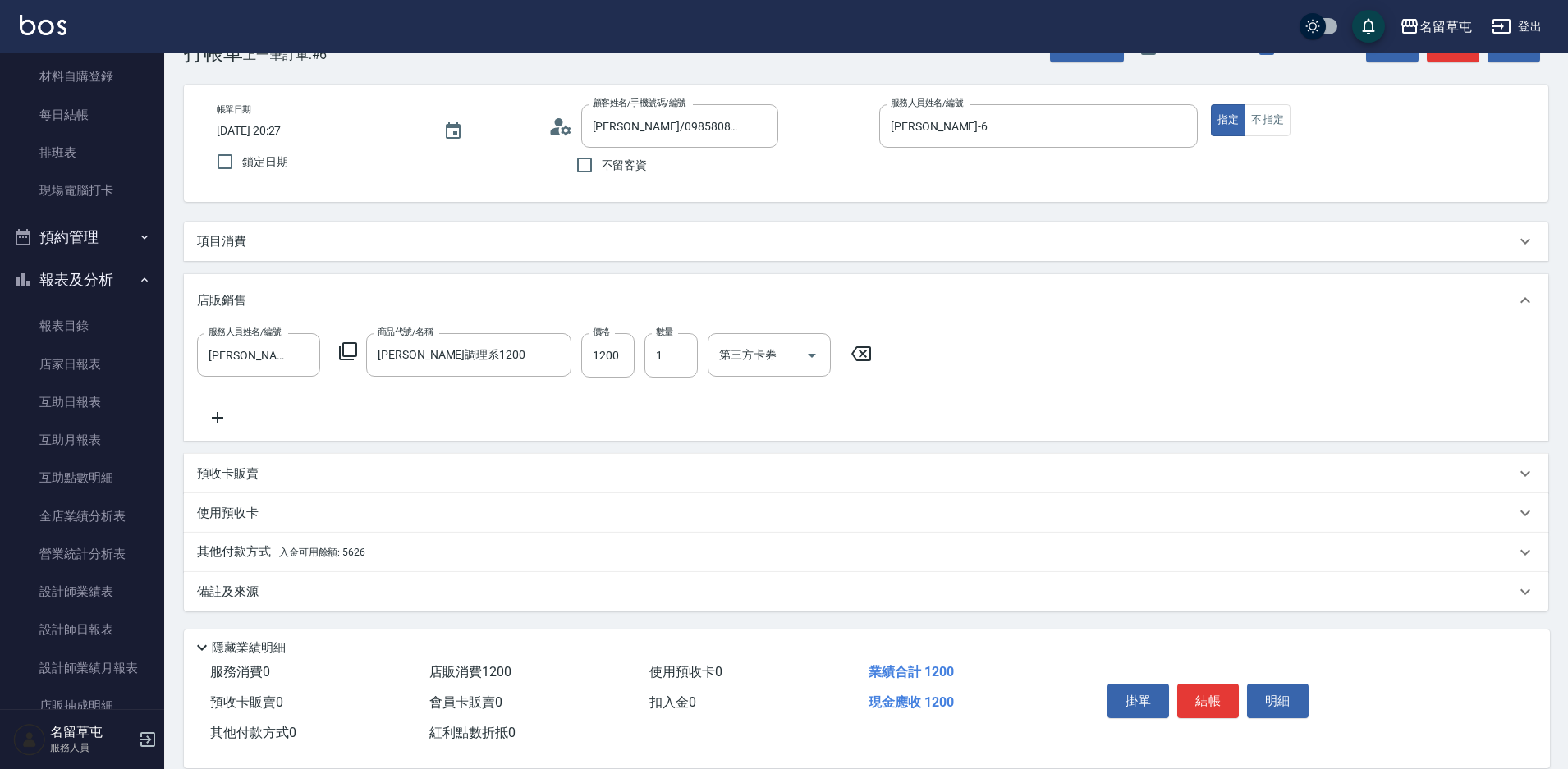
click at [242, 558] on p "其他付款方式 入金可用餘額: 5626" at bounding box center [281, 552] width 169 height 18
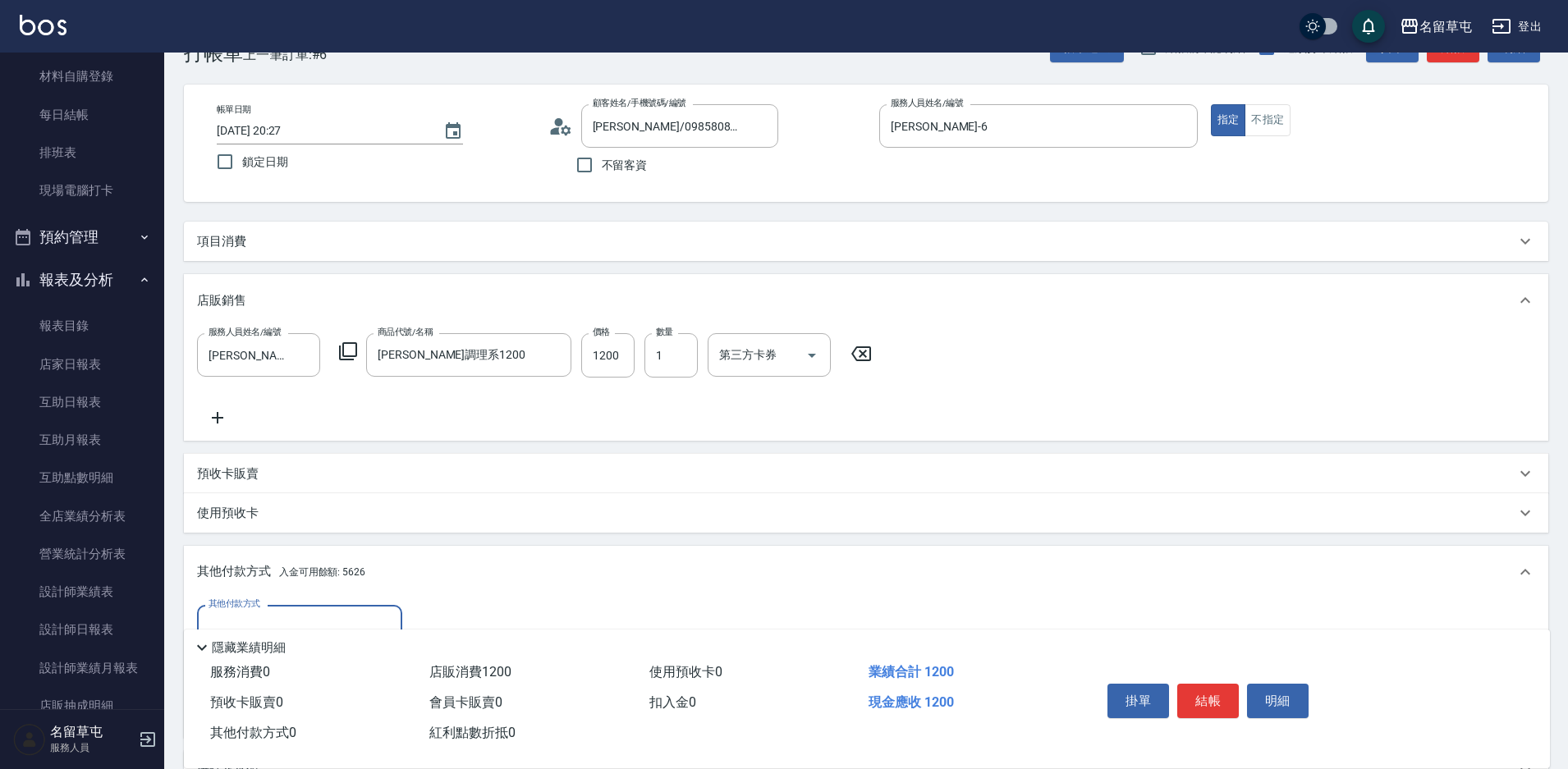
scroll to position [0, 0]
click at [776, 362] on input "第三方卡券" at bounding box center [757, 355] width 84 height 29
click at [581, 429] on div "服務人員姓名/編號 [PERSON_NAME]-6 服務人員姓名/編號 商品代號/名稱 [PERSON_NAME]調理系1200 商品代號/名稱 價格 120…" at bounding box center [866, 383] width 1365 height 114
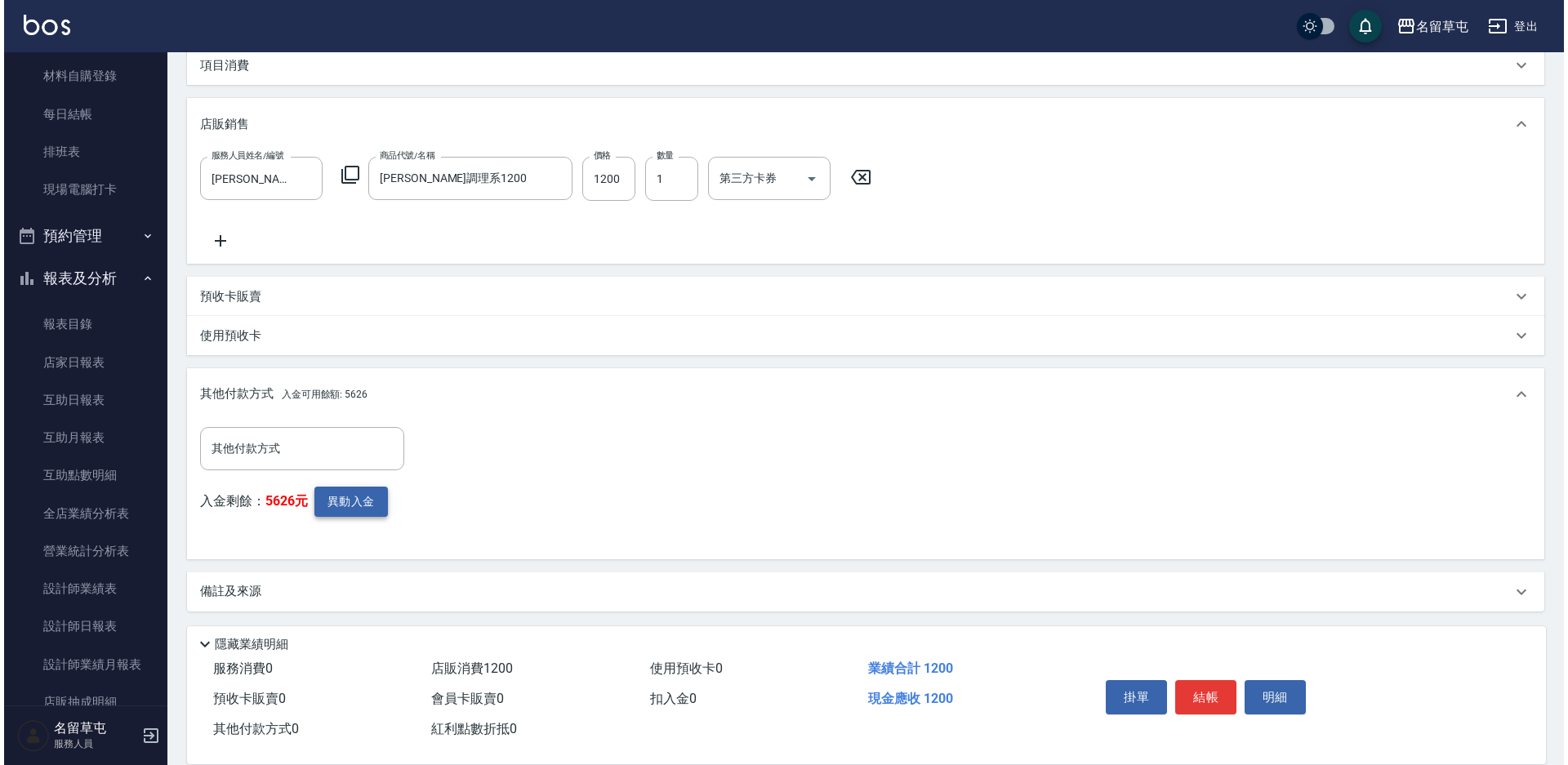
scroll to position [225, 0]
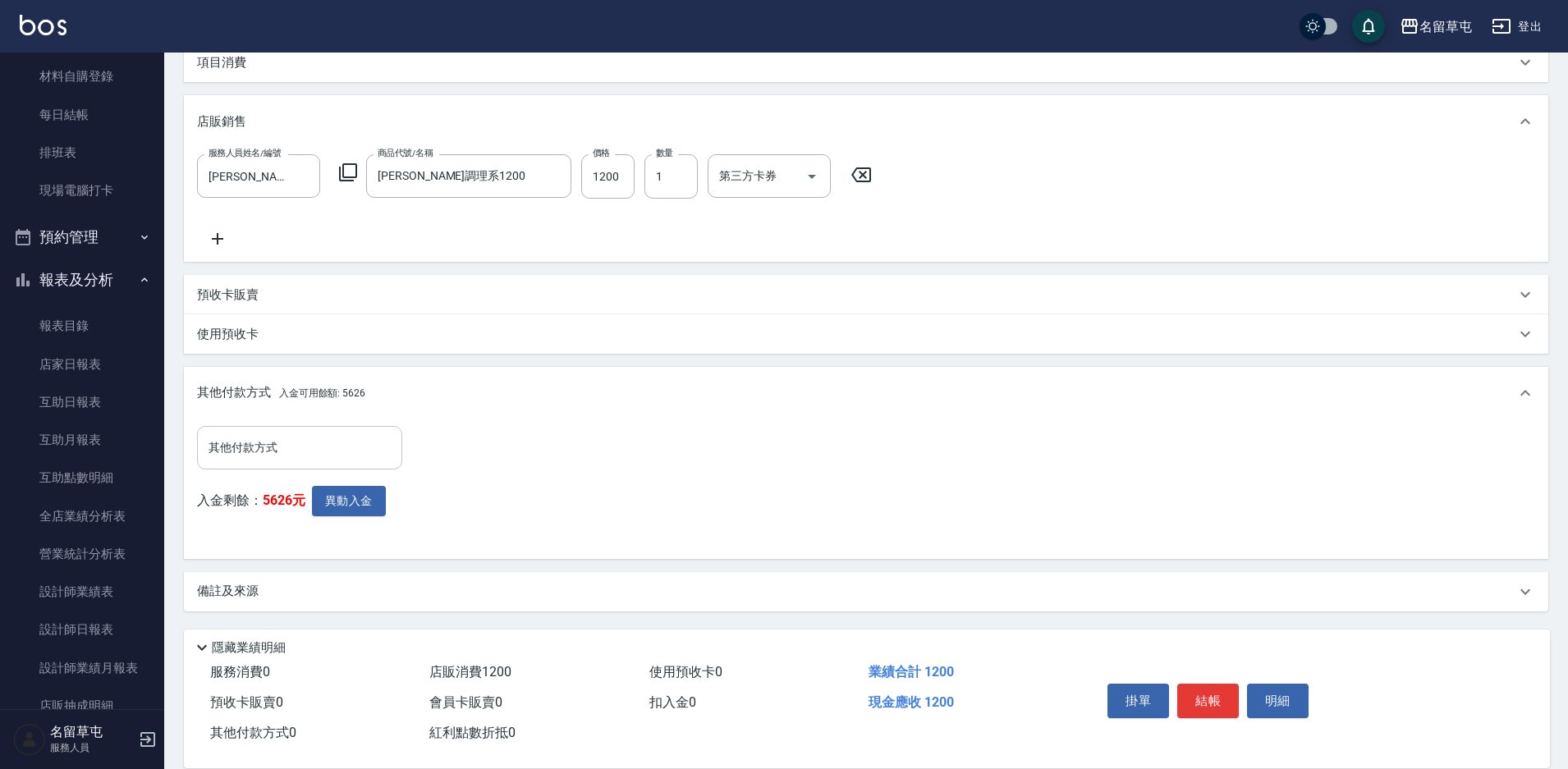
click at [226, 437] on input "其他付款方式" at bounding box center [300, 447] width 191 height 29
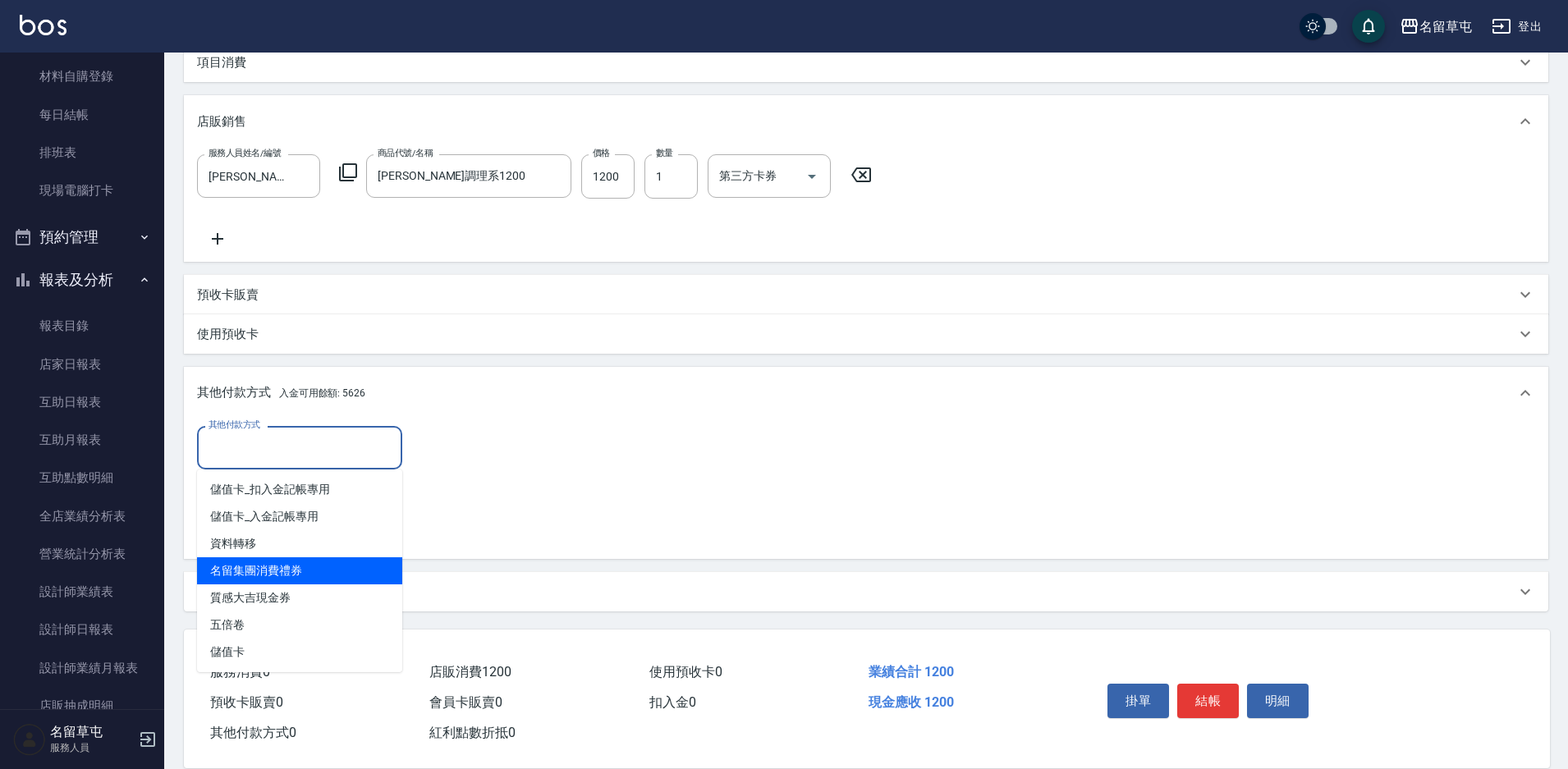
click at [284, 571] on span "名留集團消費禮券" at bounding box center [299, 571] width 206 height 27
type input "名留集團消費禮券"
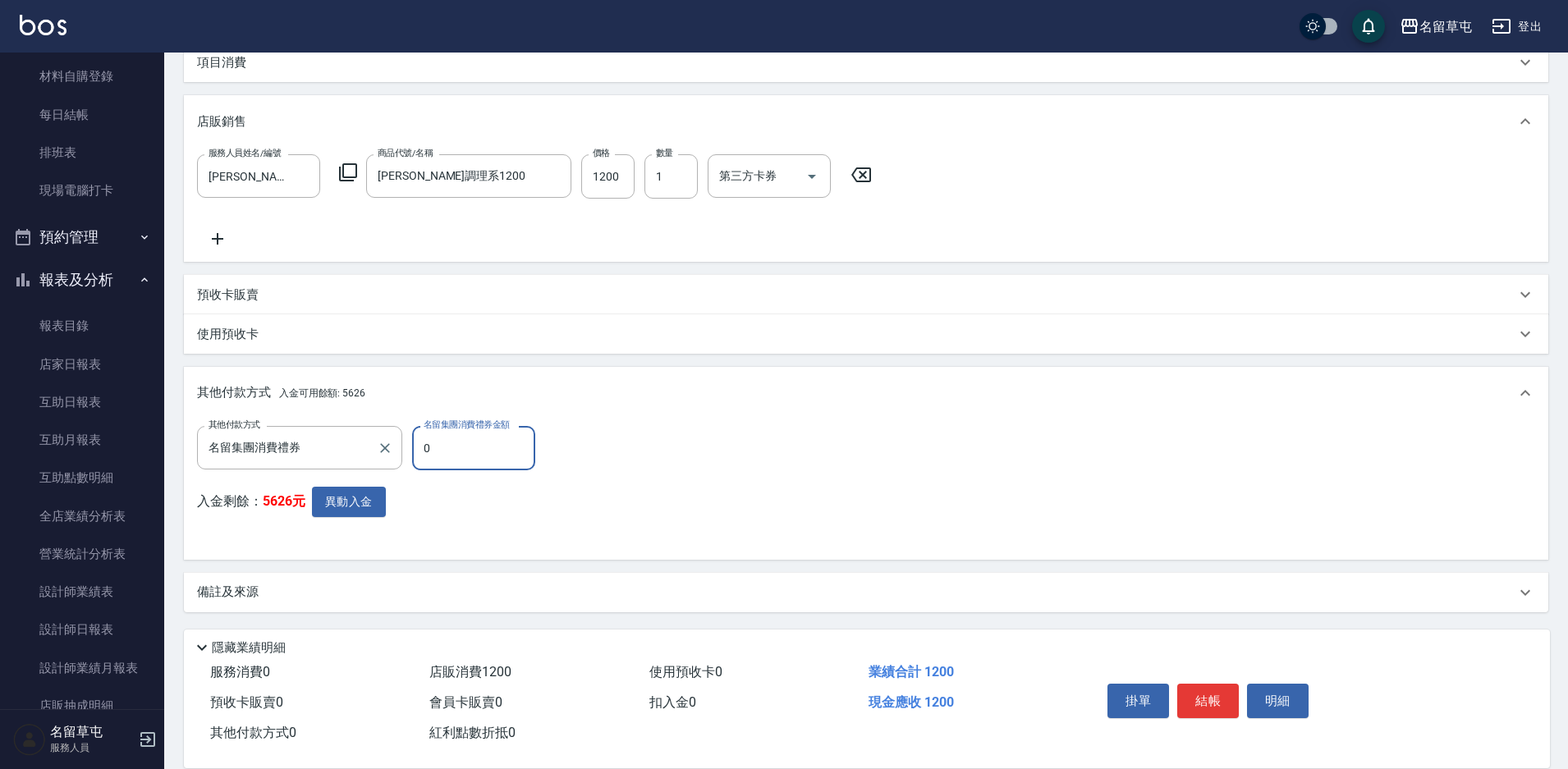
click at [257, 429] on label "其他付款方式" at bounding box center [234, 425] width 52 height 12
click at [257, 433] on input "名留集團消費禮券" at bounding box center [288, 447] width 166 height 29
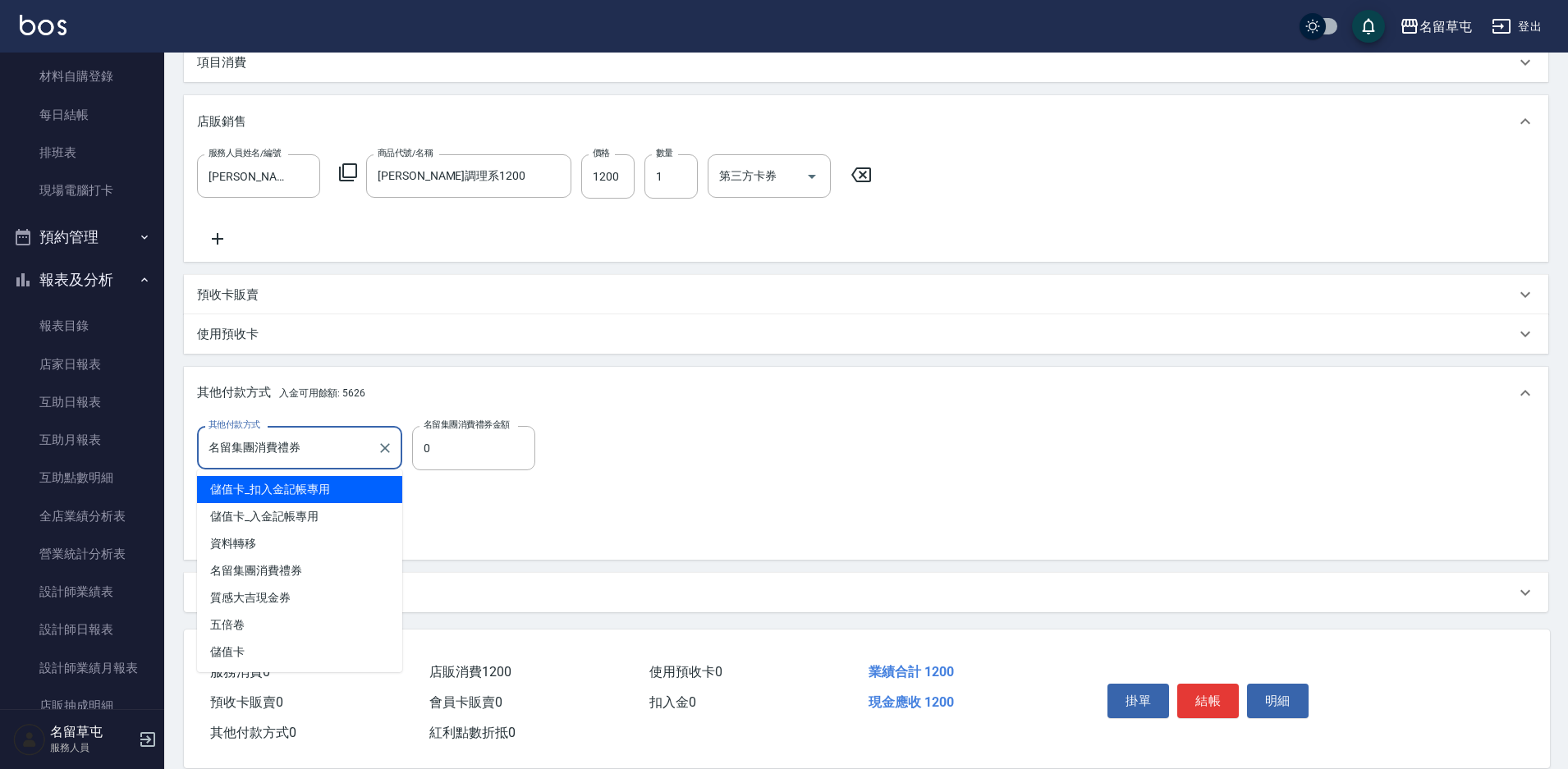
click at [270, 449] on input "名留集團消費禮券" at bounding box center [288, 447] width 166 height 29
click at [551, 171] on icon "Clear" at bounding box center [554, 176] width 17 height 17
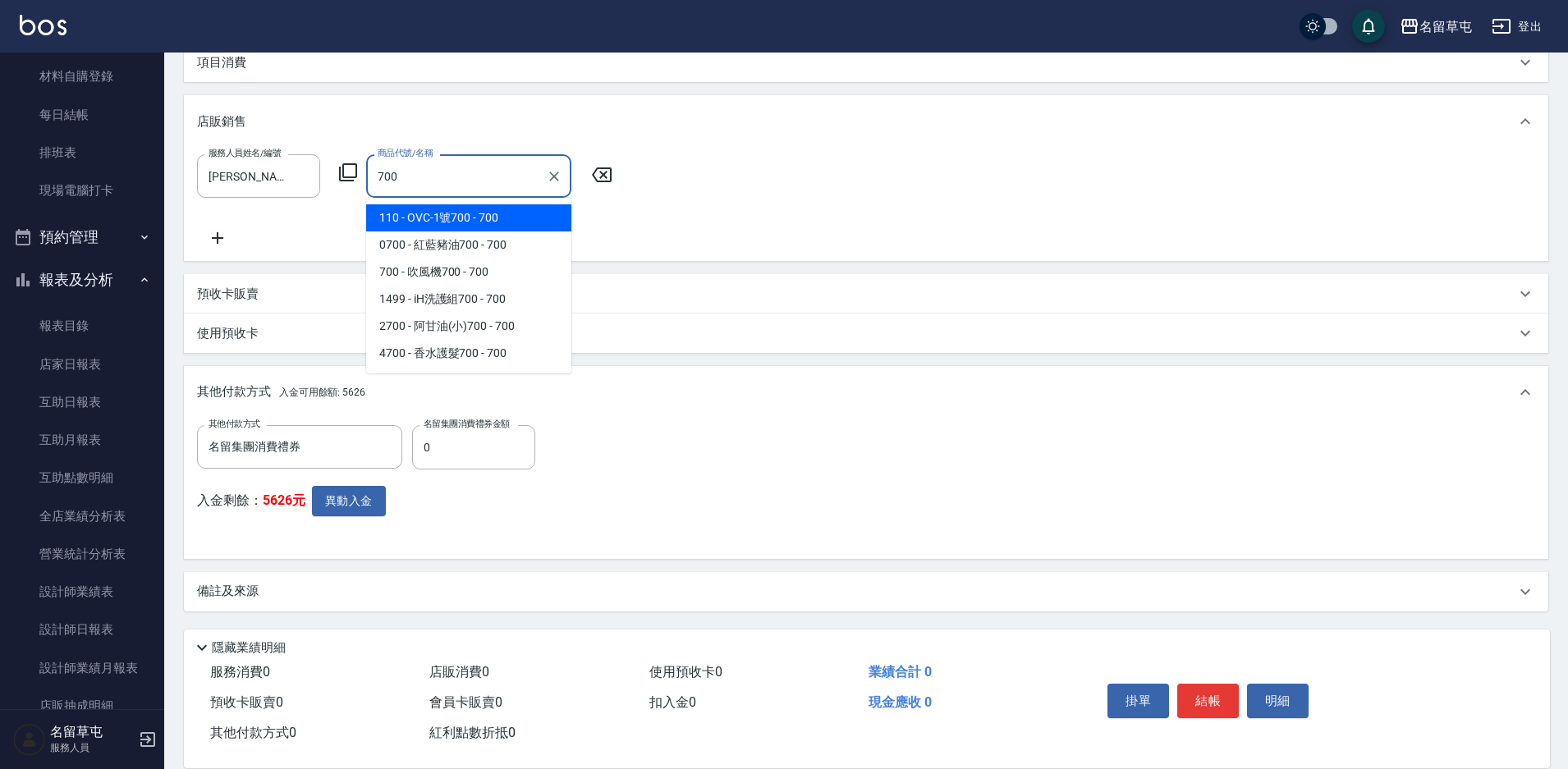
type input "OVC-1號700"
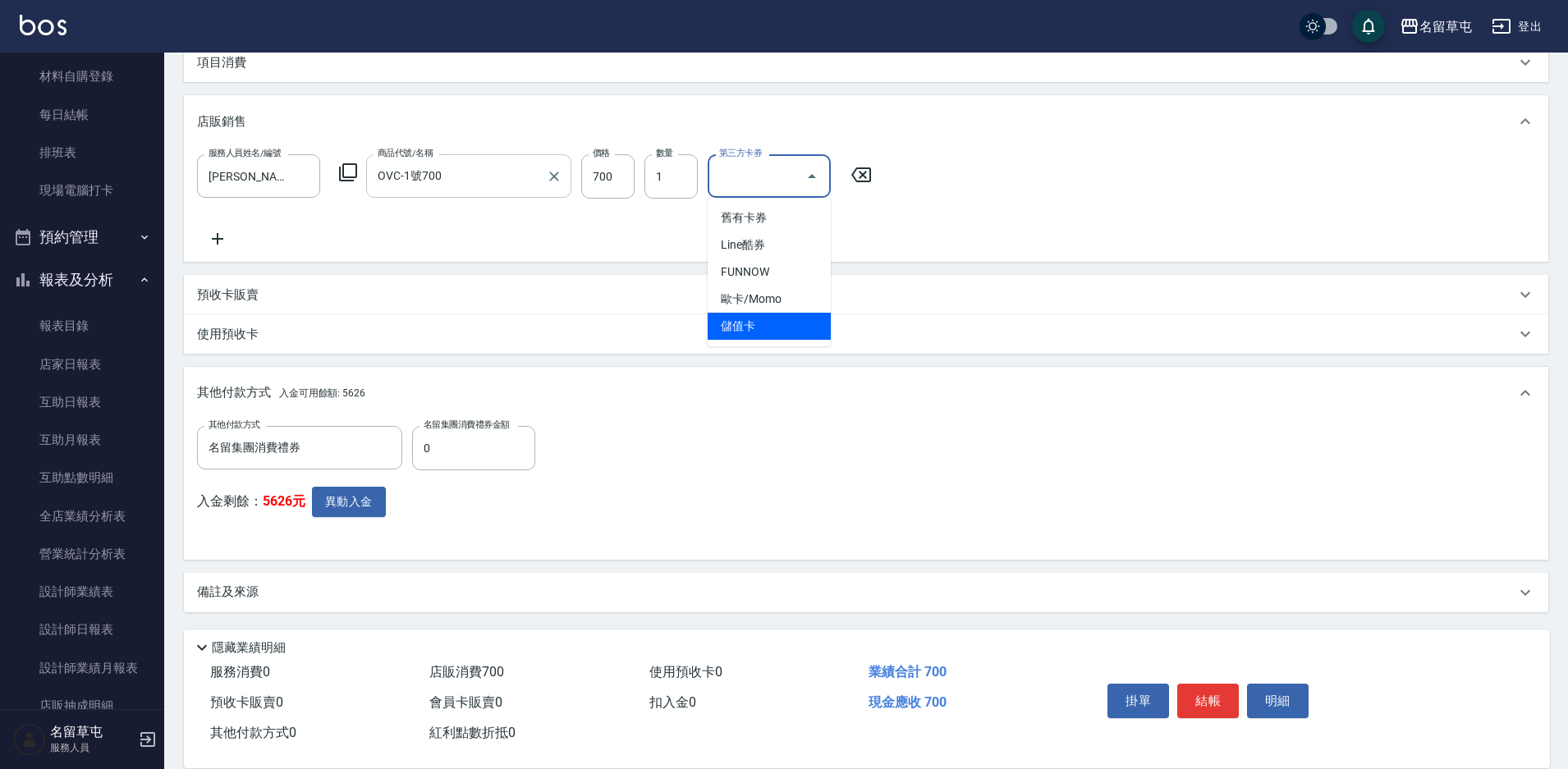
type input "儲值卡"
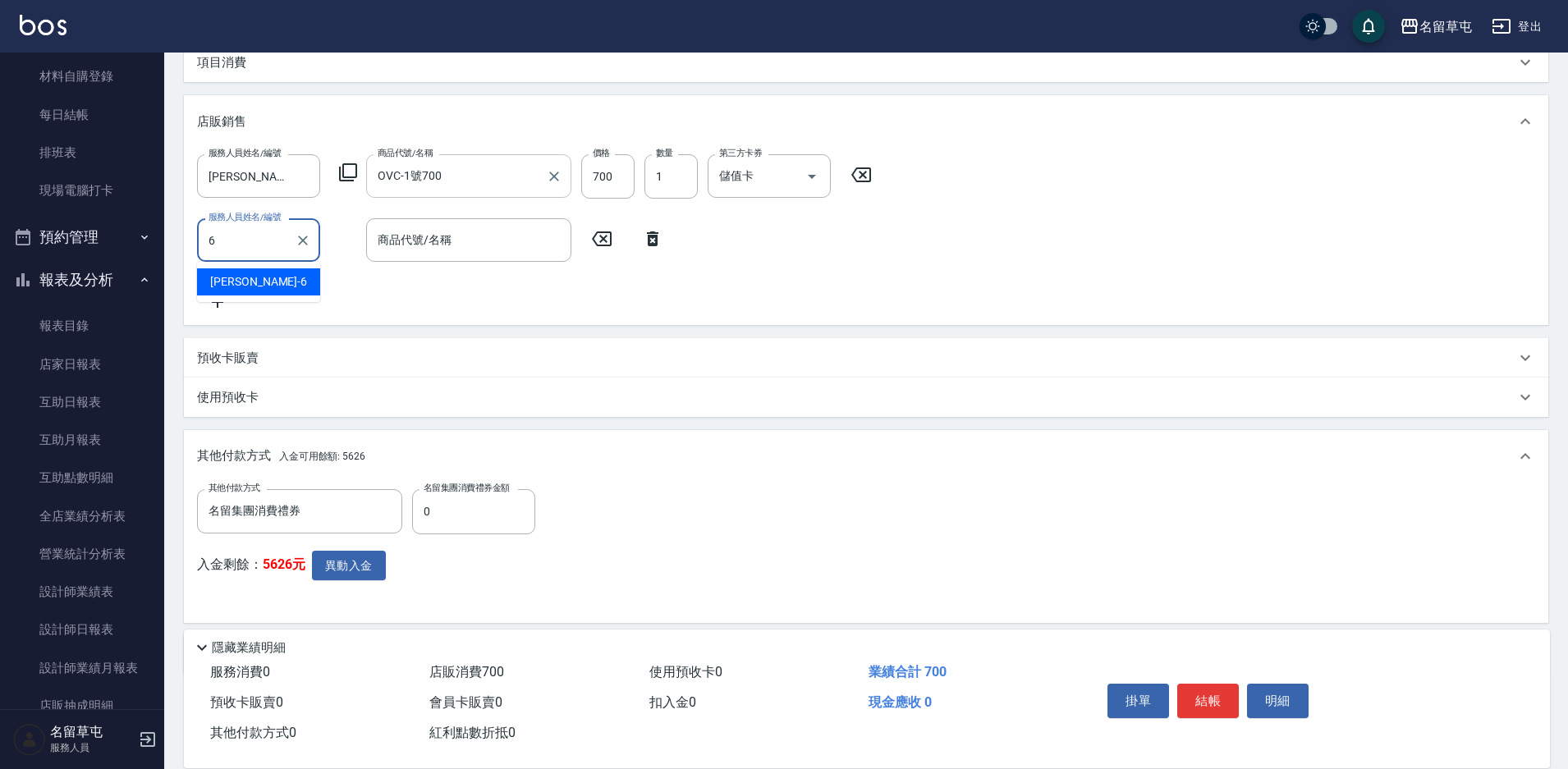
type input "[PERSON_NAME]-6"
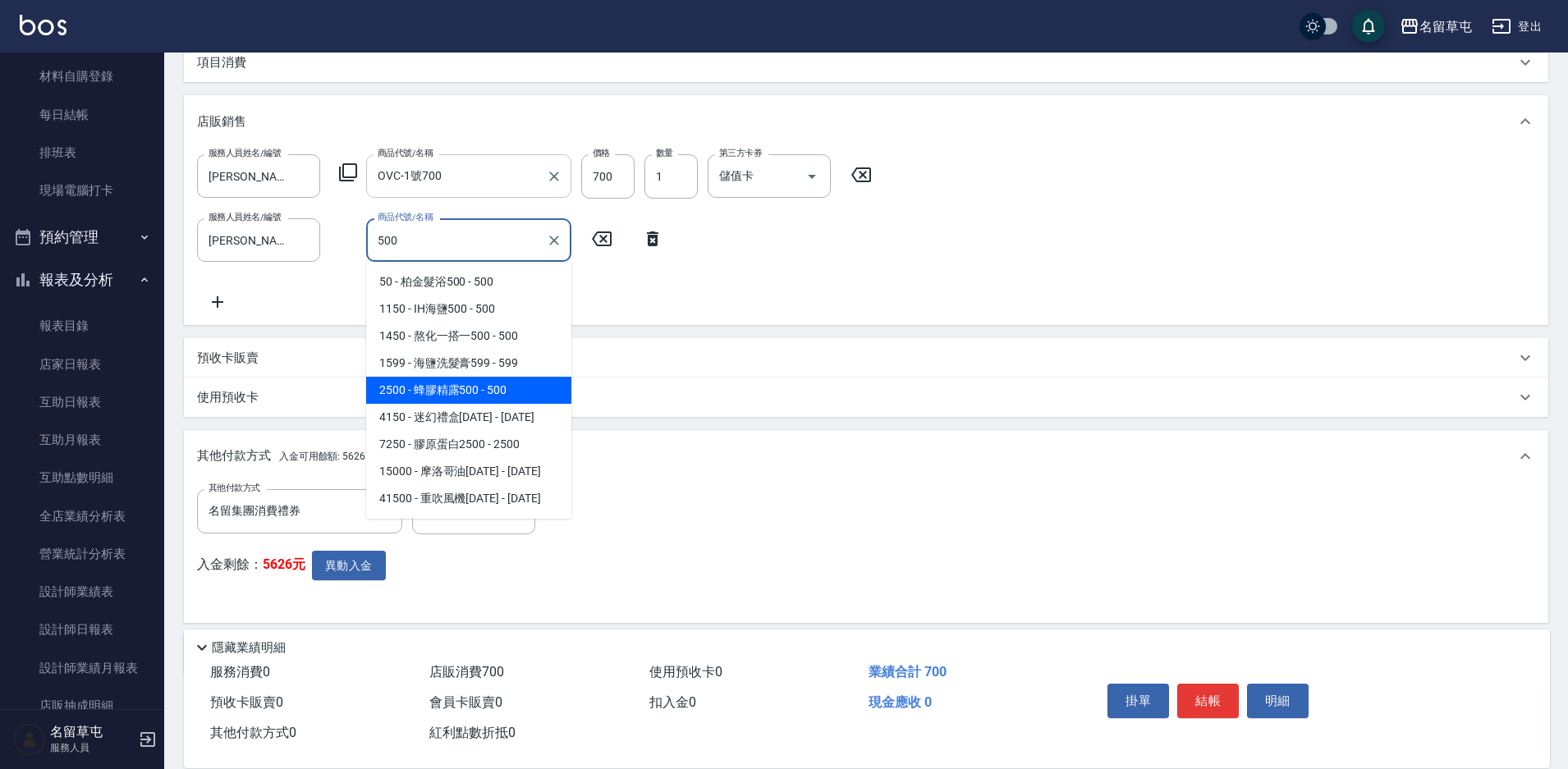
type input "蜂膠精露500"
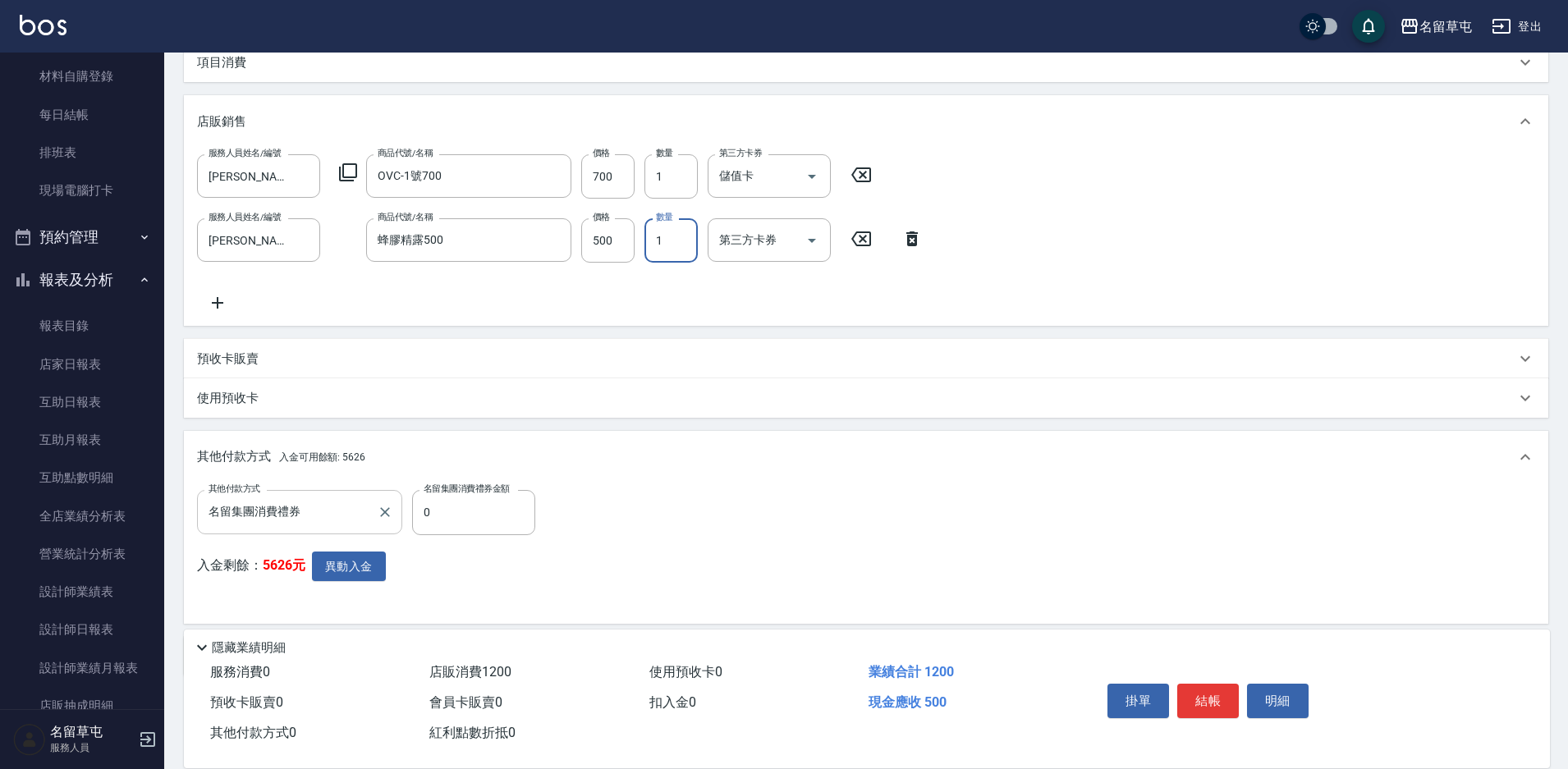
click at [295, 511] on input "名留集團消費禮券" at bounding box center [288, 511] width 166 height 29
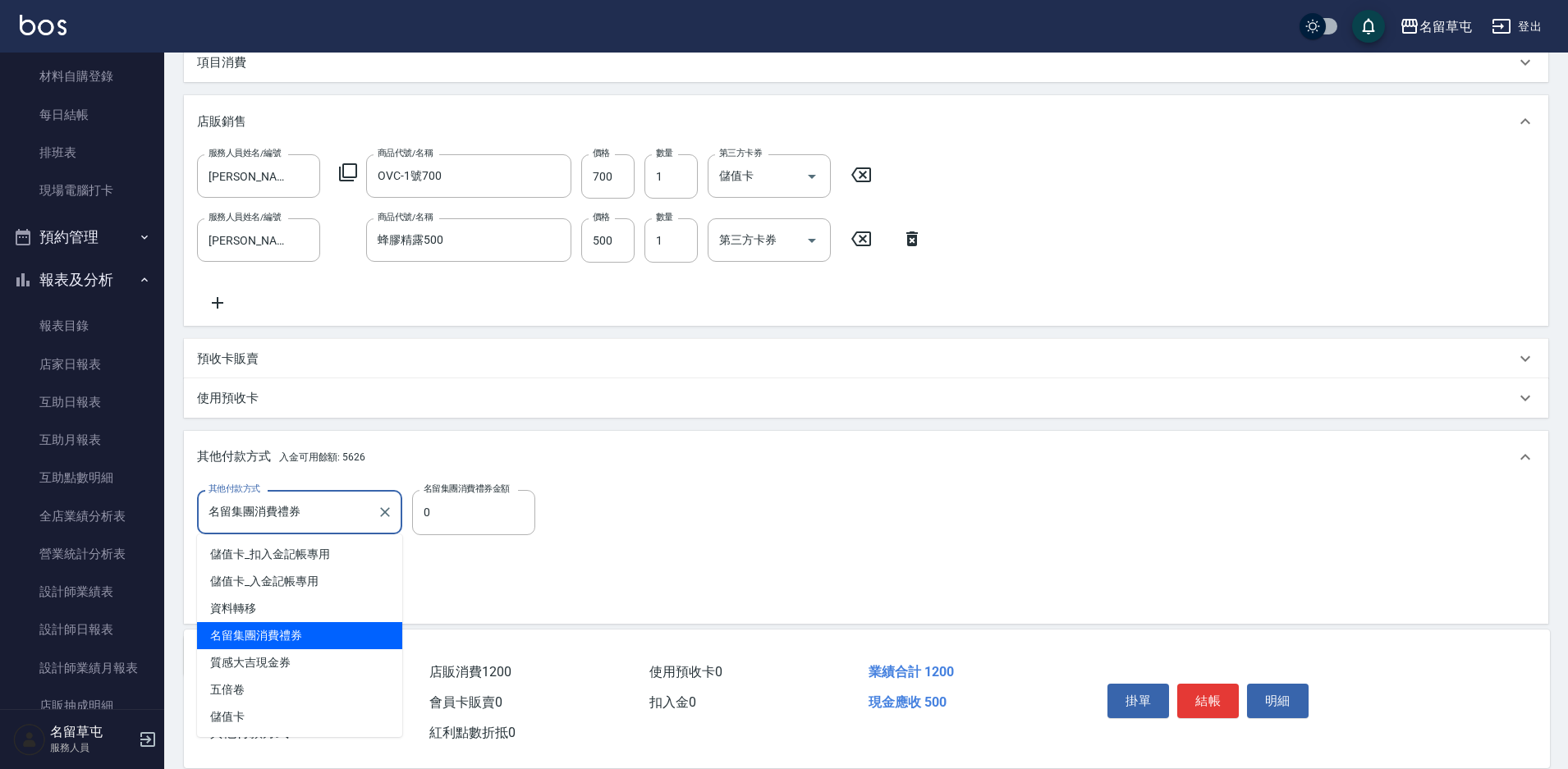
click at [319, 648] on span "名留集團消費禮券" at bounding box center [299, 635] width 206 height 27
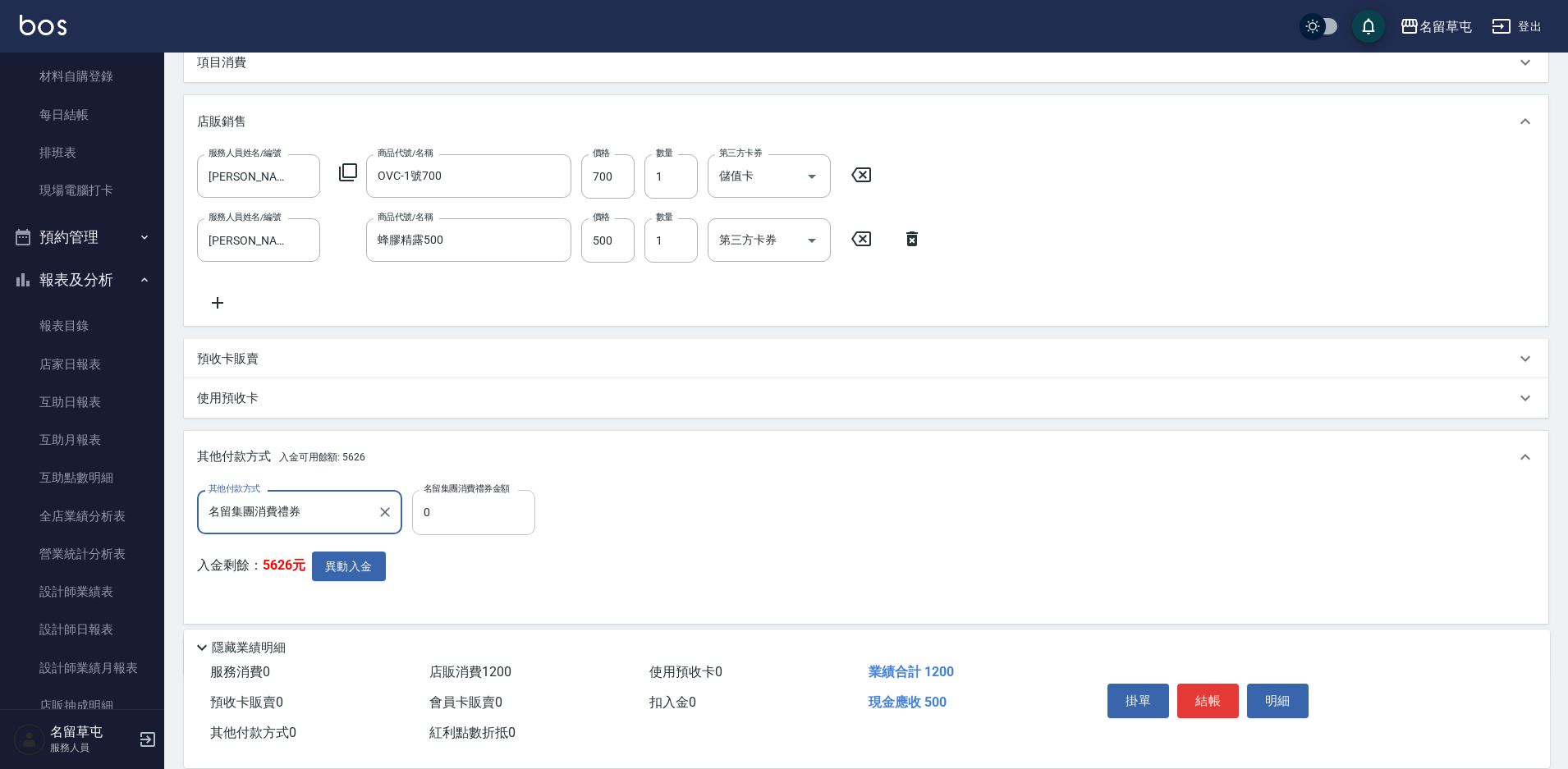
click at [446, 511] on input "0" at bounding box center [474, 512] width 124 height 44
type input "500"
click at [807, 516] on div "其他付款方式 名留集團消費禮券 其他付款方式 名留集團消費禮券金額 500 名留集團消費禮券金額 入金剩餘： 5626元 異動入金" at bounding box center [866, 550] width 1339 height 121
click at [332, 572] on button "異動入金" at bounding box center [349, 566] width 74 height 30
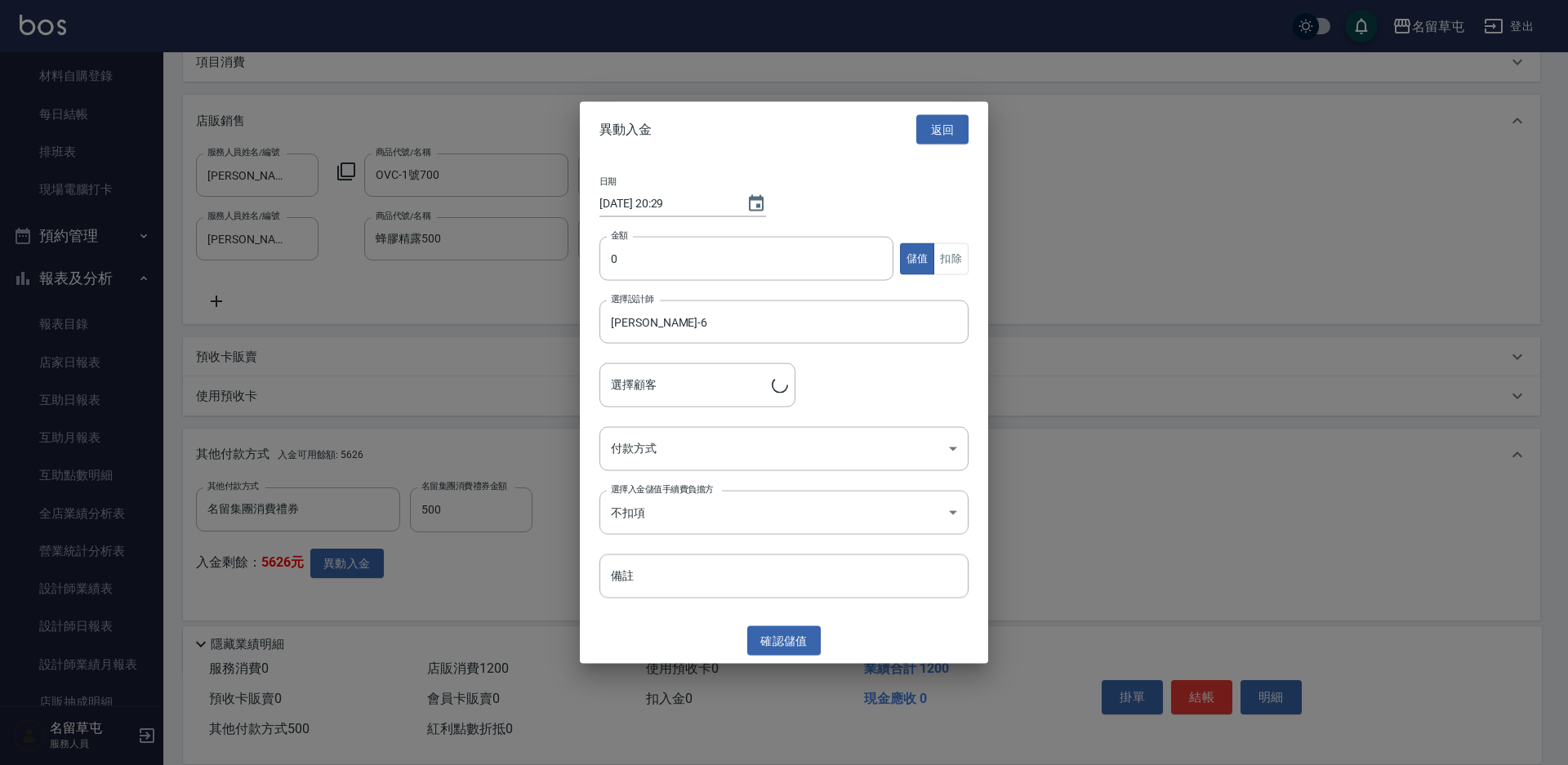
type input "[PERSON_NAME]/0985808345"
click at [632, 257] on input "0" at bounding box center [746, 259] width 294 height 44
type input "700"
click at [959, 268] on button "扣除" at bounding box center [951, 258] width 35 height 32
click at [647, 443] on body "名留草屯 登出 櫃檯作業 打帳單 帳單列表 現金收支登錄 材料自購登錄 每日結帳 排班表 現場電腦打卡 預約管理 預約管理 單日預約紀錄 單週預約紀錄 報表及…" at bounding box center [784, 302] width 1568 height 1055
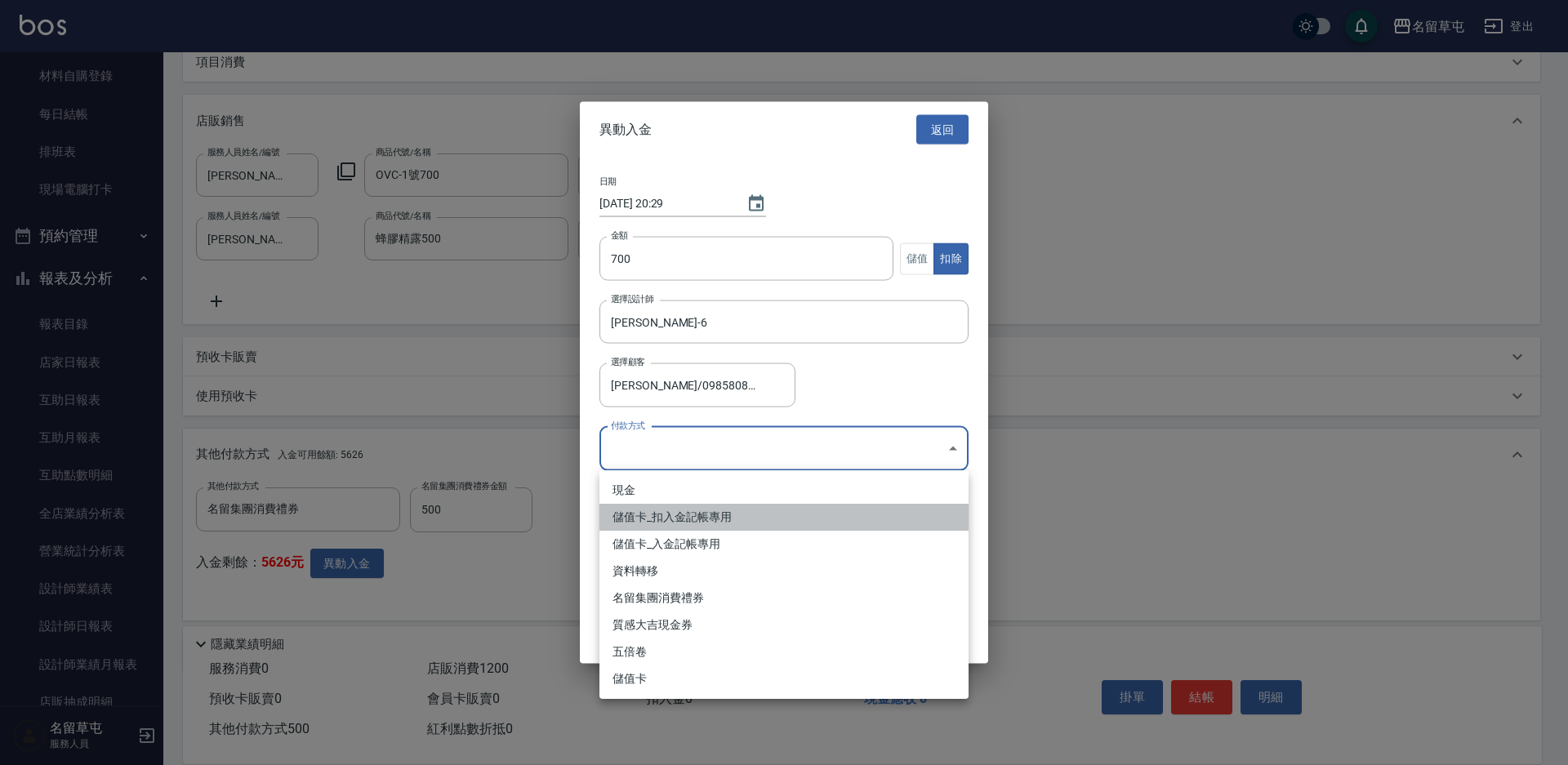
click at [644, 515] on li "儲值卡_扣入金記帳專用" at bounding box center [784, 517] width 369 height 27
type input "儲值卡_扣入金記帳專用"
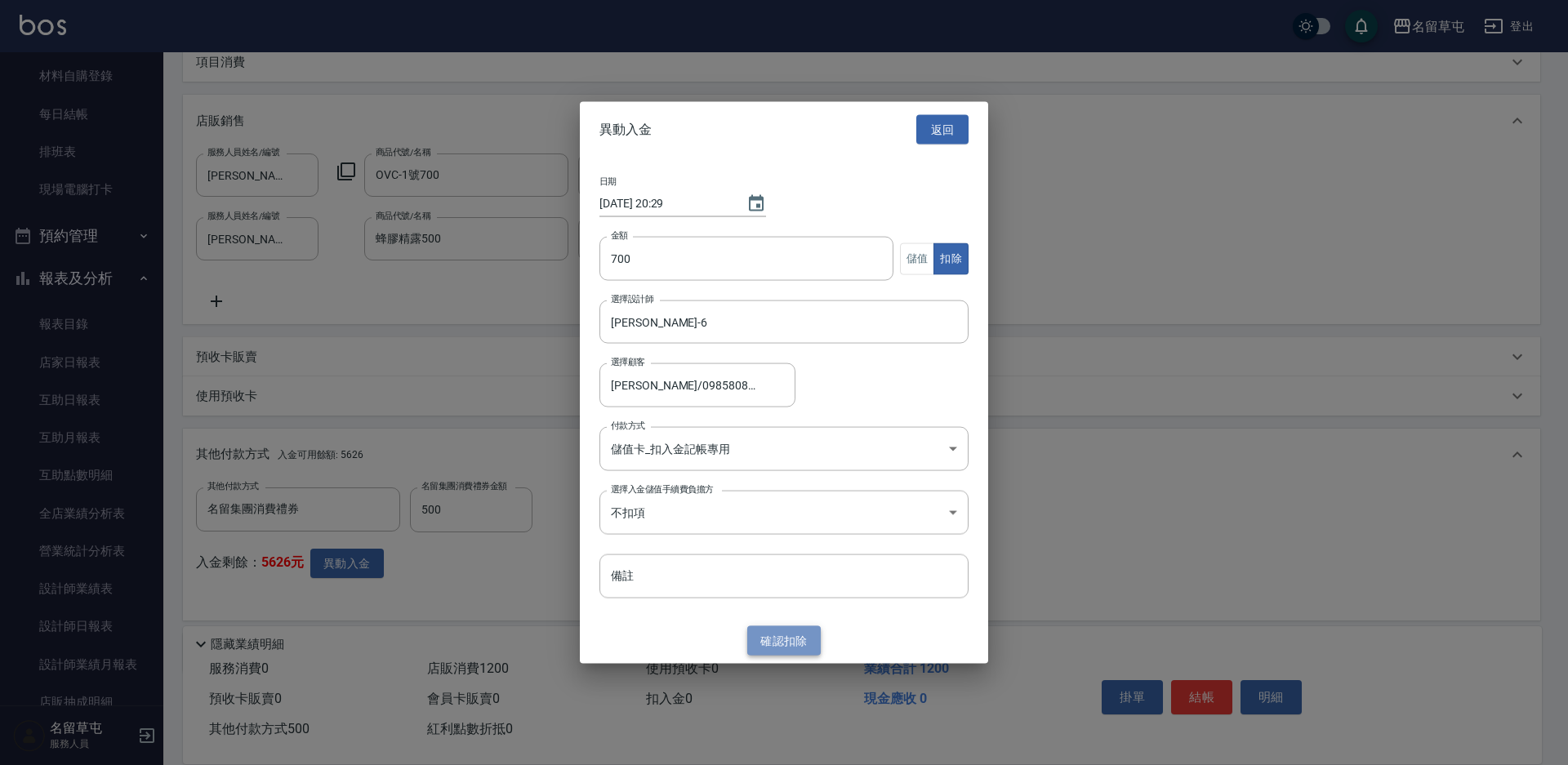
click at [772, 633] on button "確認 扣除" at bounding box center [784, 640] width 74 height 30
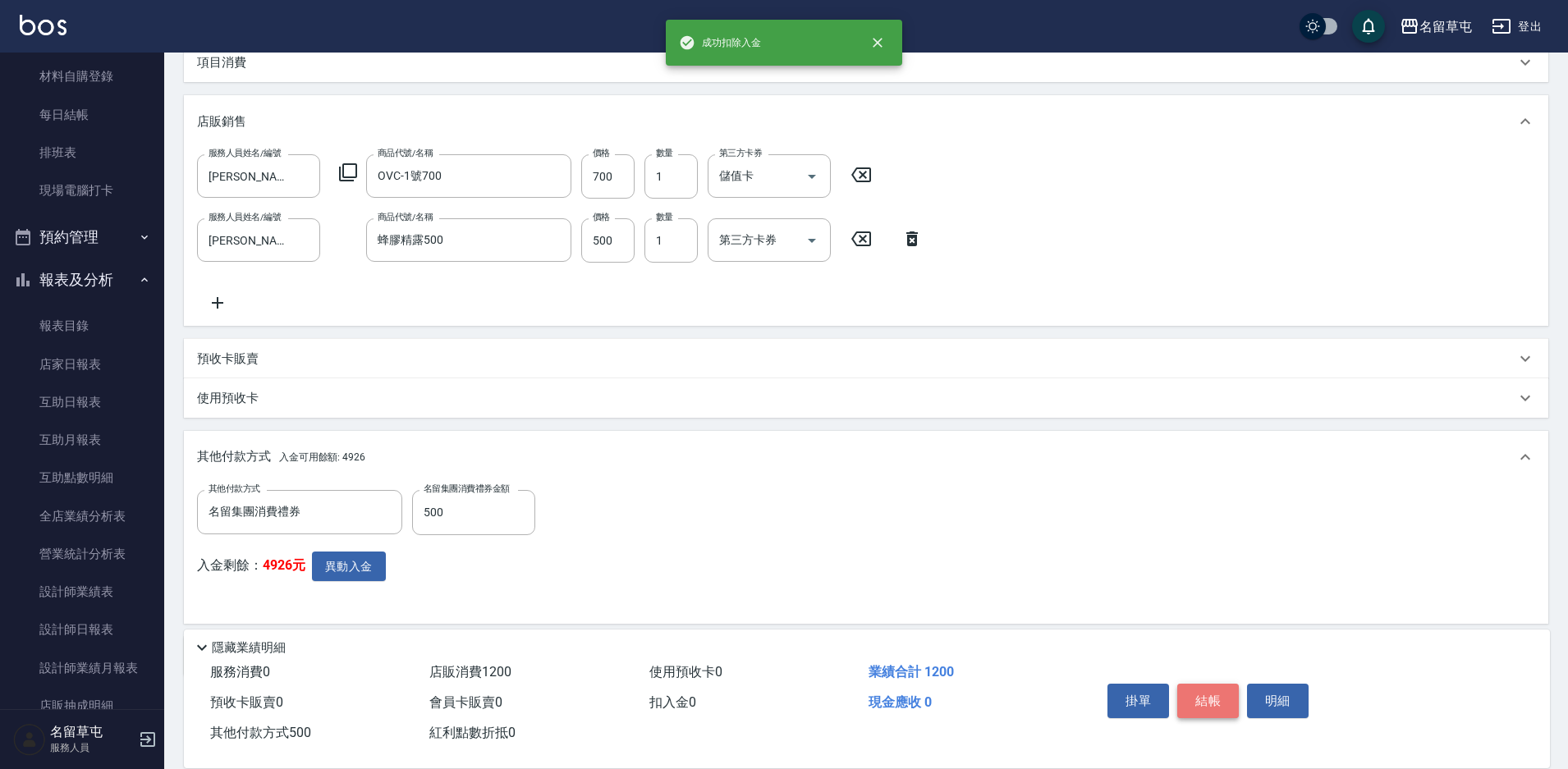
click at [1197, 695] on button "結帳" at bounding box center [1208, 700] width 62 height 34
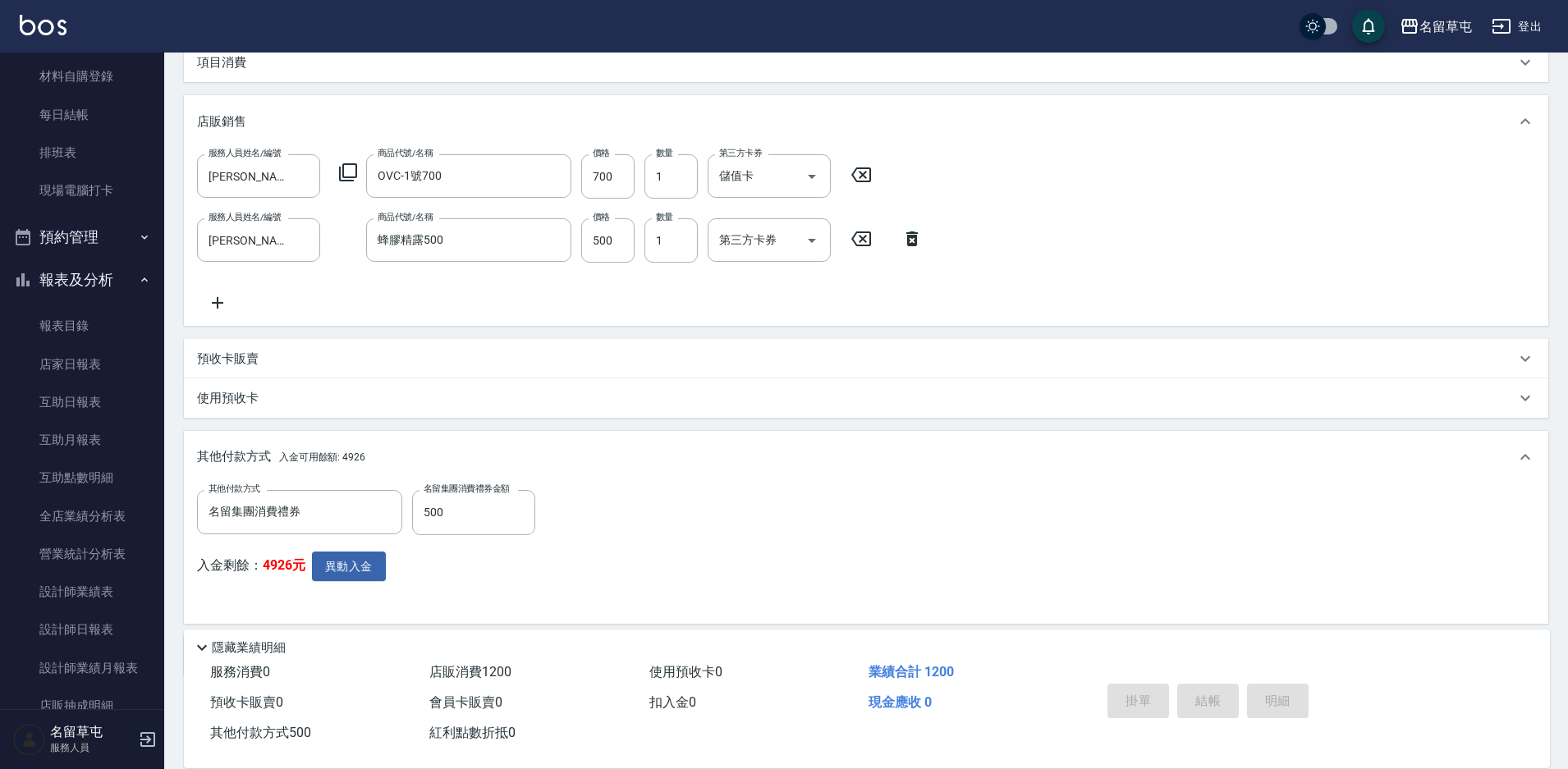
type input "[DATE] 20:29"
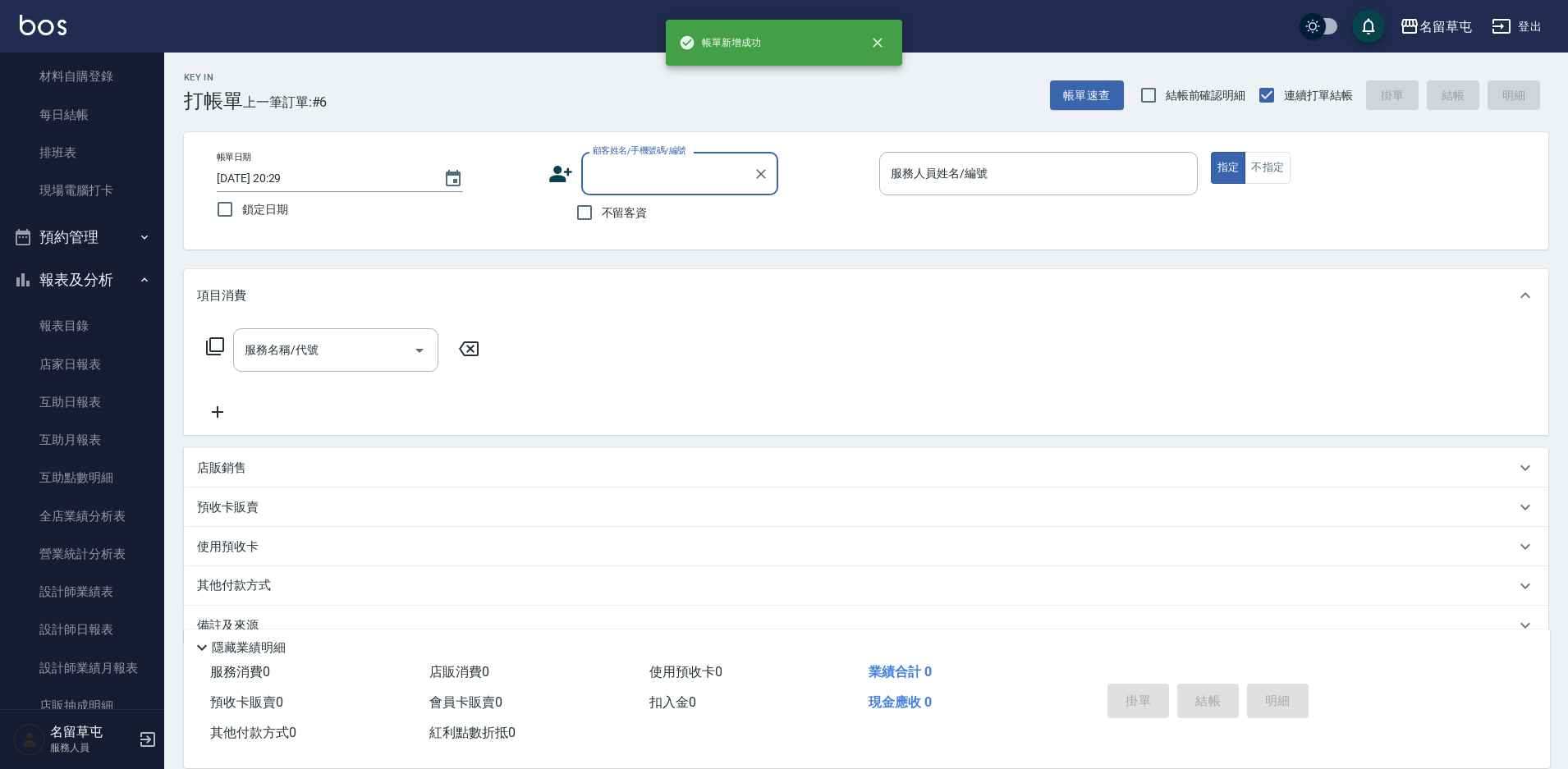
scroll to position [0, 0]
click at [605, 219] on span "不留客資" at bounding box center [625, 213] width 46 height 18
click at [602, 219] on input "不留客資" at bounding box center [584, 212] width 34 height 34
checkbox input "true"
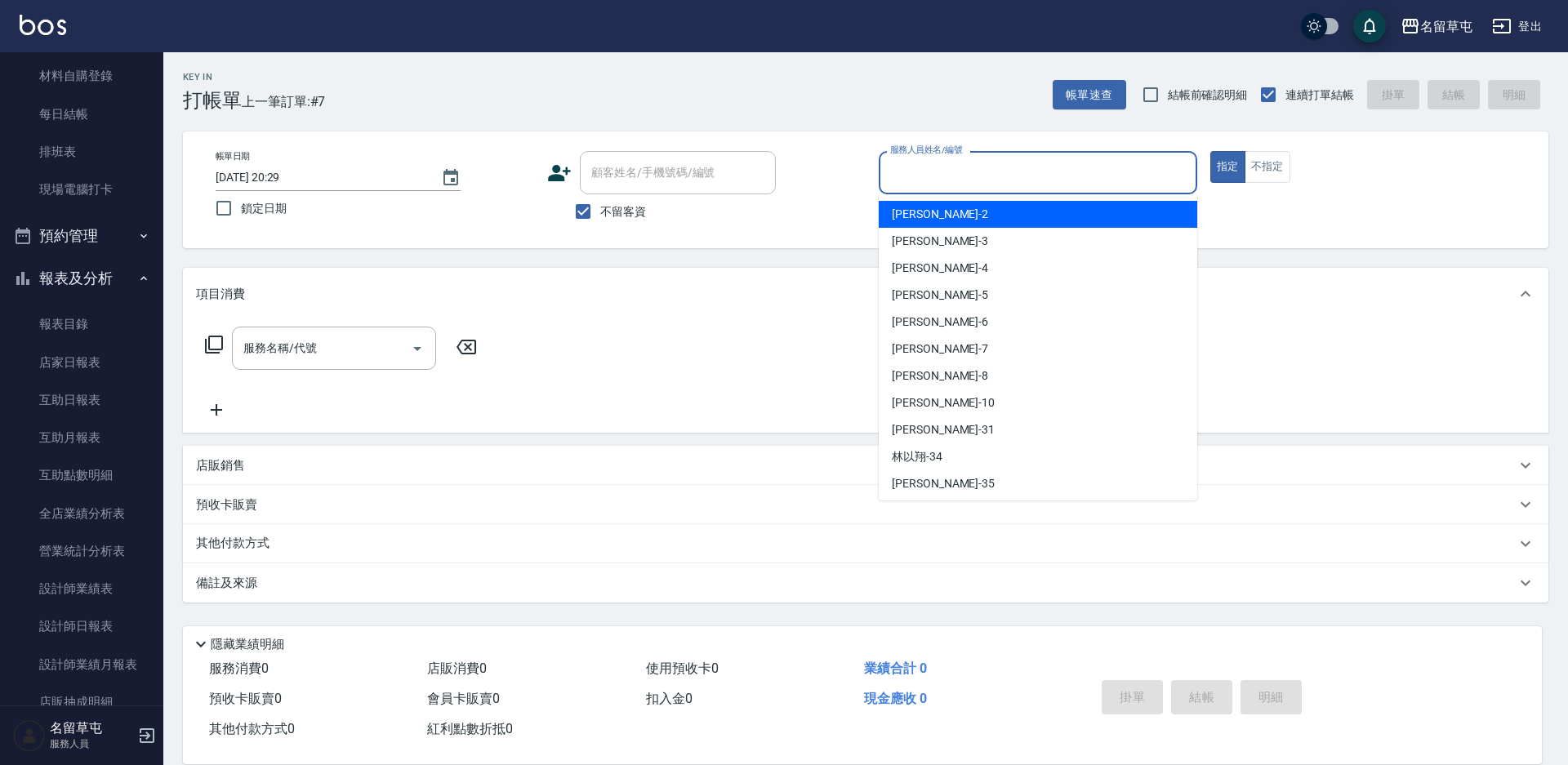
click at [1023, 177] on input "服務人員姓名/編號" at bounding box center [1038, 173] width 304 height 29
type input "[PERSON_NAME]/0912317608/"
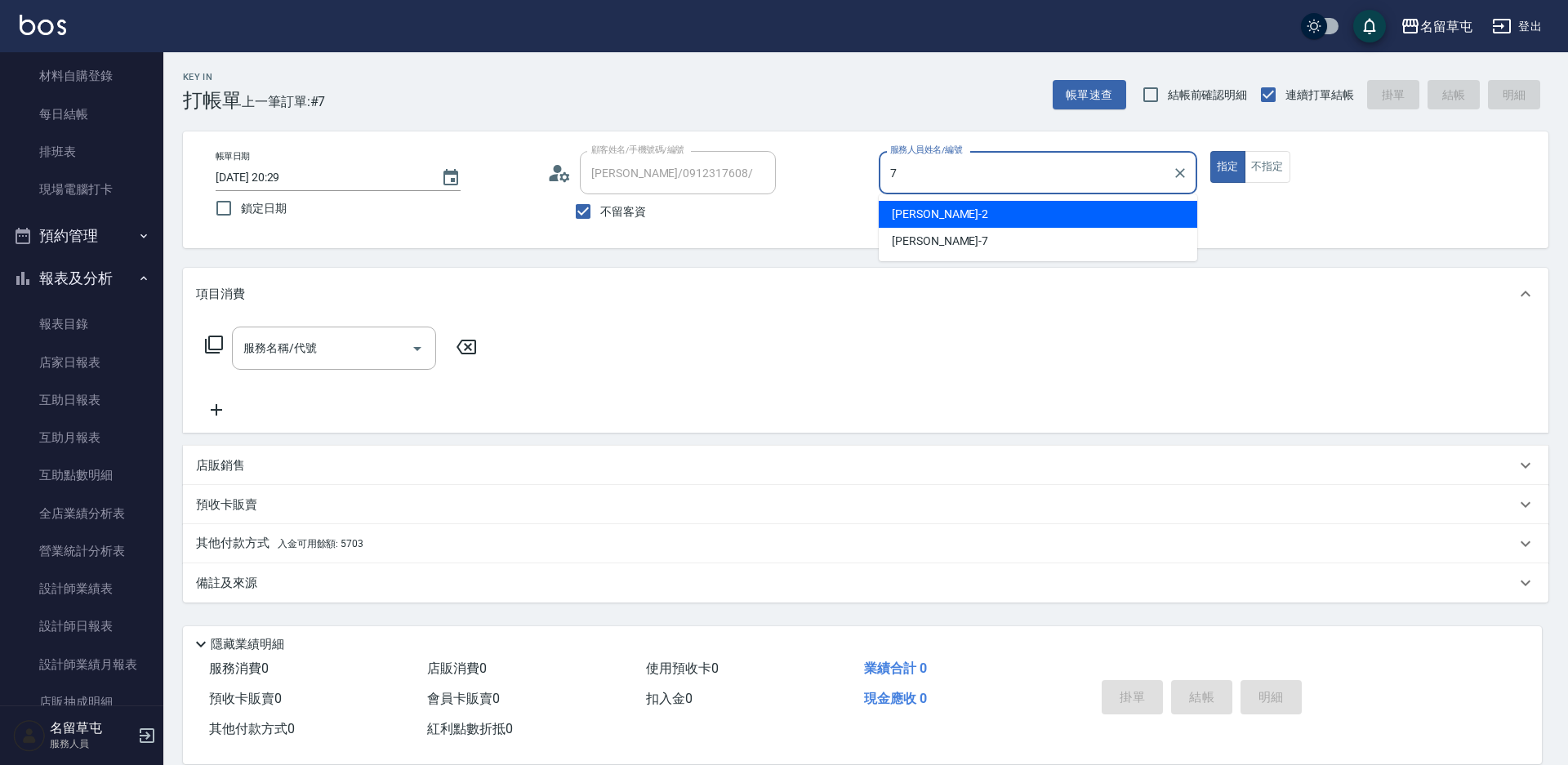
type input "[PERSON_NAME]-7"
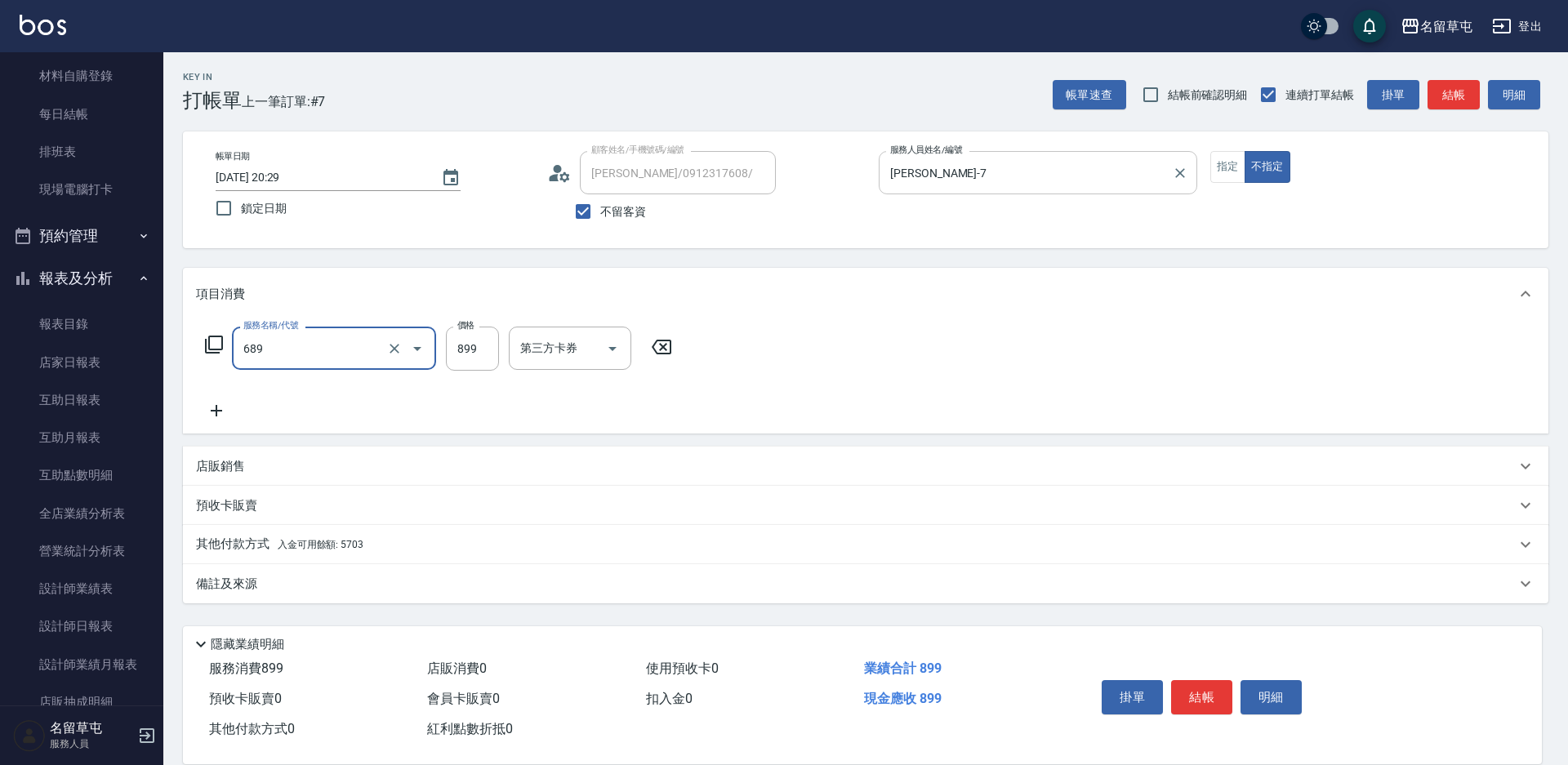
type input "芳療spa899(689)"
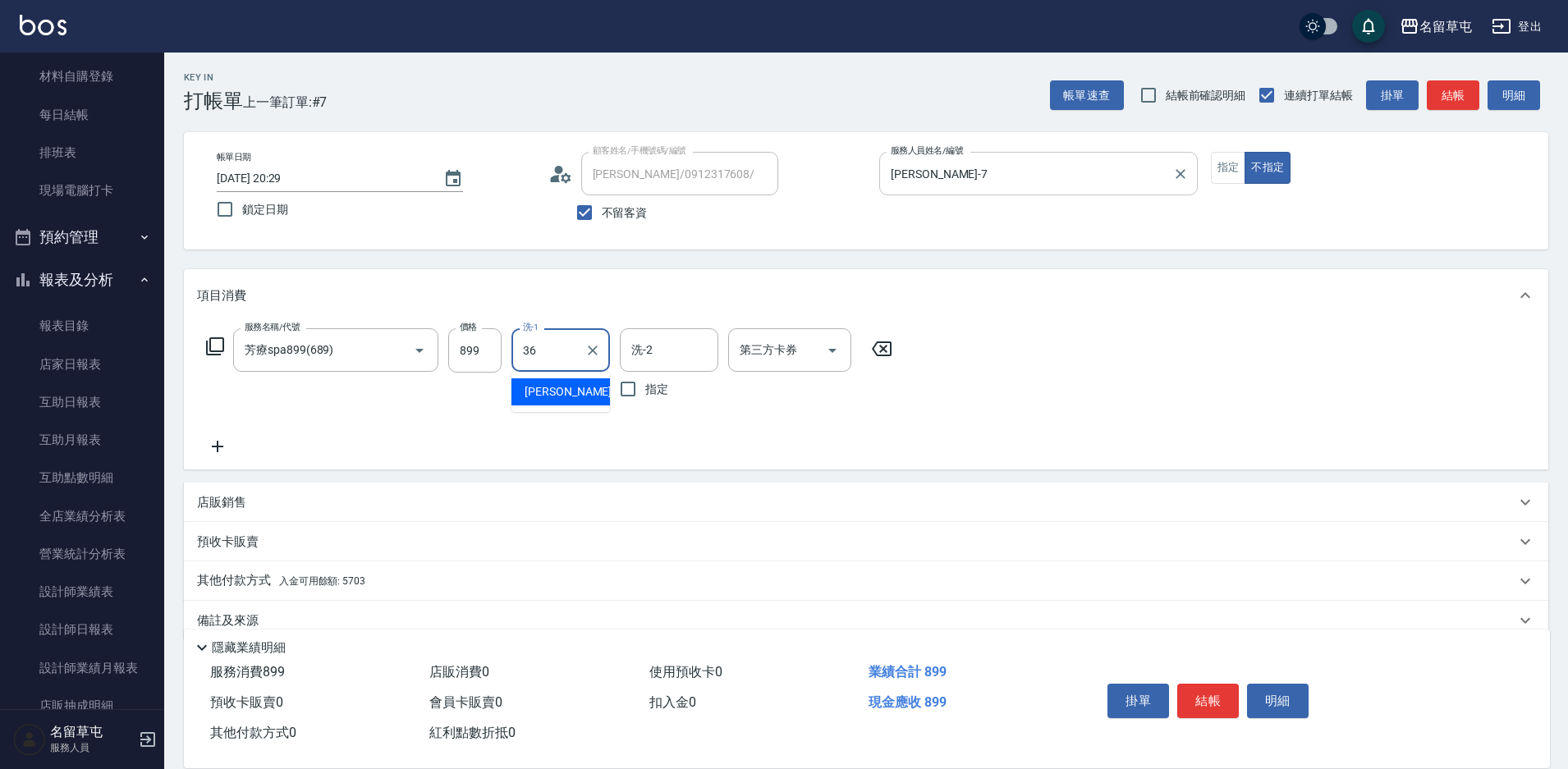
type input "[PERSON_NAME]-36"
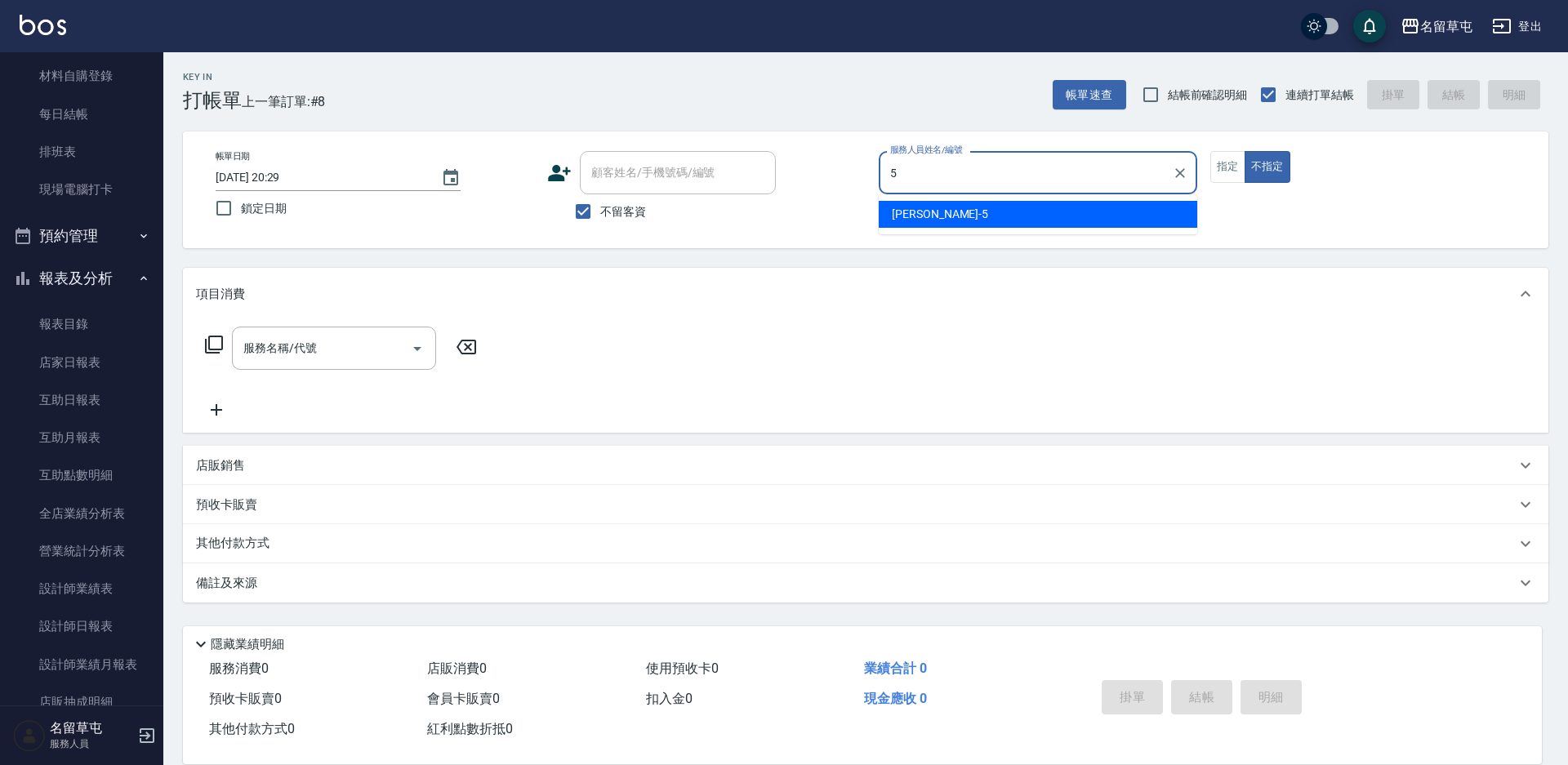
type input "[PERSON_NAME]-5"
type button "false"
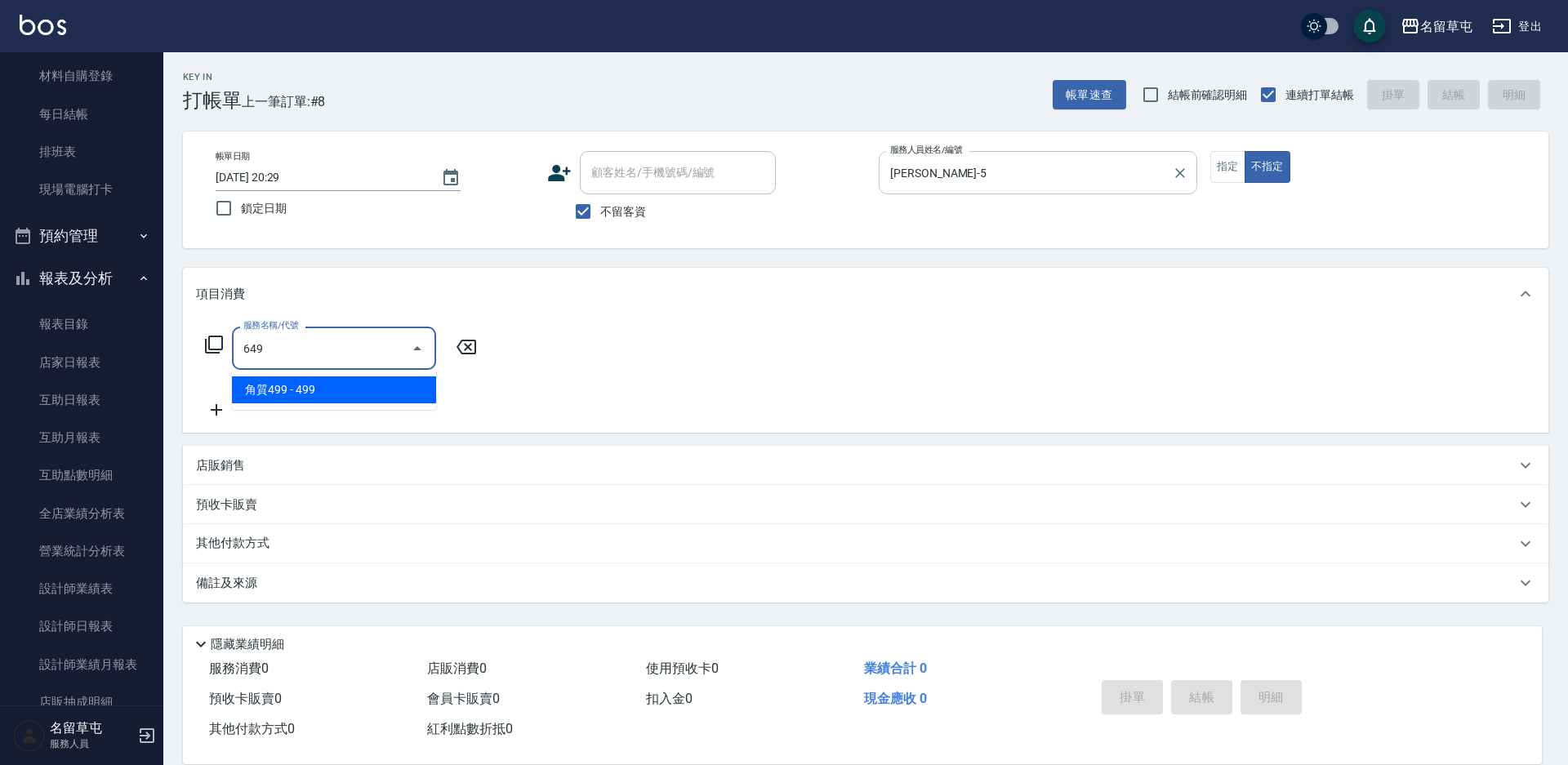
type input "角質499(649)"
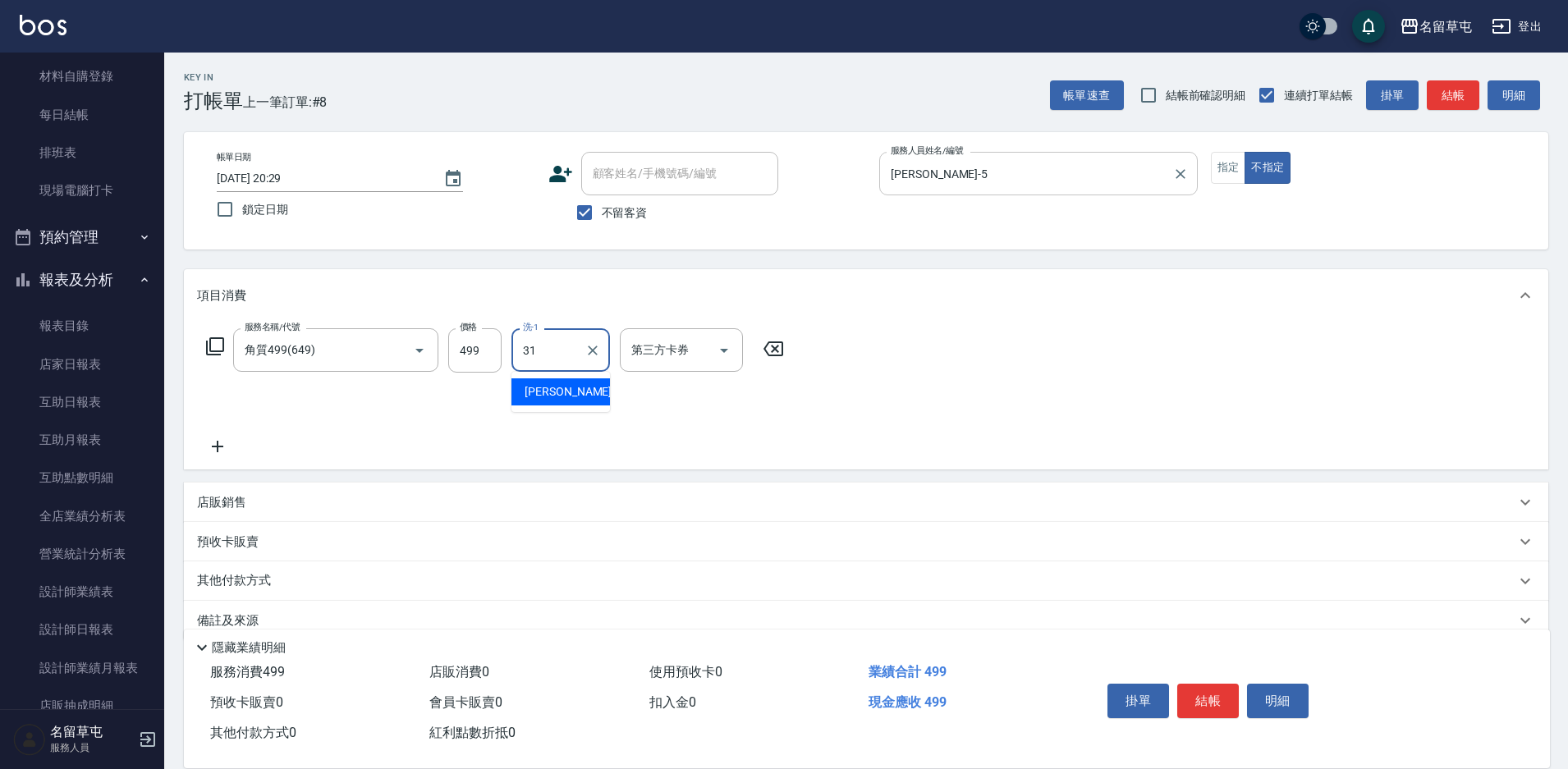
type input "[PERSON_NAME]-31"
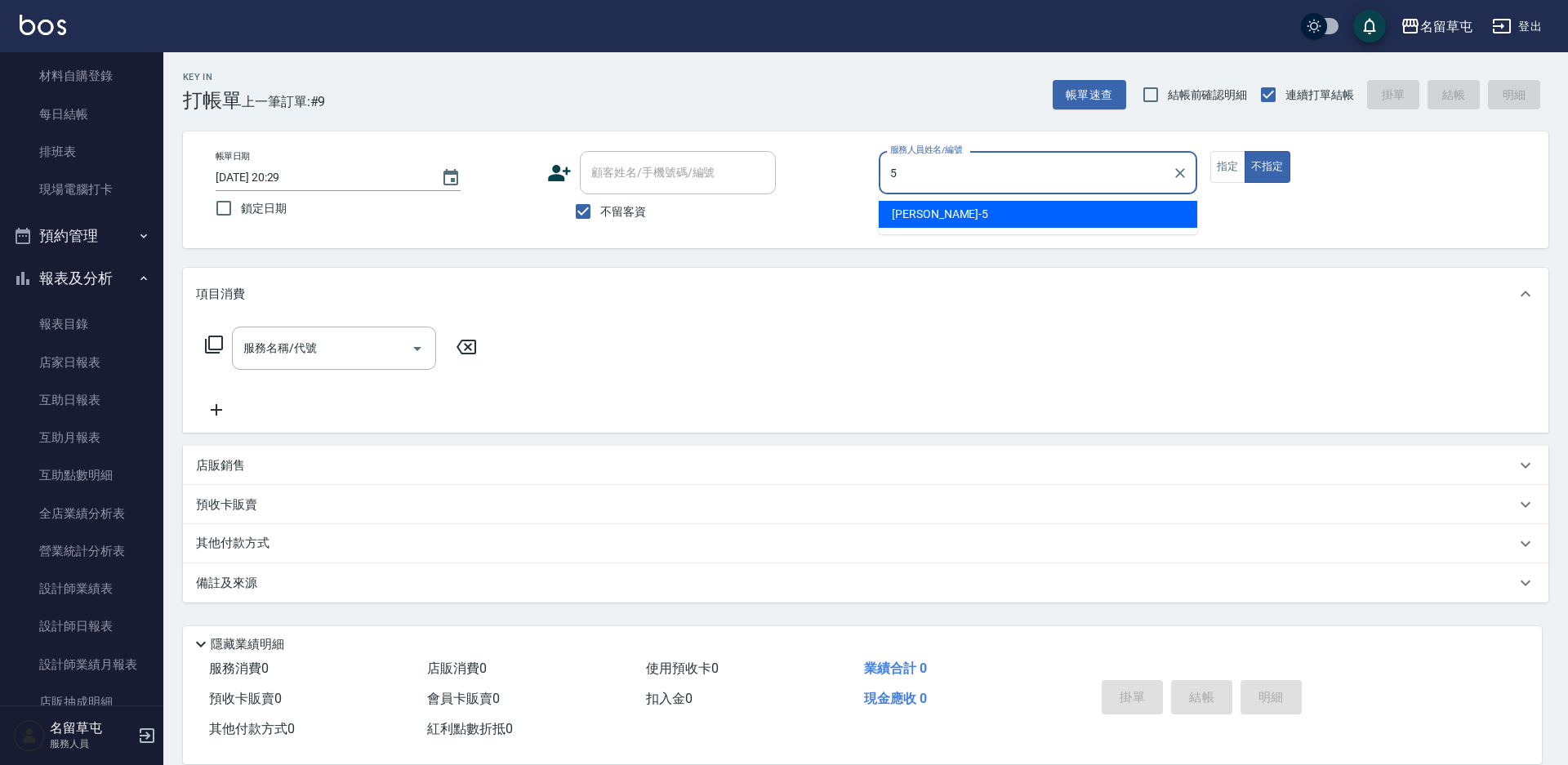
type input "[PERSON_NAME]-5"
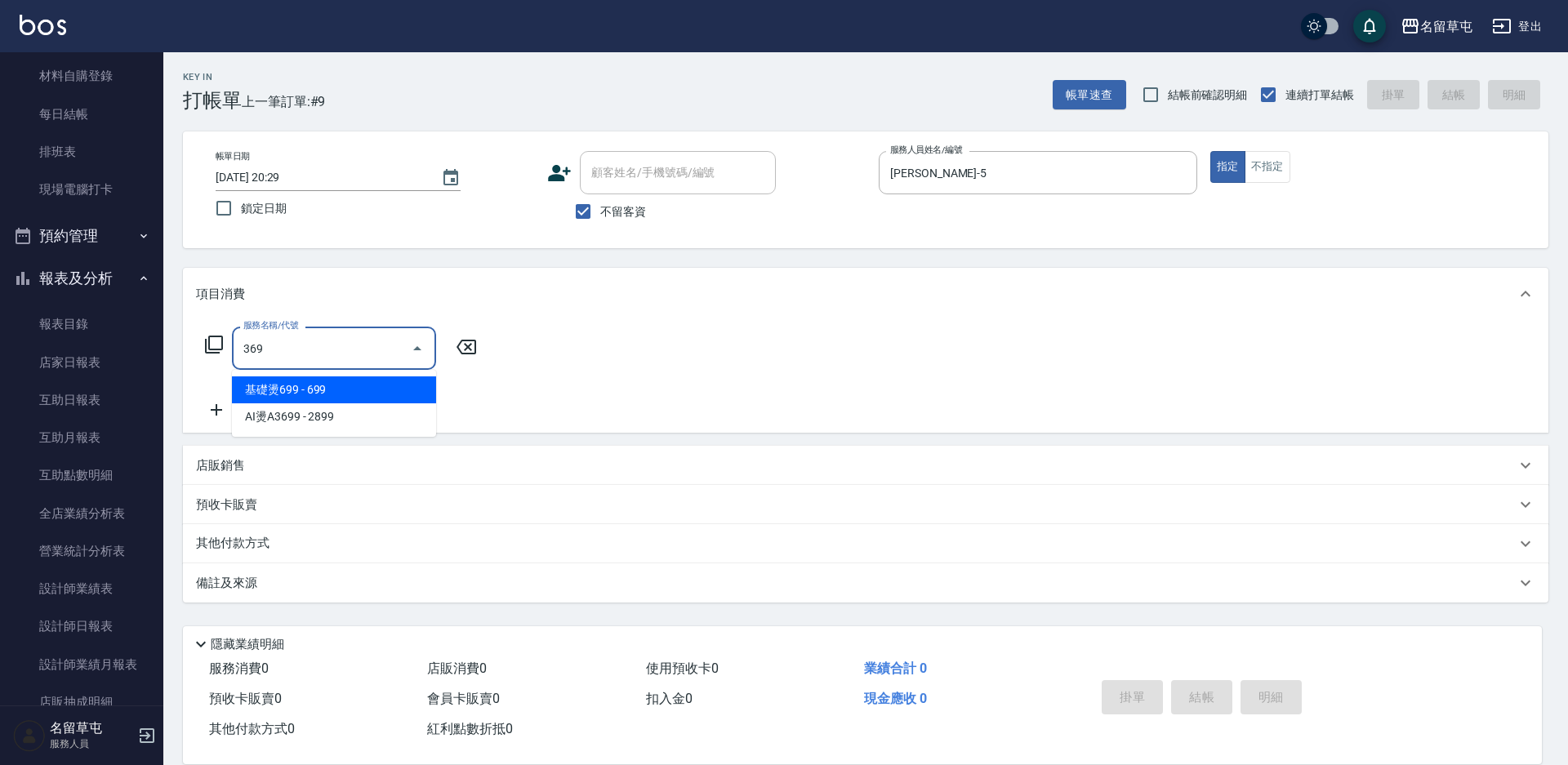
type input "基礎燙699(369)"
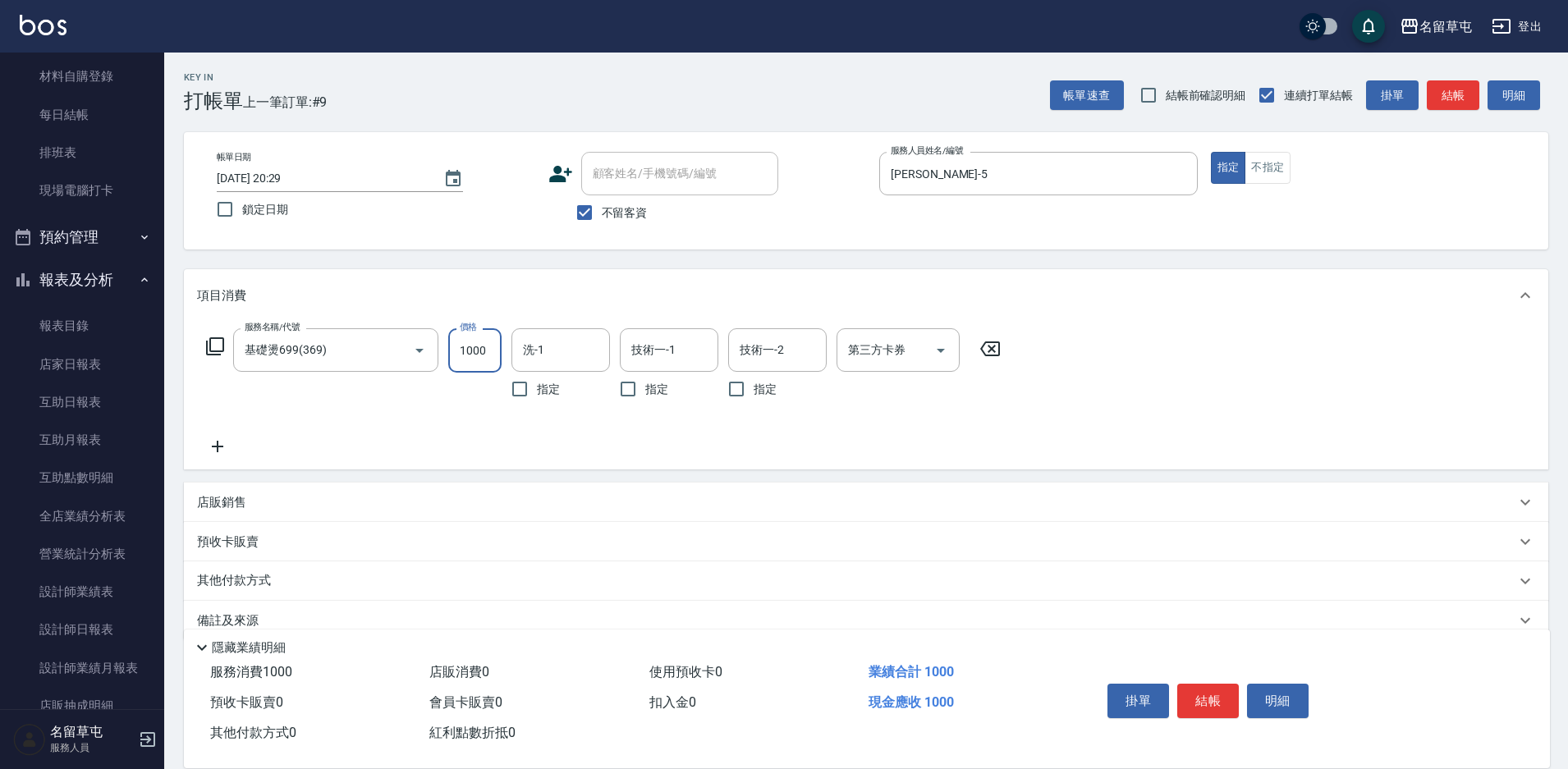
type input "1000"
type input "[PERSON_NAME]-31"
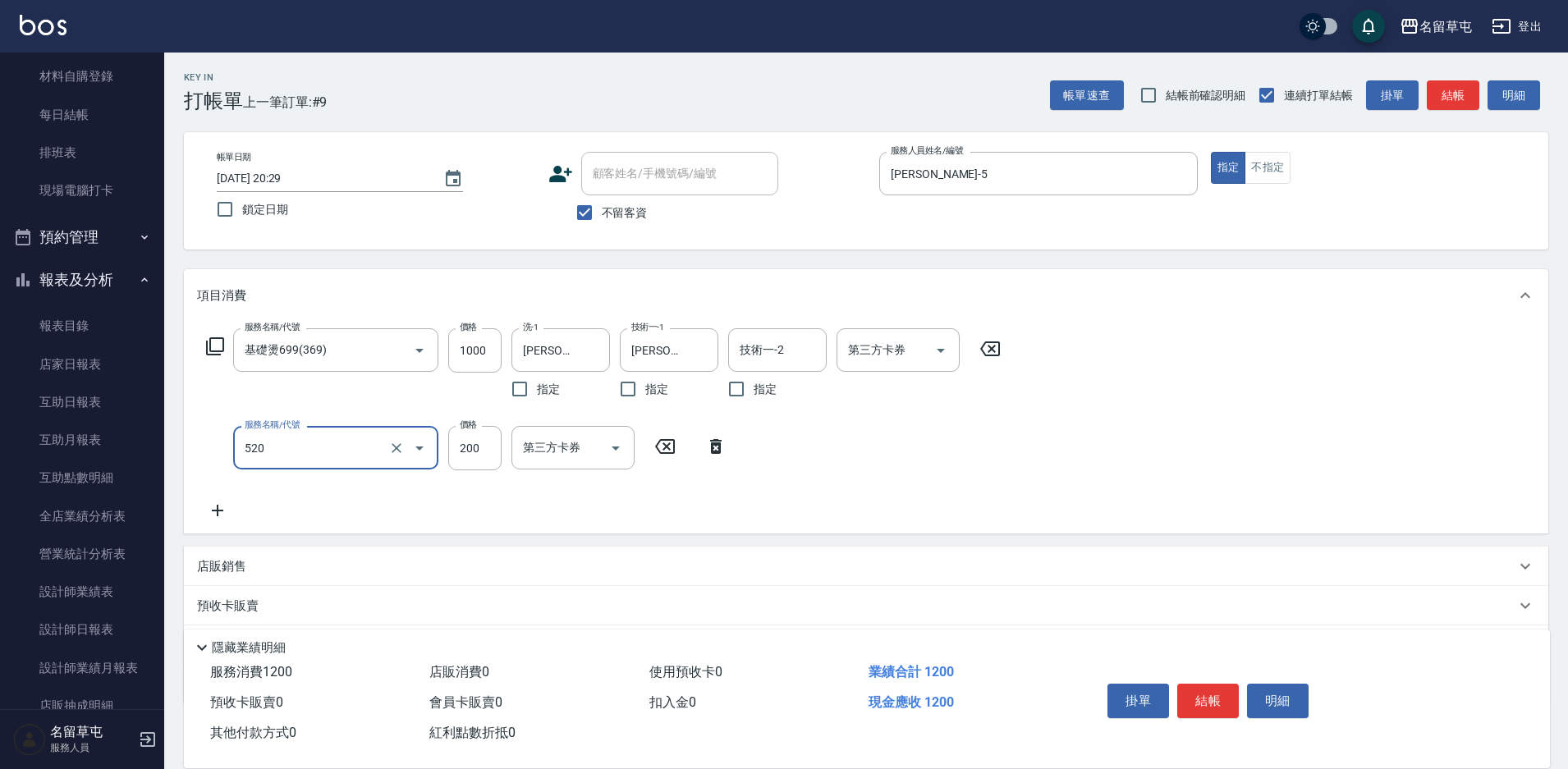
type input "200護髮(520)"
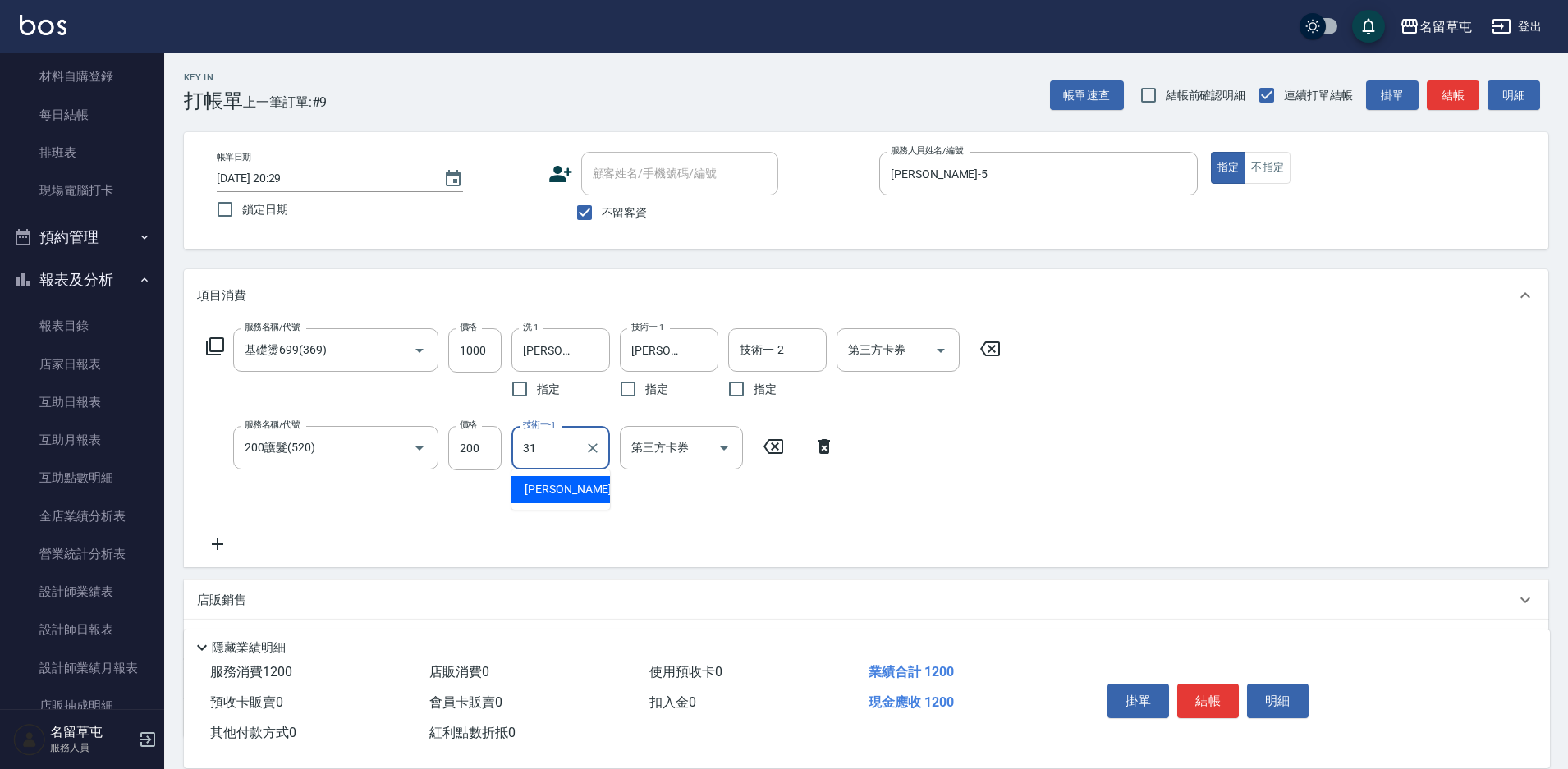
type input "[PERSON_NAME]-31"
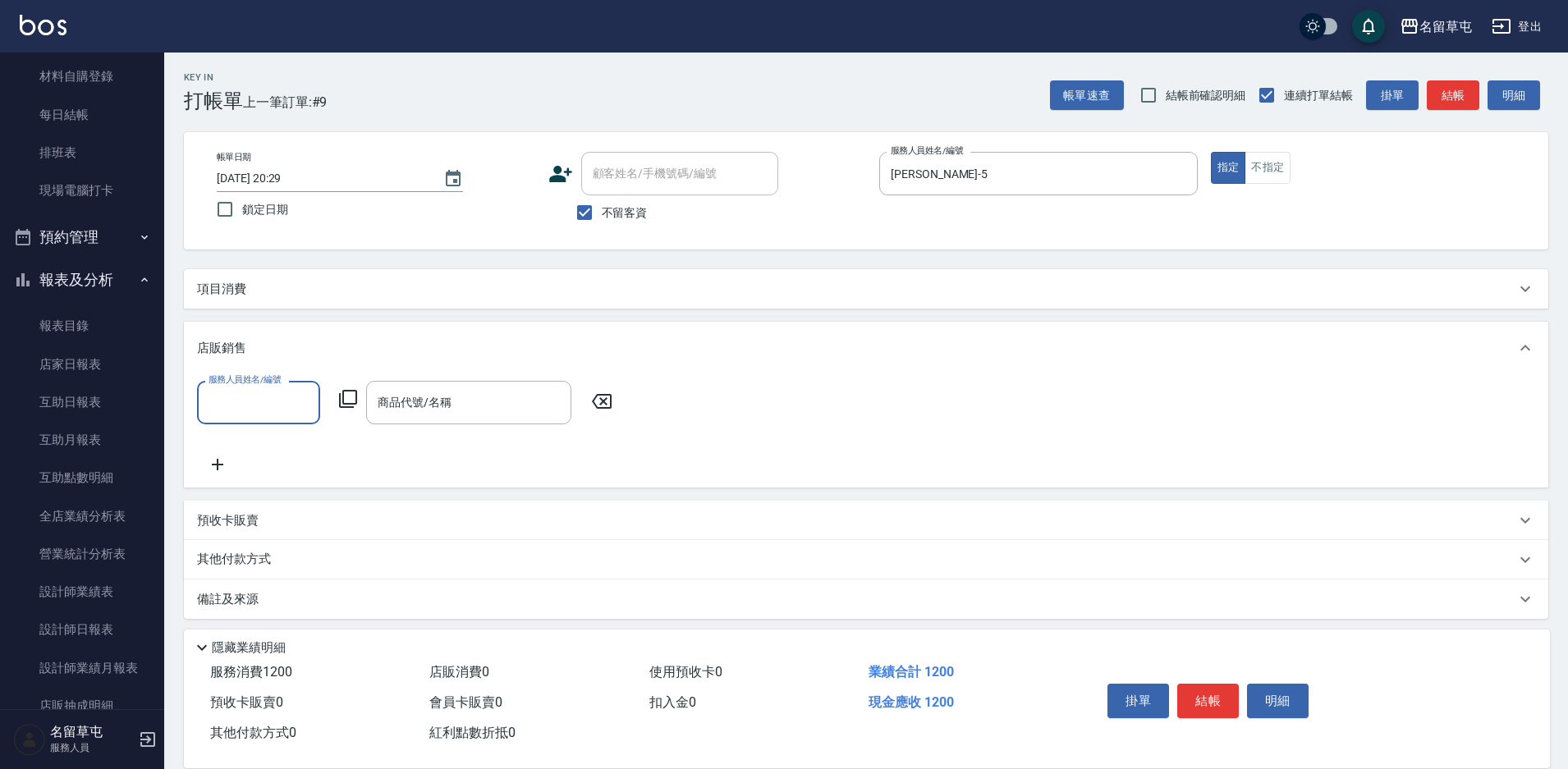
scroll to position [1, 0]
type input "[PERSON_NAME]-5"
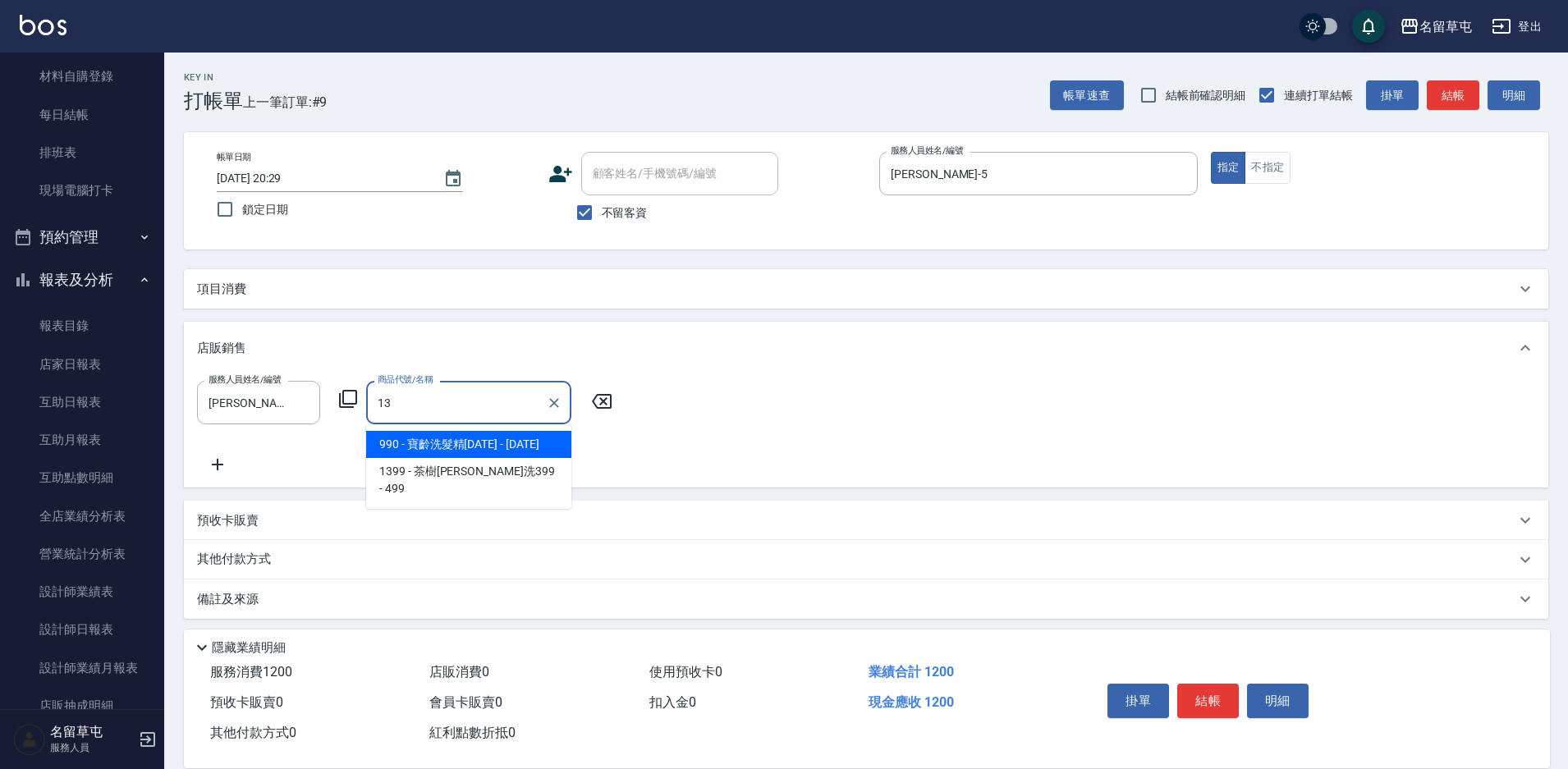
type input "1"
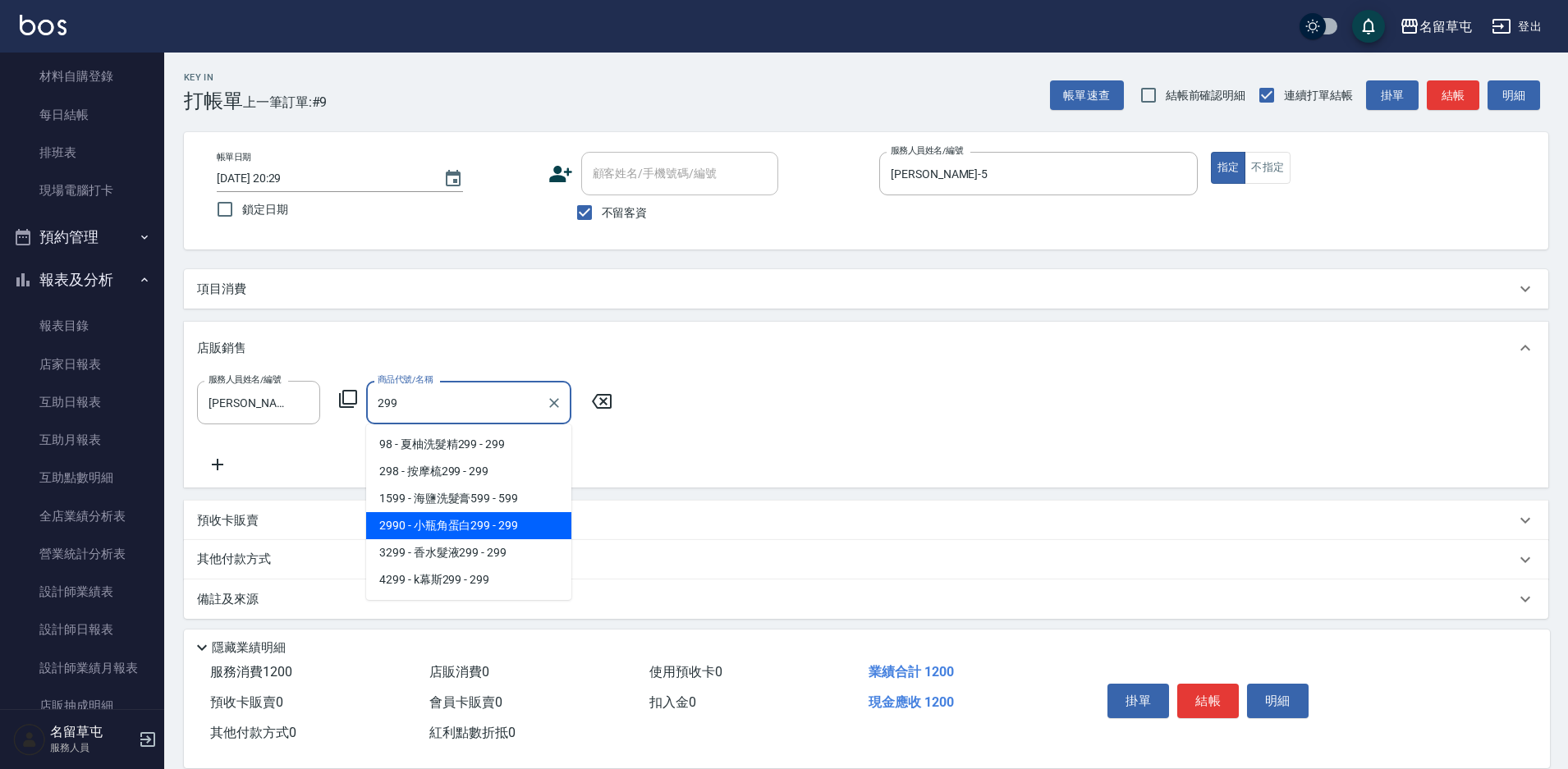
type input "小瓶角蛋白299"
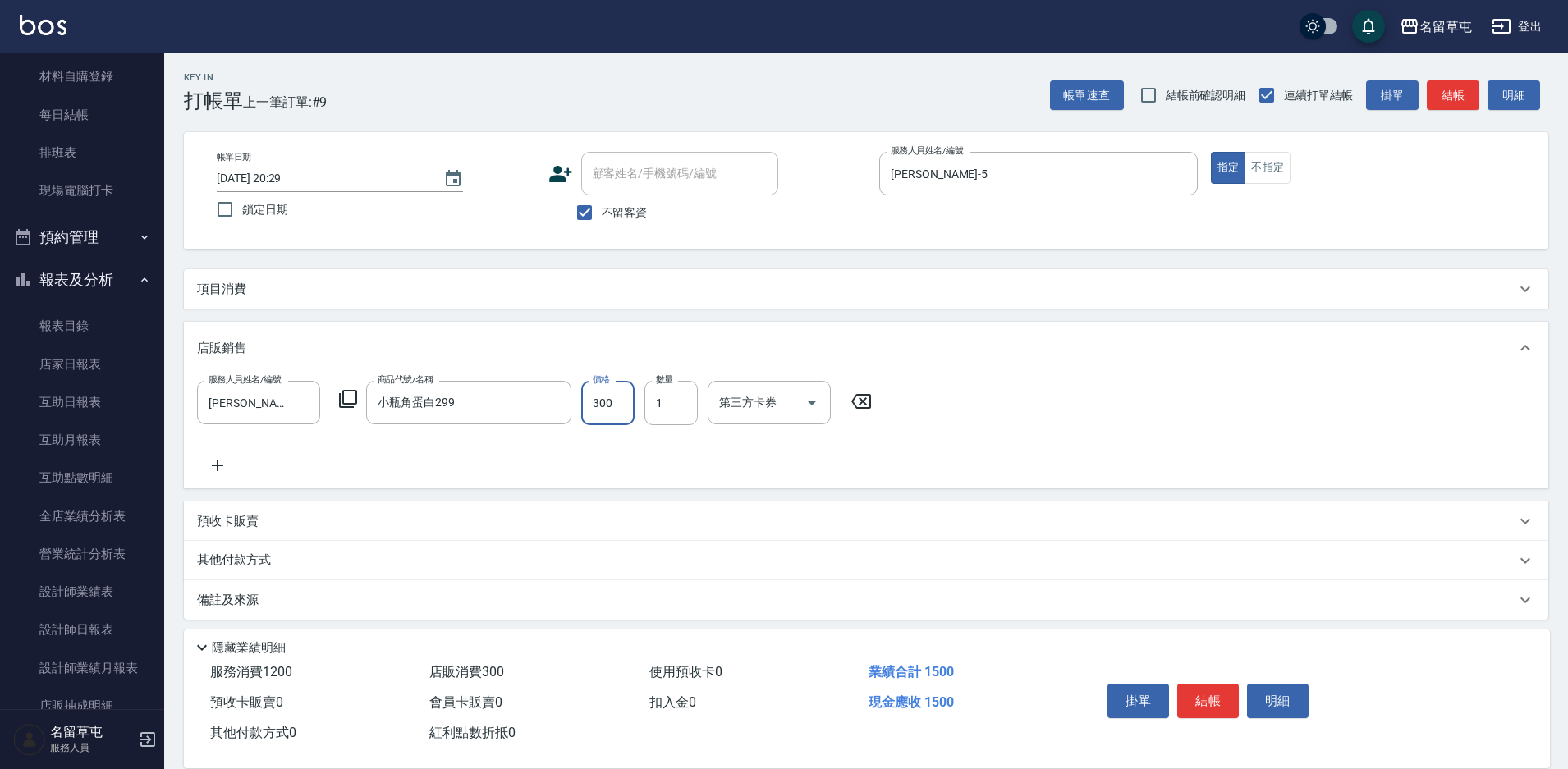
type input "300"
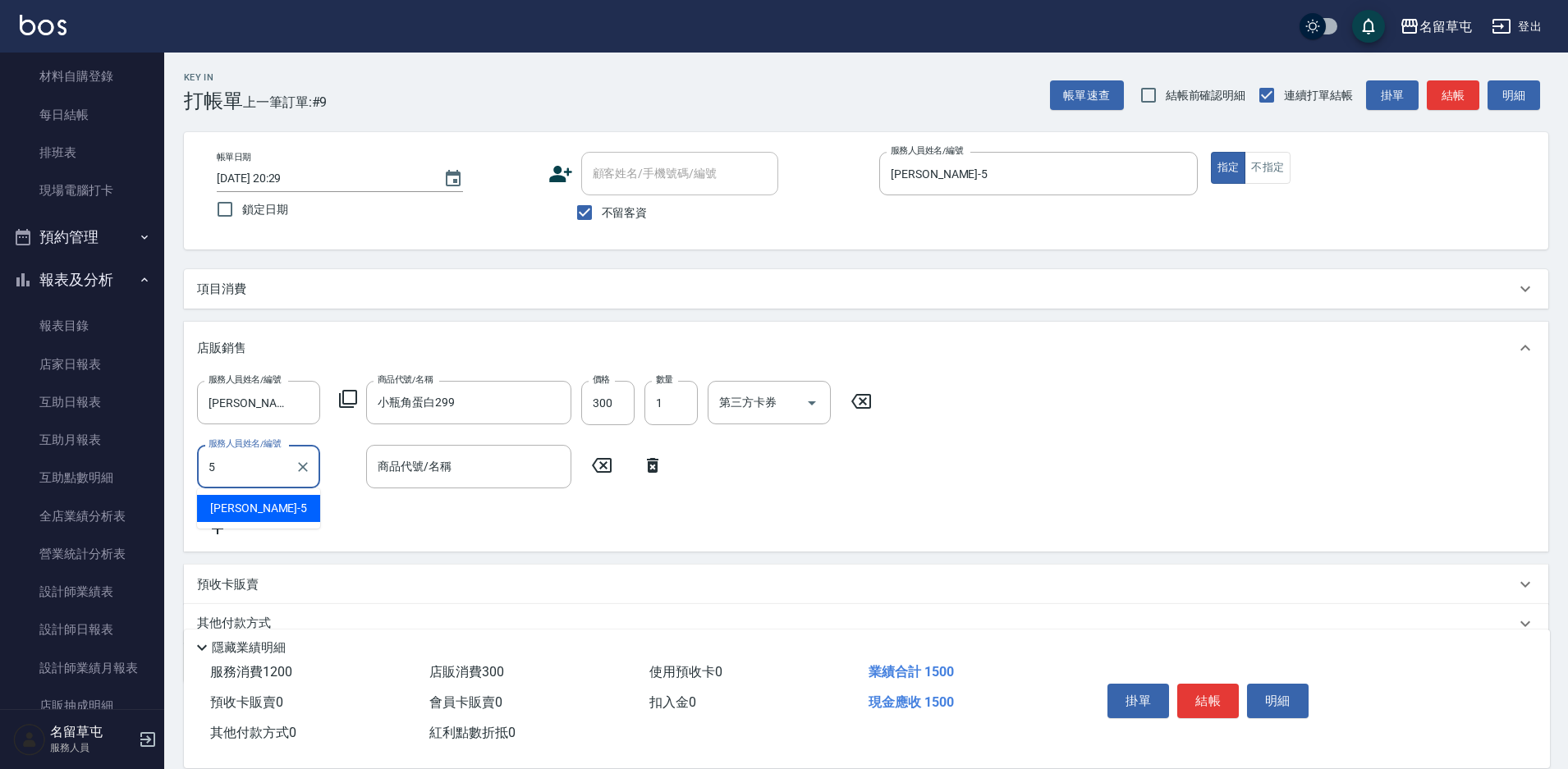
type input "[PERSON_NAME]-5"
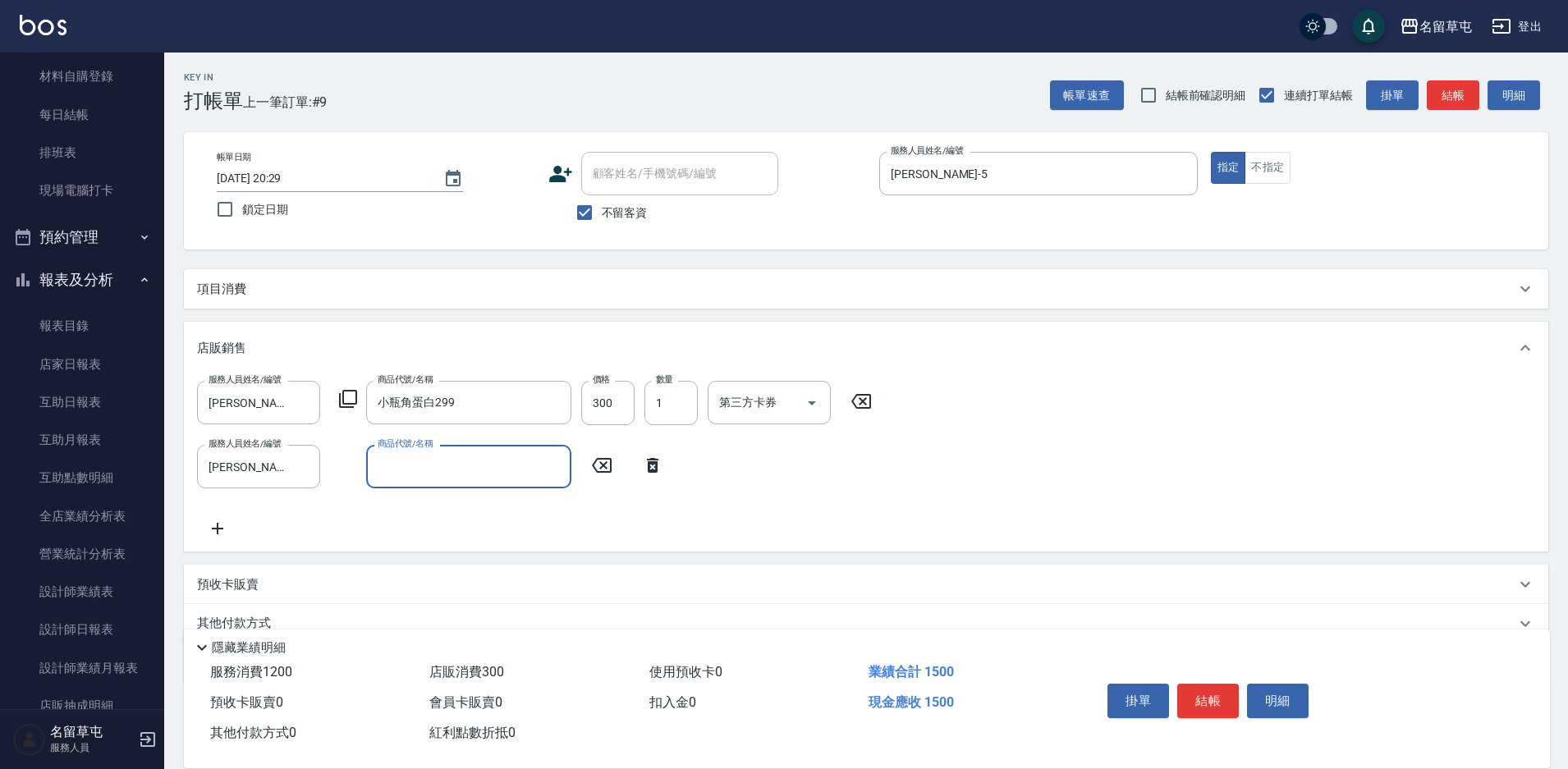
type input "1"
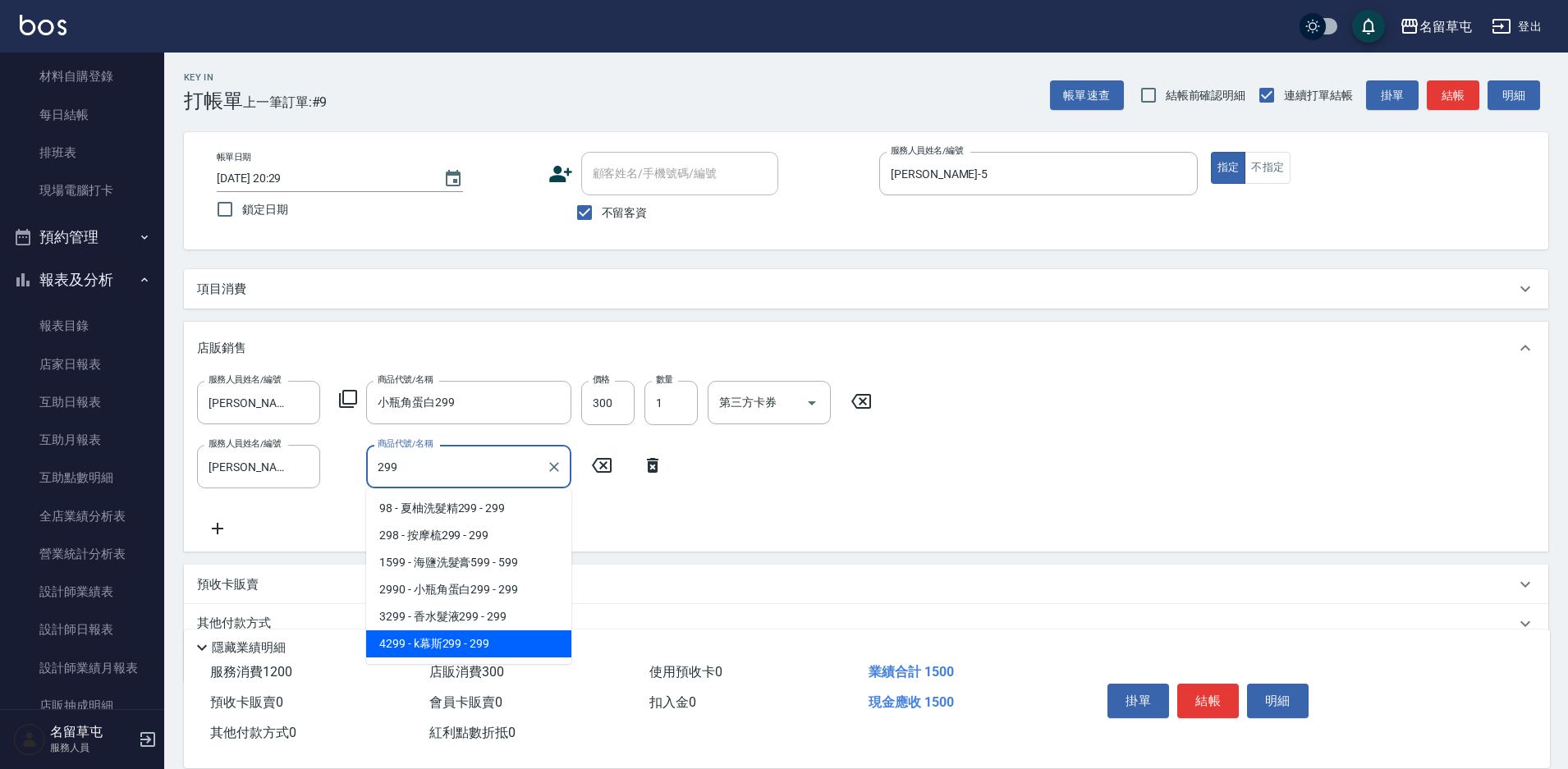
type input "k幕斯299"
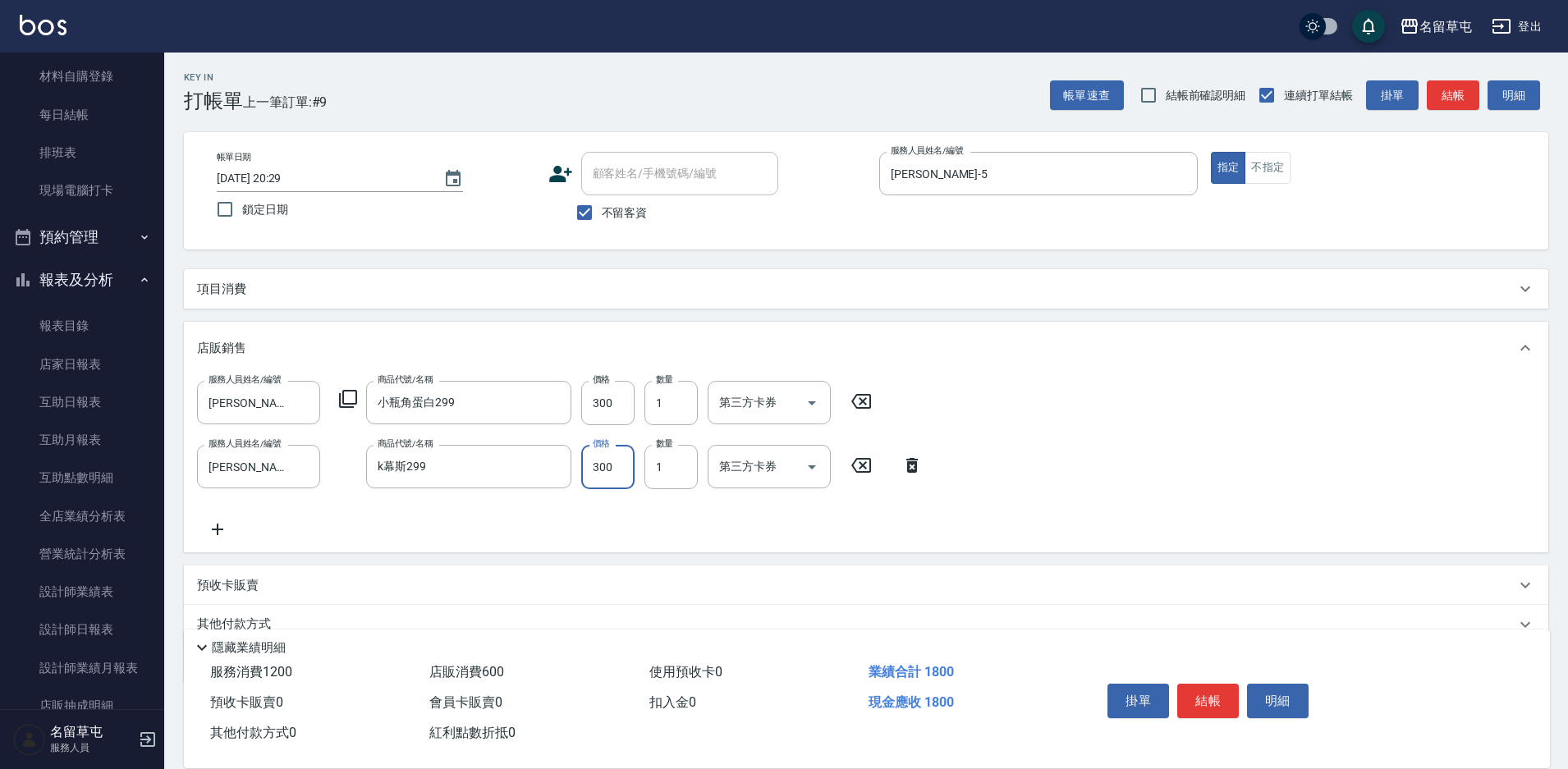
type input "300"
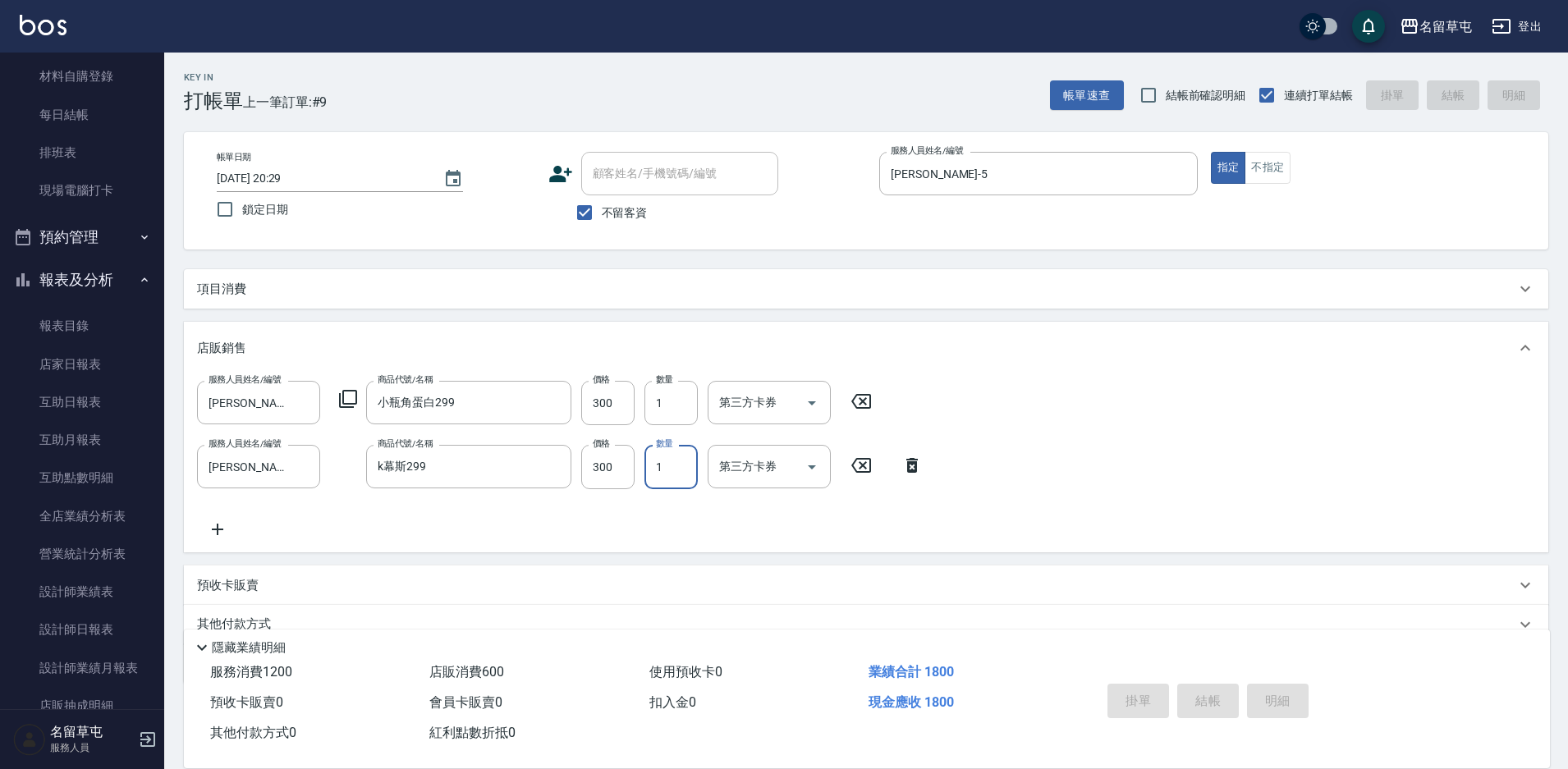
type input "[DATE] 20:30"
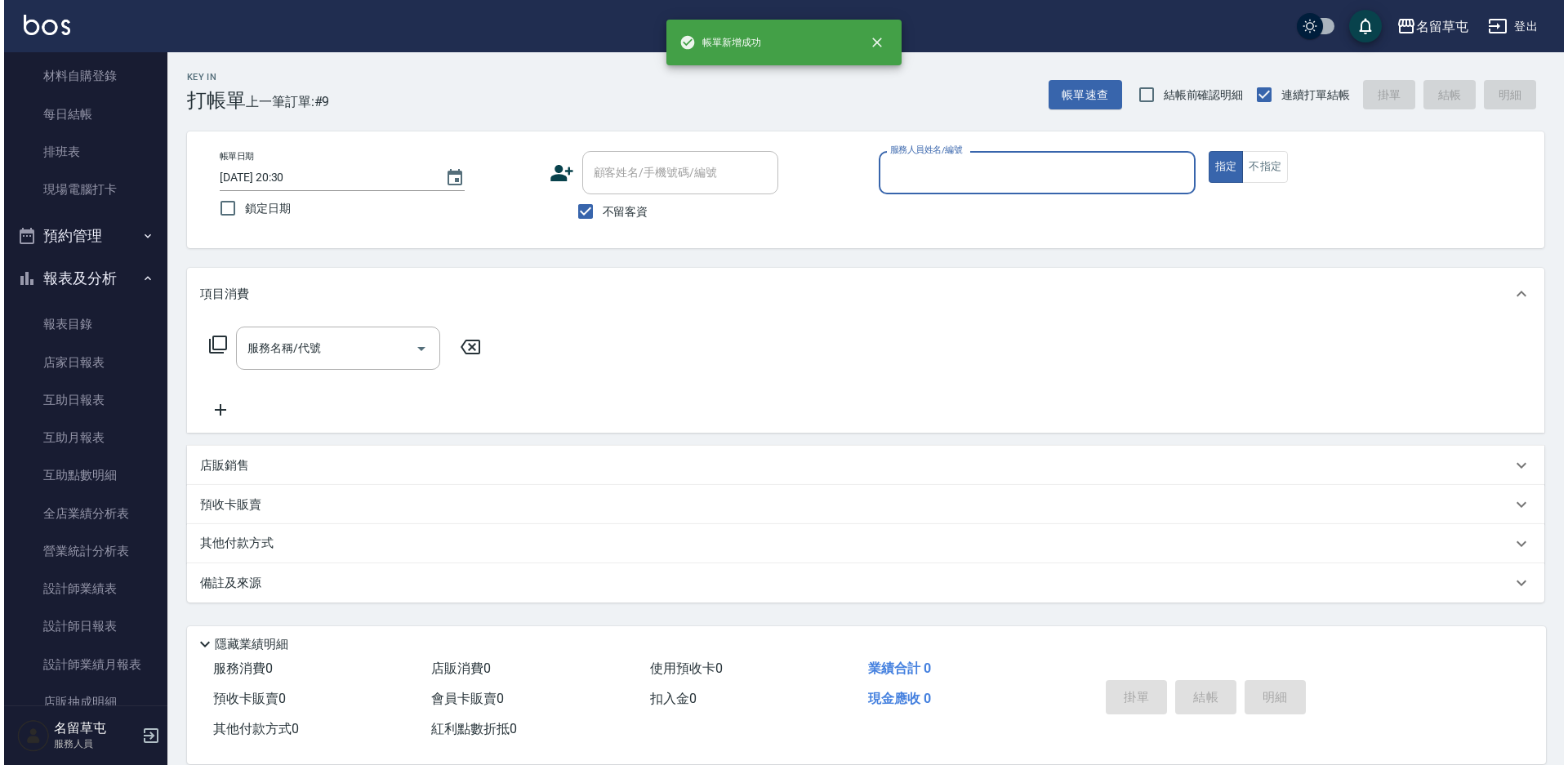
scroll to position [0, 0]
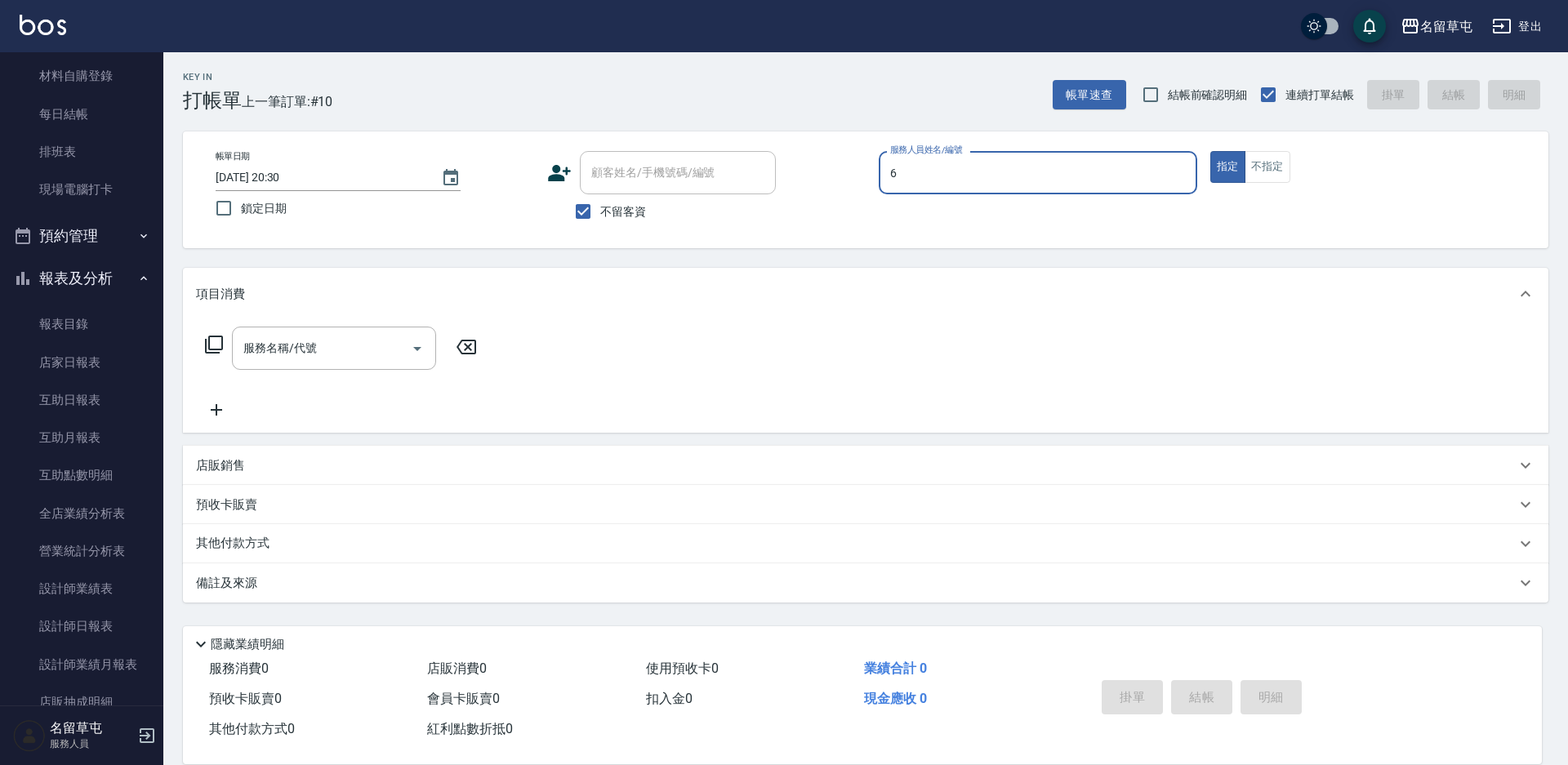
type input "[PERSON_NAME]-6"
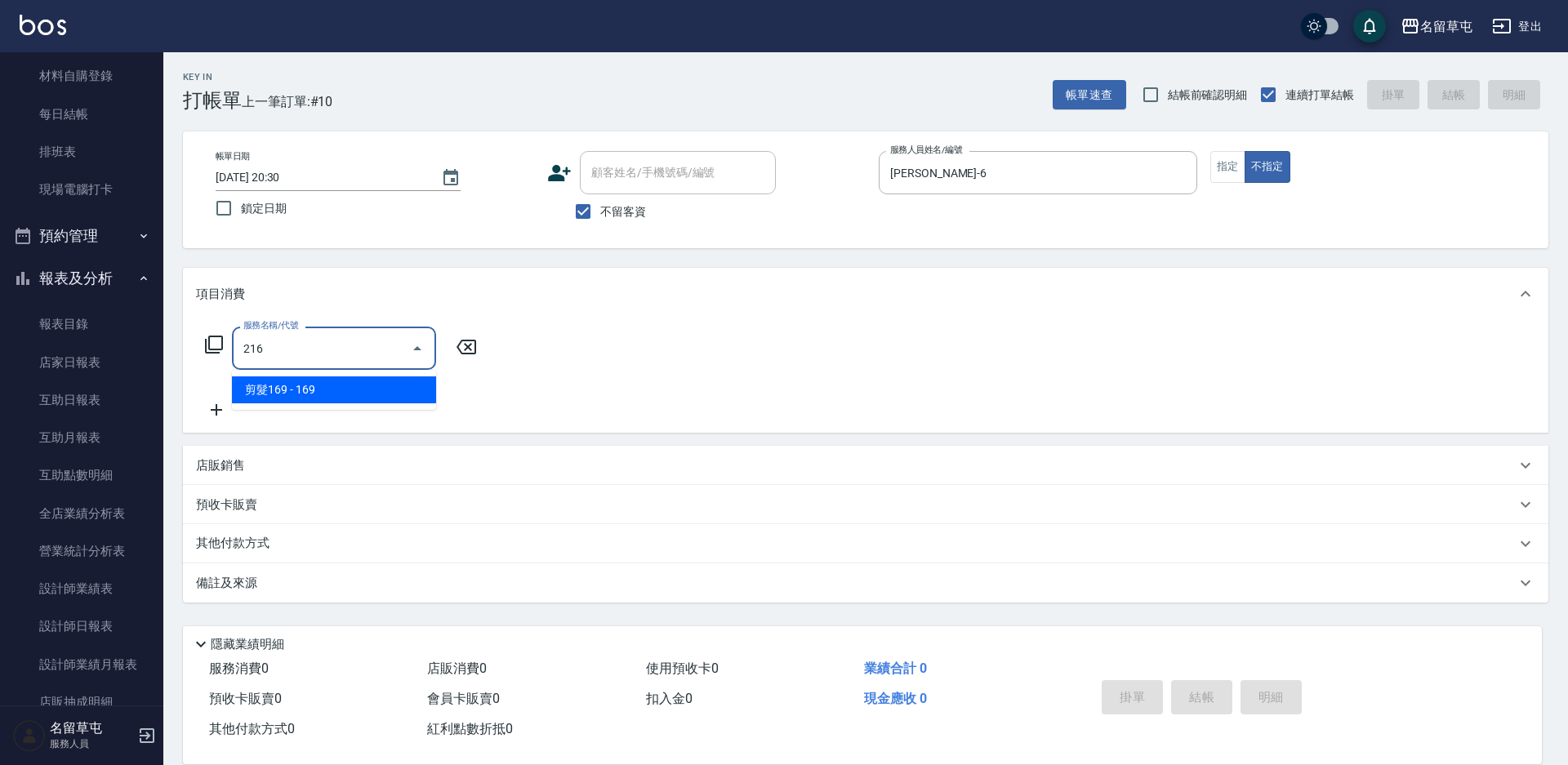
type input "剪髮169(216)"
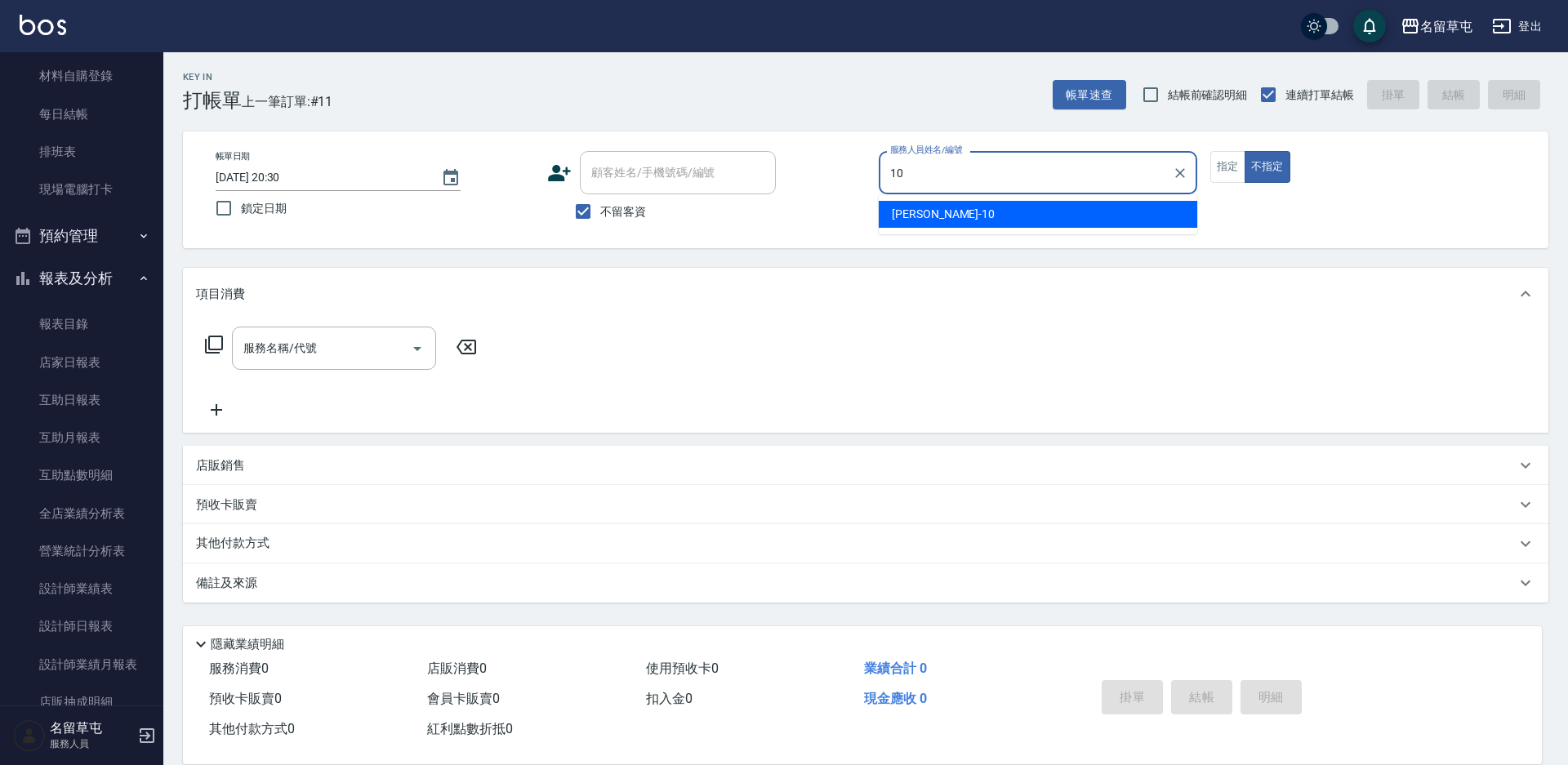
type input "[PERSON_NAME]-10"
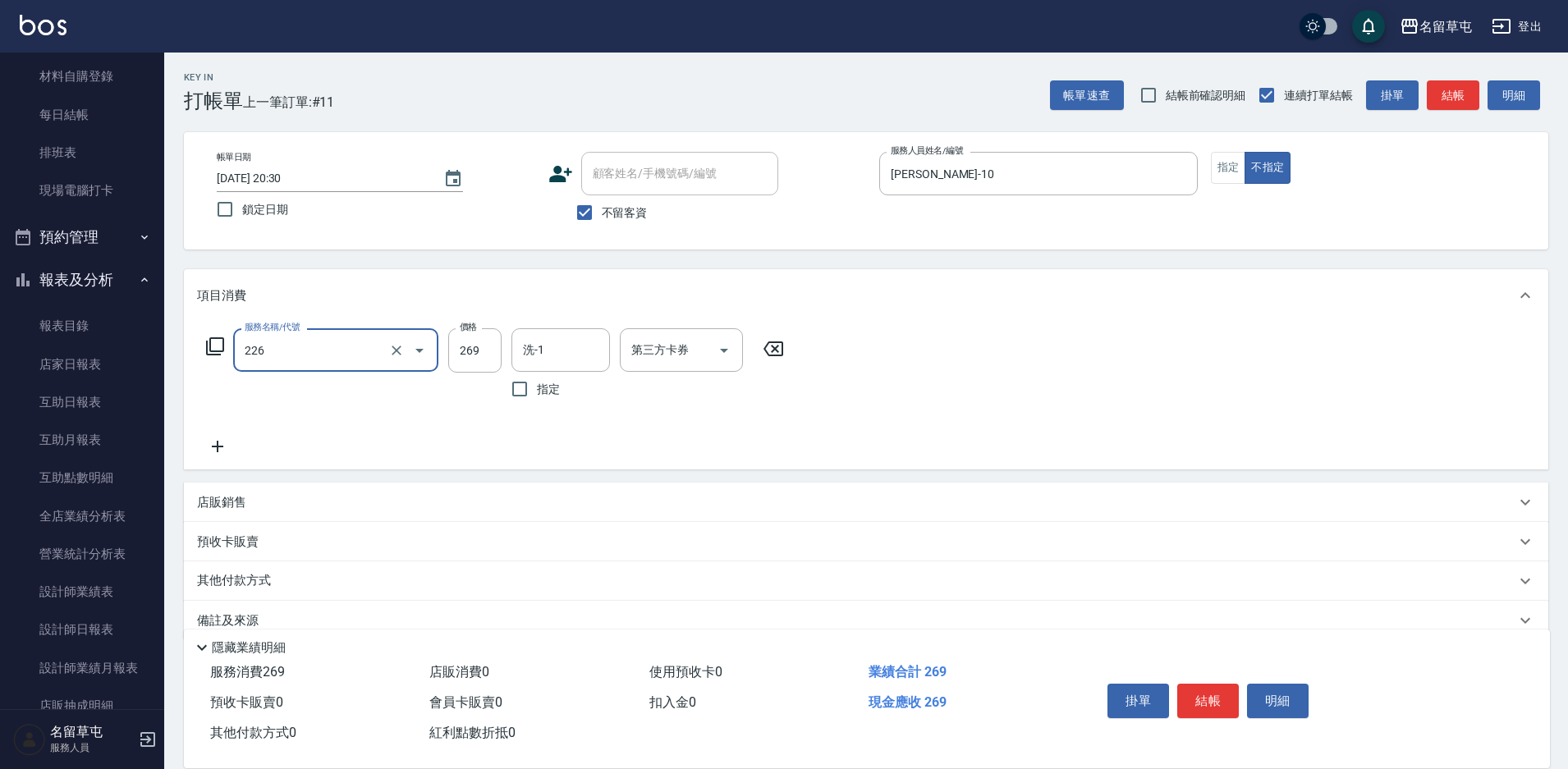
type input "洗剪269(226)"
type input "[PERSON_NAME]-10"
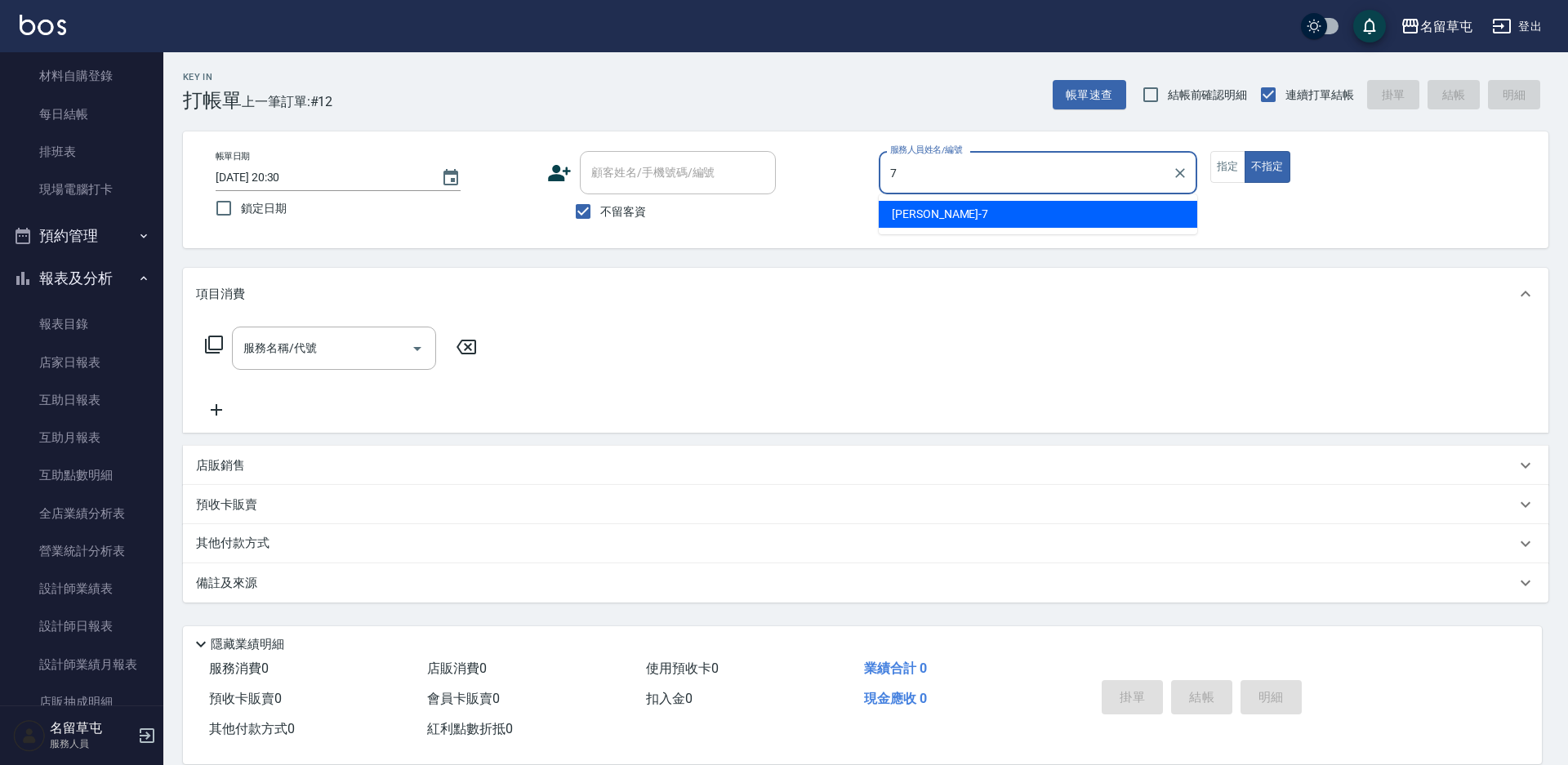
type input "[PERSON_NAME]-7"
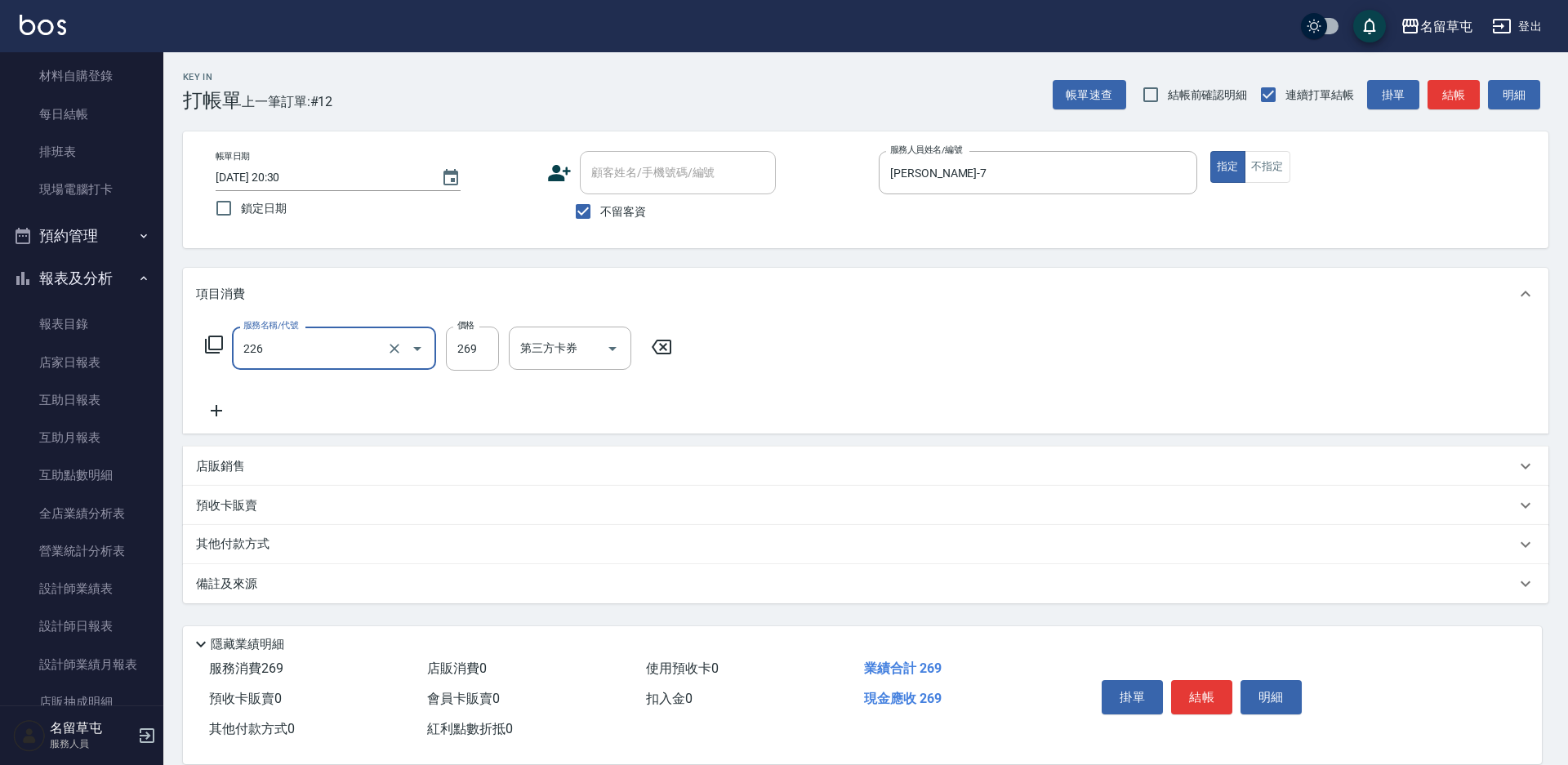
type input "洗剪269(226)"
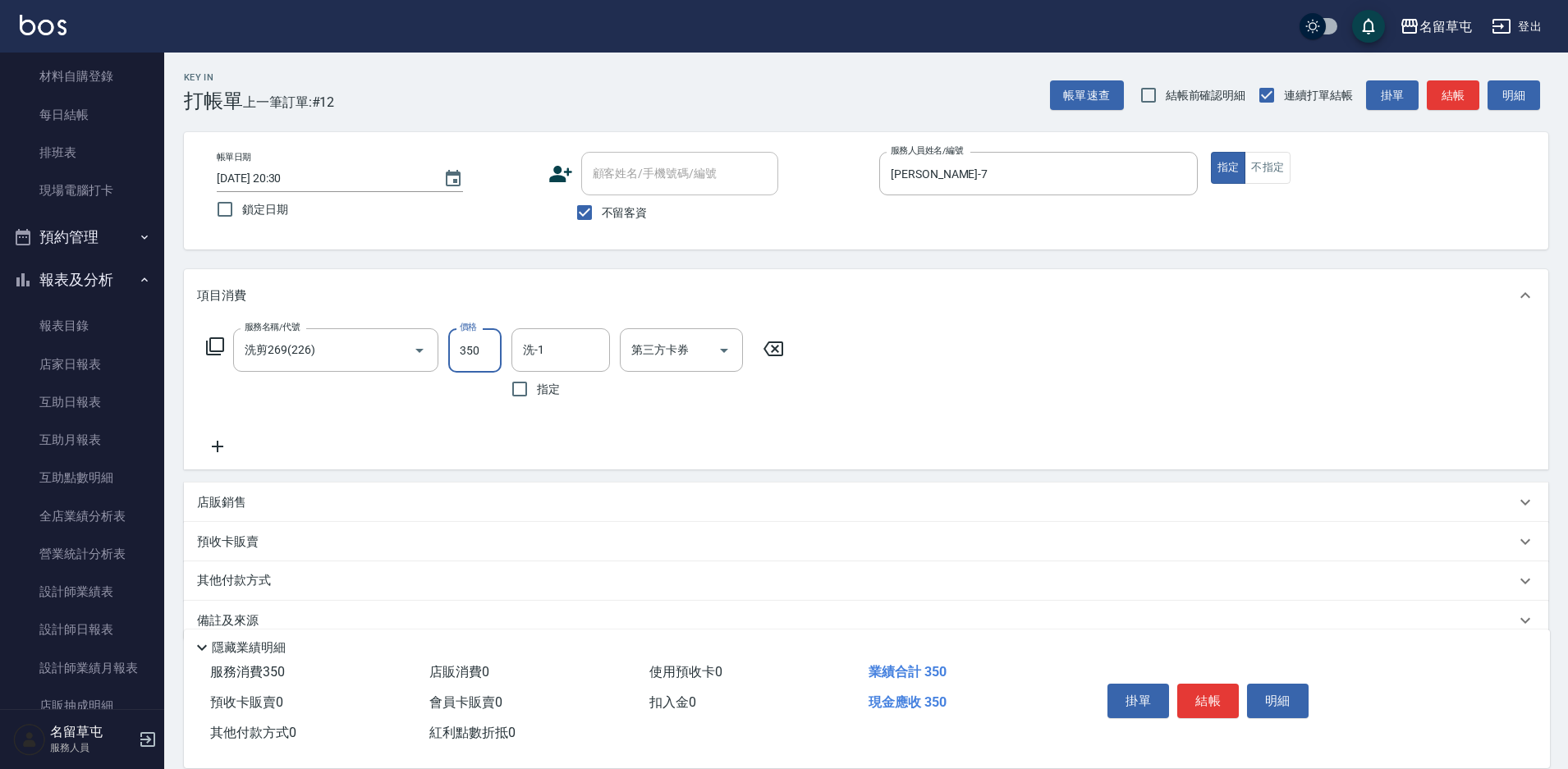
type input "350"
type input "[PERSON_NAME]-36"
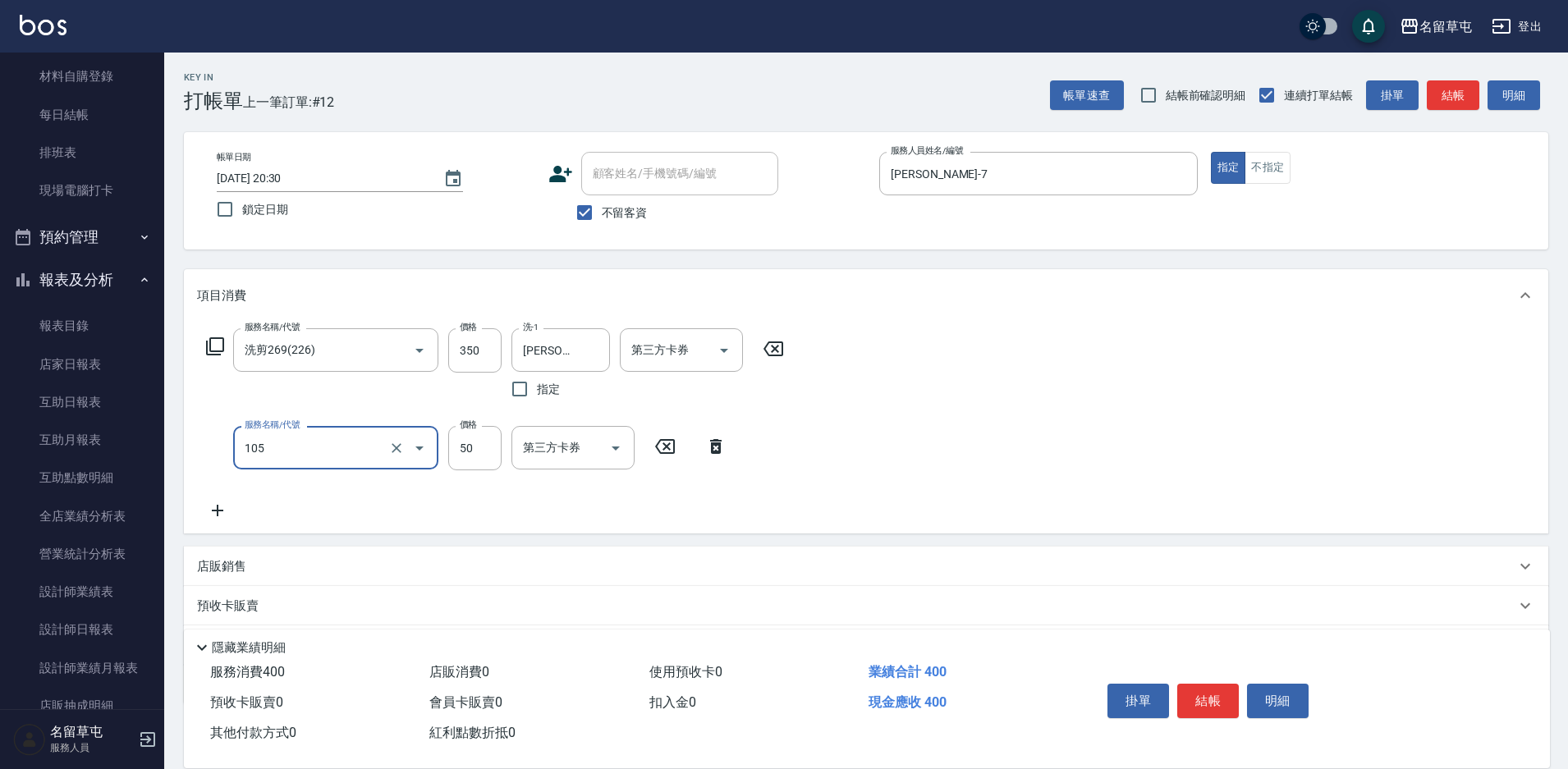
type input "精油50(105)"
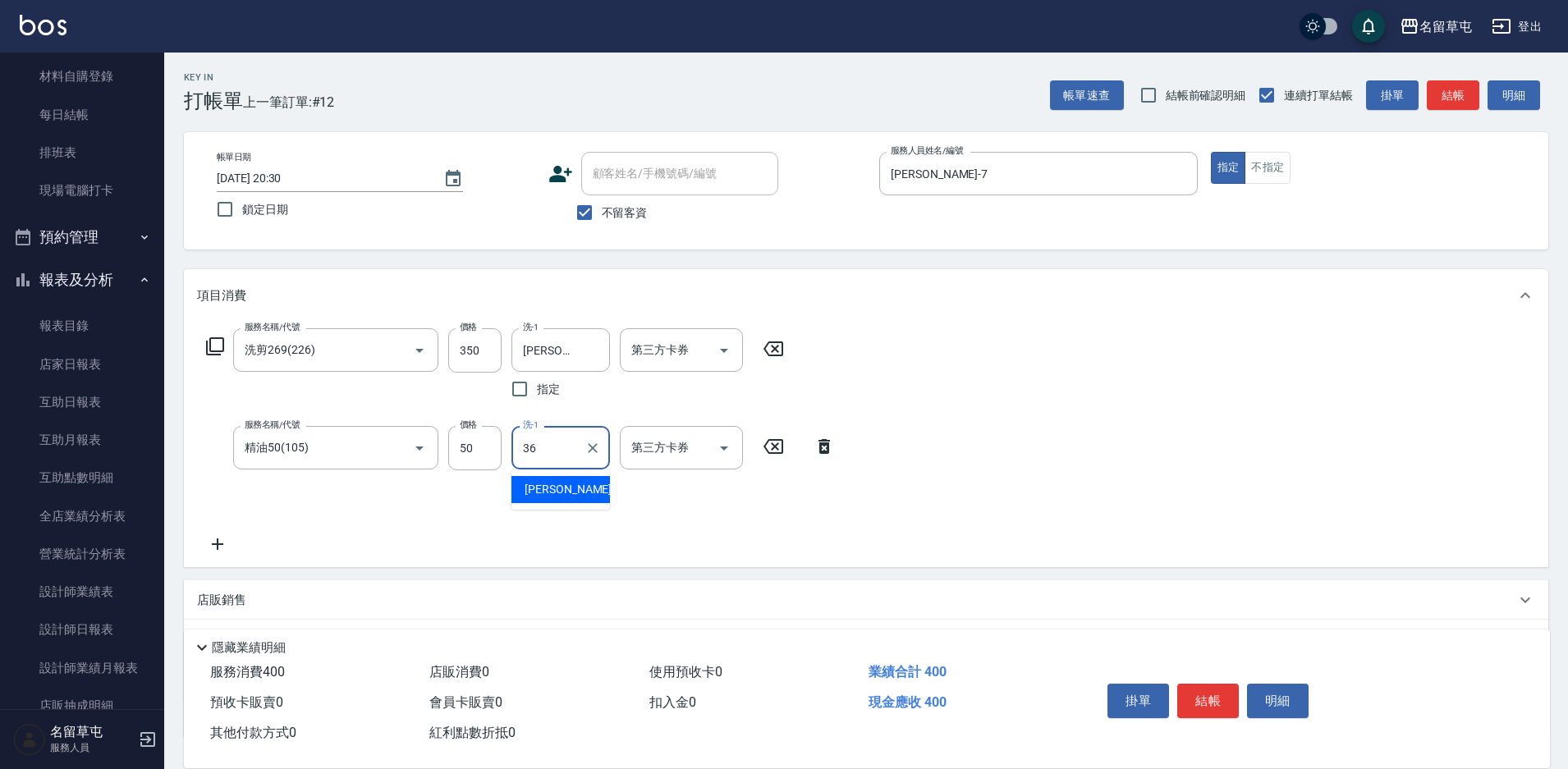
type input "[PERSON_NAME]-36"
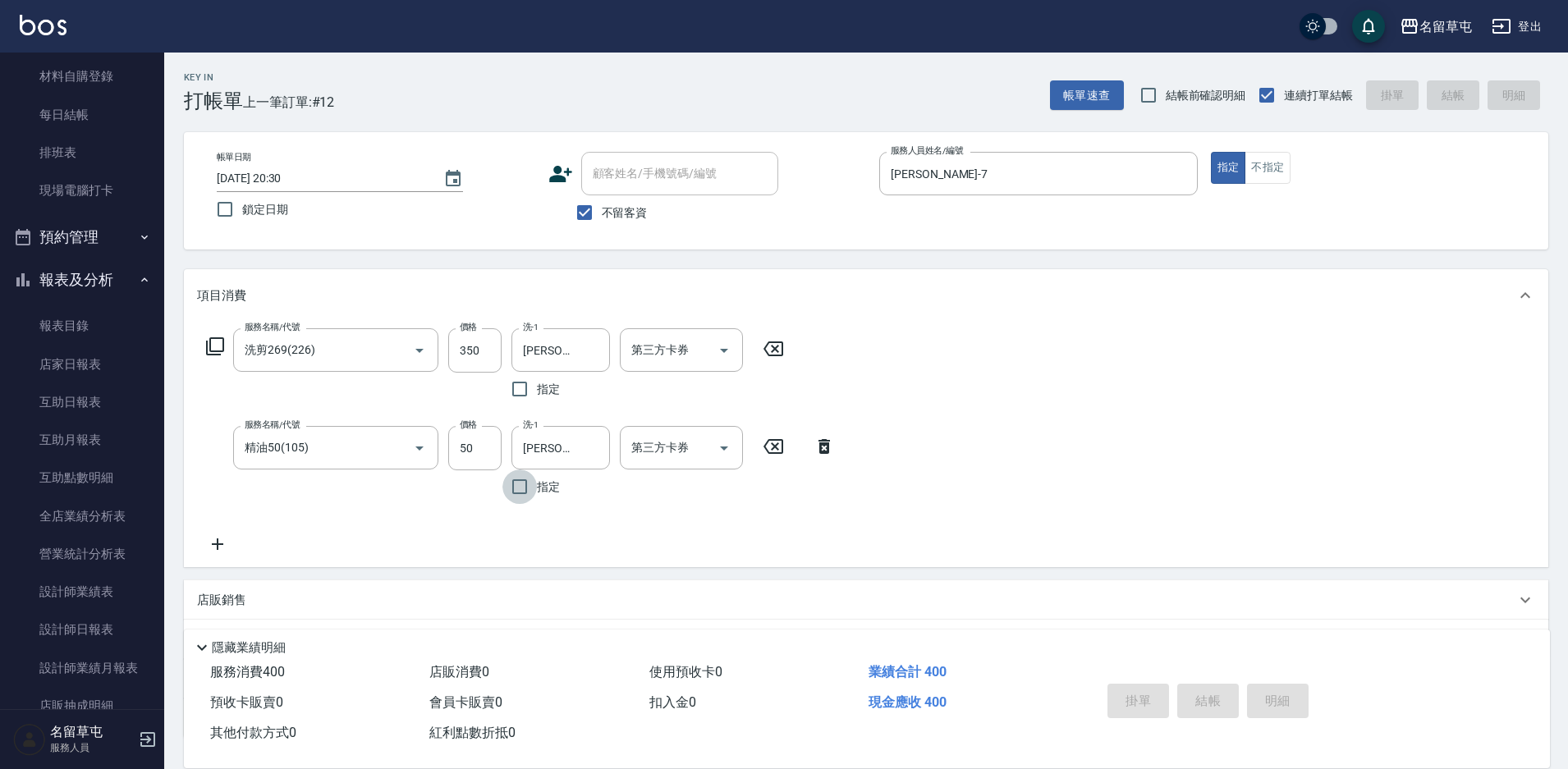
type input "[DATE] 20:35"
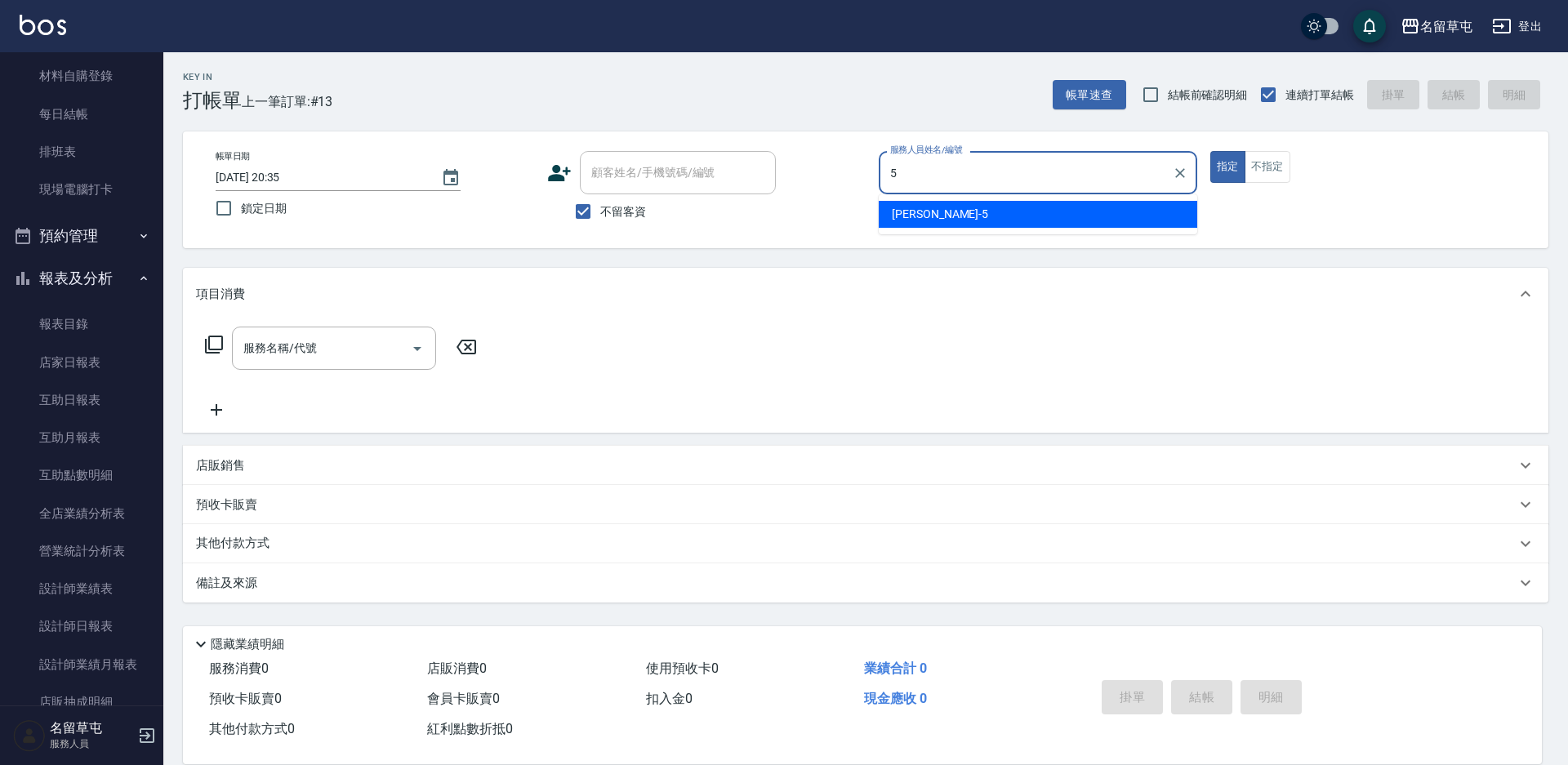
type input "[PERSON_NAME]-5"
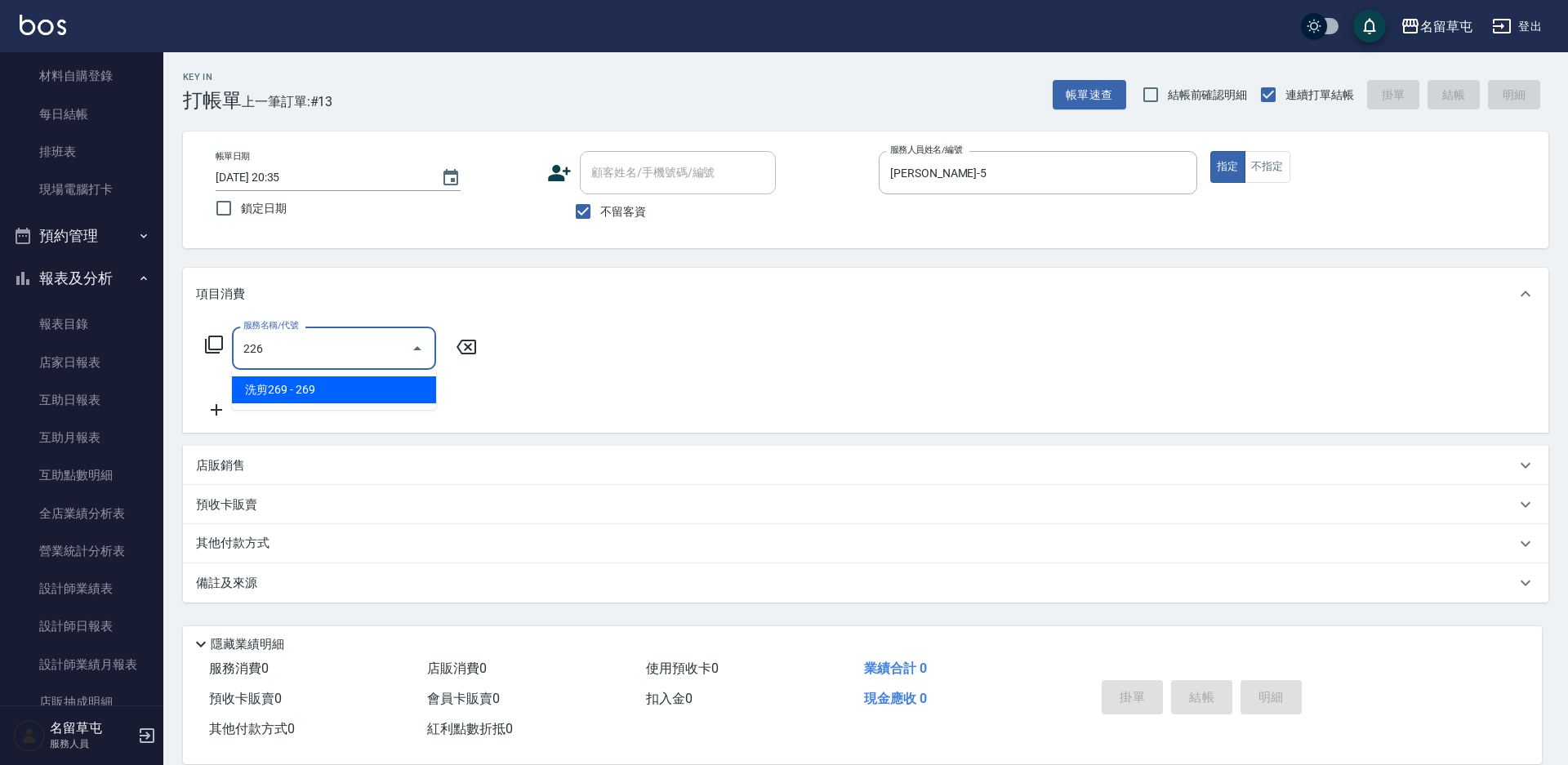
type input "洗剪269(226)"
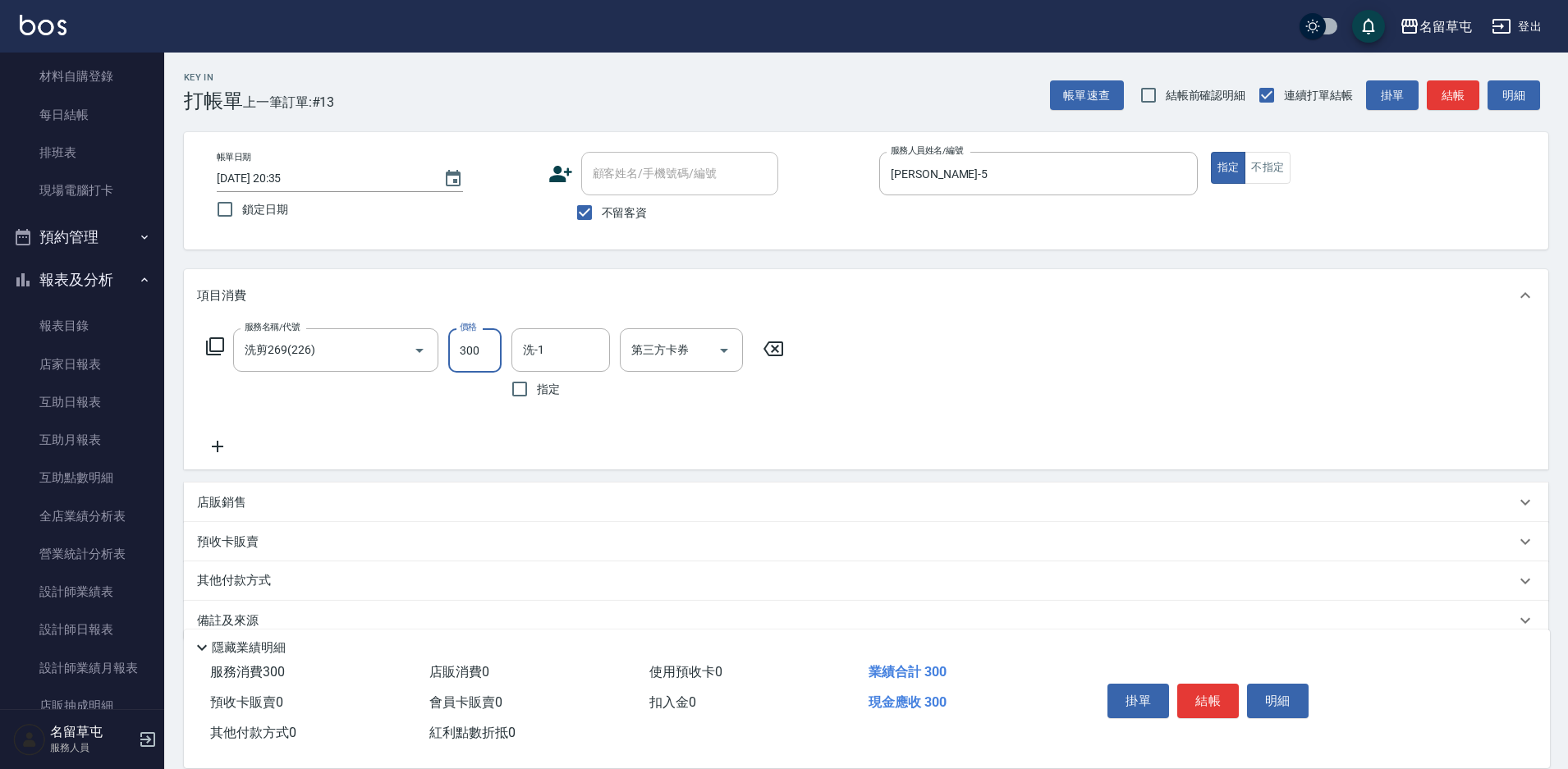
type input "300"
type input "[PERSON_NAME]-31"
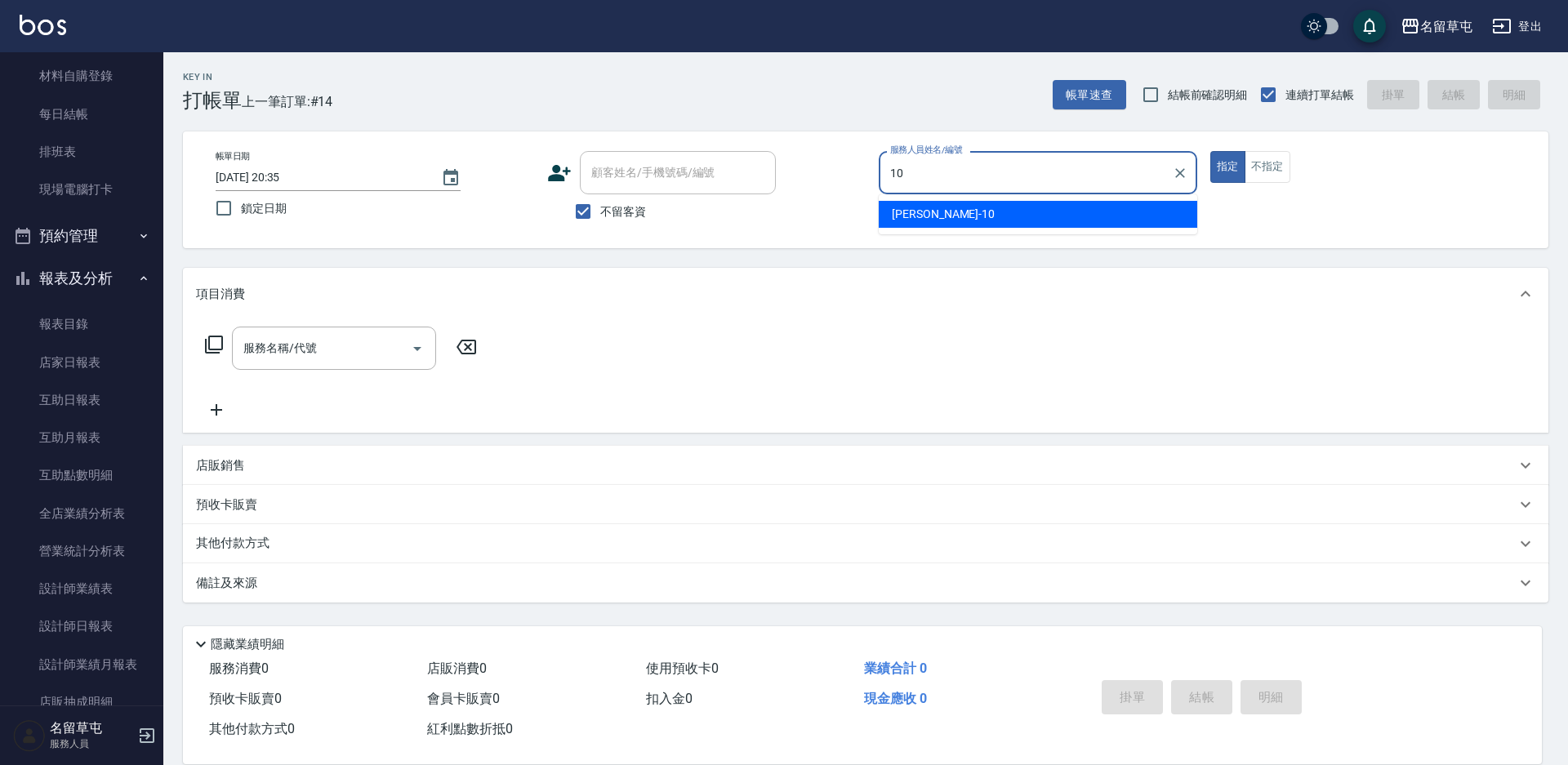
type input "[PERSON_NAME]-10"
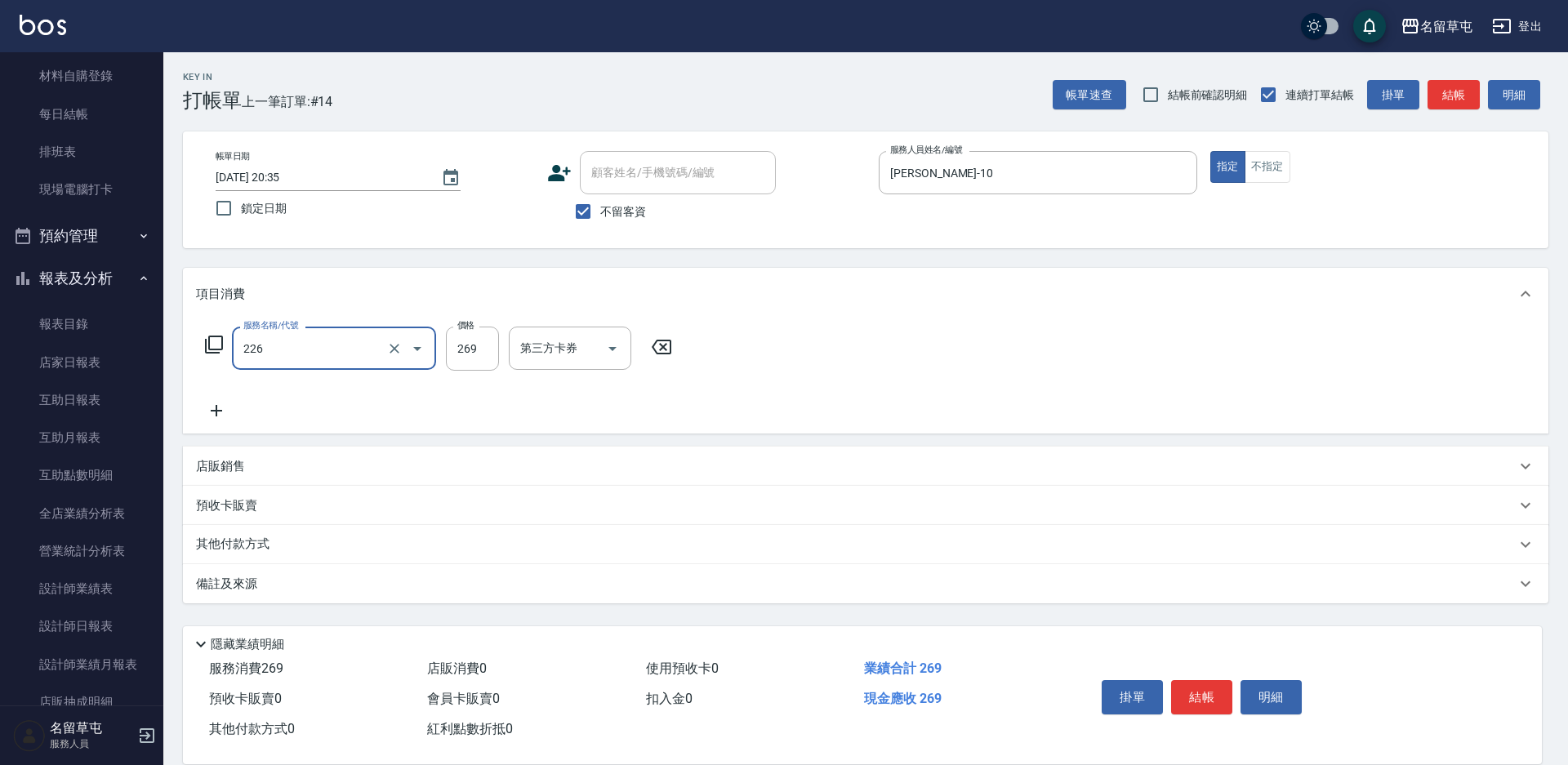
type input "洗剪269(226)"
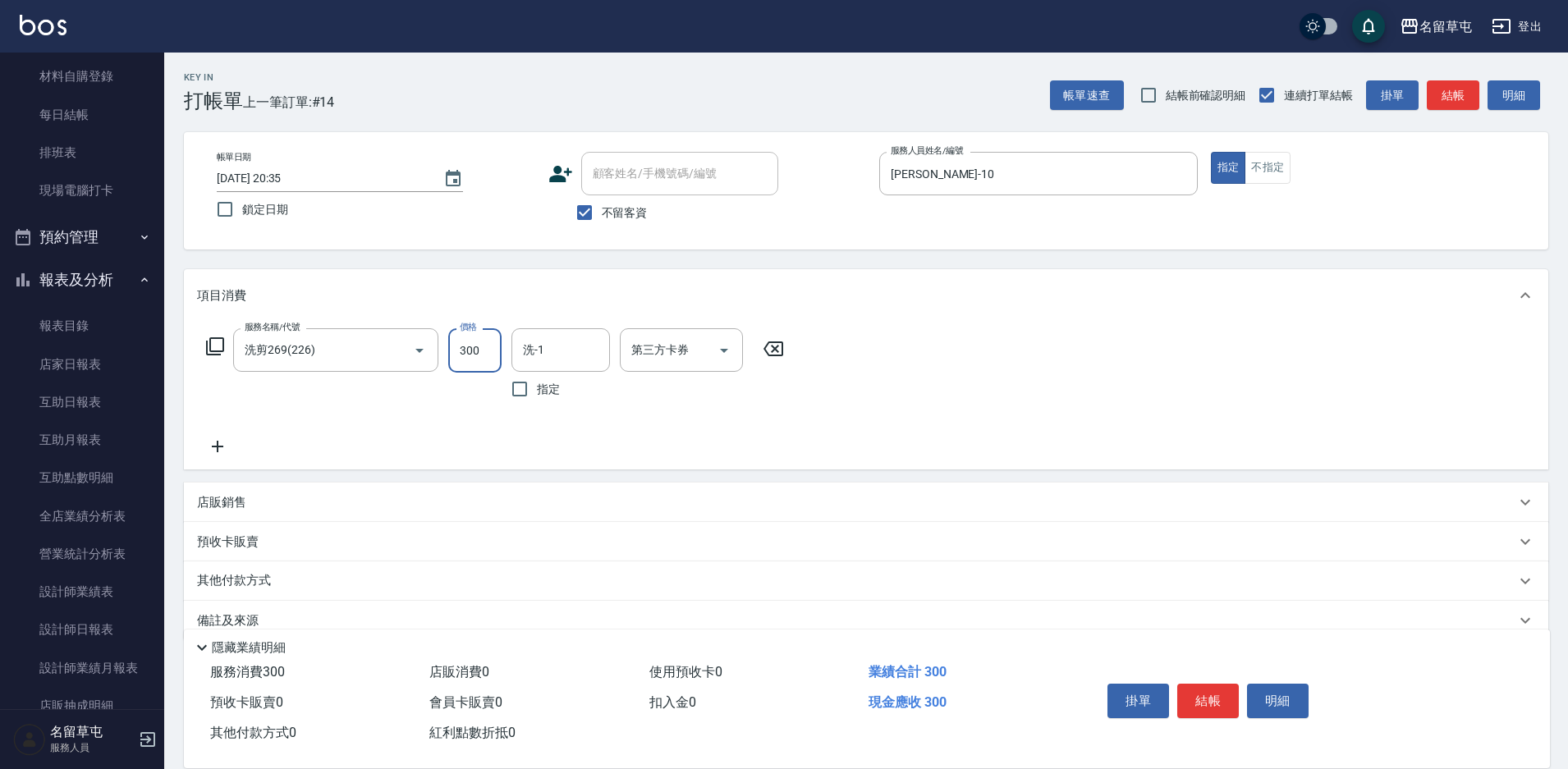
type input "300"
type input "[PERSON_NAME]-31"
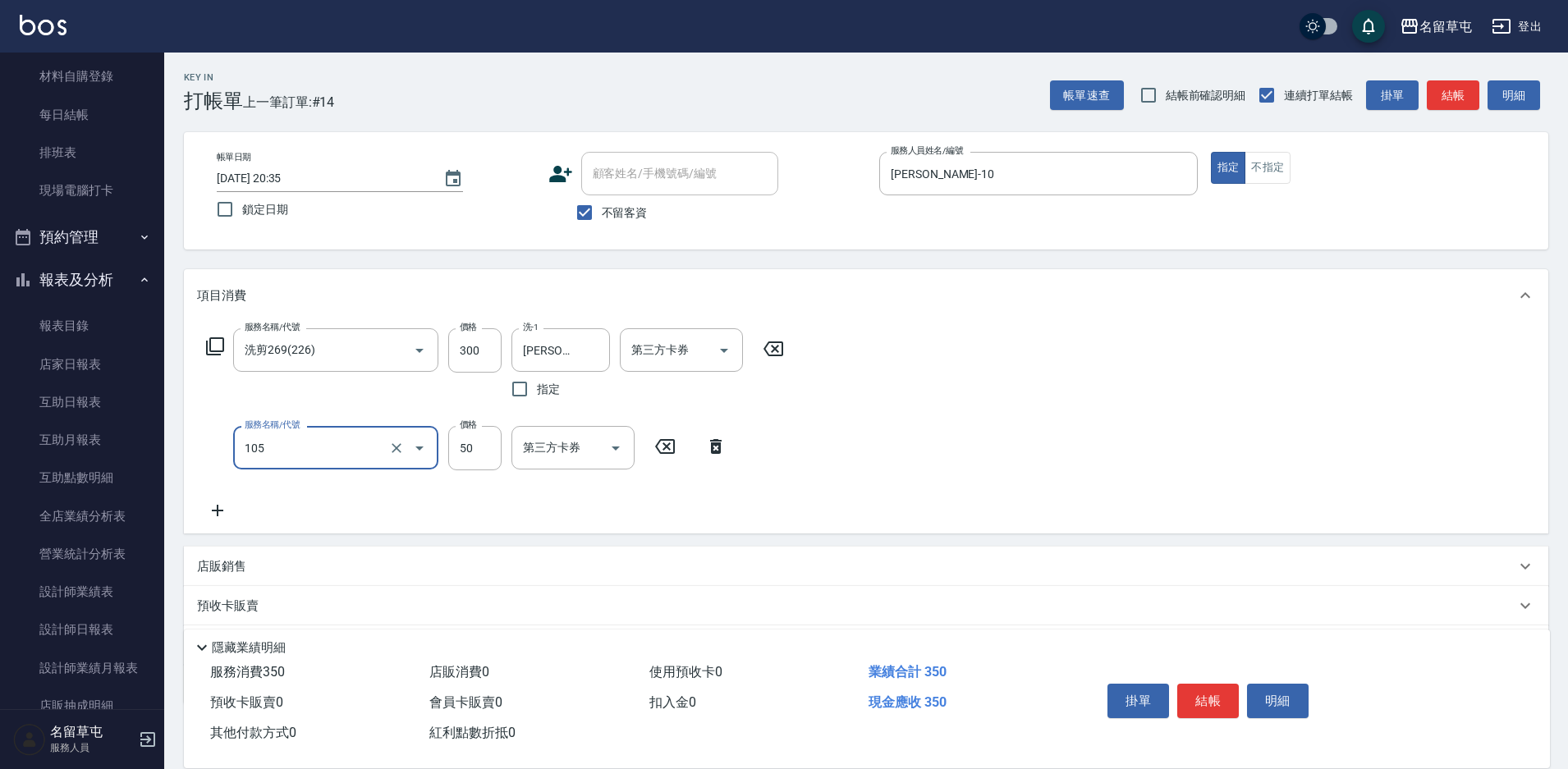
type input "精油50(105)"
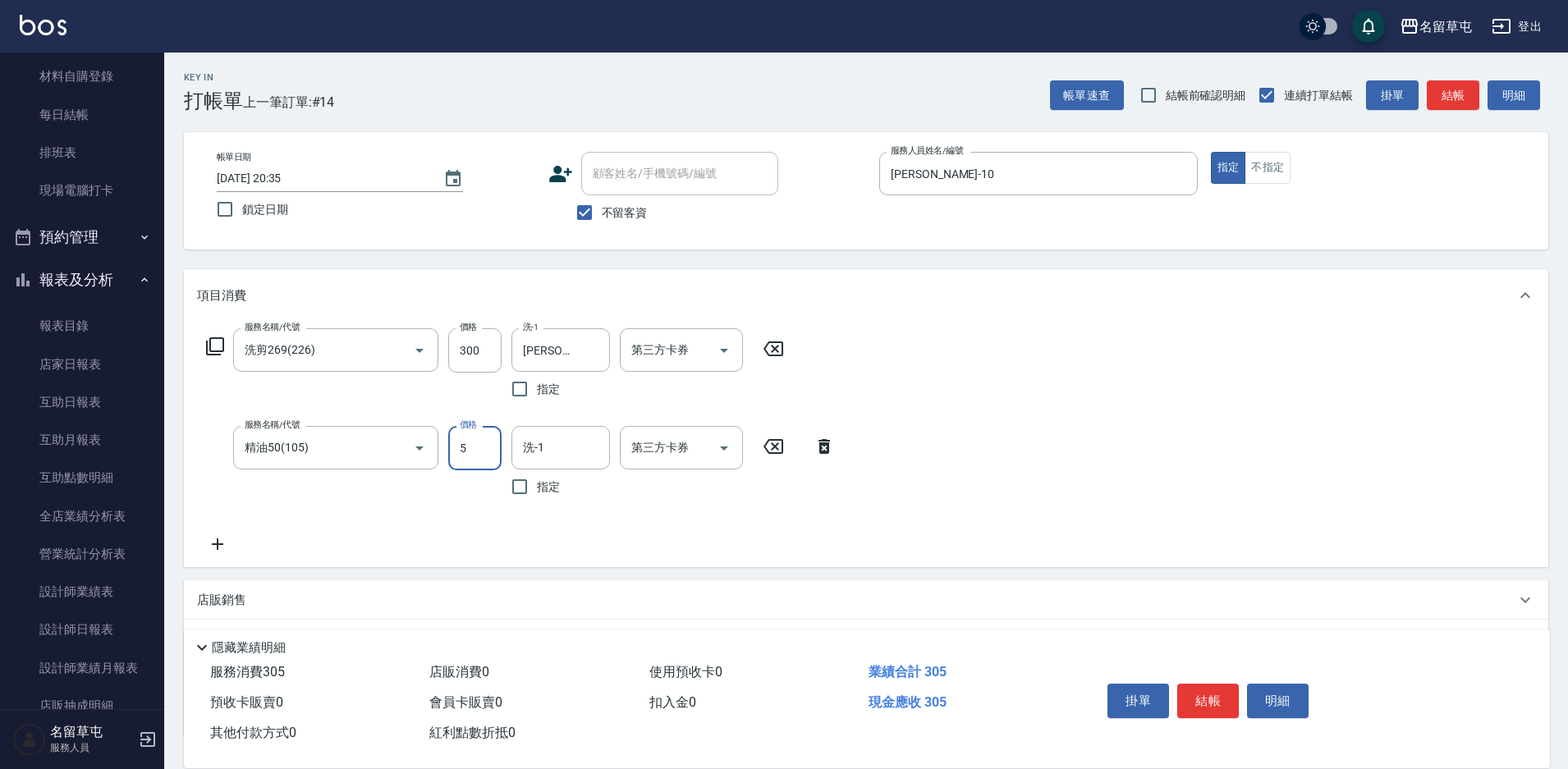
type input "50"
type input "[PERSON_NAME]-31"
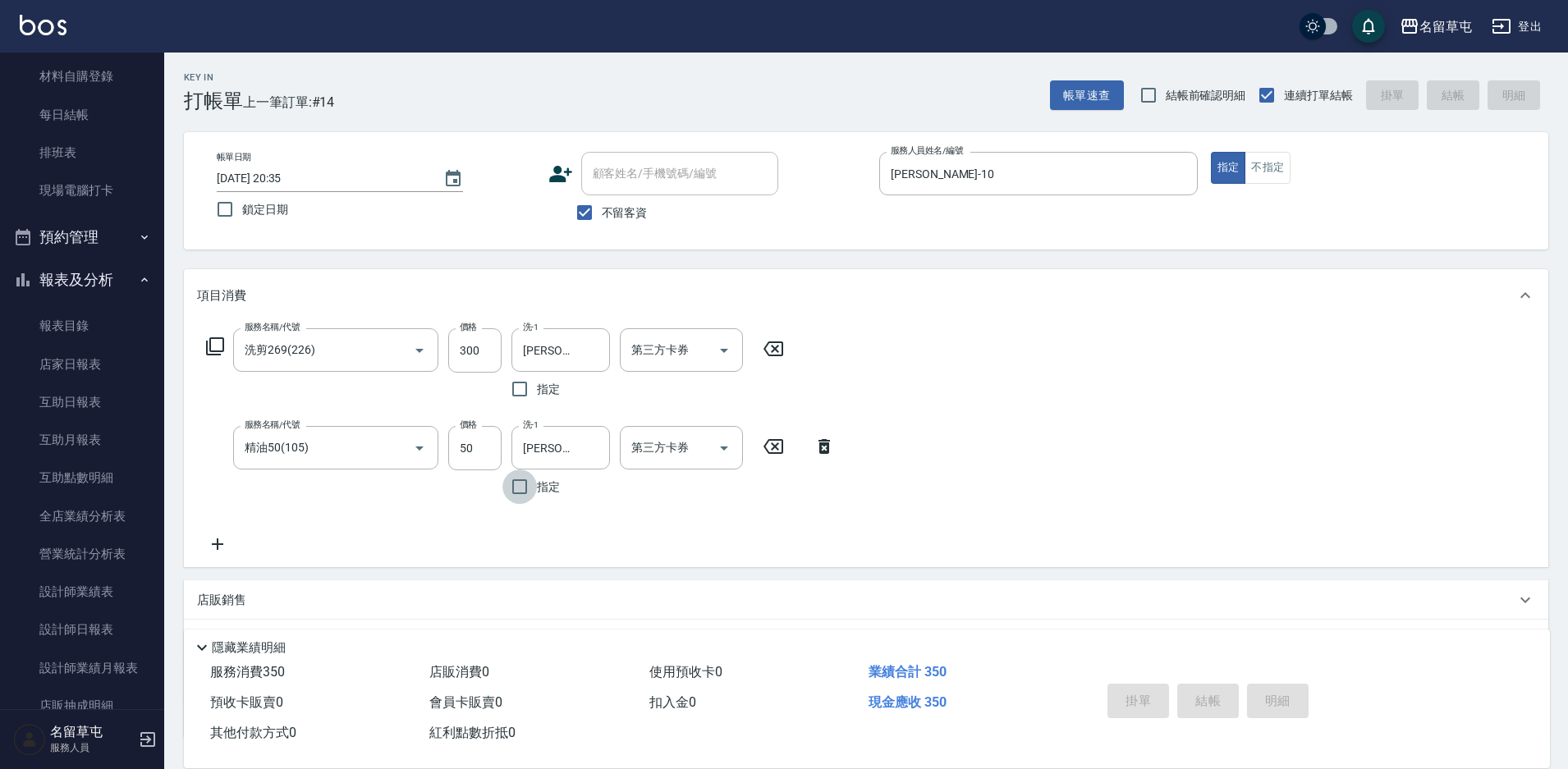
type input "[DATE] 20:36"
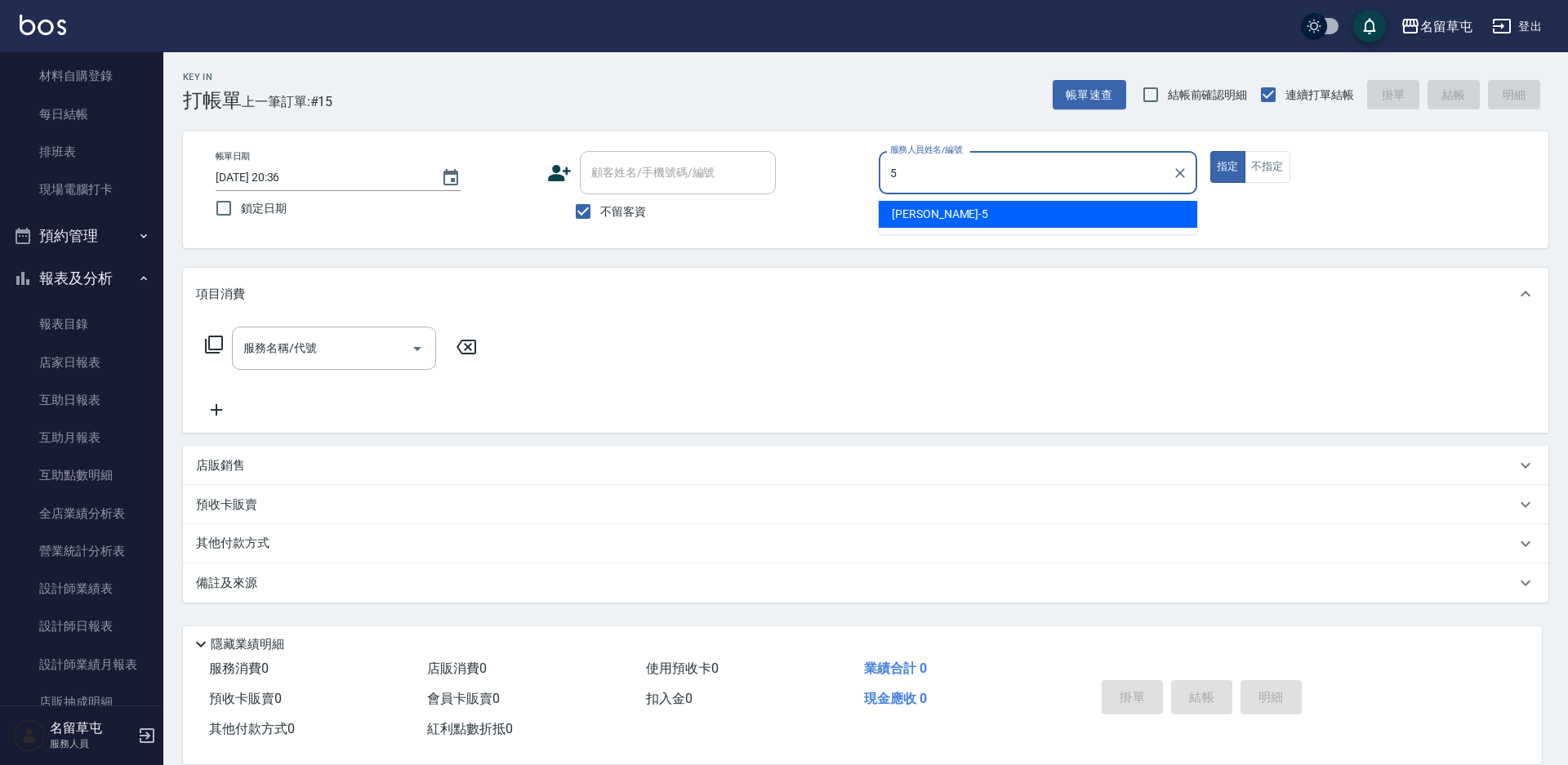
type input "[PERSON_NAME]-5"
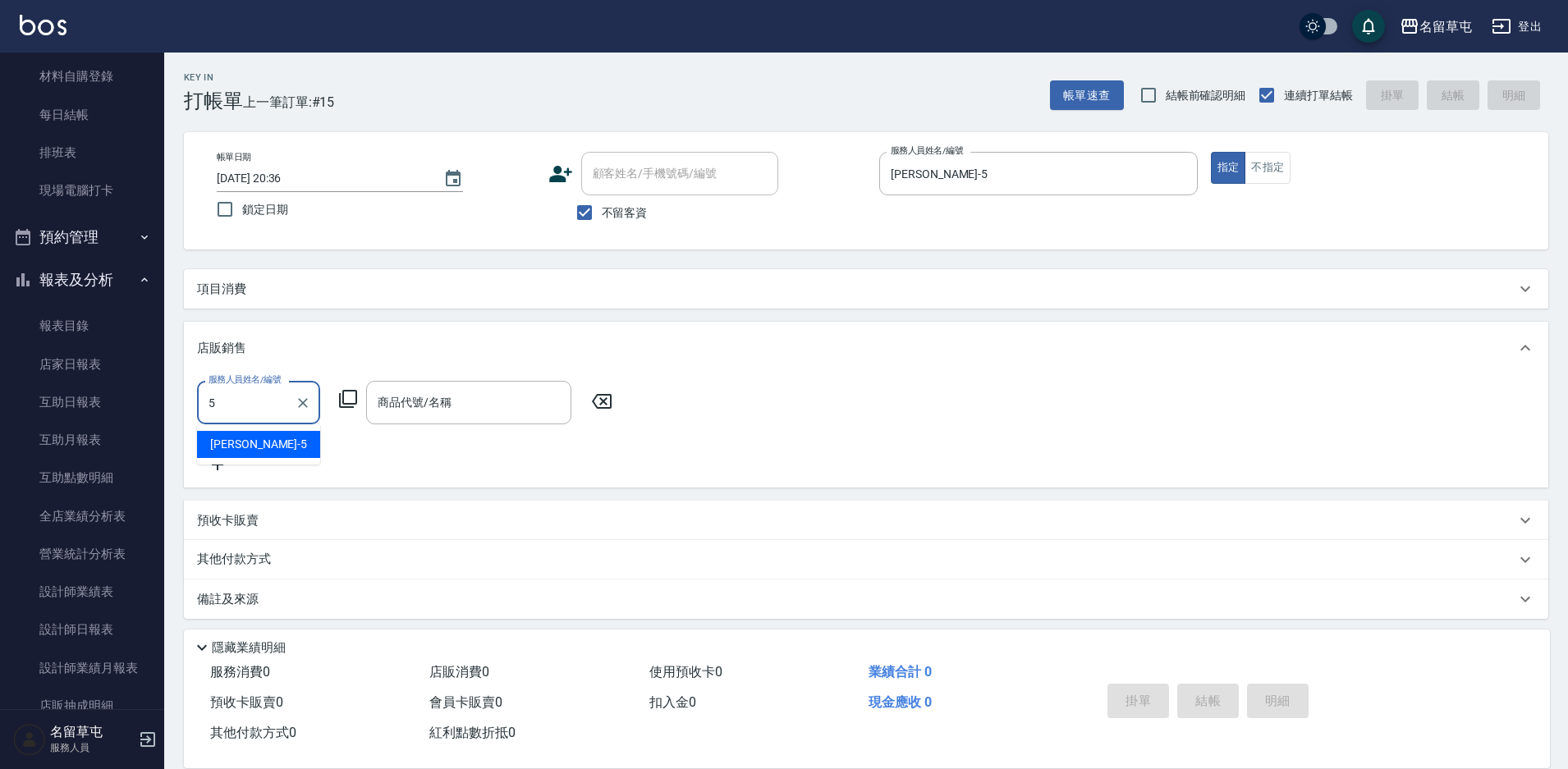
type input "[PERSON_NAME]-5"
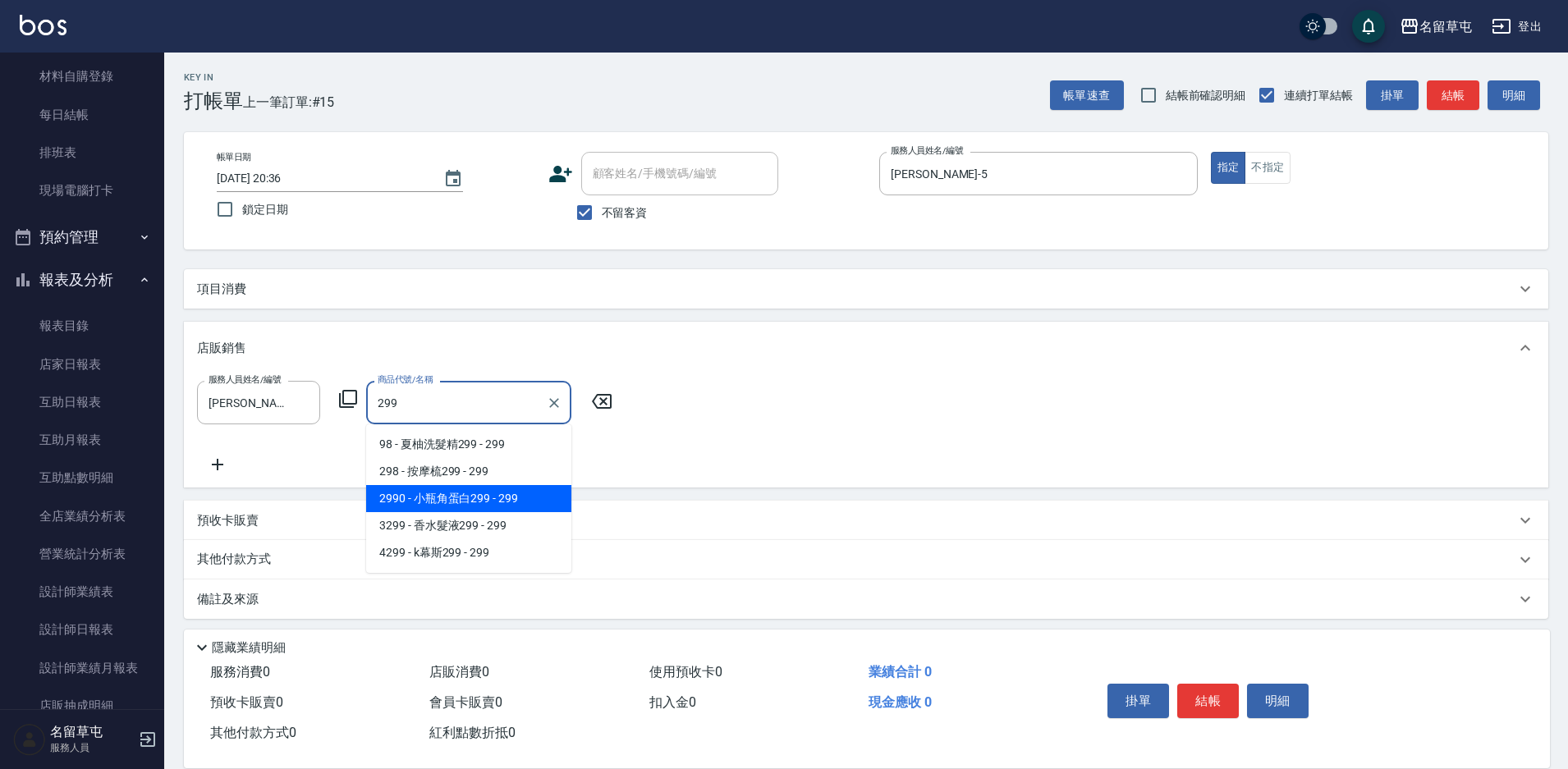
type input "小瓶角蛋白299"
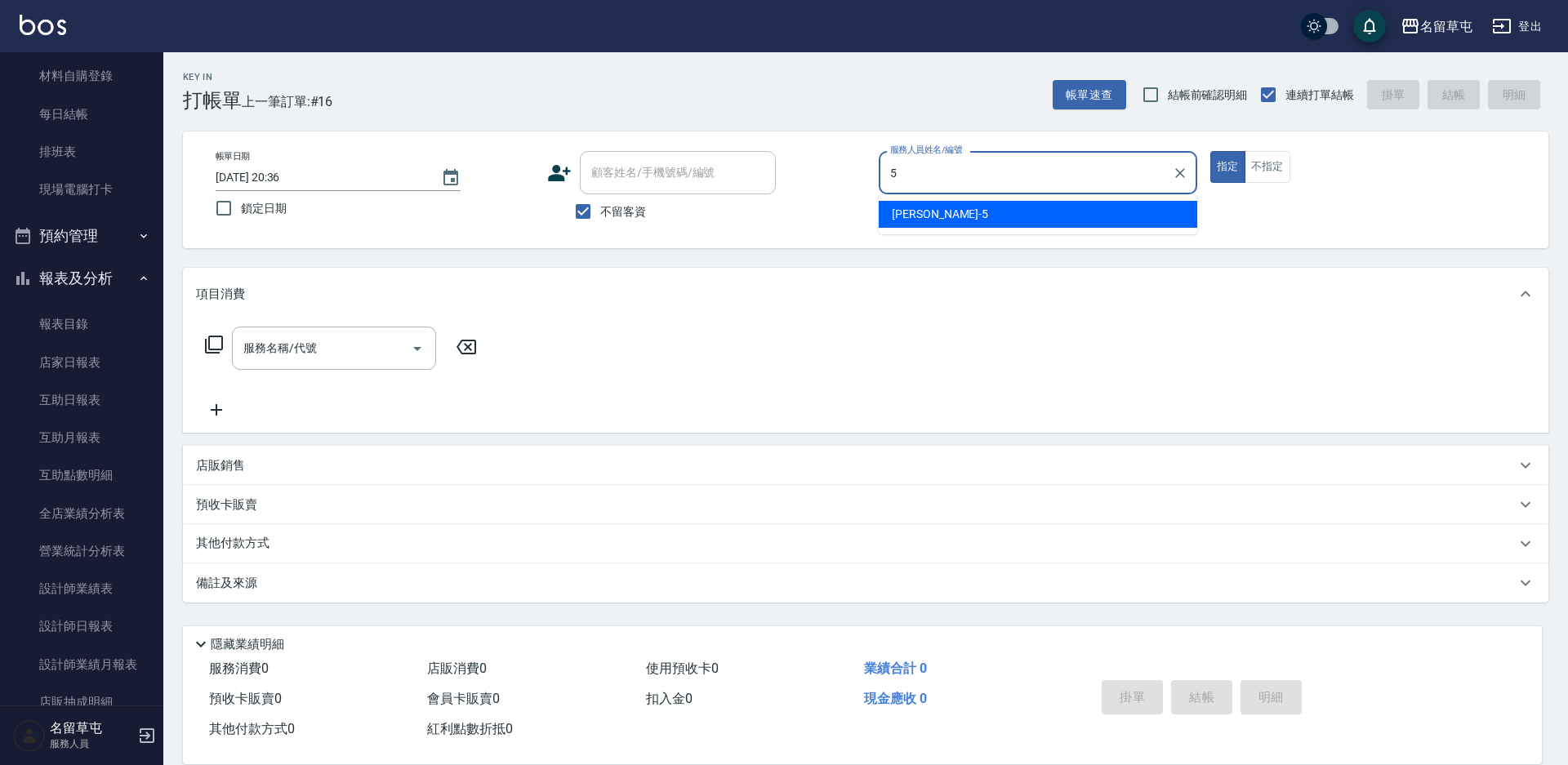
type input "[PERSON_NAME]-5"
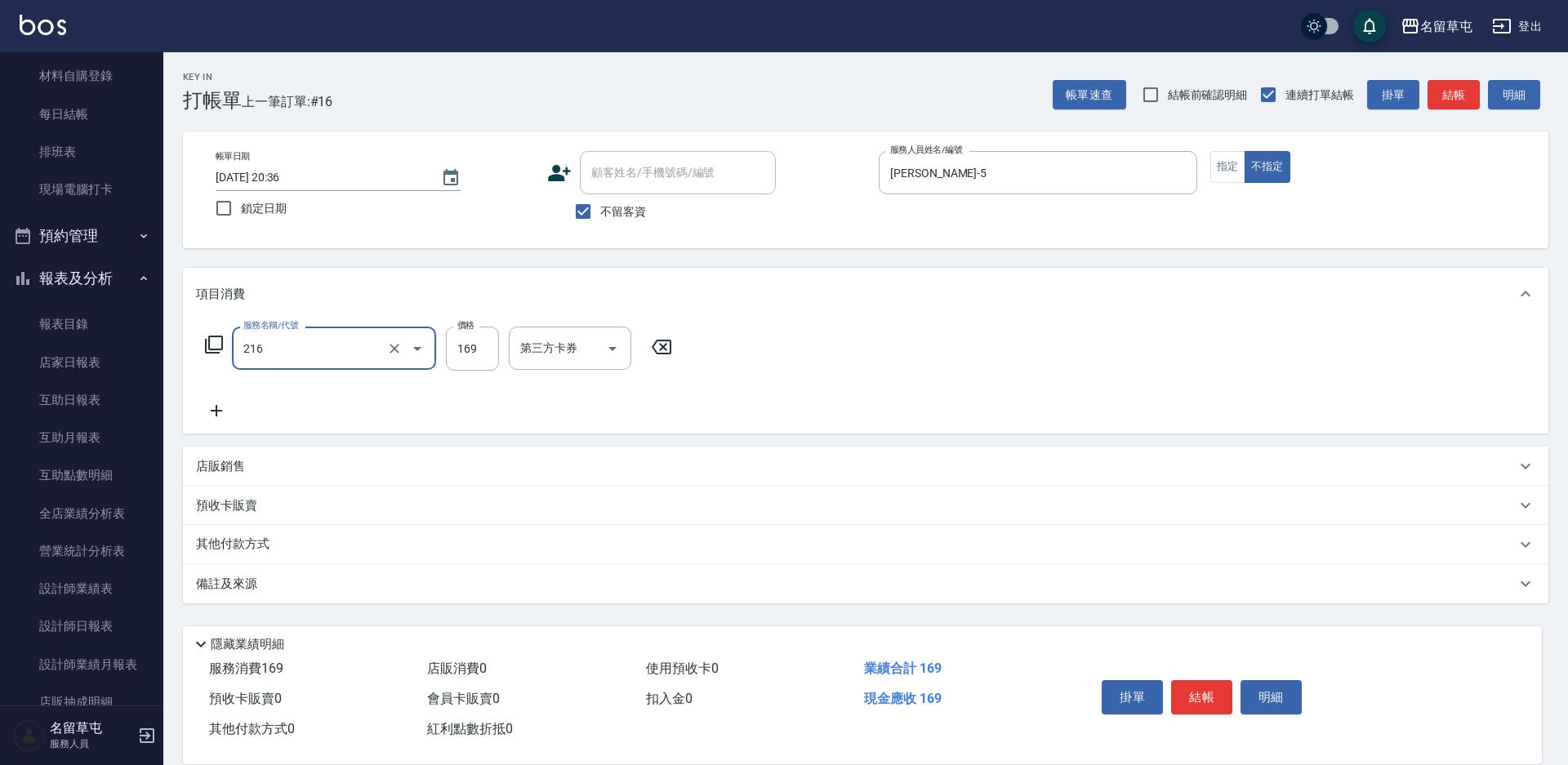
type input "剪髮169(216)"
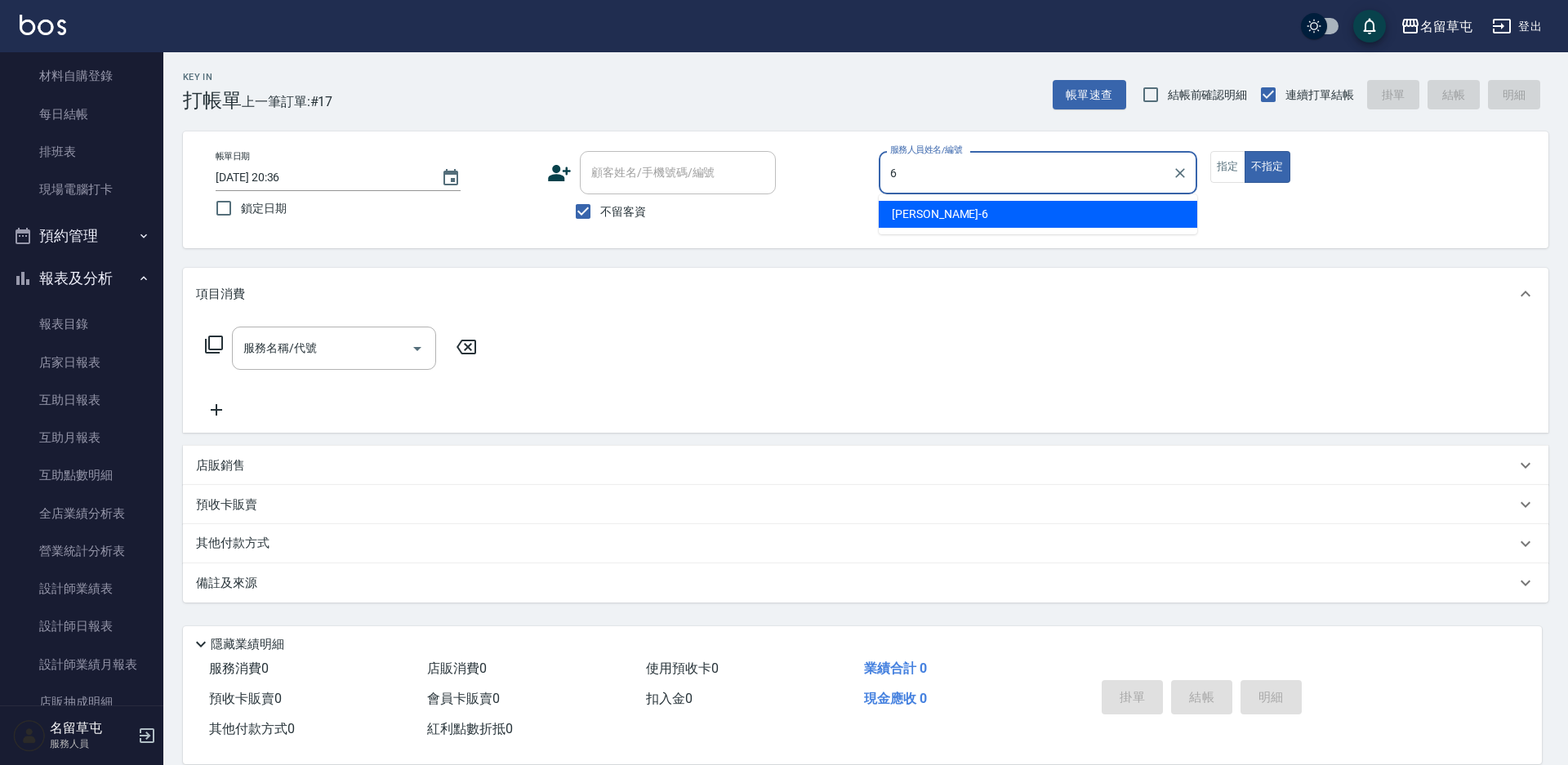
type input "[PERSON_NAME]-6"
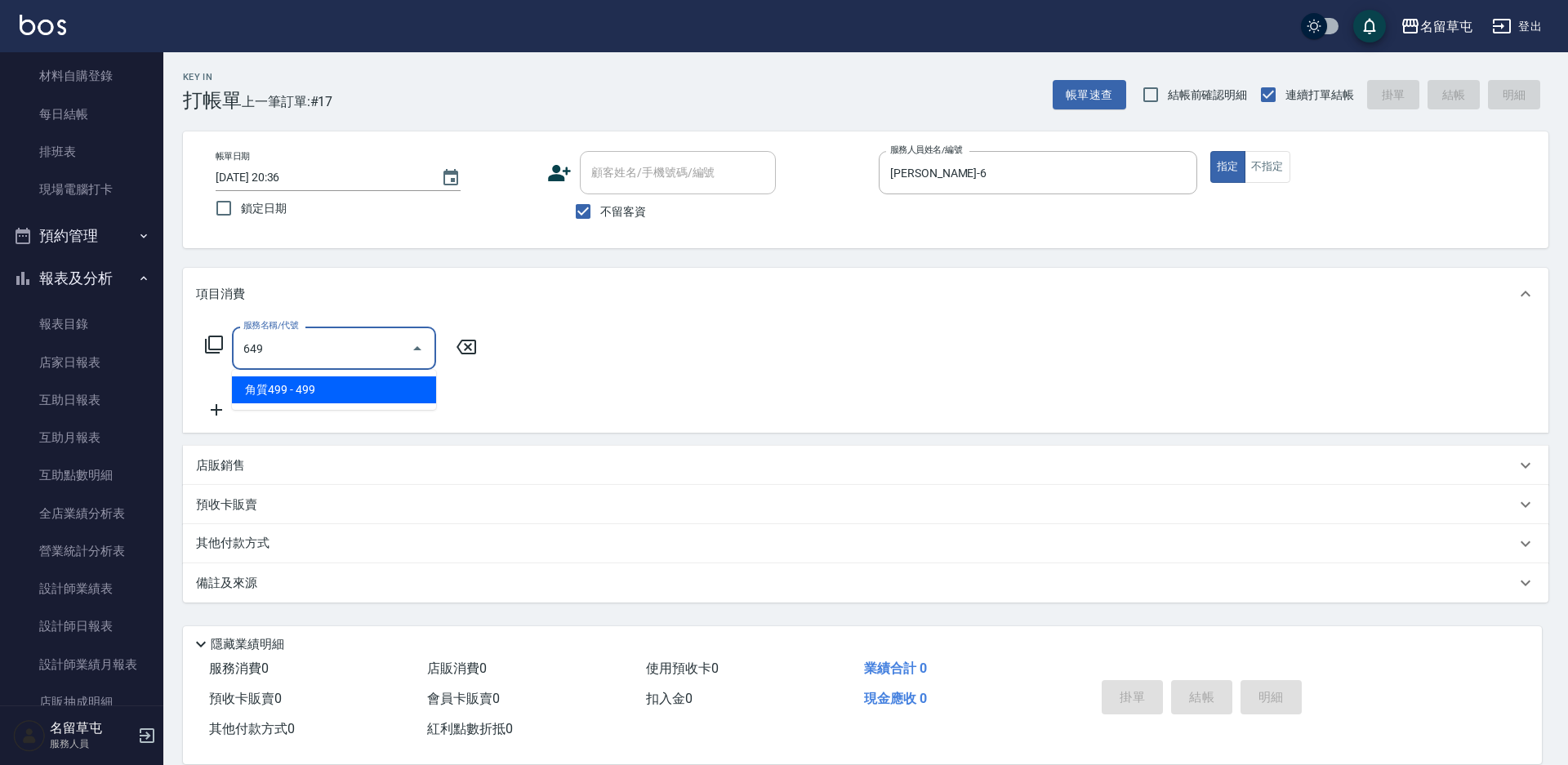
type input "角質499(649)"
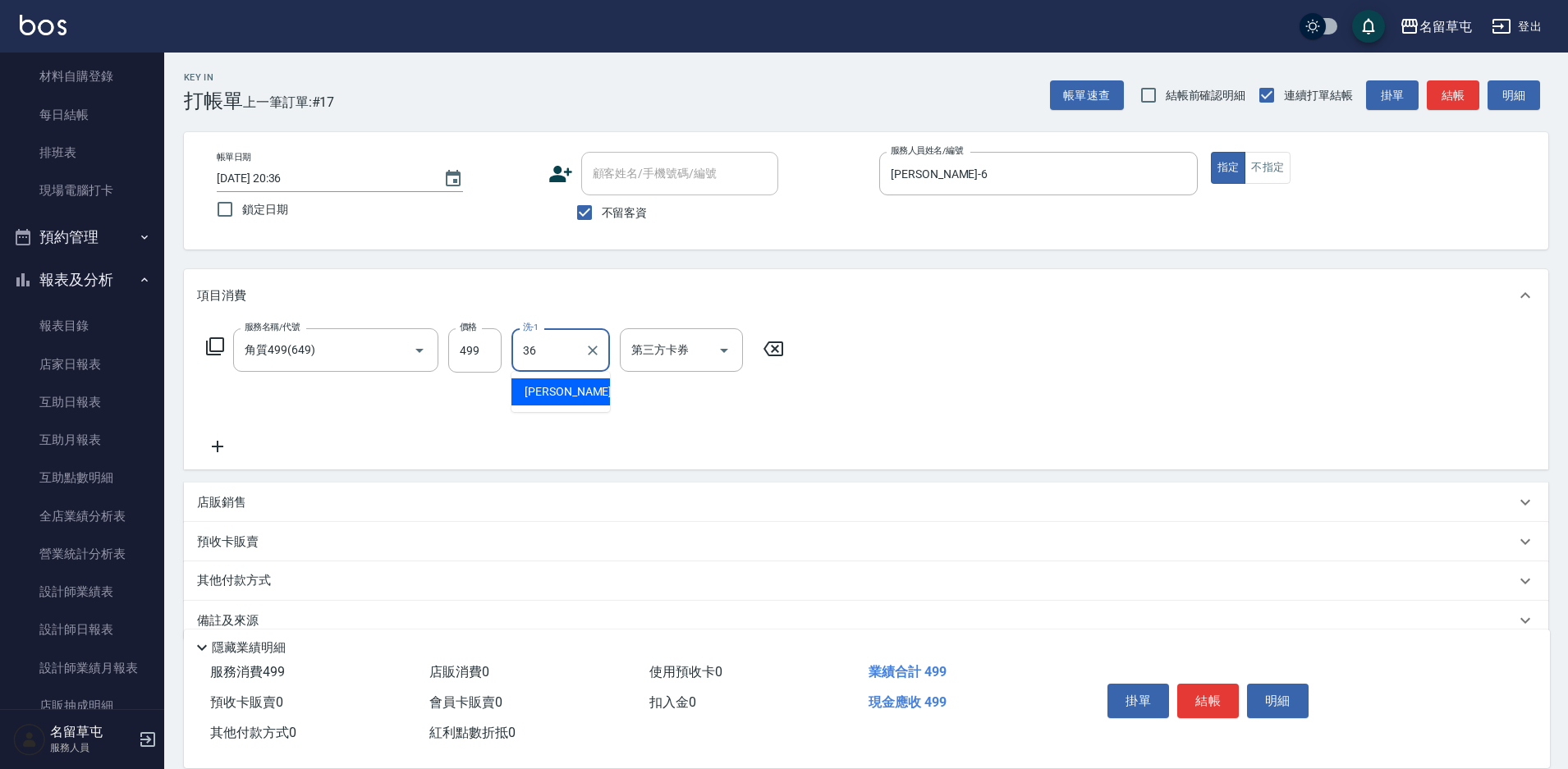
type input "[PERSON_NAME]-36"
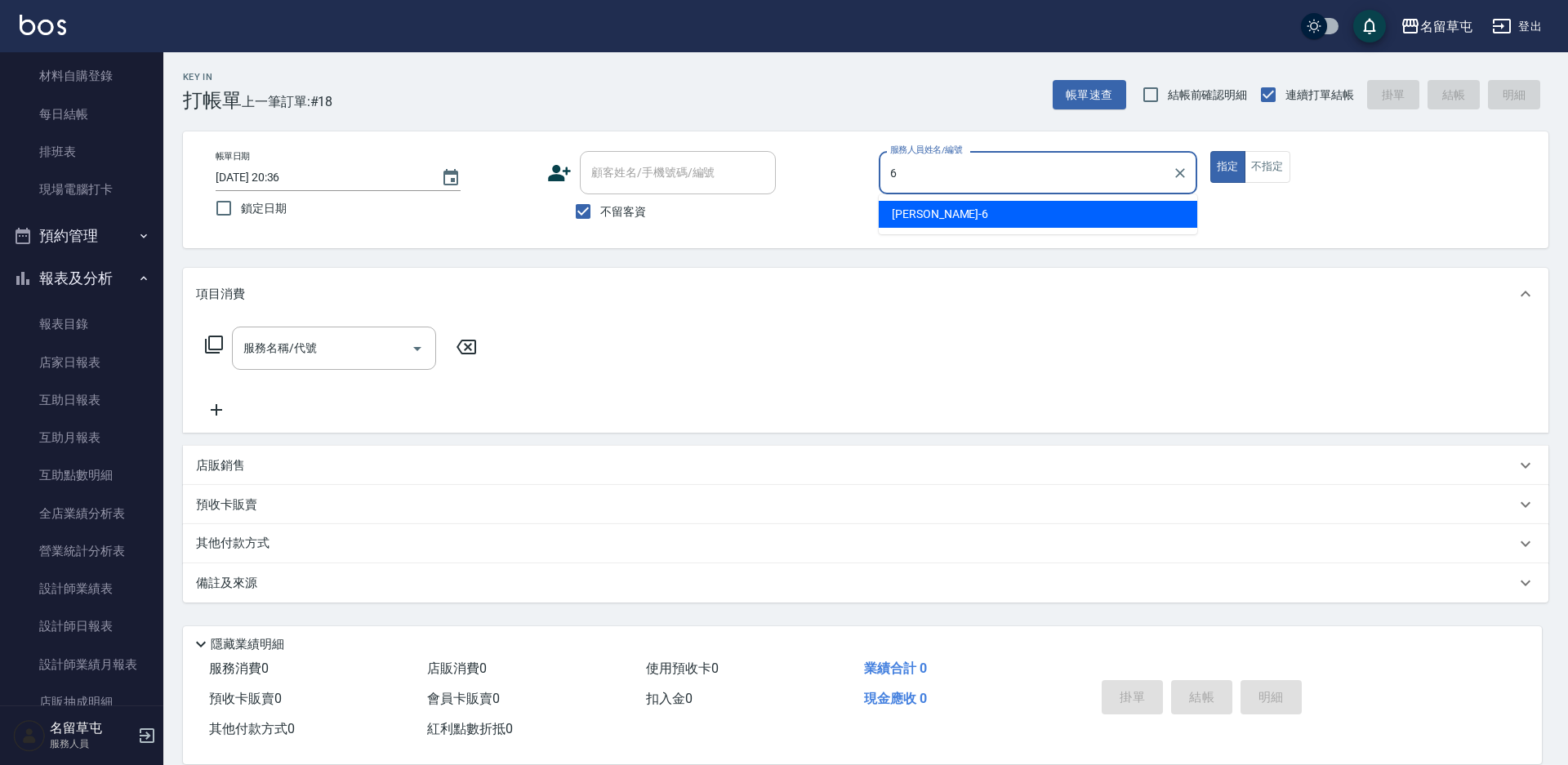
type input "[PERSON_NAME]-6"
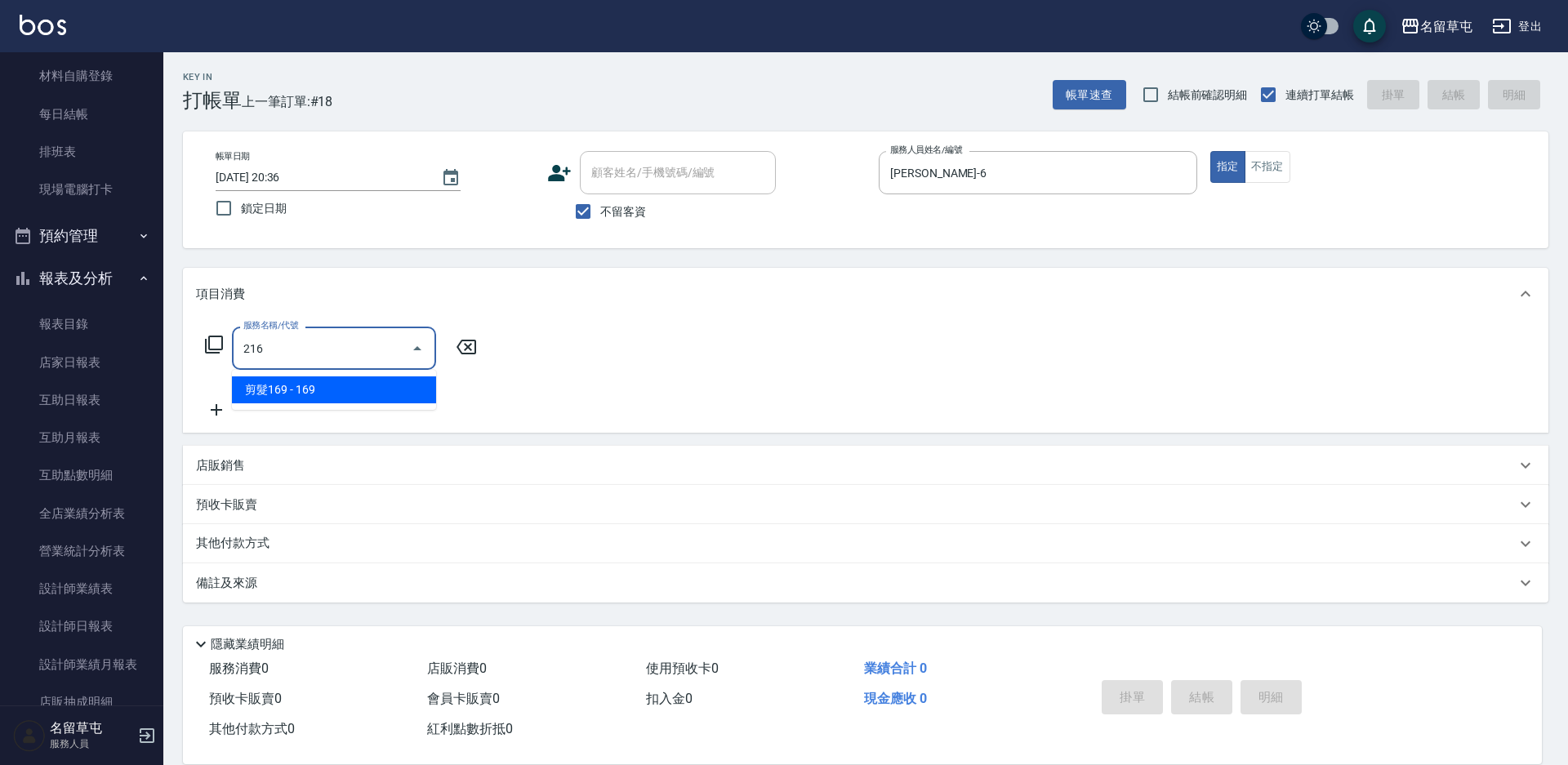
type input "剪髮169(216)"
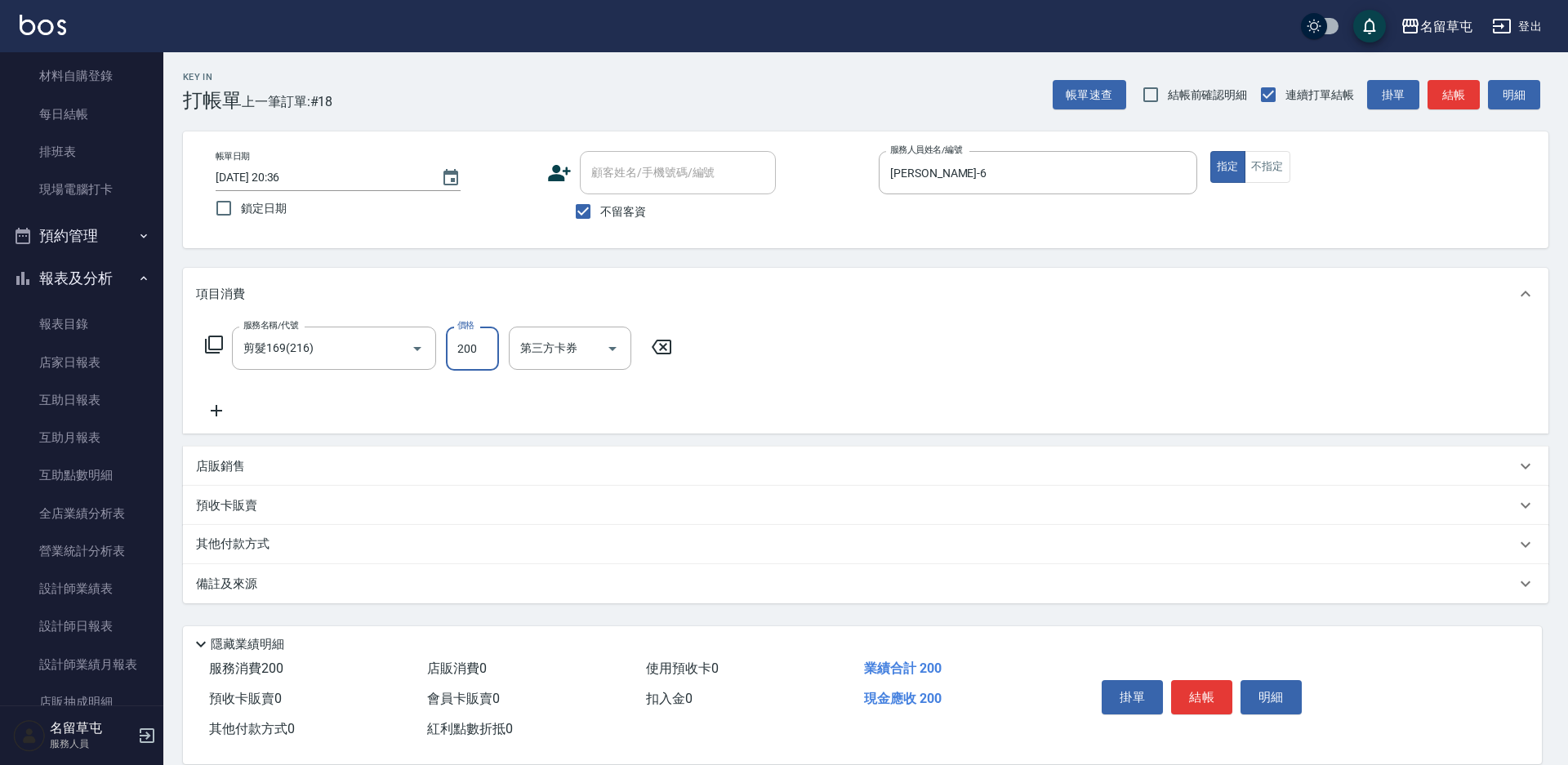
type input "200"
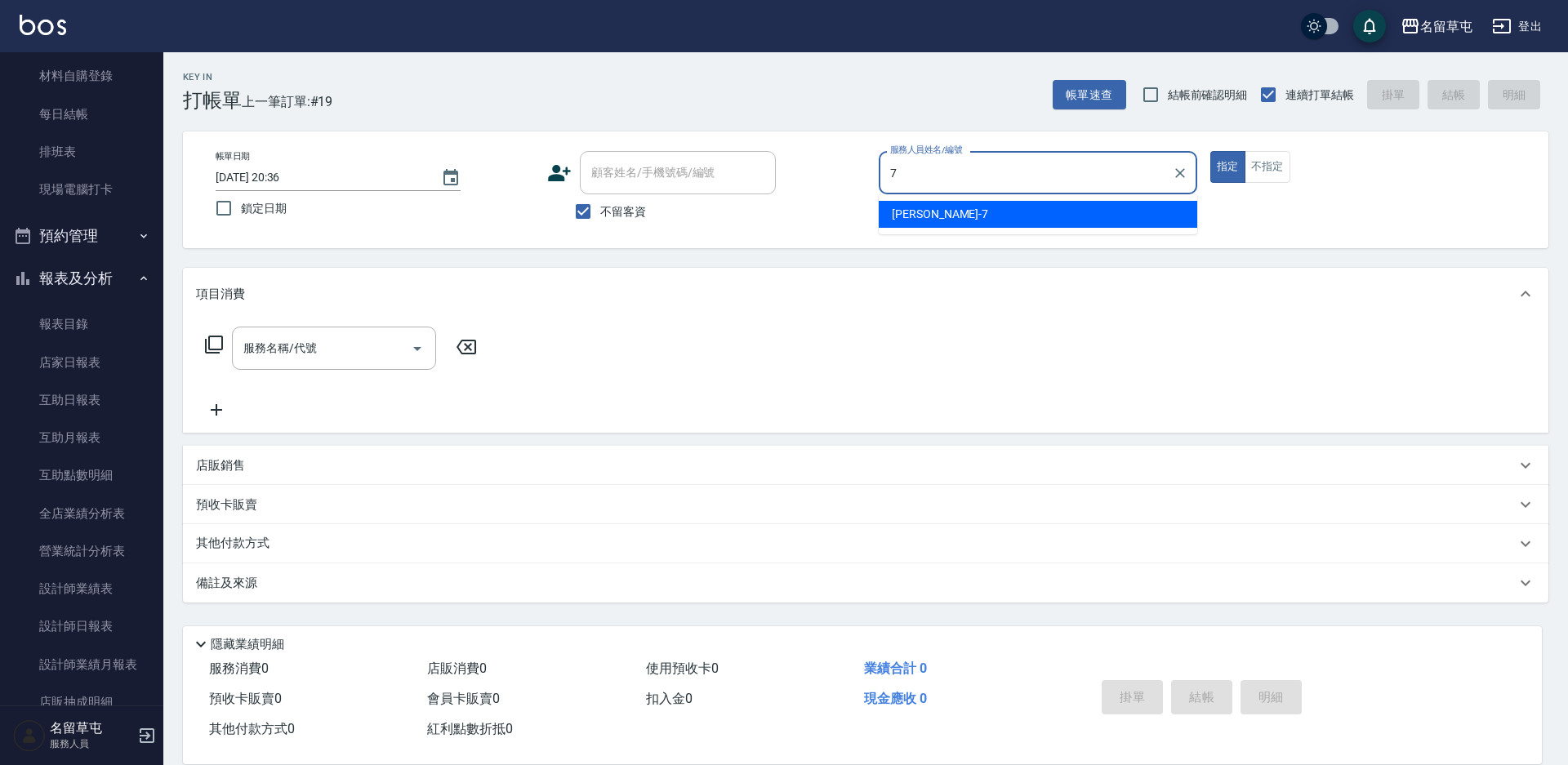
type input "[PERSON_NAME]-7"
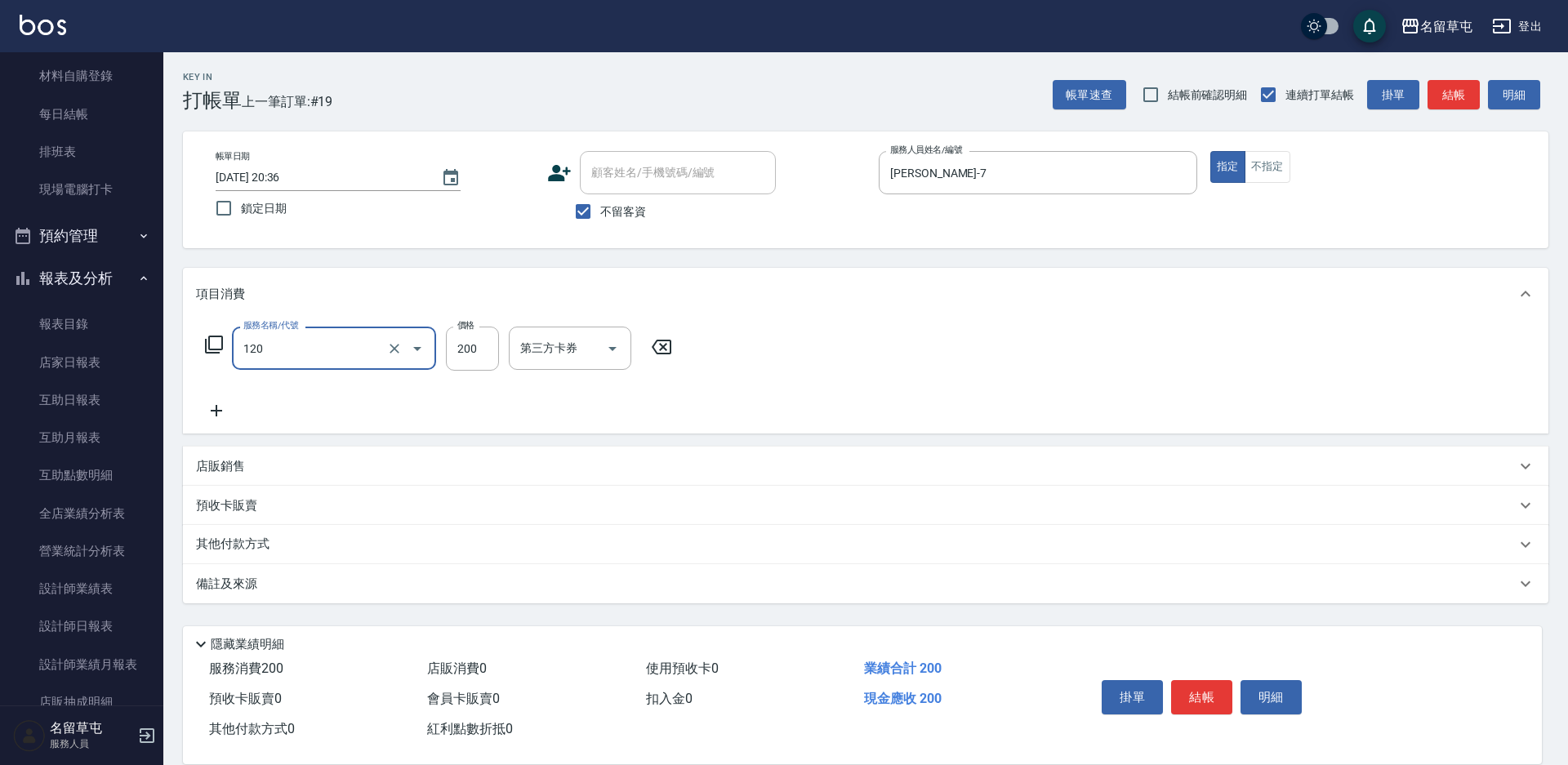
type input "New洗200(120)"
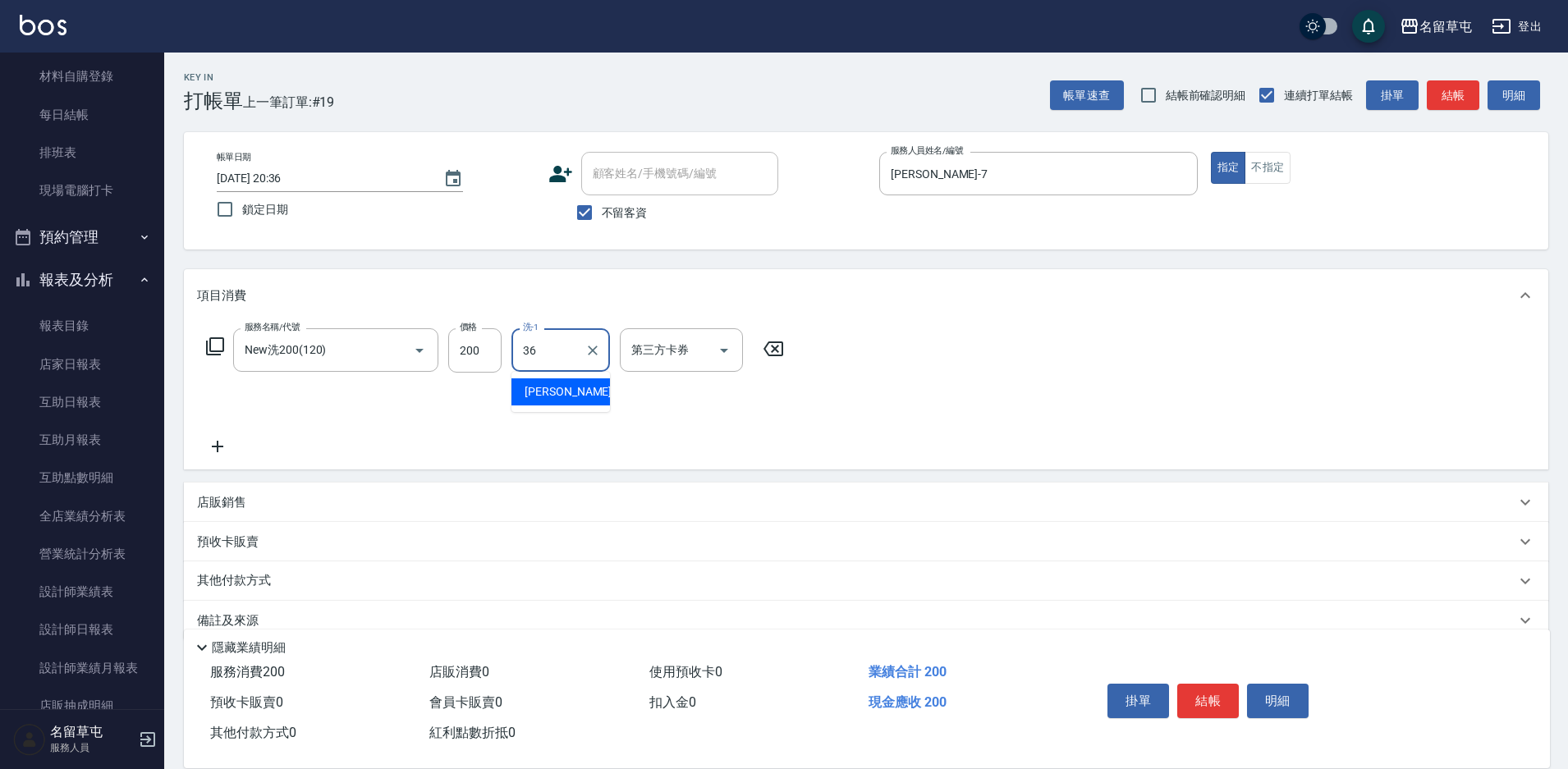
type input "[PERSON_NAME]-36"
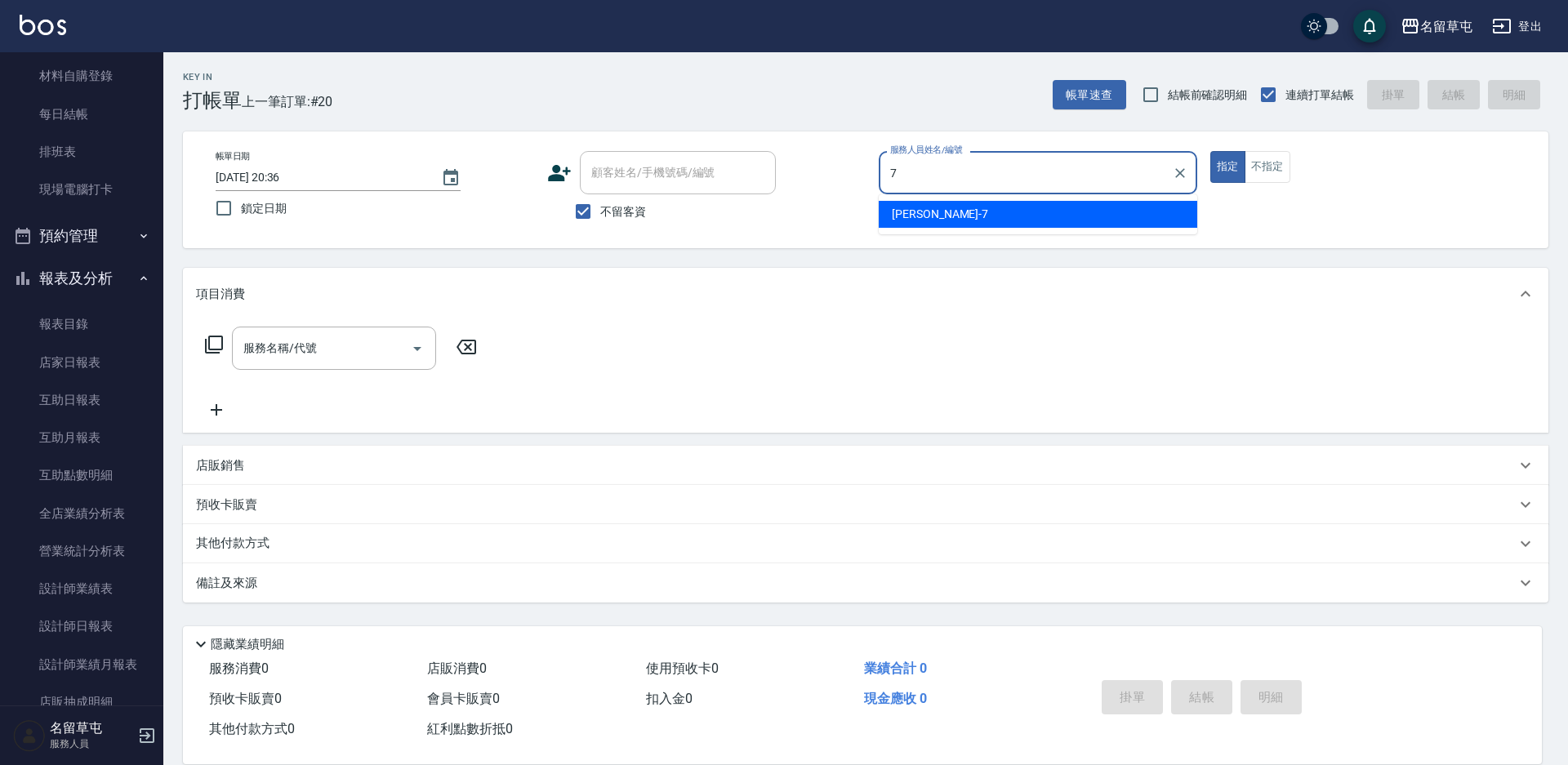
type input "[PERSON_NAME]-7"
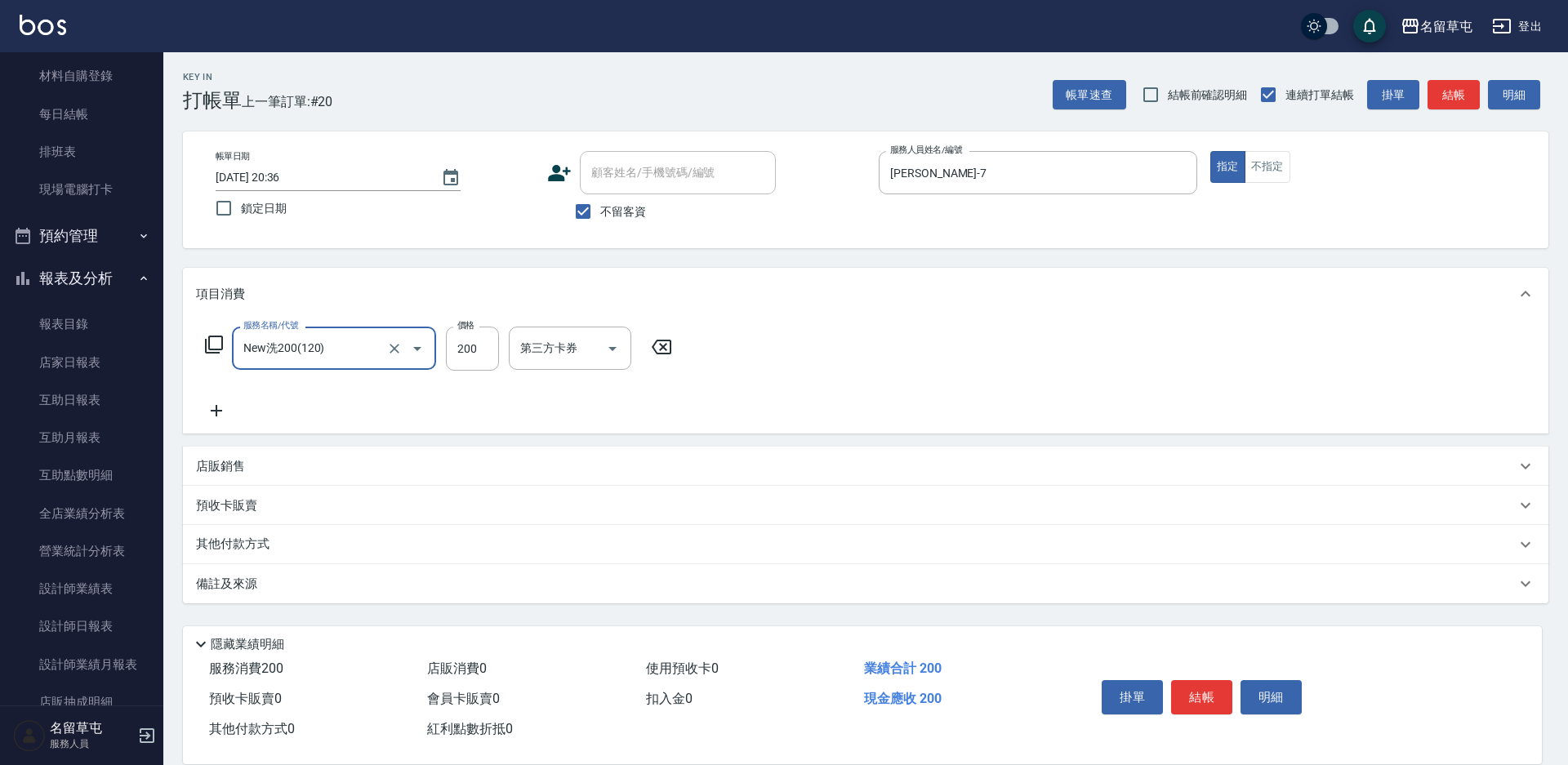
type input "New洗200(120)"
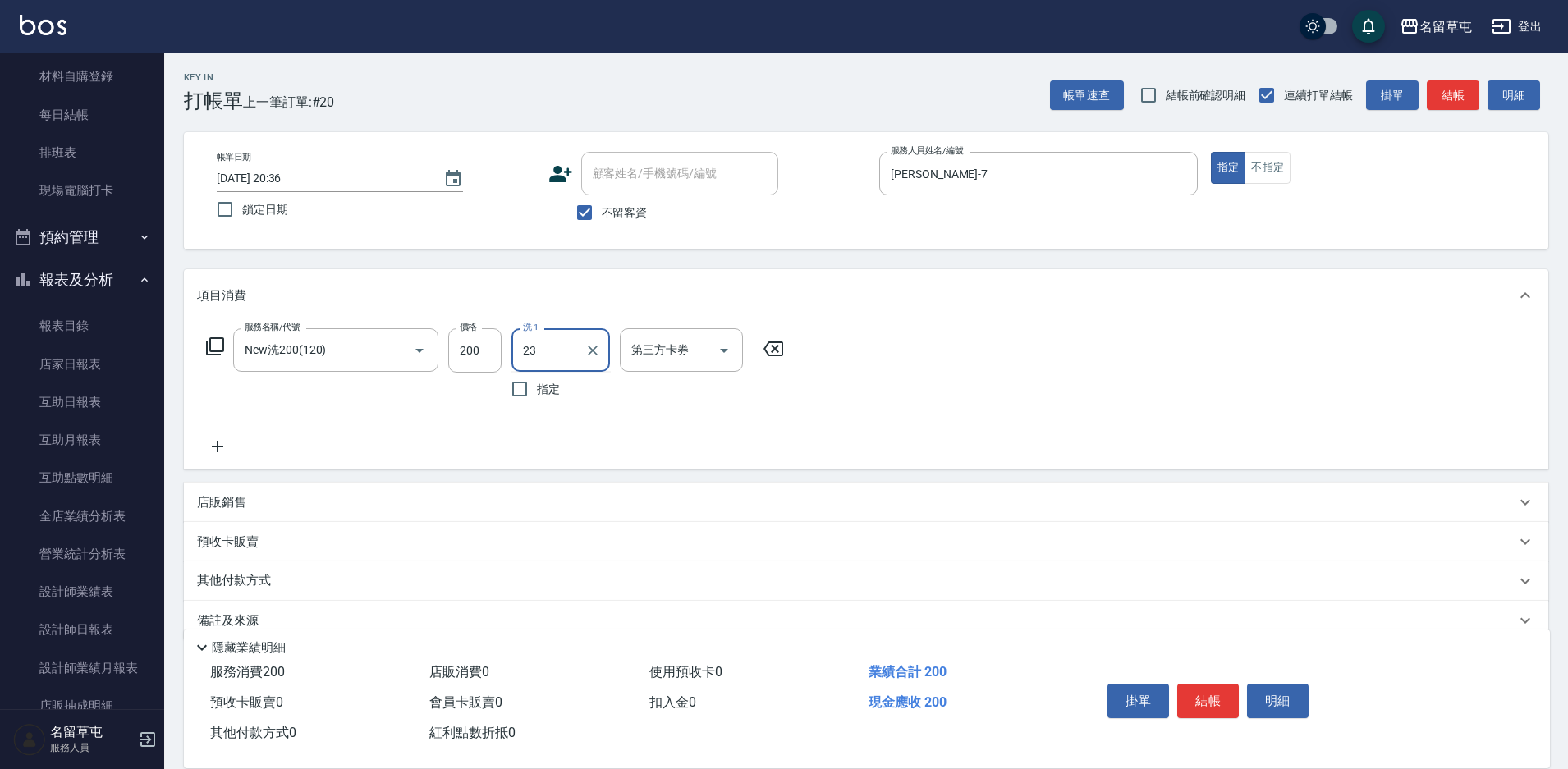
type input "2"
type input "[PERSON_NAME]-31"
click at [478, 347] on input "36" at bounding box center [475, 350] width 53 height 44
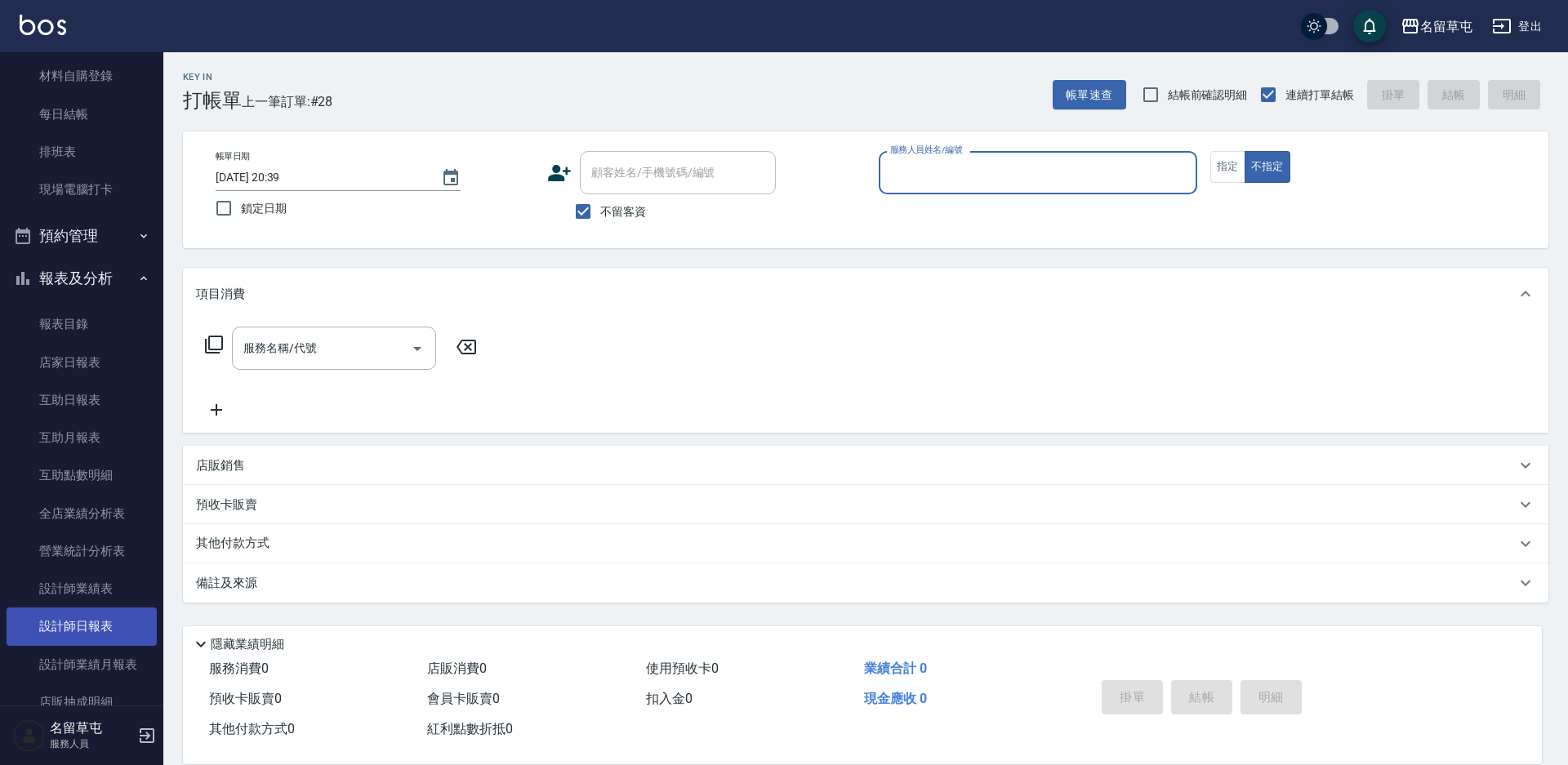
click at [115, 620] on link "設計師日報表" at bounding box center [81, 626] width 150 height 38
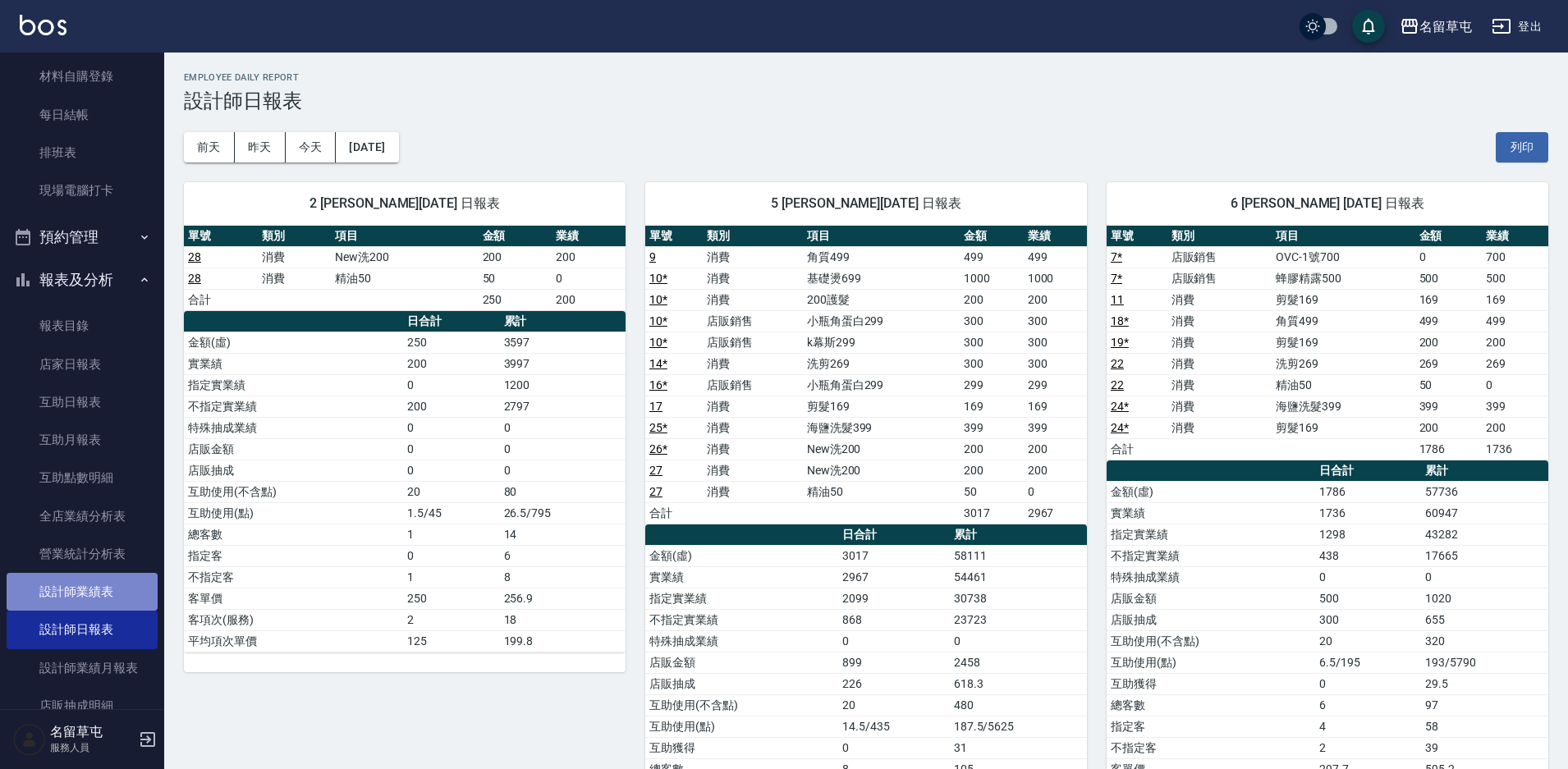
click at [90, 599] on link "設計師業績表" at bounding box center [81, 592] width 151 height 38
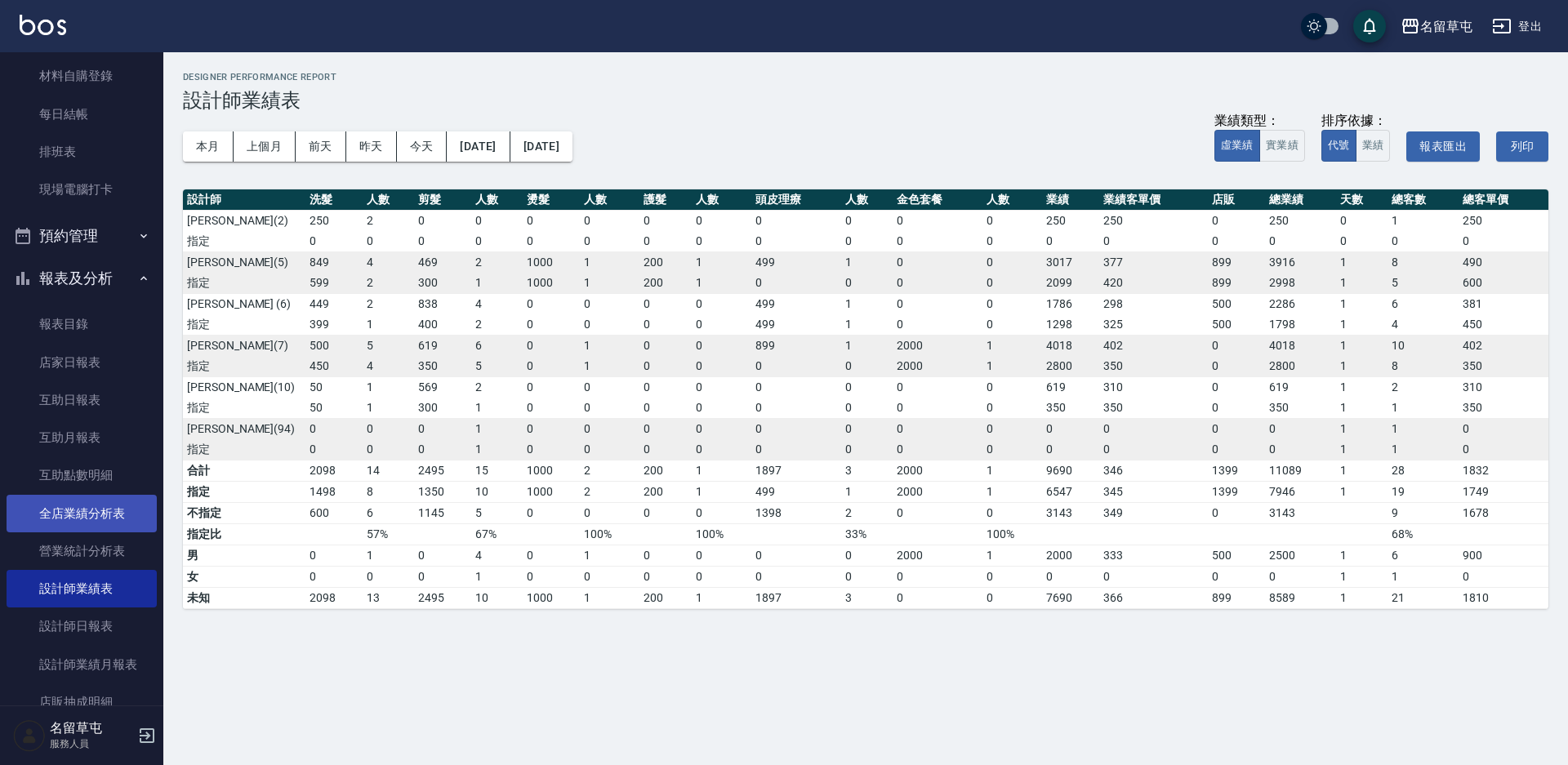
click at [89, 525] on link "全店業績分析表" at bounding box center [81, 513] width 150 height 38
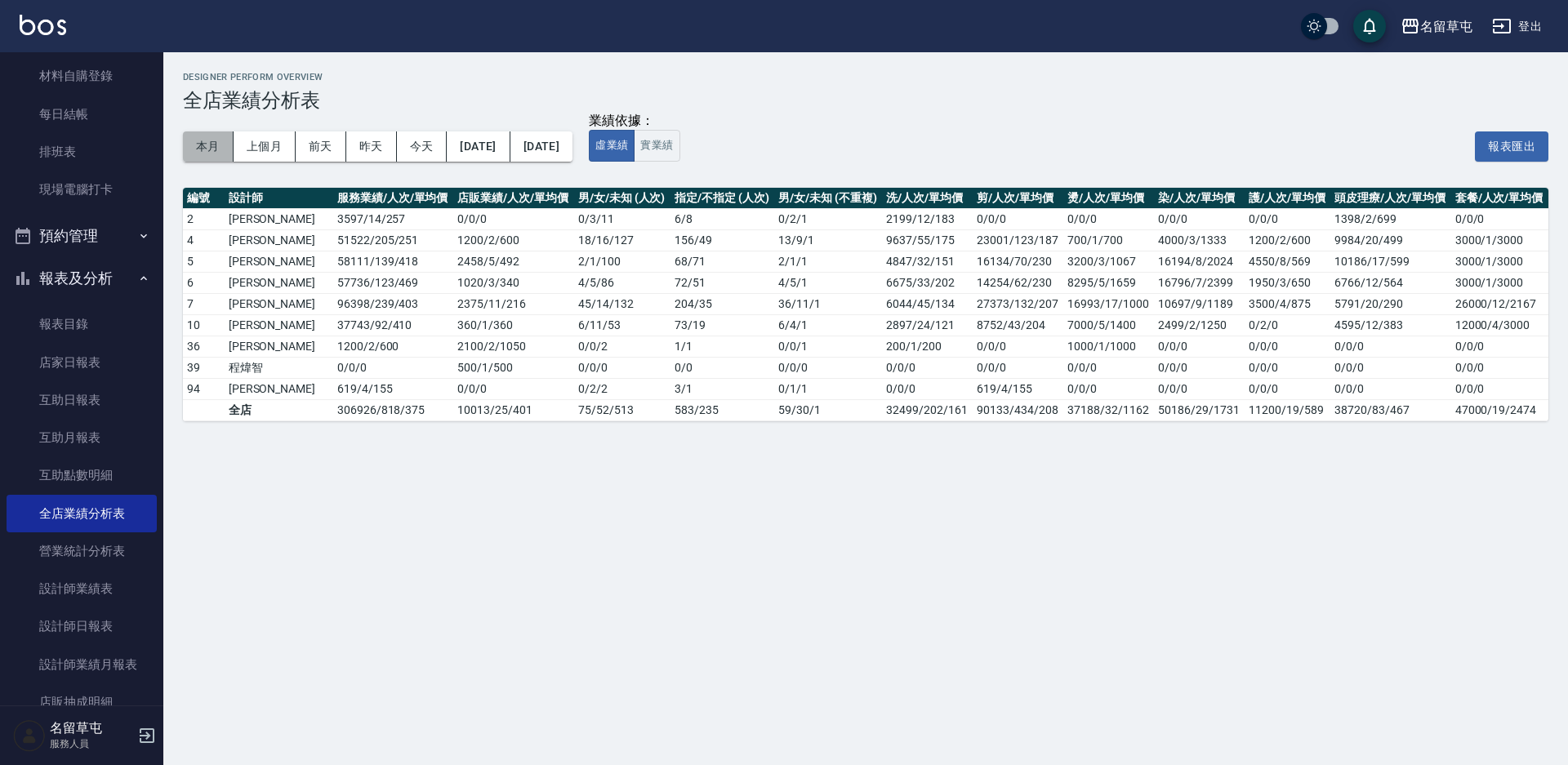
click at [207, 151] on button "本月" at bounding box center [208, 147] width 51 height 30
click at [679, 158] on button "實業績" at bounding box center [656, 146] width 46 height 32
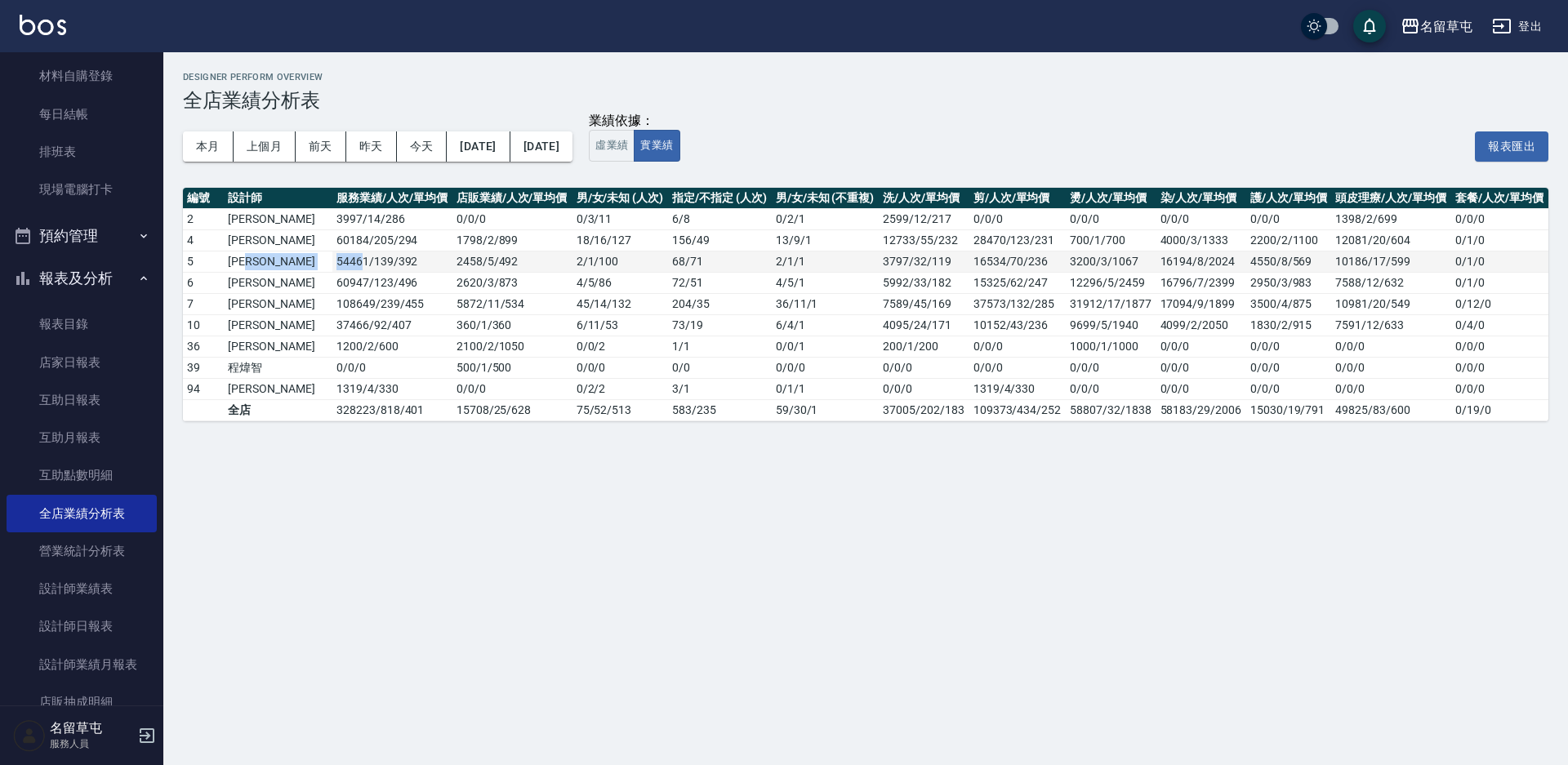
drag, startPoint x: 280, startPoint y: 266, endPoint x: 313, endPoint y: 266, distance: 33.0
click at [313, 266] on tr "5 [PERSON_NAME]54461 / 139 / 392 2458 / 5 / 492 2 / 1 / 100 68 / 71 2 / 1 / 1 3…" at bounding box center [865, 261] width 1365 height 21
drag, startPoint x: 288, startPoint y: 290, endPoint x: 324, endPoint y: 288, distance: 36.1
click at [333, 288] on td "60947 / 123 / 496" at bounding box center [392, 282] width 120 height 21
drag, startPoint x: 289, startPoint y: 304, endPoint x: 328, endPoint y: 300, distance: 39.2
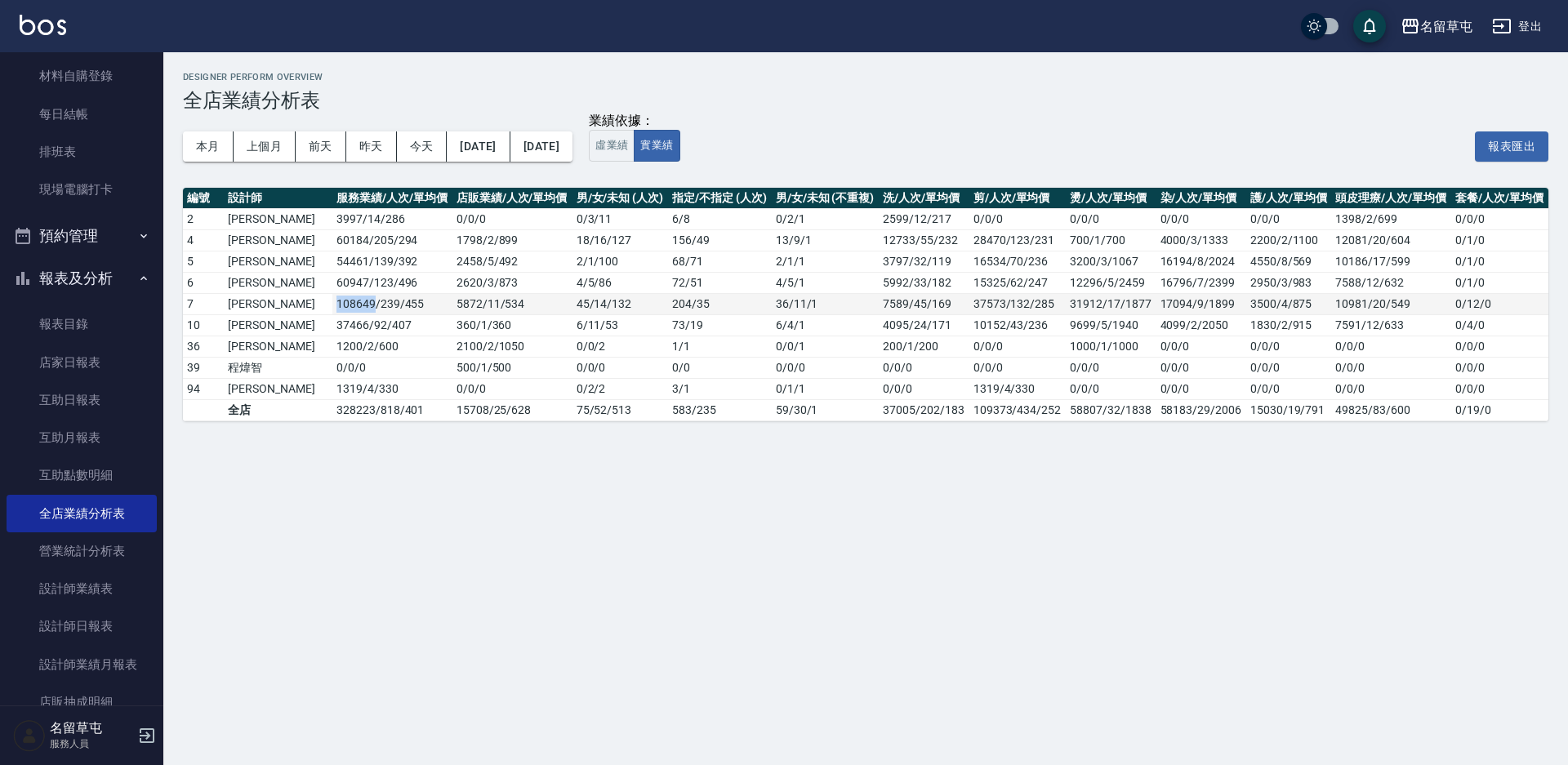
click at [333, 300] on td "108649 / 239 / 455" at bounding box center [392, 304] width 120 height 21
click at [634, 145] on button "虛業績" at bounding box center [612, 146] width 46 height 32
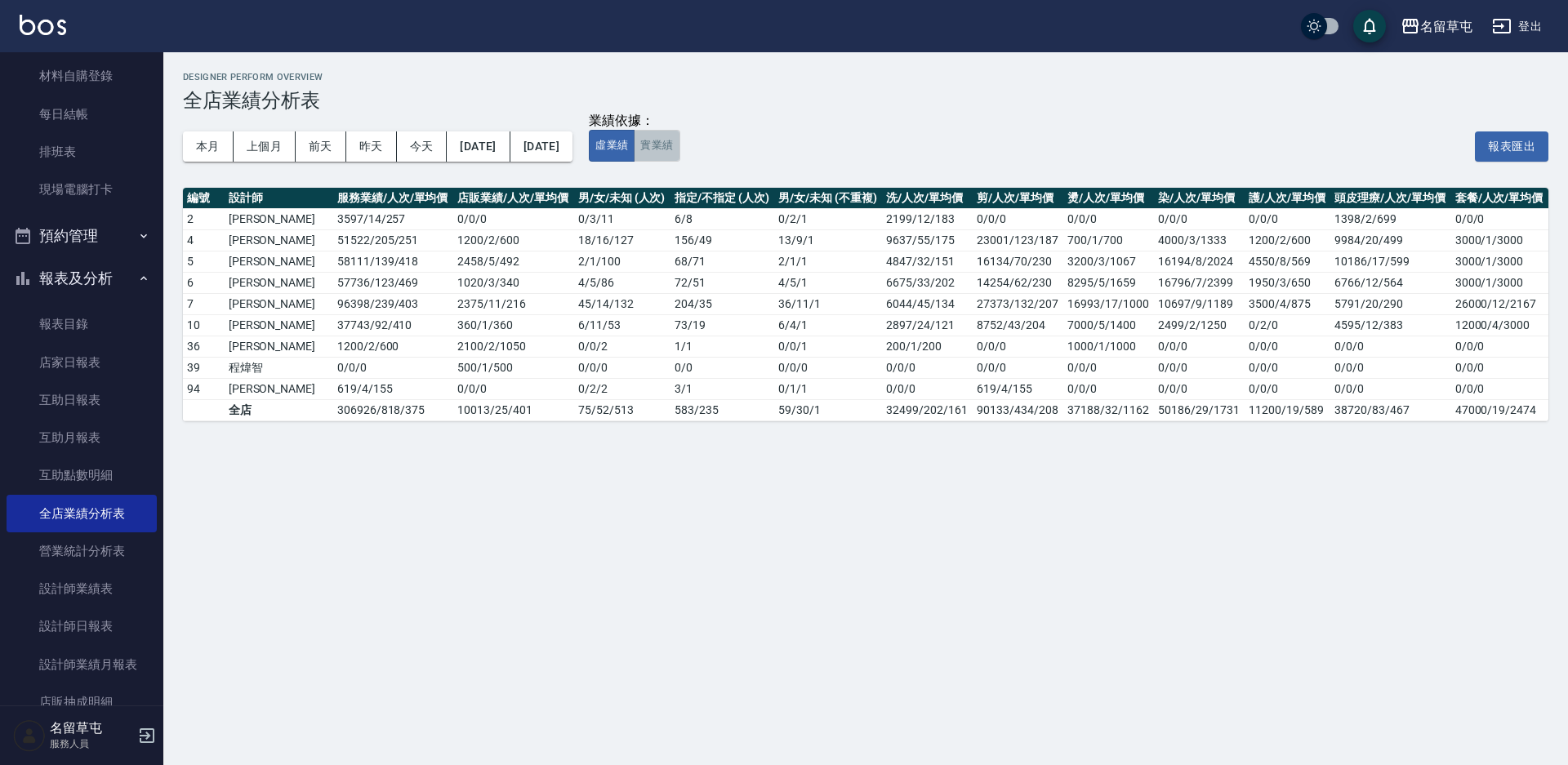
click at [679, 145] on button "實業績" at bounding box center [656, 146] width 46 height 32
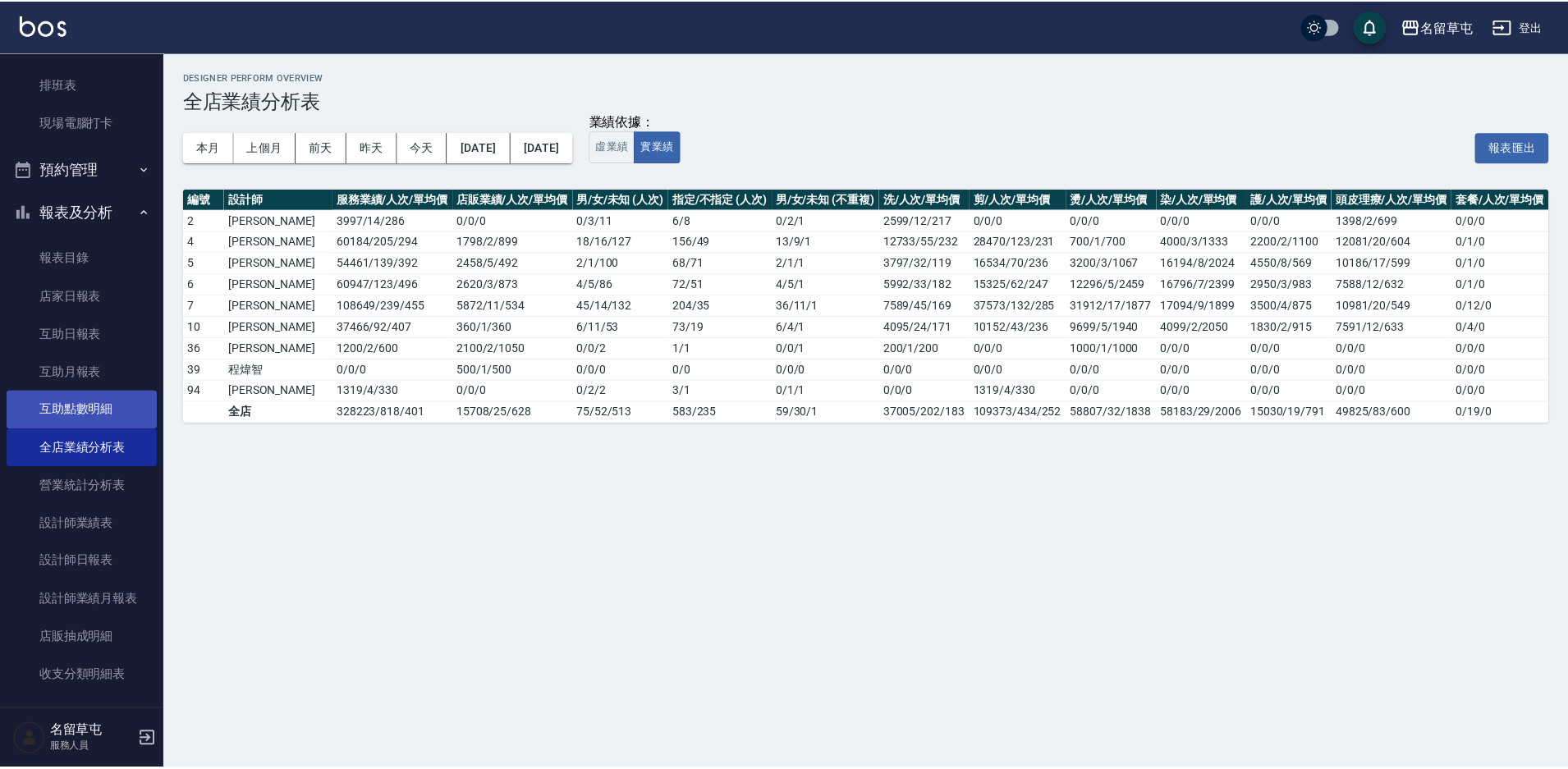
scroll to position [287, 0]
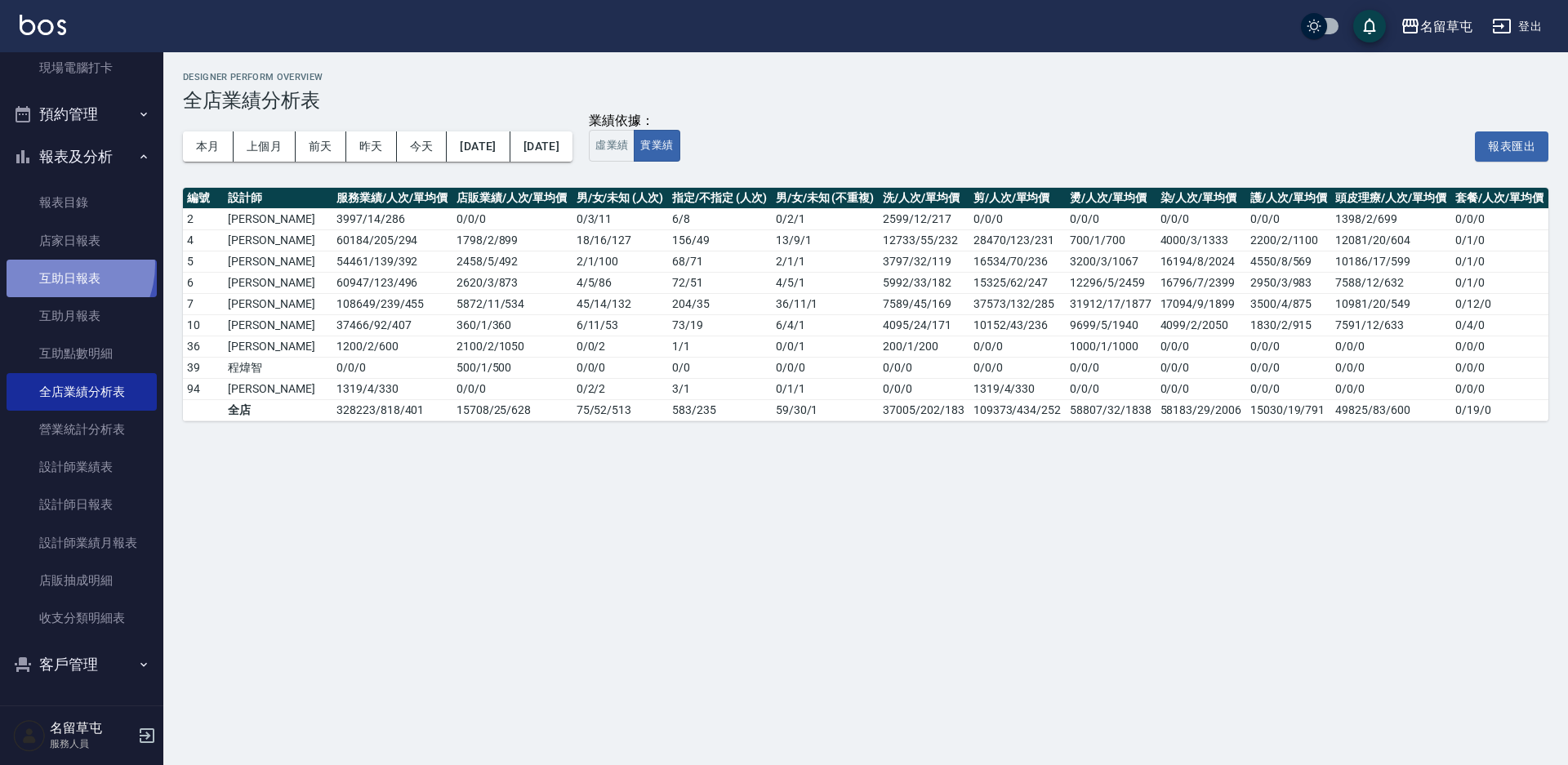
click at [54, 265] on link "互助日報表" at bounding box center [81, 278] width 150 height 38
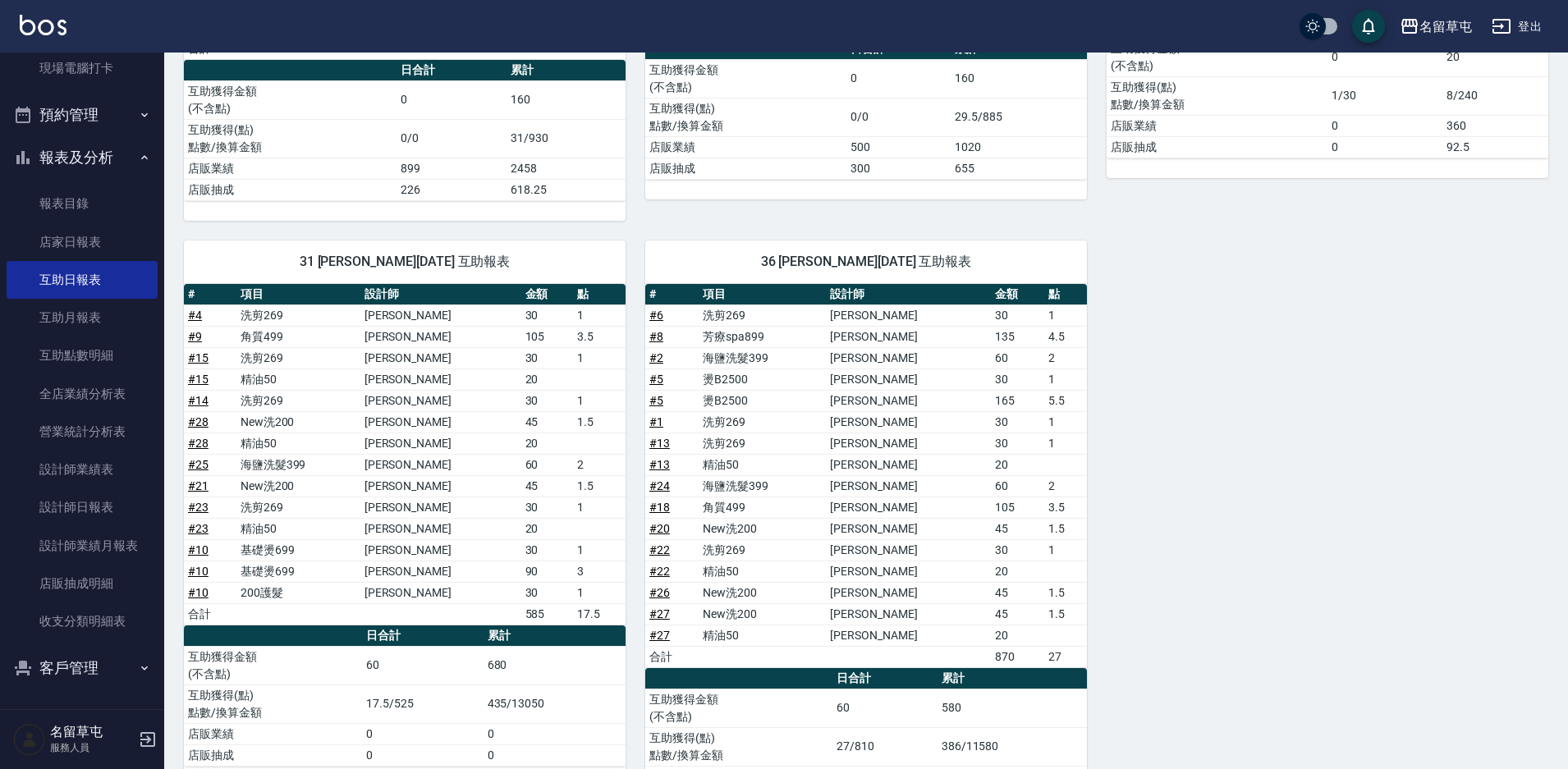
scroll to position [410, 0]
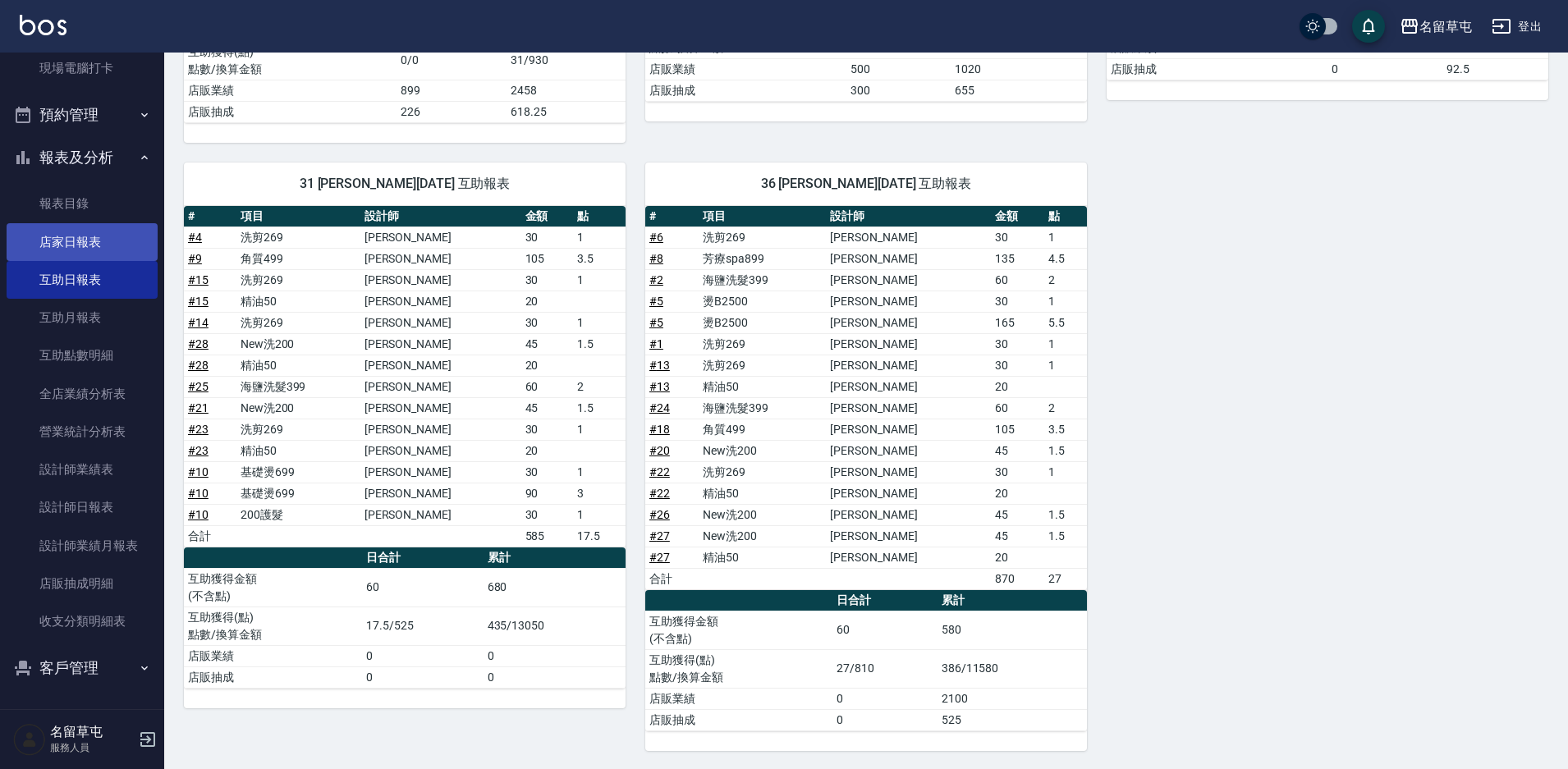
click at [90, 230] on link "店家日報表" at bounding box center [81, 242] width 151 height 38
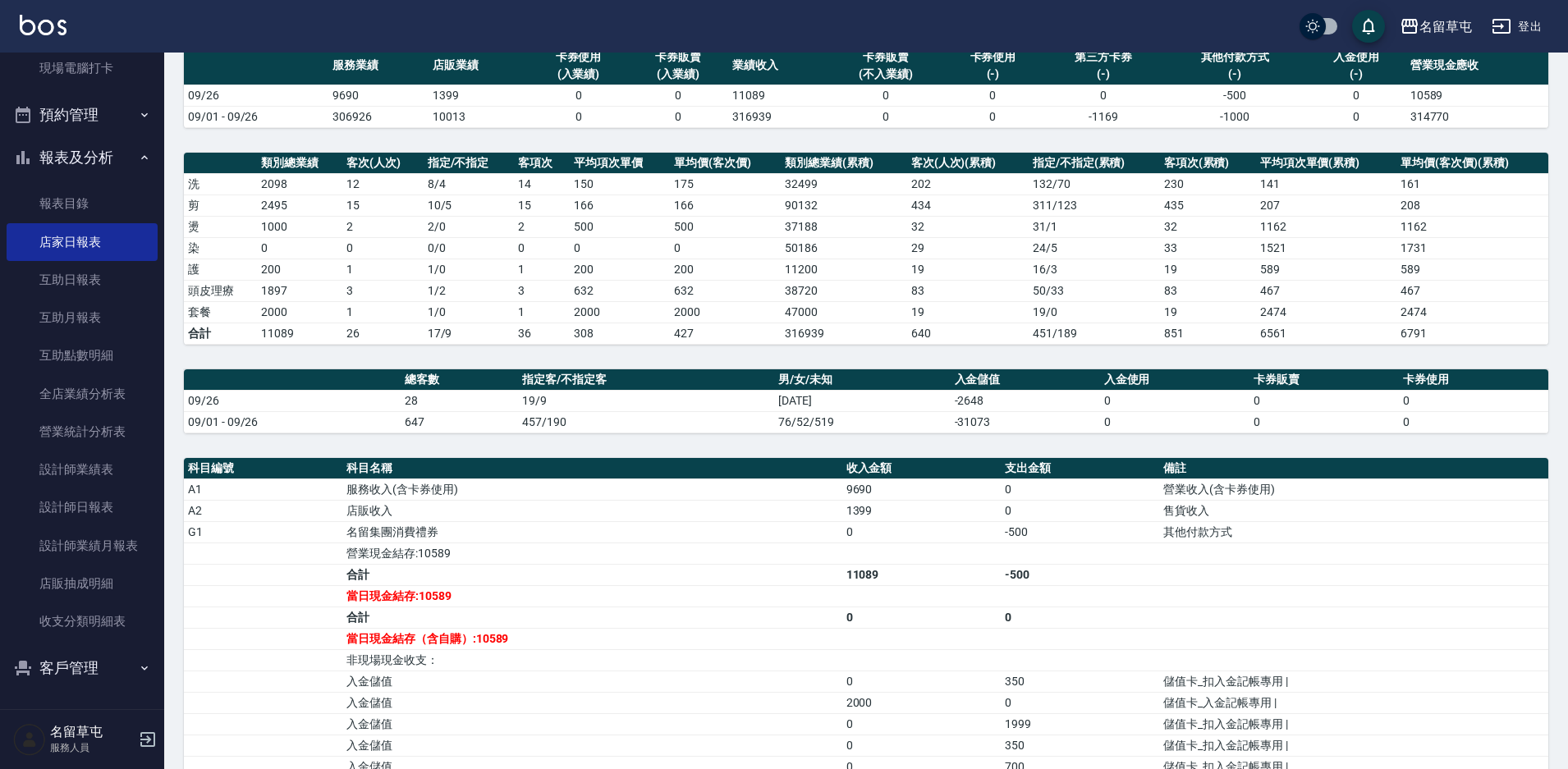
scroll to position [164, 0]
